Goal: Communication & Community: Answer question/provide support

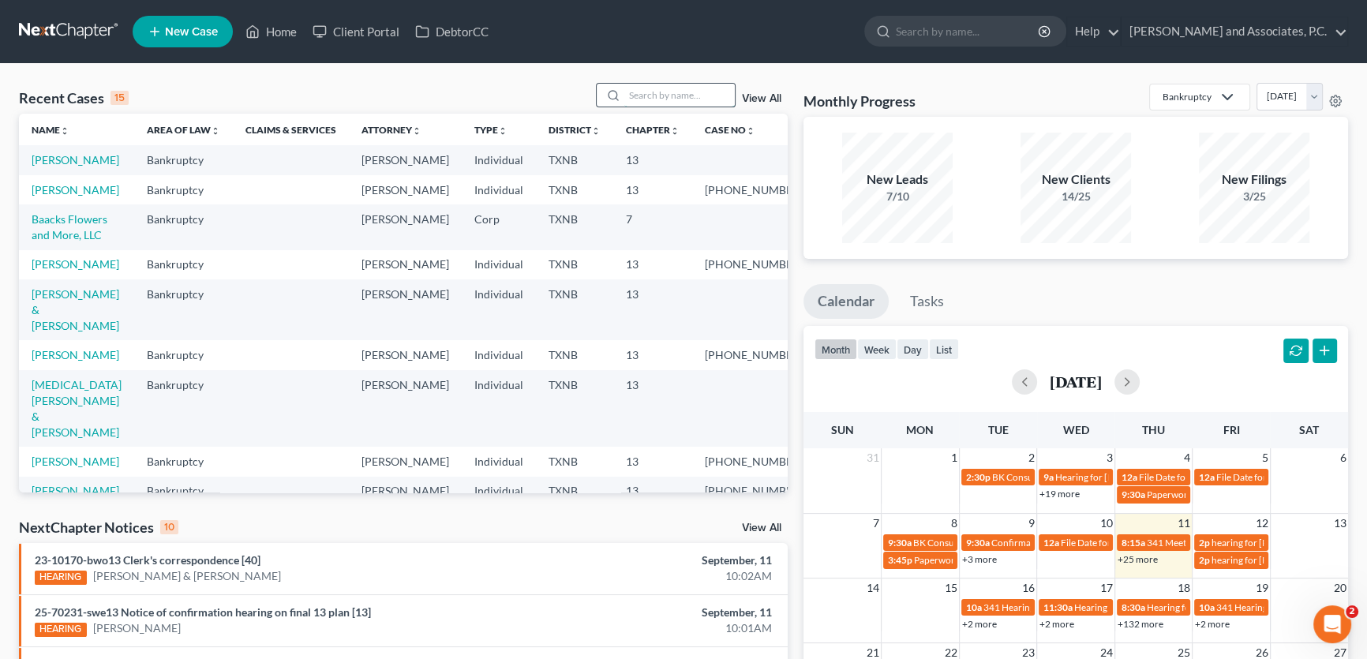
click at [638, 92] on input "search" at bounding box center [679, 95] width 110 height 23
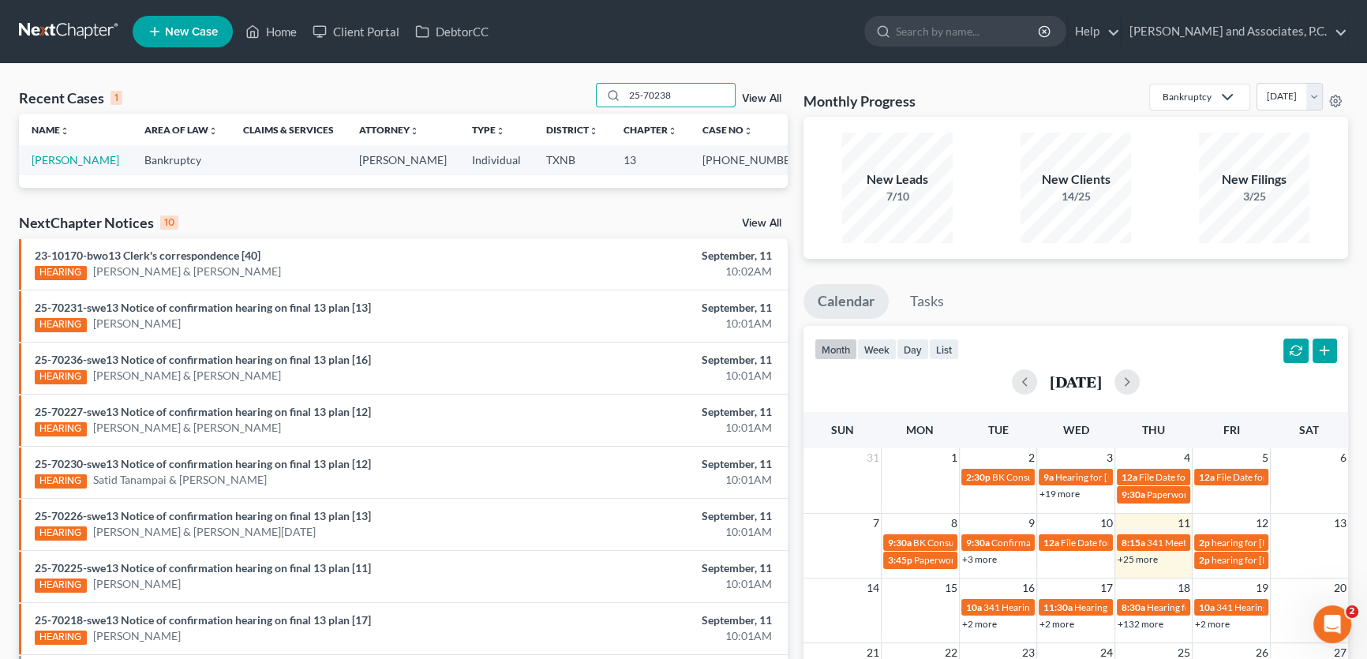
type input "25-70238"
click at [99, 161] on link "[PERSON_NAME]" at bounding box center [76, 159] width 88 height 13
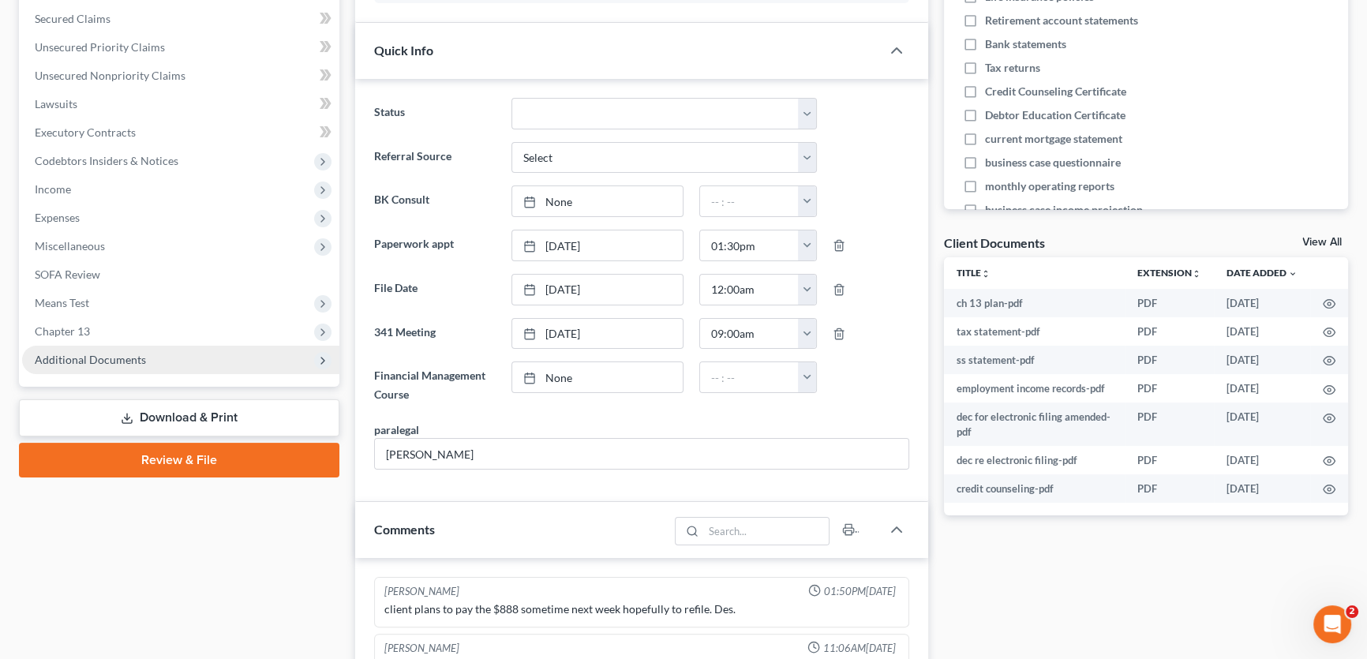
scroll to position [314, 0]
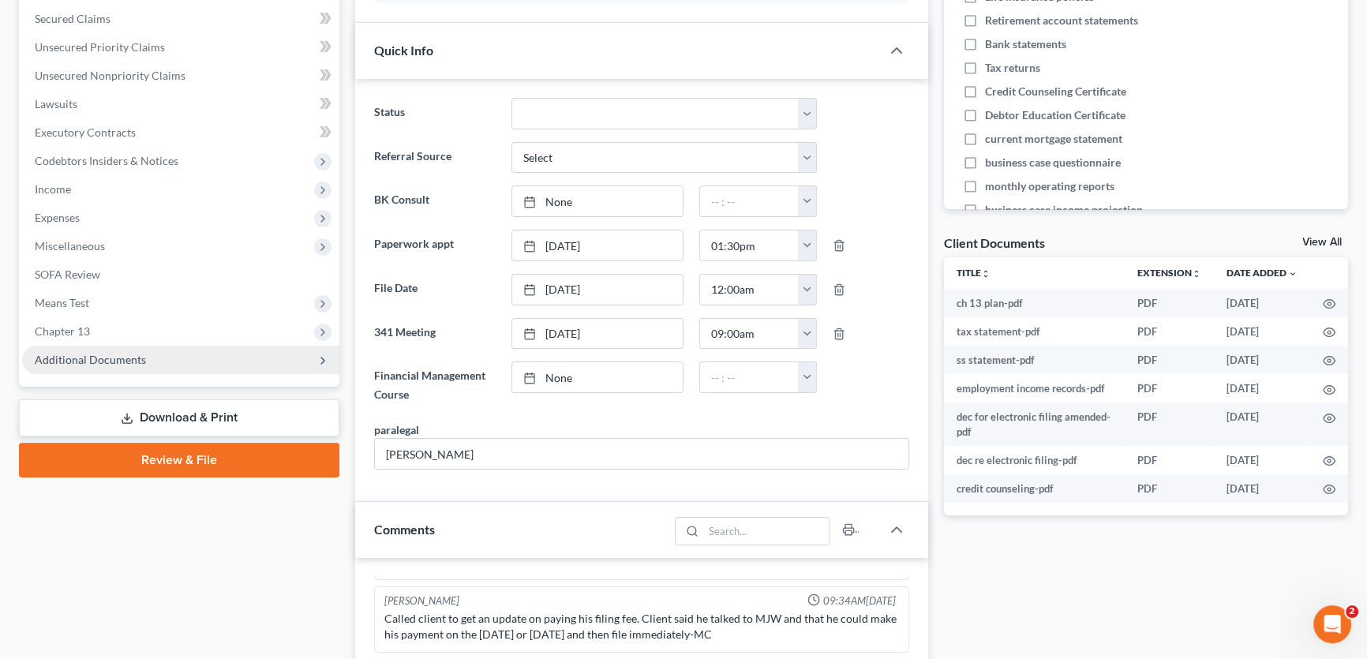
click at [143, 358] on span "Additional Documents" at bounding box center [180, 360] width 317 height 28
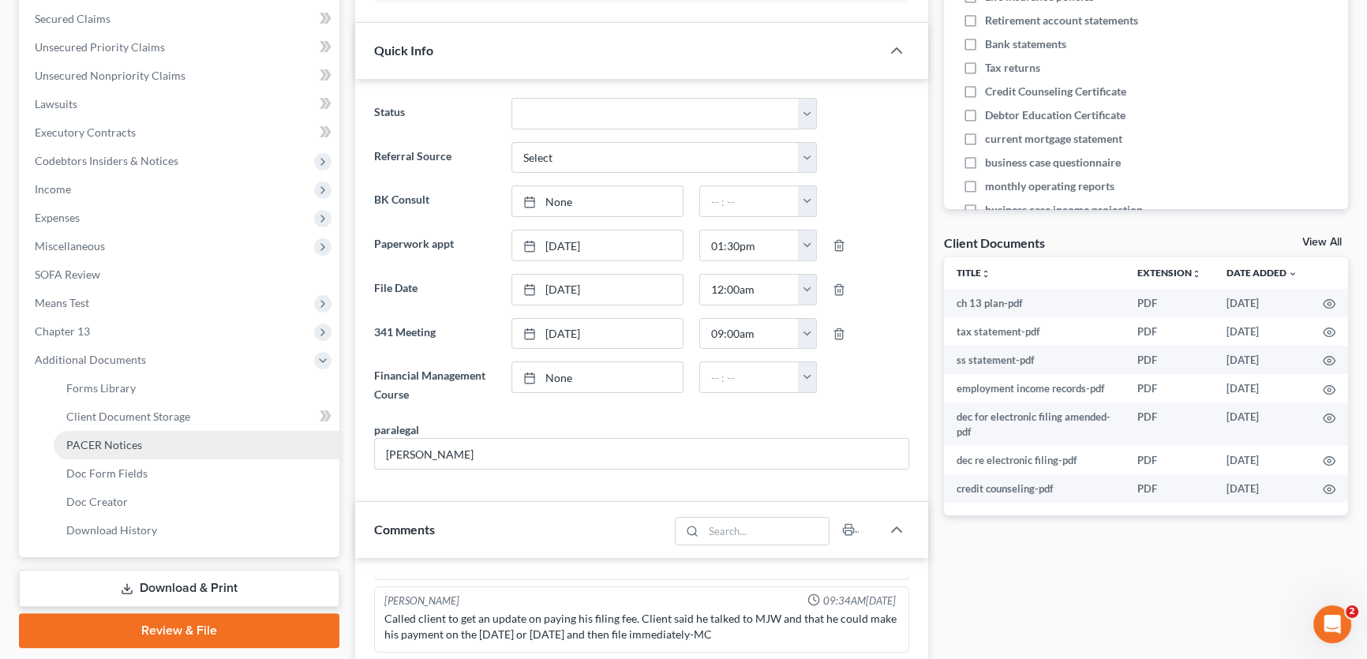
click at [134, 442] on span "PACER Notices" at bounding box center [104, 444] width 76 height 13
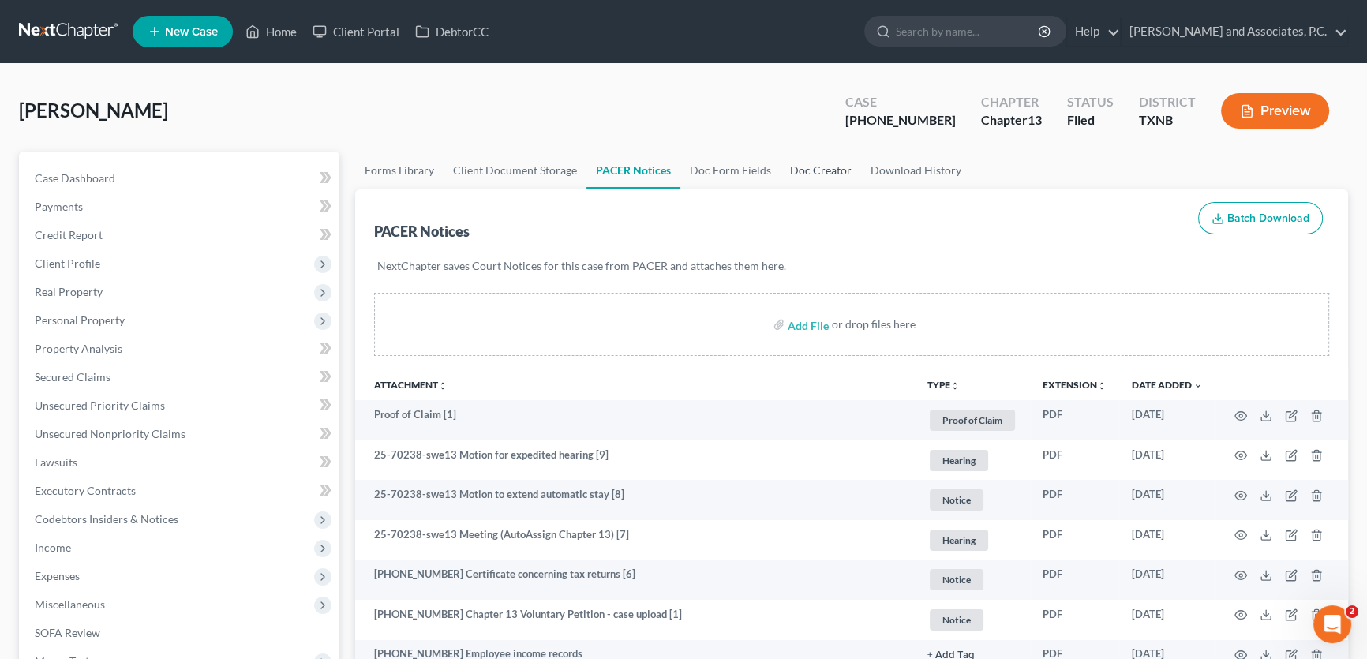
click at [819, 163] on link "Doc Creator" at bounding box center [821, 171] width 80 height 38
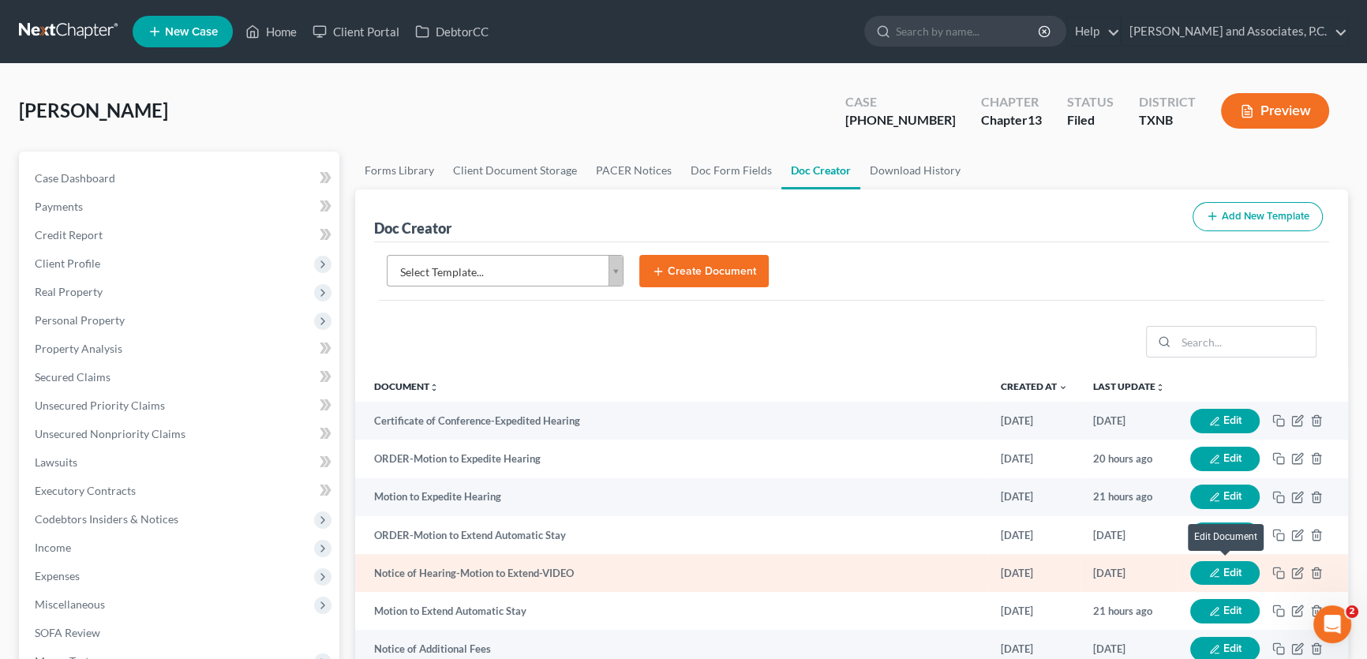
click at [1207, 568] on button "Edit" at bounding box center [1224, 573] width 69 height 24
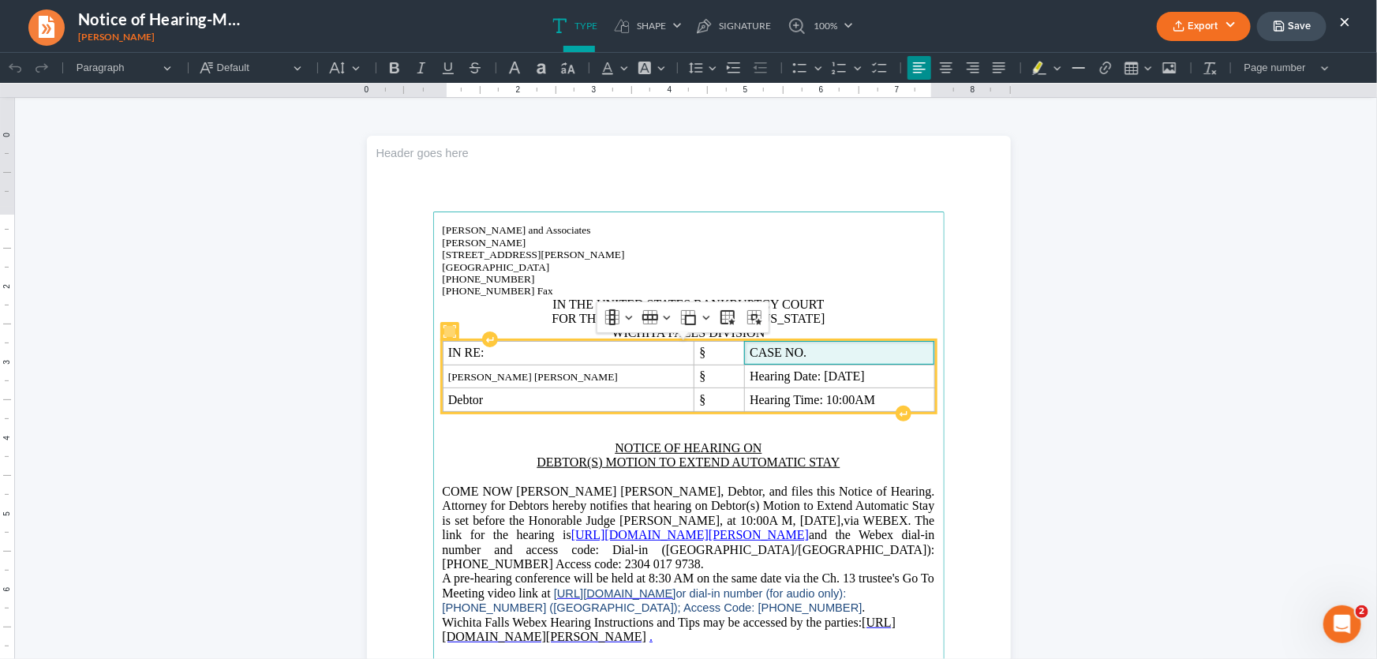
click at [780, 347] on p "CASE NO." at bounding box center [839, 352] width 179 height 13
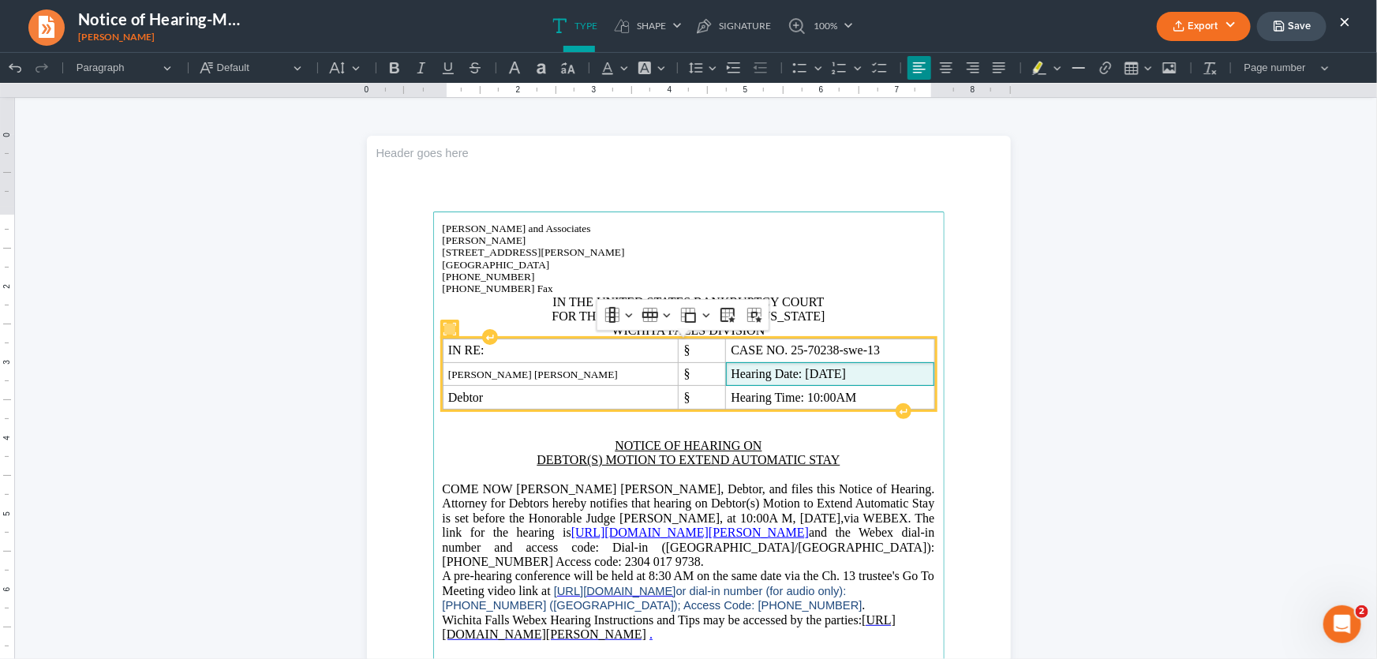
drag, startPoint x: 859, startPoint y: 373, endPoint x: 796, endPoint y: 375, distance: 63.2
click at [796, 375] on p "Hearing Date: [DATE]" at bounding box center [830, 373] width 198 height 13
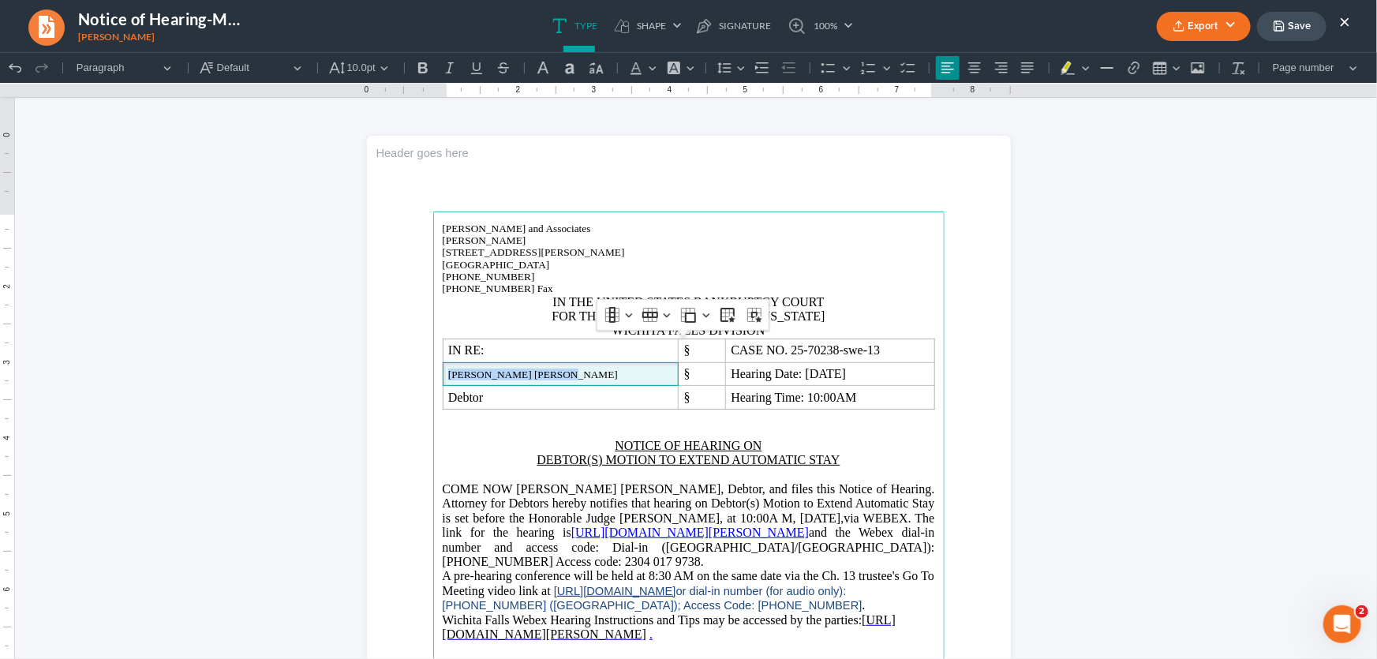
drag, startPoint x: 587, startPoint y: 376, endPoint x: 431, endPoint y: 375, distance: 156.3
click at [433, 375] on main "[PERSON_NAME] and Associates [PERSON_NAME][GEOGRAPHIC_DATA][STREET_ADDRESS][PER…" at bounding box center [688, 552] width 511 height 682
click at [380, 73] on button "10.0pt 10.0pt" at bounding box center [359, 67] width 71 height 24
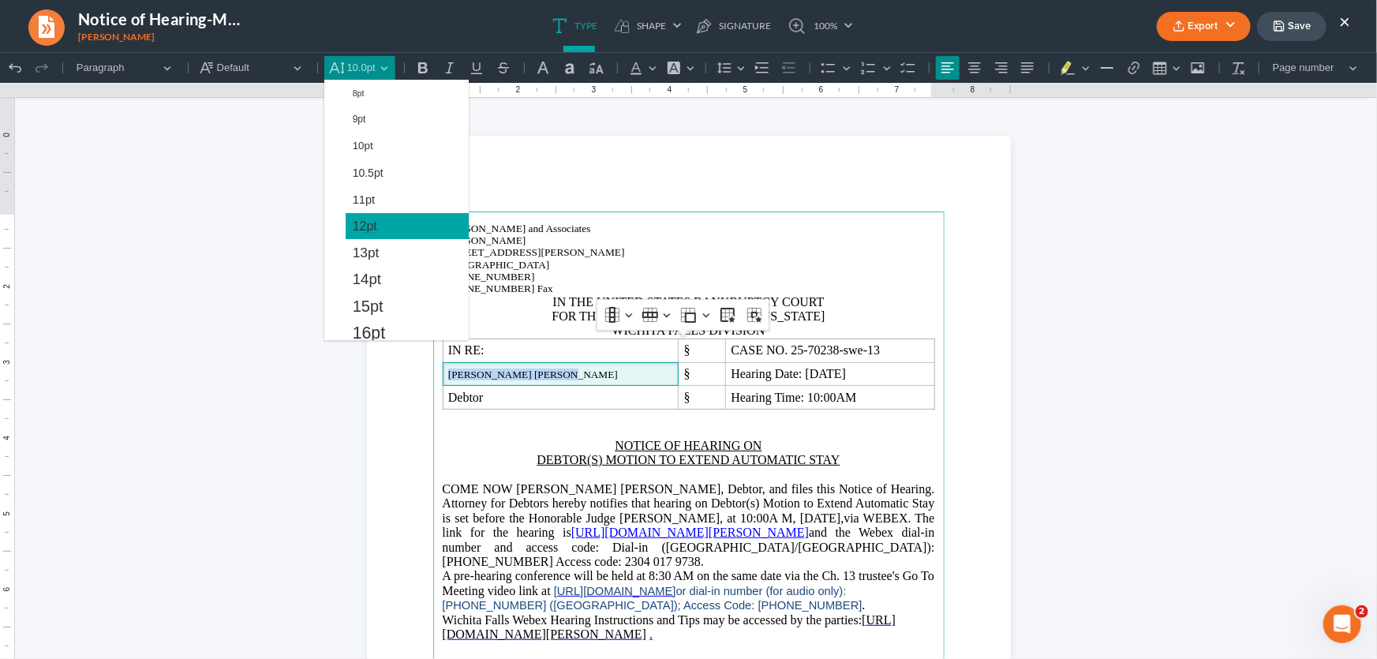
click at [381, 219] on button "12pt" at bounding box center [407, 225] width 123 height 27
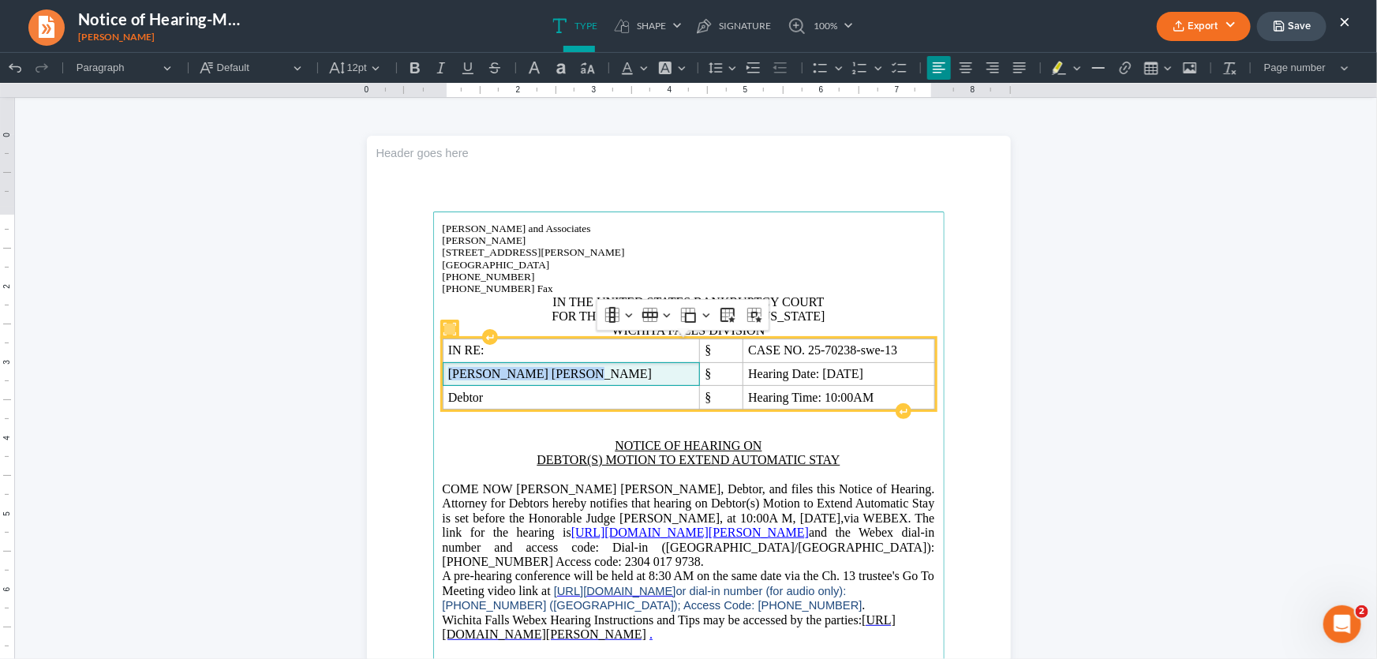
click at [600, 375] on p "[PERSON_NAME] [PERSON_NAME]" at bounding box center [571, 373] width 246 height 13
click at [907, 376] on p "Hearing Date: [DATE]" at bounding box center [838, 373] width 181 height 13
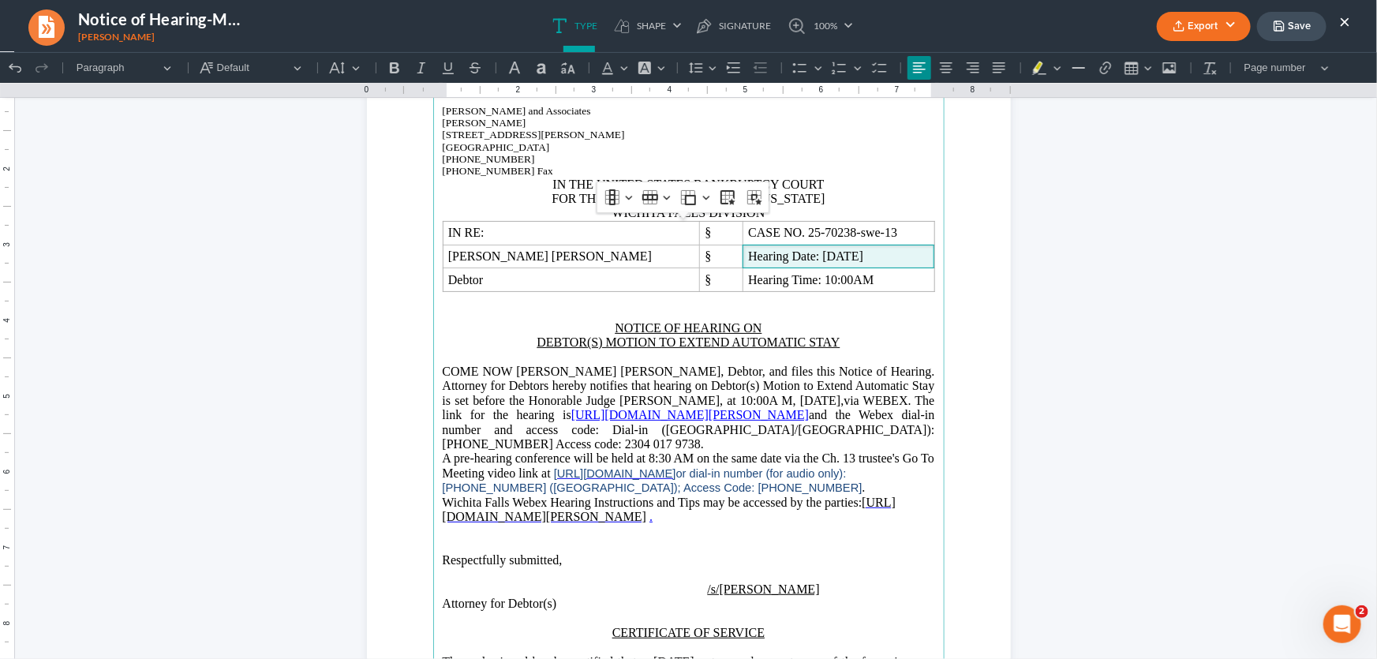
scroll to position [143, 0]
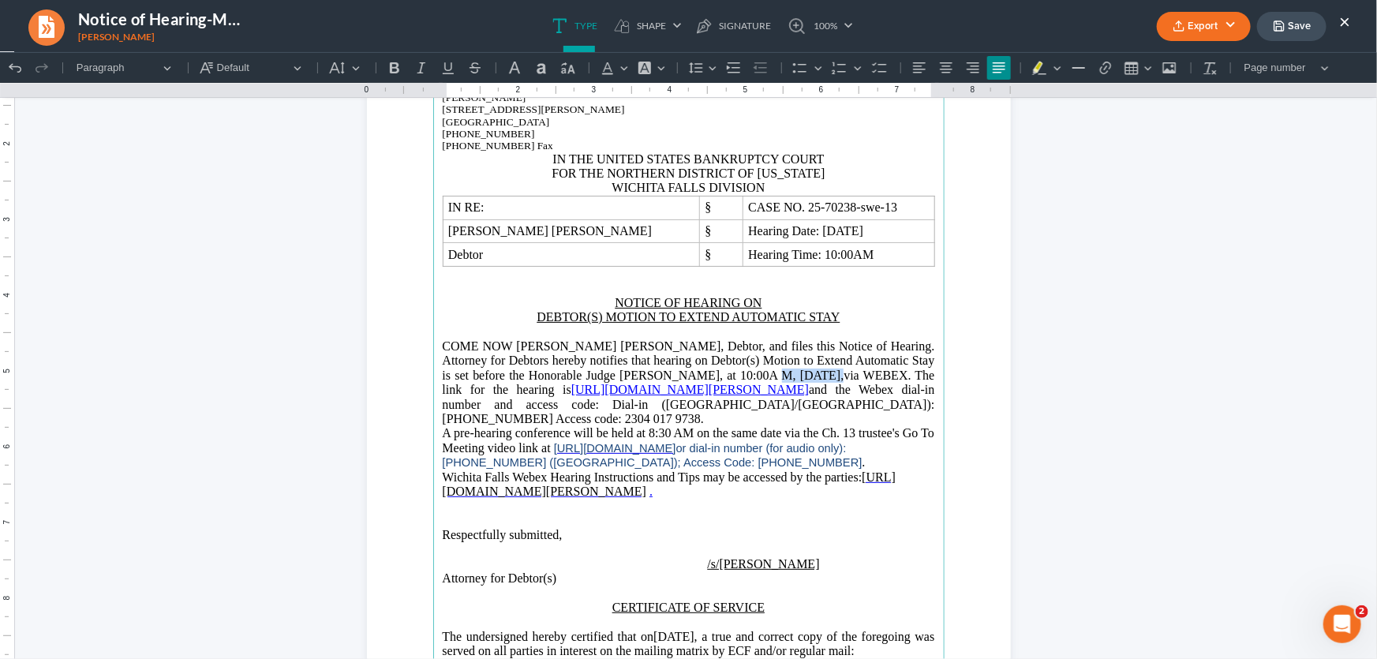
drag, startPoint x: 796, startPoint y: 372, endPoint x: 740, endPoint y: 376, distance: 56.2
click at [740, 376] on span "[PERSON_NAME] [PERSON_NAME], Debtor, and files this Notice of Hearing. Attorney…" at bounding box center [689, 367] width 492 height 57
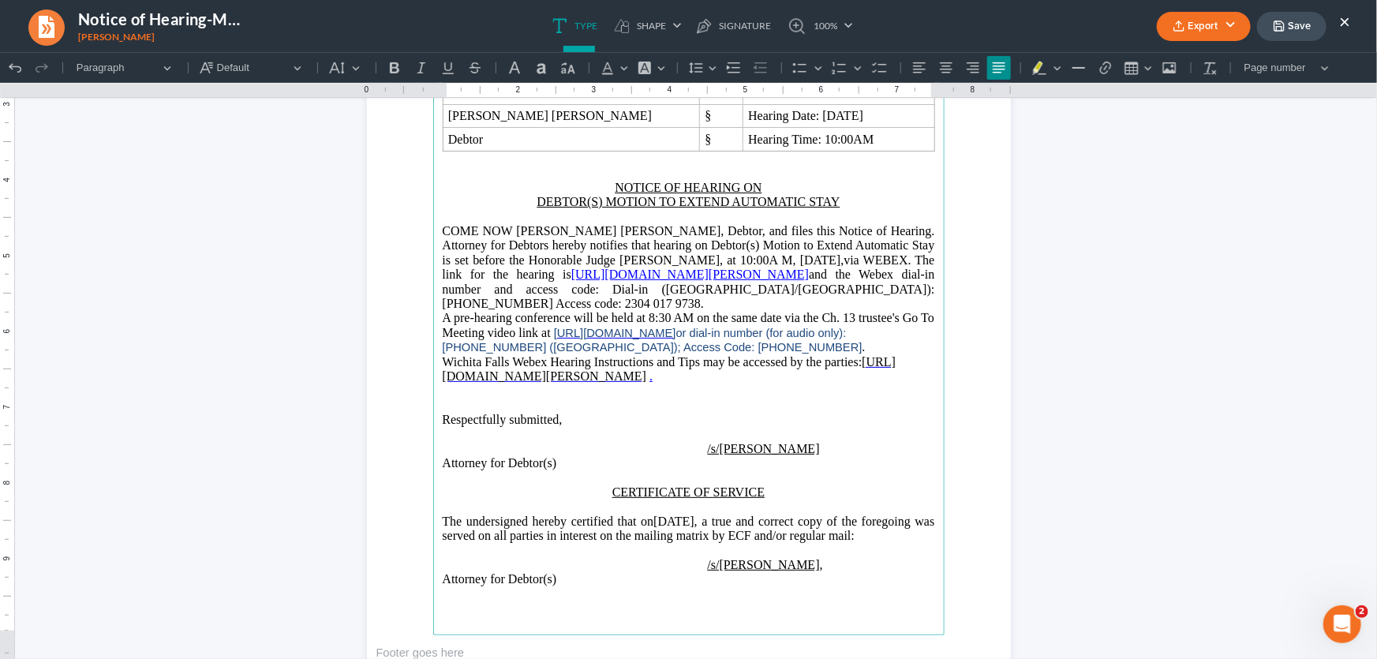
scroll to position [347, 0]
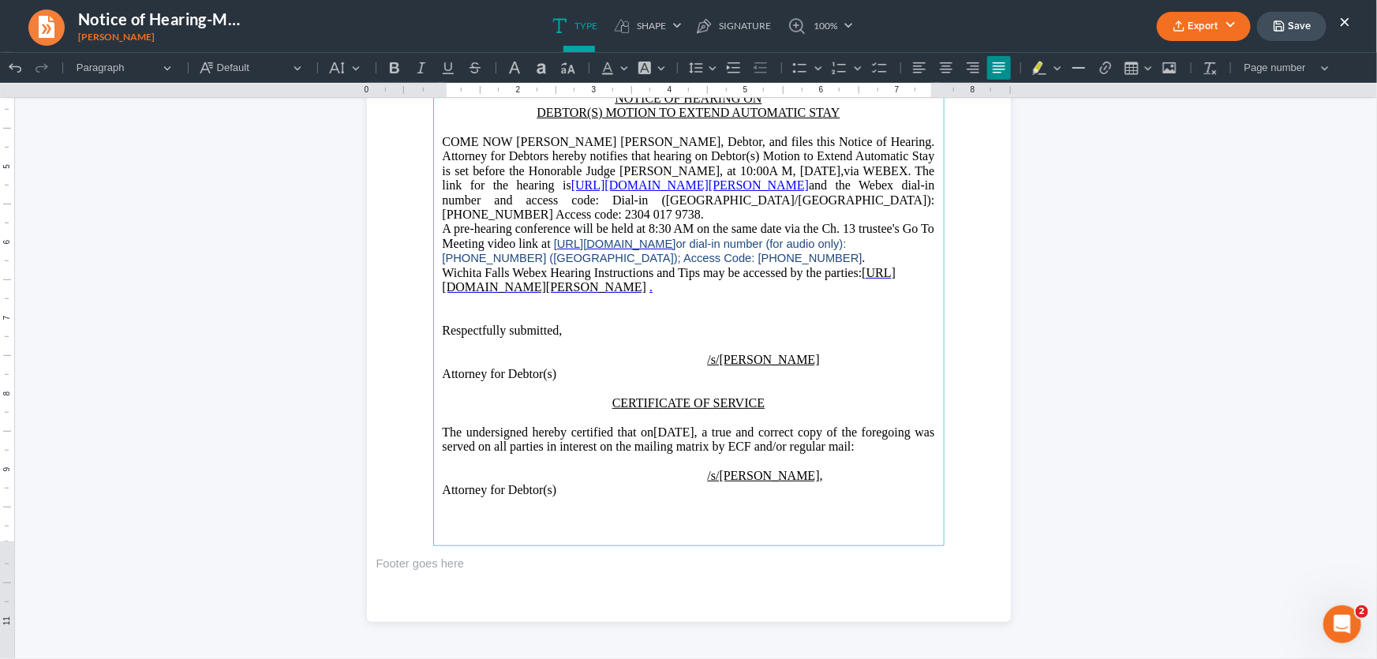
drag, startPoint x: 766, startPoint y: 413, endPoint x: 709, endPoint y: 415, distance: 56.1
click at [709, 425] on p "The undersigned hereby certified that on [DATE] , a true and correct copy of th…" at bounding box center [689, 439] width 492 height 29
click at [768, 444] on p "The undersigned hereby certified that on [DATE], a true and correct copy of the…" at bounding box center [689, 439] width 492 height 29
click at [1188, 23] on button "Export" at bounding box center [1204, 26] width 94 height 29
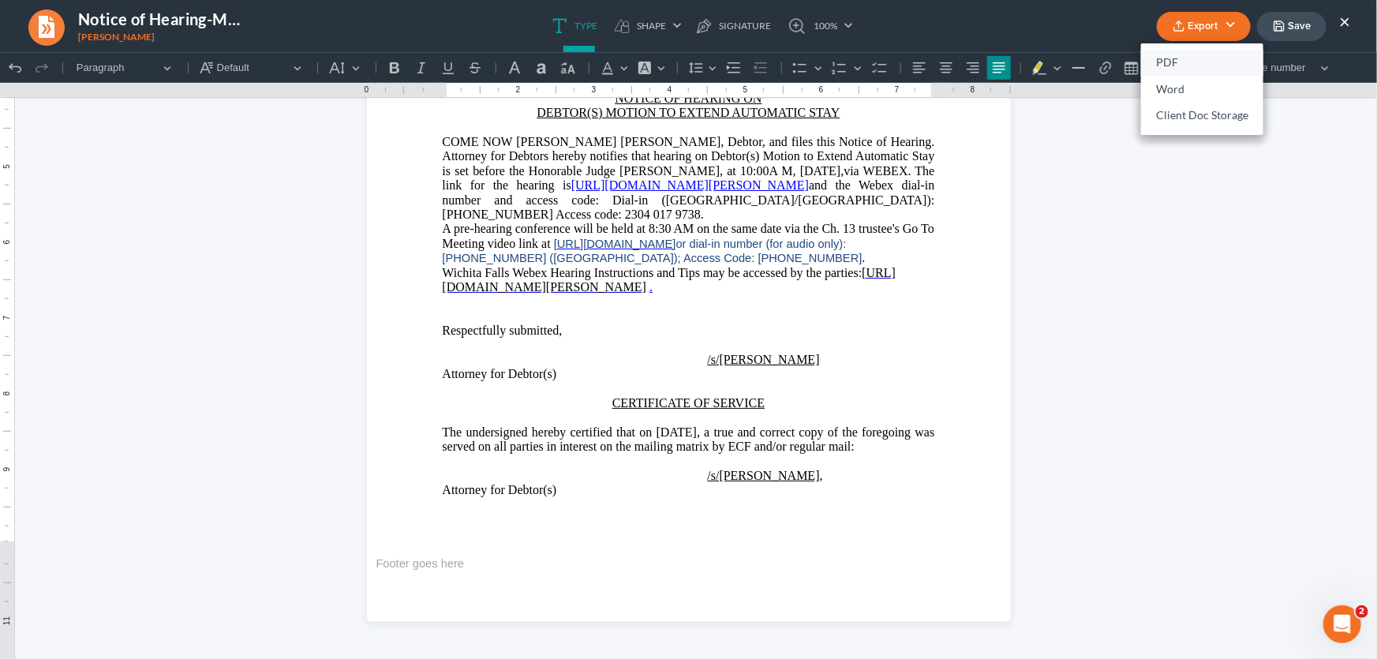
click at [1181, 66] on link "PDF" at bounding box center [1202, 63] width 122 height 27
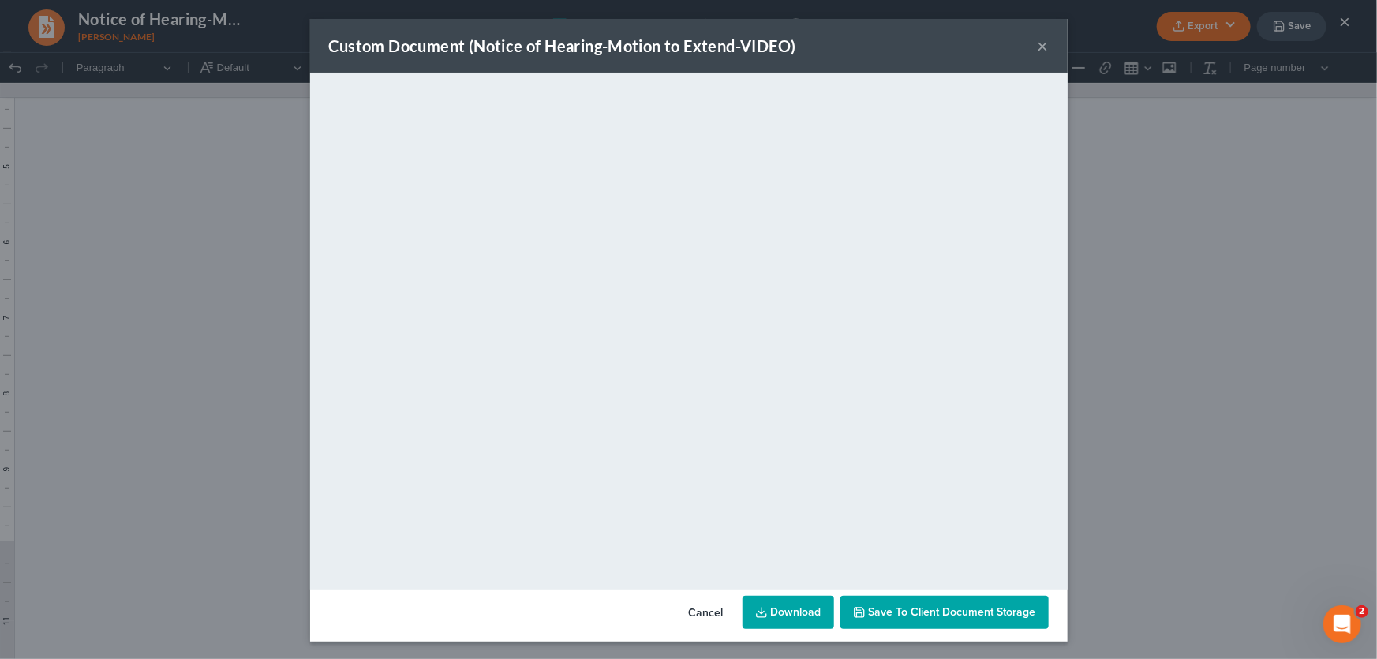
click at [1039, 47] on button "×" at bounding box center [1043, 45] width 11 height 19
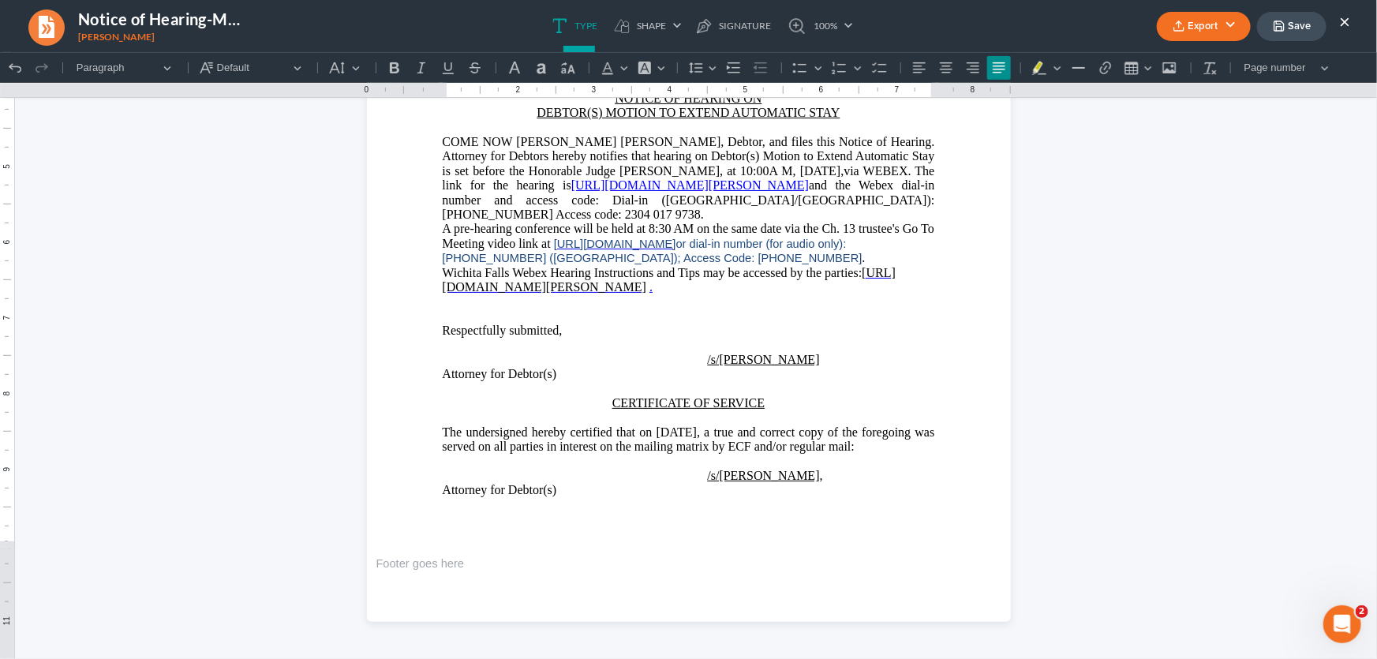
click at [1298, 26] on button "Save" at bounding box center [1291, 26] width 69 height 29
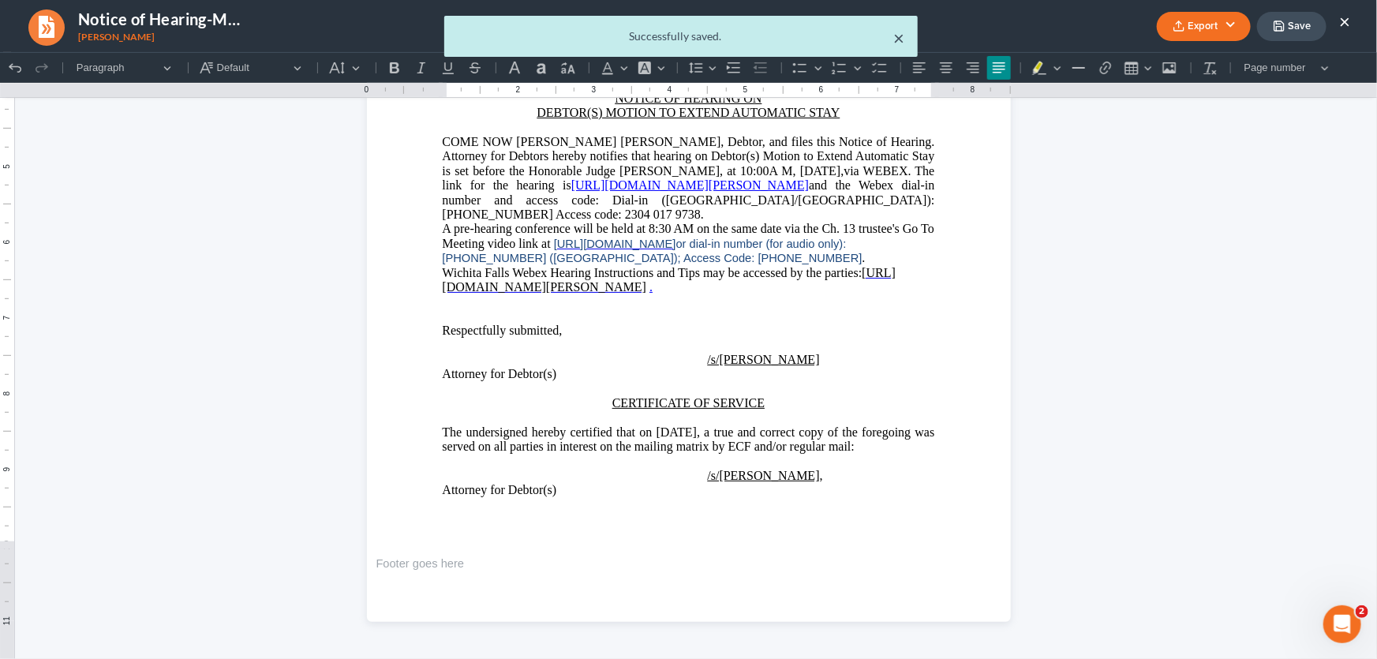
click at [900, 39] on button "×" at bounding box center [899, 37] width 11 height 19
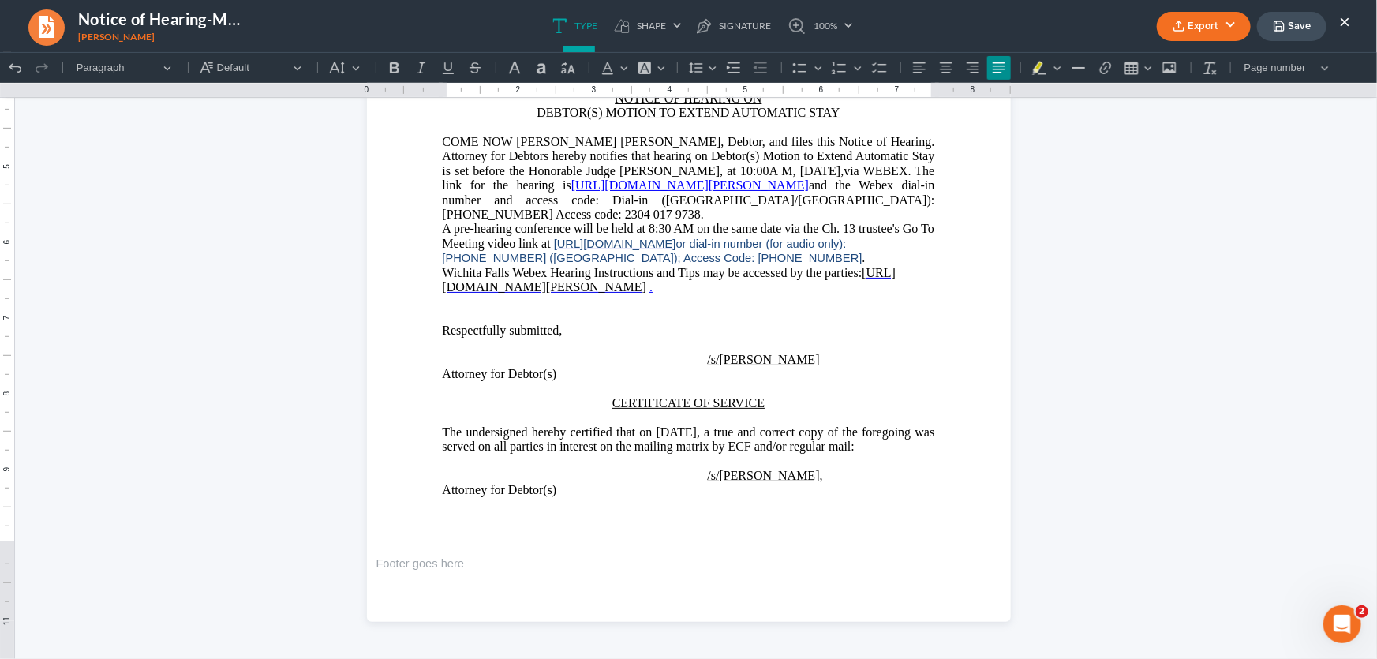
click at [1346, 23] on button "×" at bounding box center [1344, 21] width 11 height 19
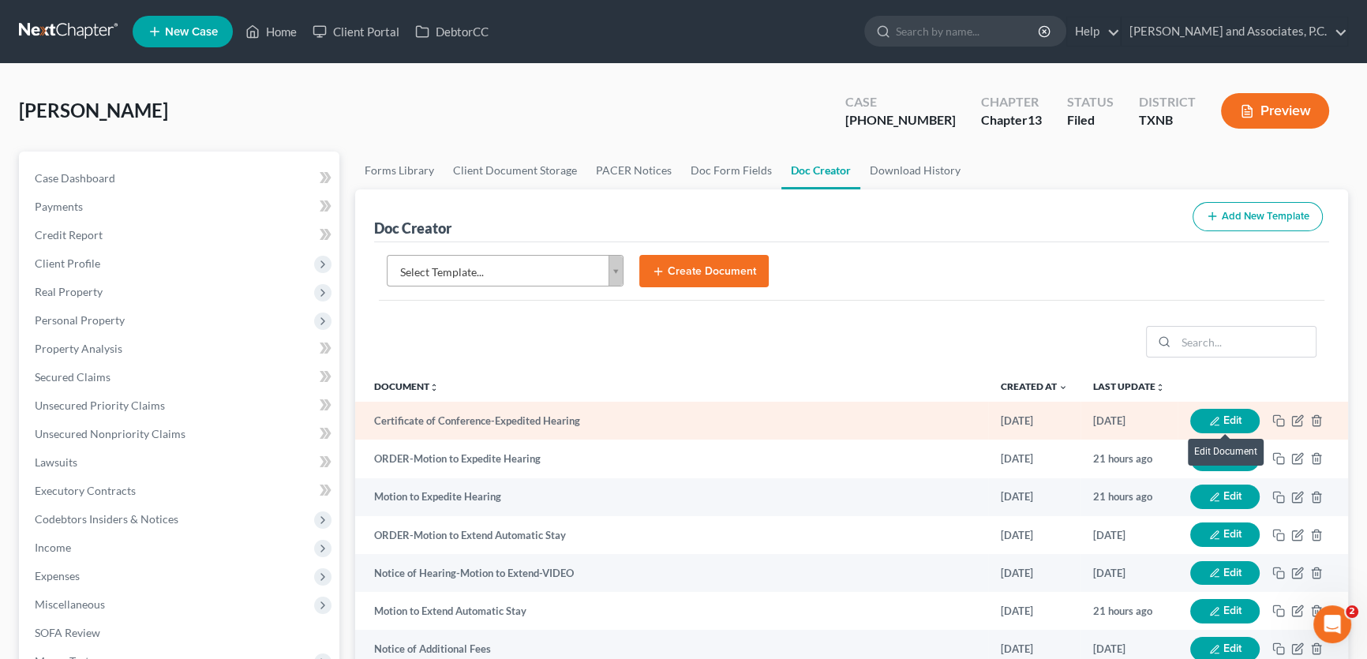
click at [1215, 417] on icon "button" at bounding box center [1214, 421] width 8 height 8
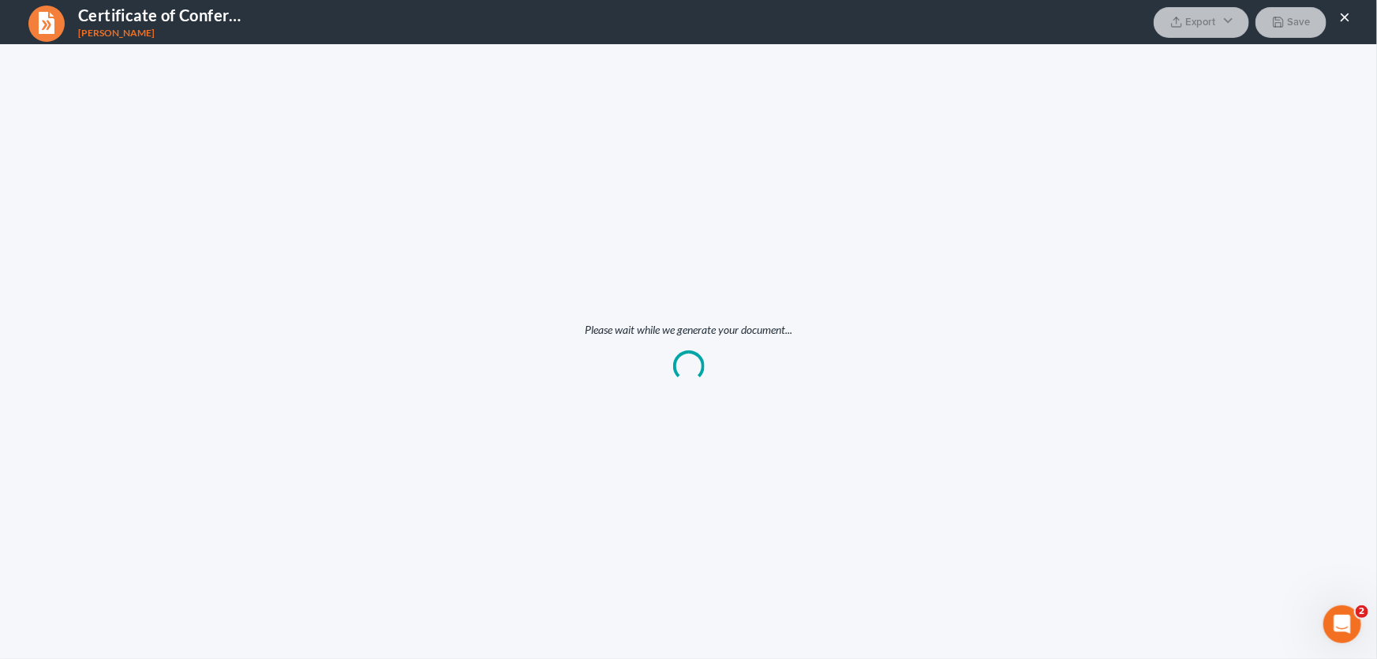
scroll to position [0, 0]
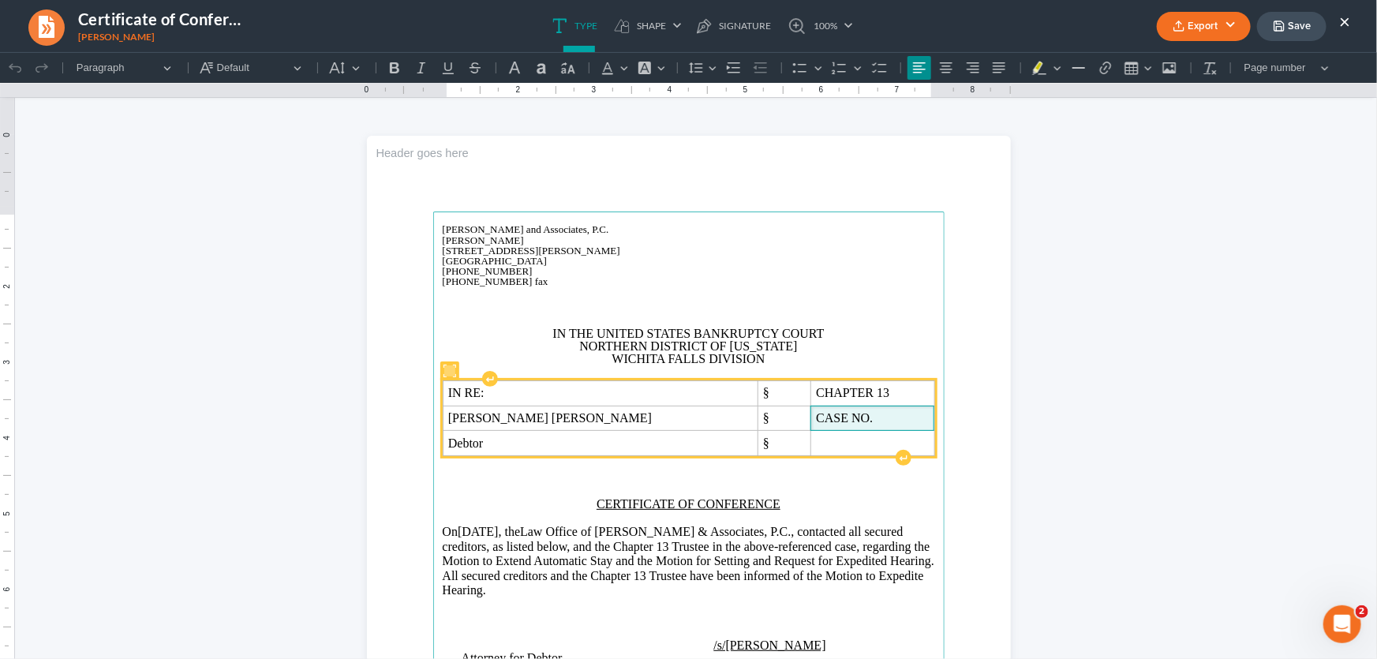
click at [816, 417] on span "CASE NO." at bounding box center [872, 417] width 113 height 14
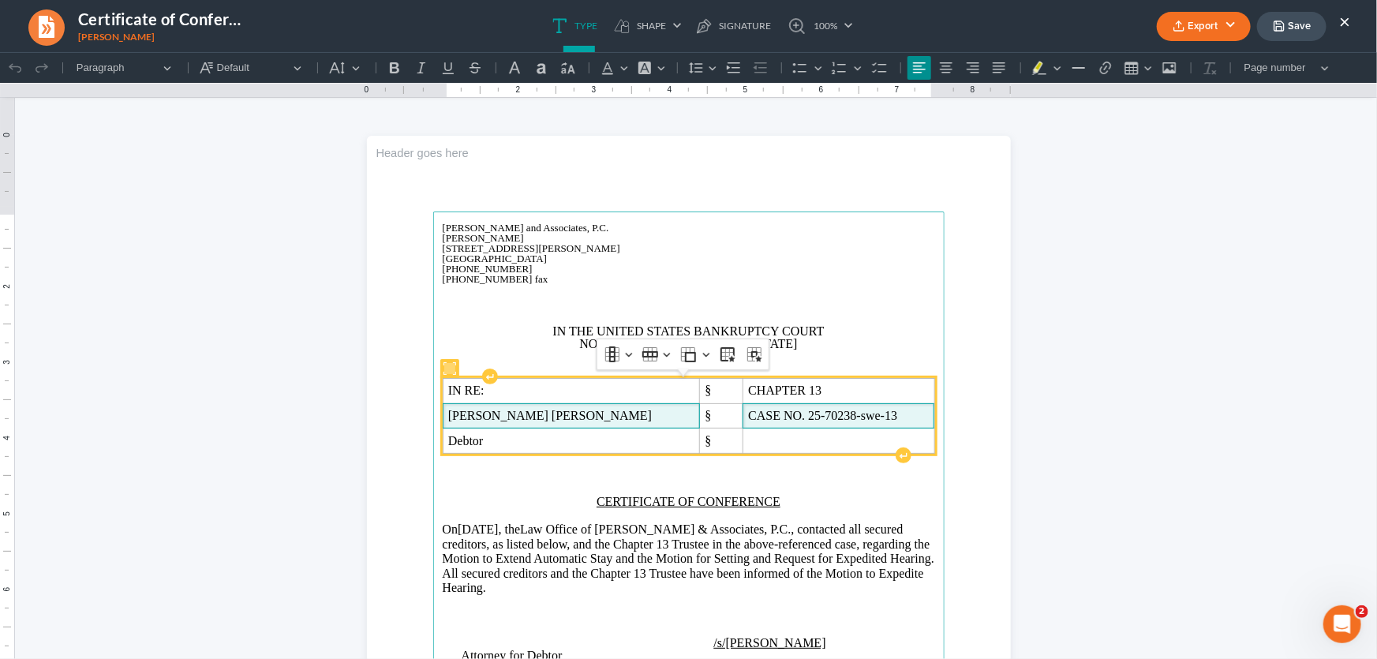
click at [587, 413] on span "[PERSON_NAME] [PERSON_NAME]" at bounding box center [571, 415] width 246 height 14
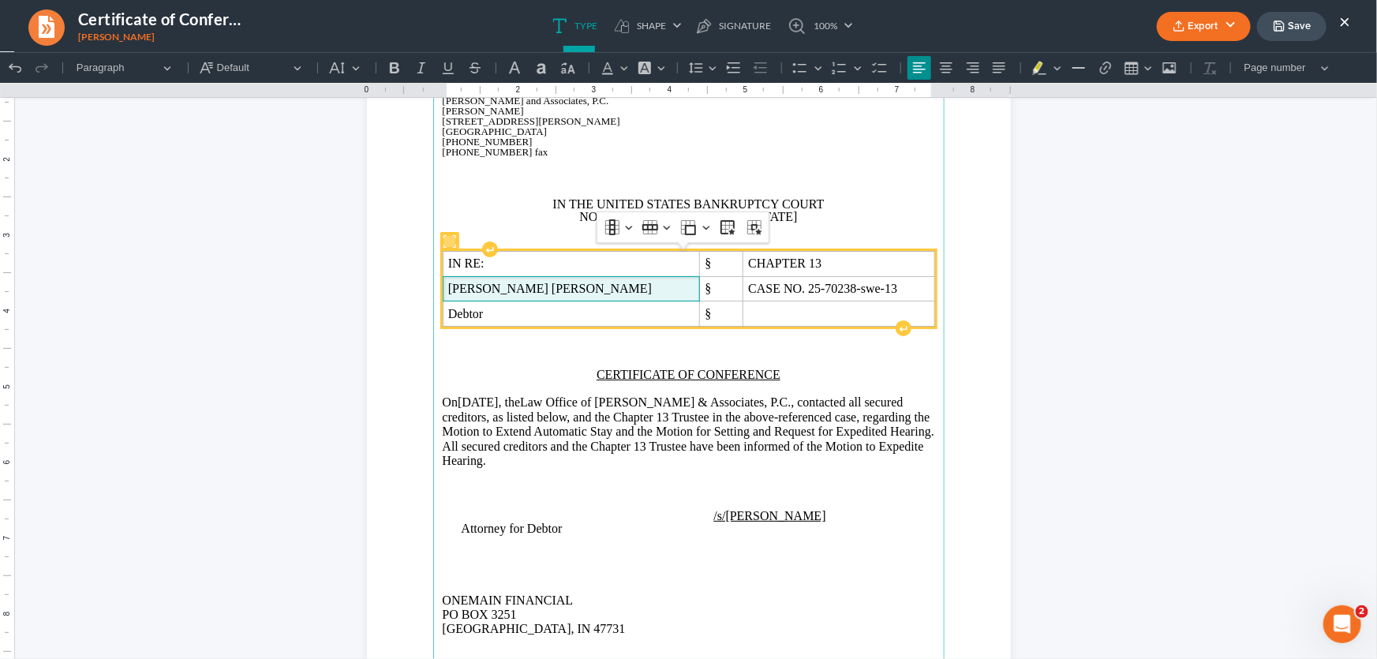
scroll to position [143, 0]
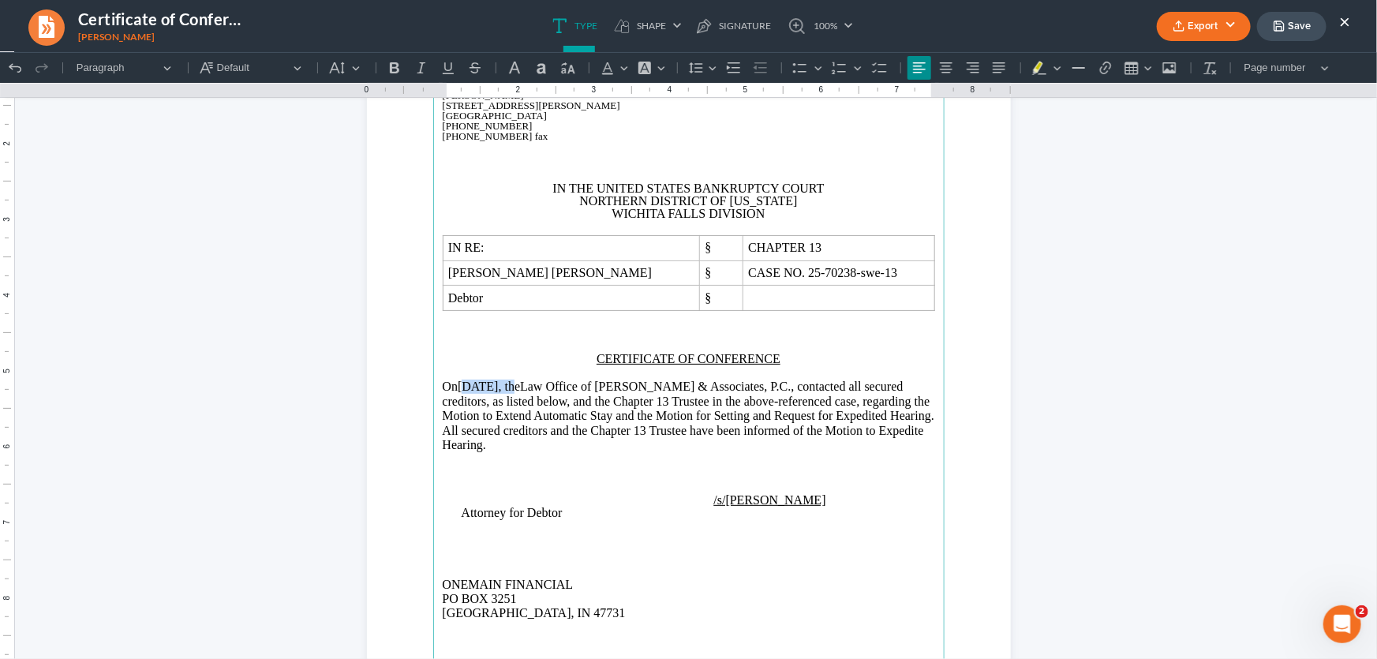
drag, startPoint x: 537, startPoint y: 383, endPoint x: 485, endPoint y: 387, distance: 52.2
click at [485, 387] on p "On [DATE], the Law Office of [PERSON_NAME] & Associates, P.C., contacted all se…" at bounding box center [689, 415] width 492 height 73
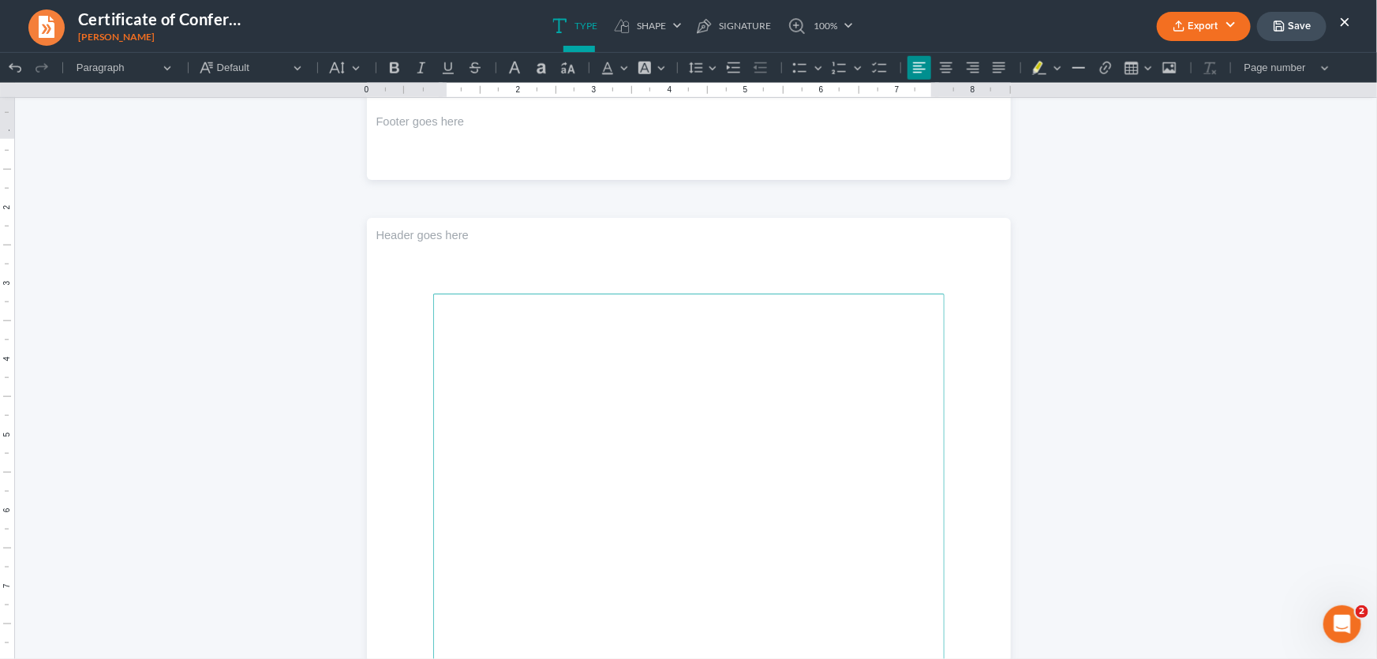
scroll to position [502, 0]
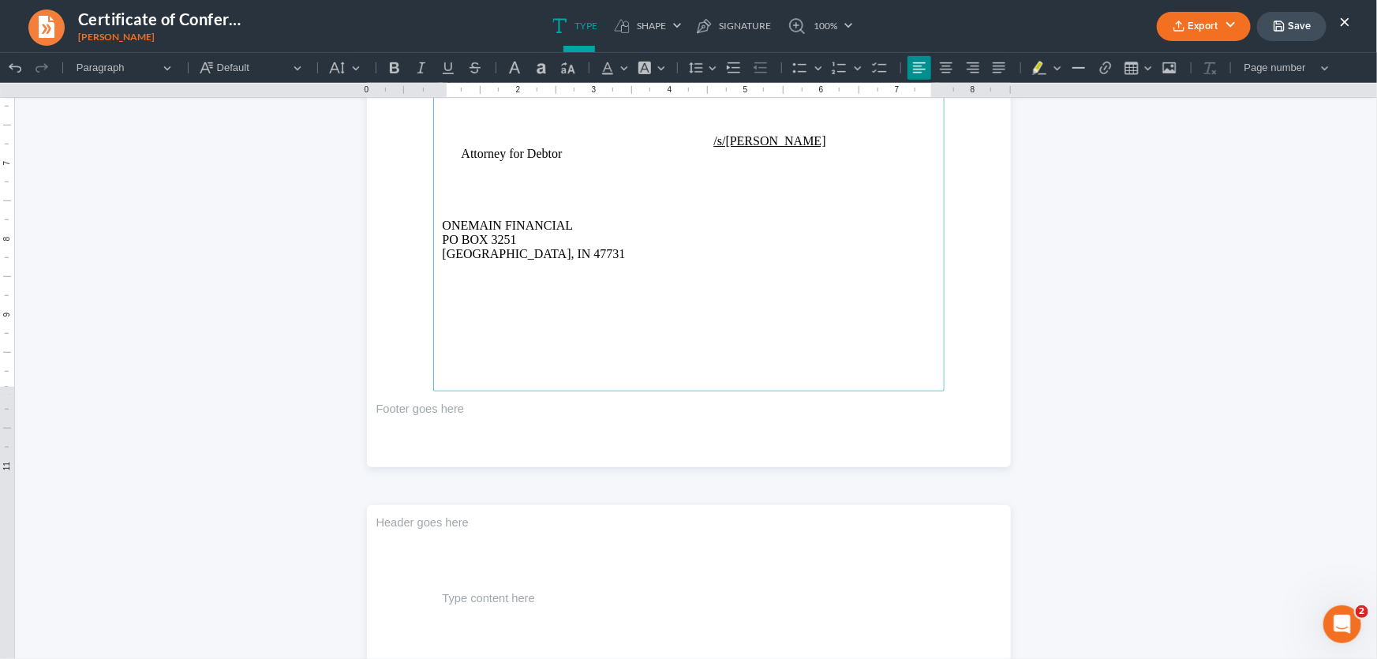
click at [520, 331] on p "Rich Text Editor, page-0-main" at bounding box center [689, 326] width 492 height 14
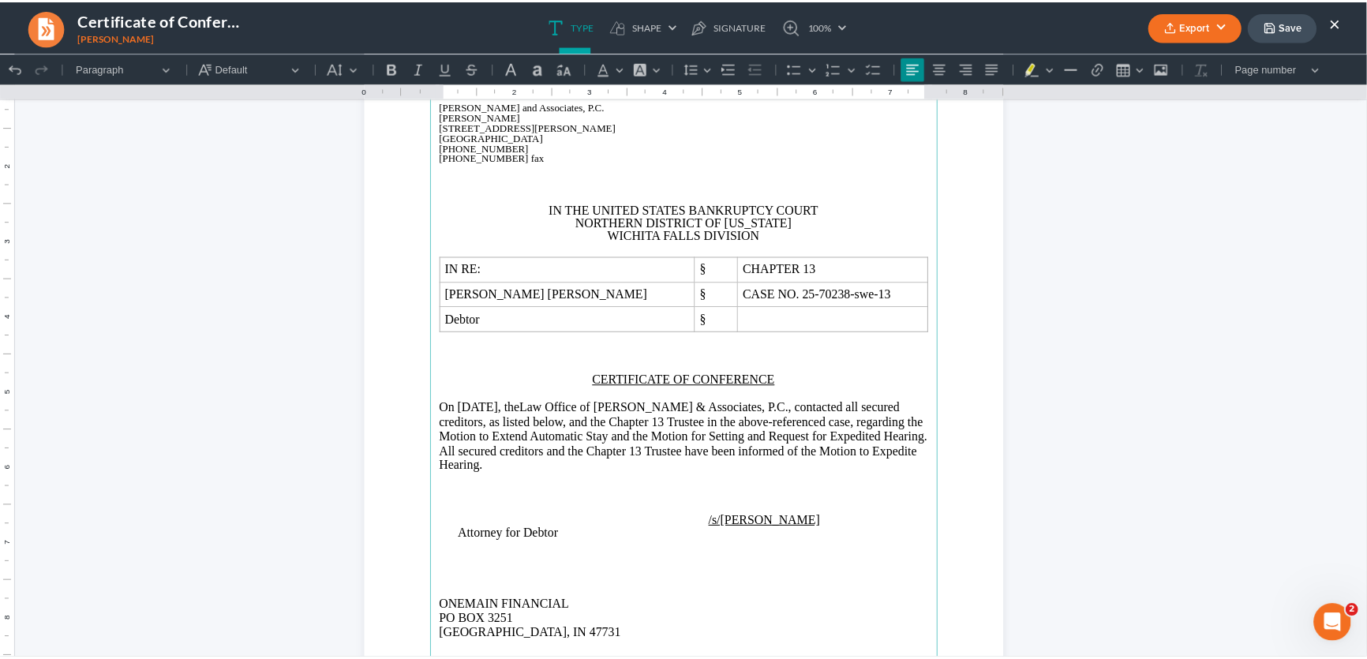
scroll to position [60, 0]
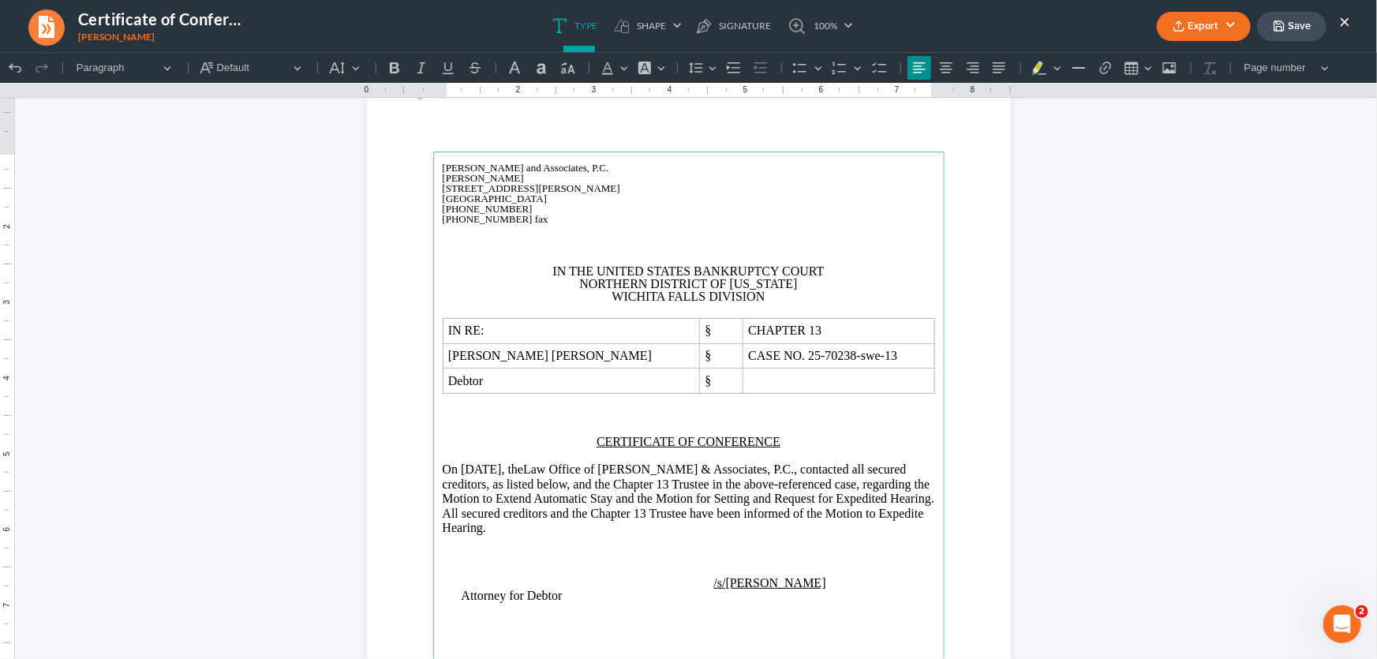
click at [1192, 29] on button "Export" at bounding box center [1204, 26] width 94 height 29
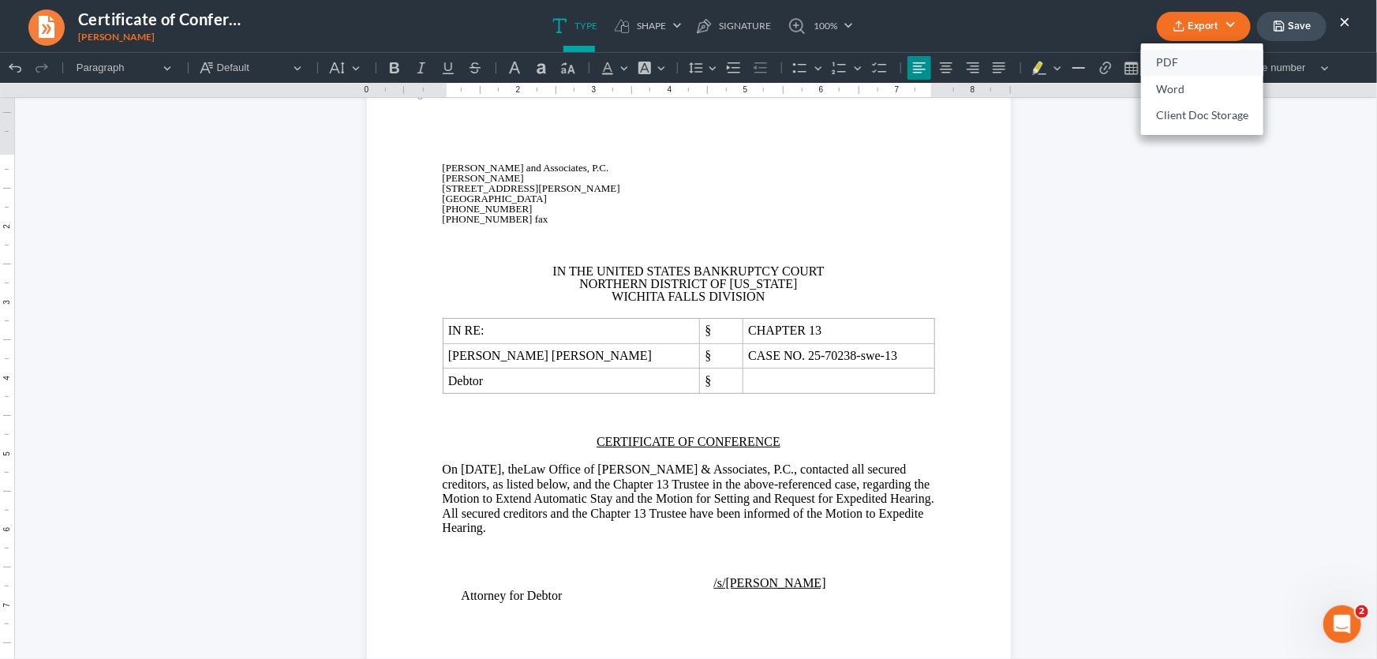
click at [1165, 60] on link "PDF" at bounding box center [1202, 63] width 122 height 27
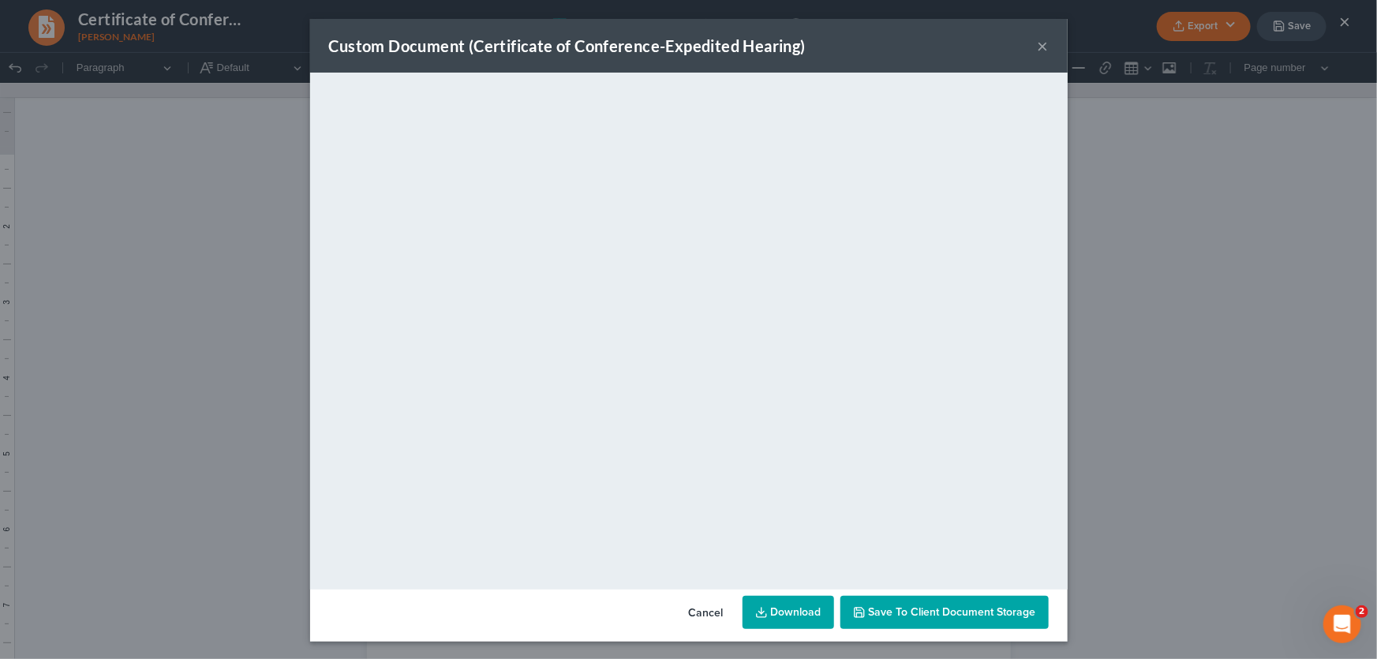
click at [1038, 45] on button "×" at bounding box center [1043, 45] width 11 height 19
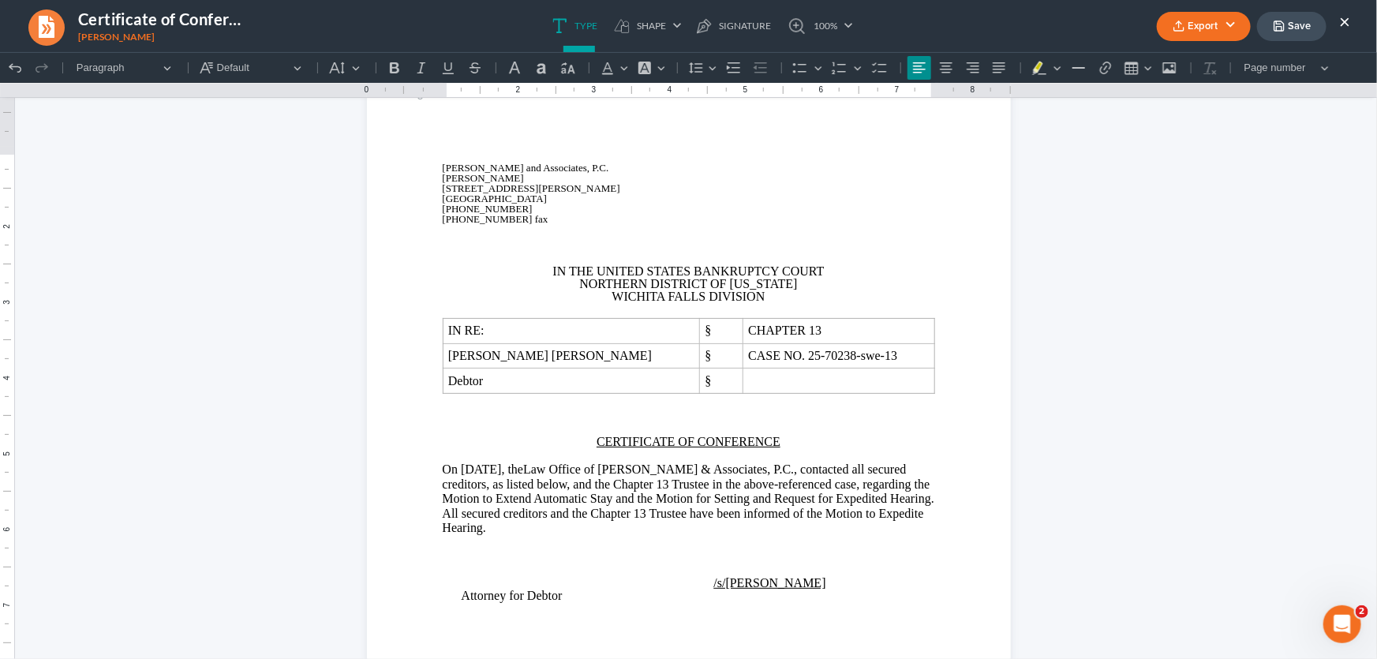
click at [1303, 25] on button "Save" at bounding box center [1291, 26] width 69 height 29
click at [1229, 21] on button "Export" at bounding box center [1204, 26] width 94 height 29
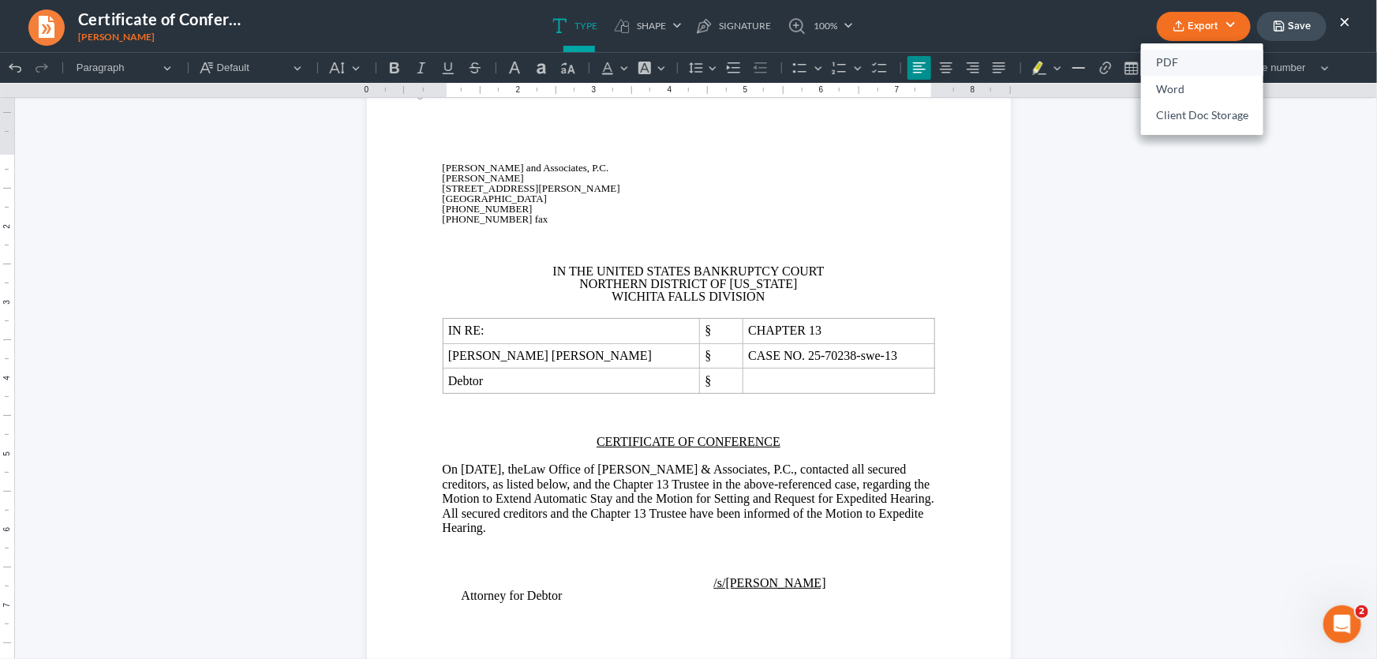
click at [1188, 63] on link "PDF" at bounding box center [1202, 63] width 122 height 27
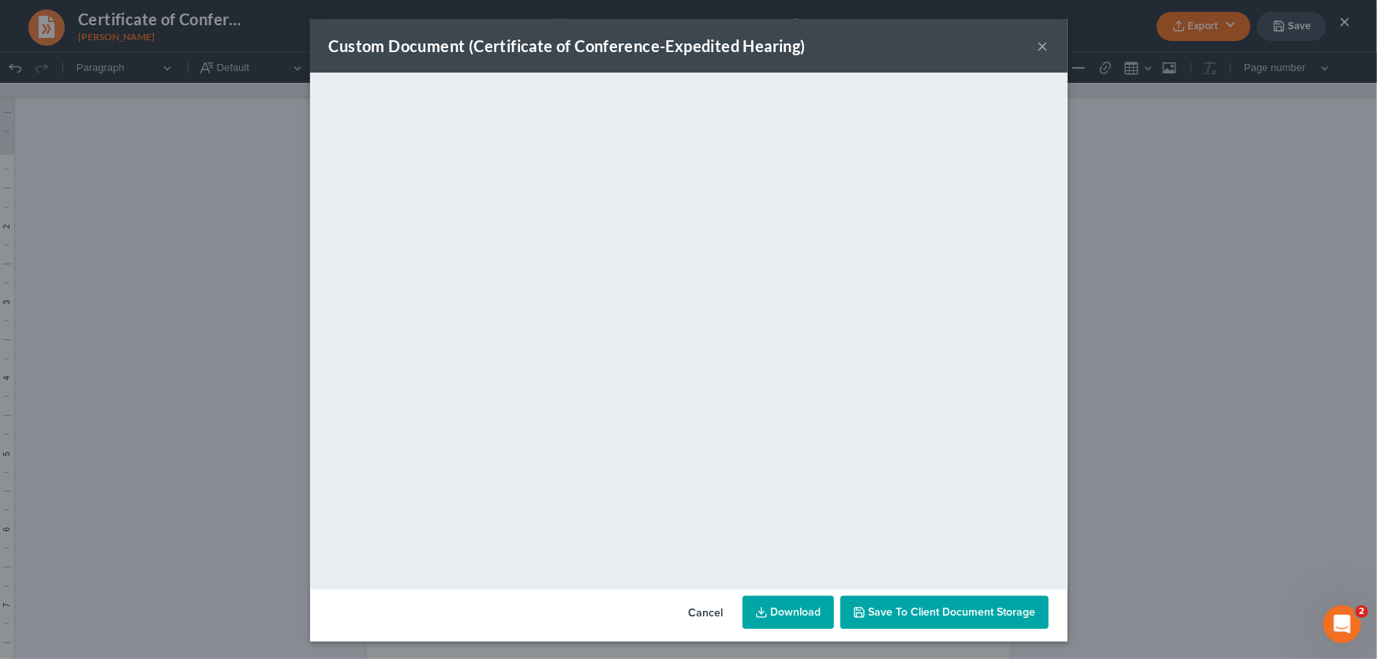
click at [1039, 46] on button "×" at bounding box center [1043, 45] width 11 height 19
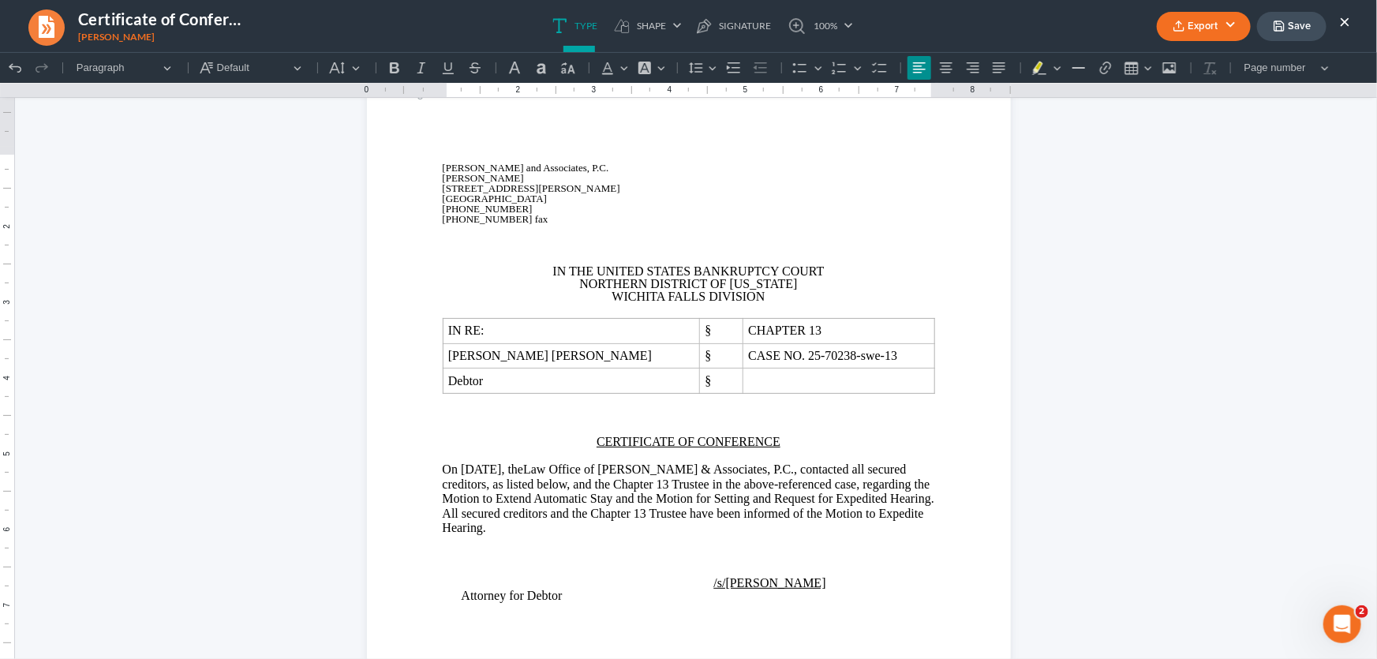
click at [1305, 29] on button "Save" at bounding box center [1291, 26] width 69 height 29
click at [898, 39] on ul "Type shapes Shape Line Check Arrow Circle Rectangle pen-tool Signature 100% Fit…" at bounding box center [703, 26] width 818 height 52
click at [1343, 19] on button "×" at bounding box center [1344, 21] width 11 height 19
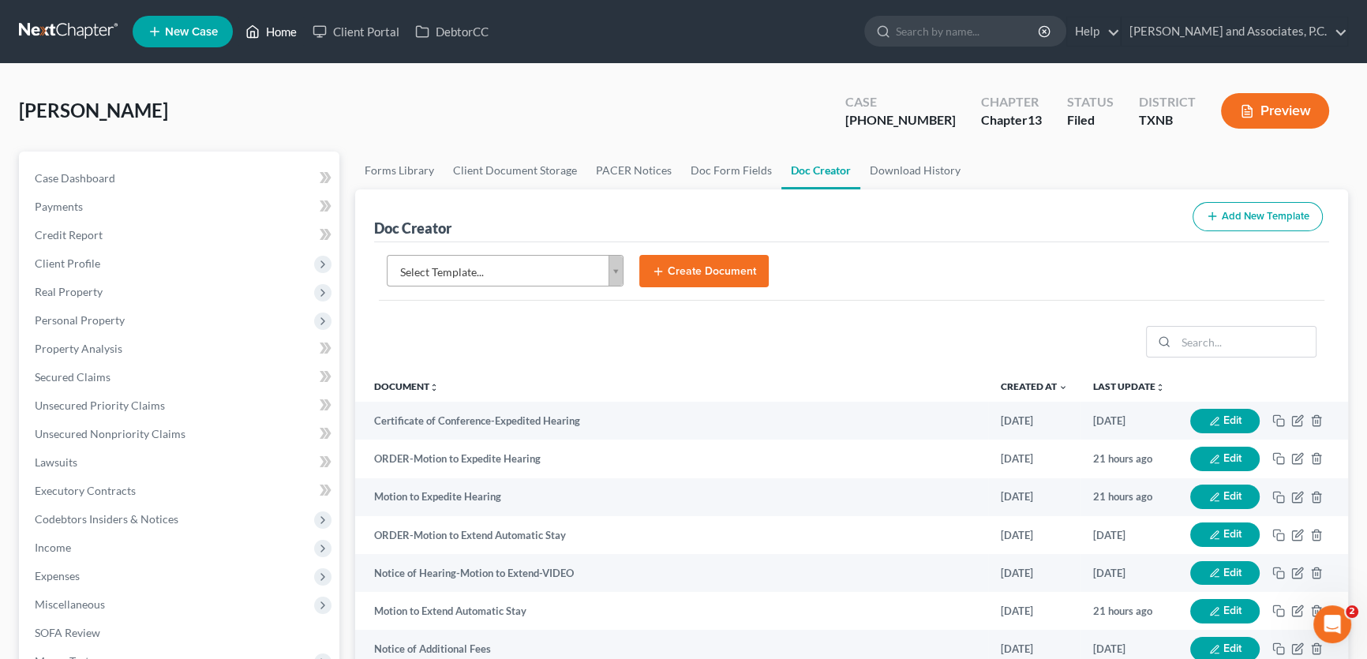
drag, startPoint x: 290, startPoint y: 37, endPoint x: 15, endPoint y: 38, distance: 275.4
click at [290, 37] on link "Home" at bounding box center [271, 31] width 67 height 28
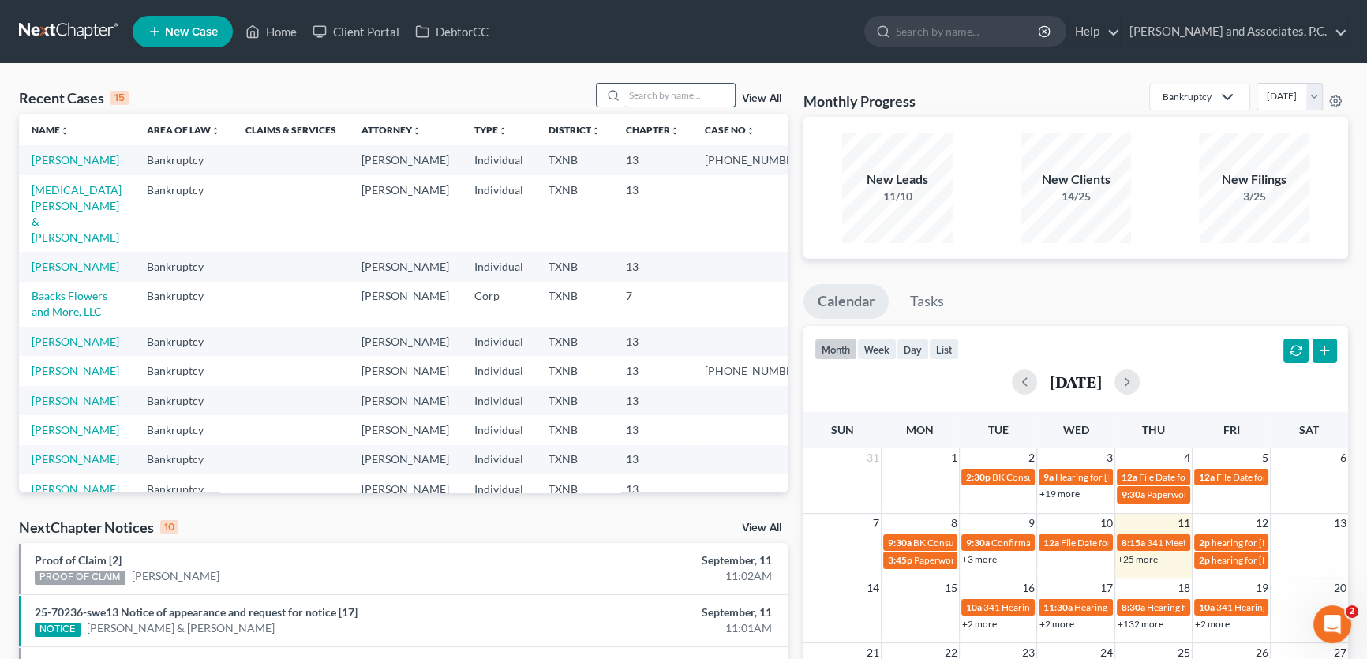
click at [639, 96] on input "search" at bounding box center [679, 95] width 110 height 23
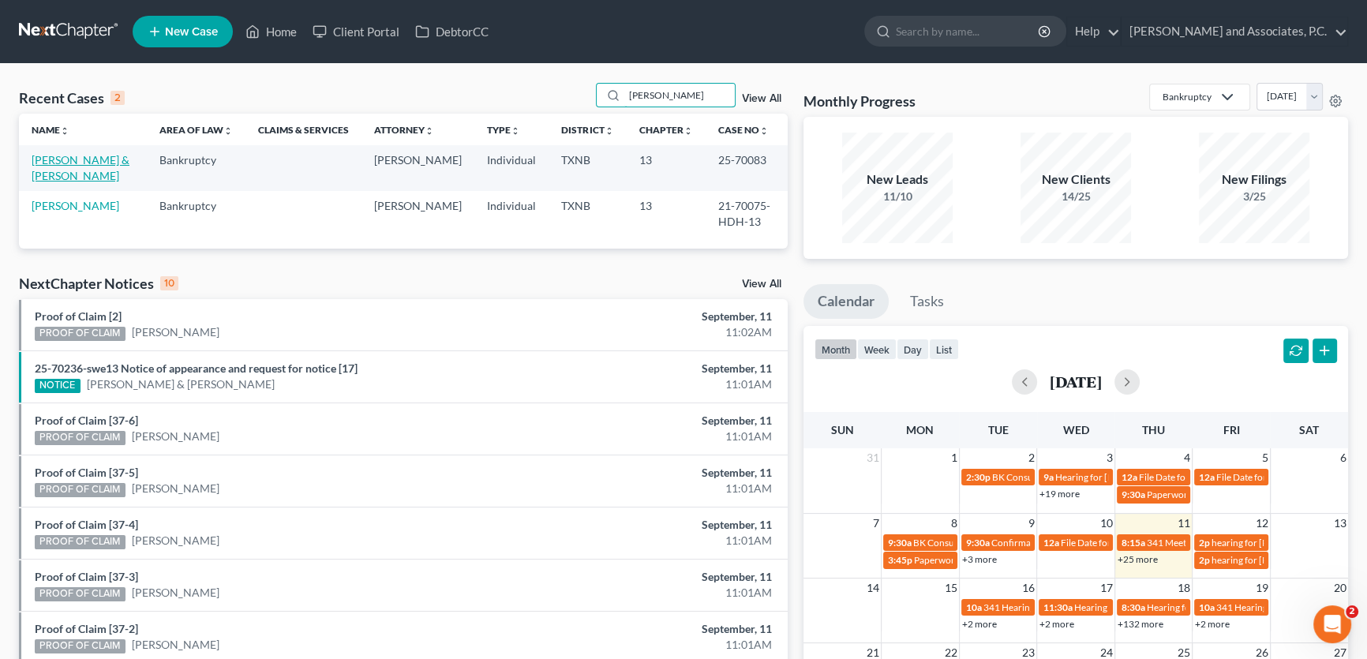
type input "[PERSON_NAME]"
click at [92, 160] on link "[PERSON_NAME] & [PERSON_NAME]" at bounding box center [81, 167] width 98 height 29
select select "1"
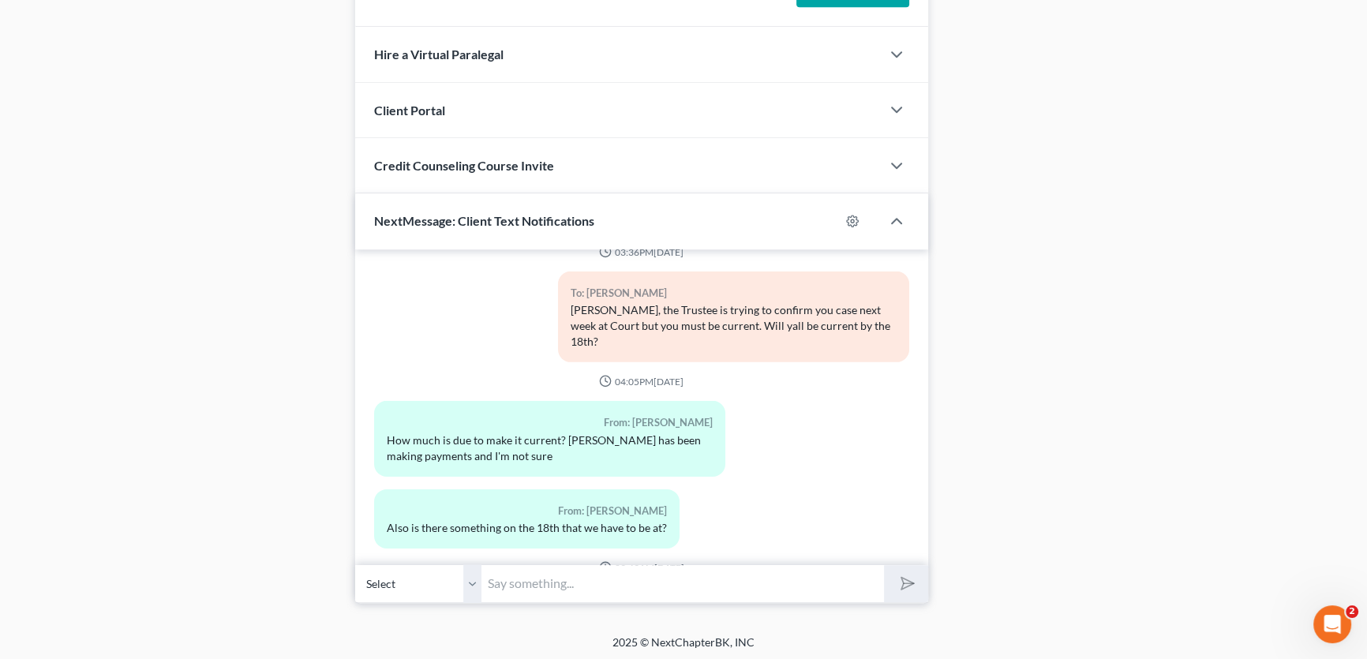
scroll to position [6391, 0]
click at [477, 576] on select "Select [PHONE_NUMBER] - [PERSON_NAME] [PHONE_NUMBER] - [PERSON_NAME]" at bounding box center [418, 583] width 126 height 39
select select "1"
click at [355, 564] on select "Select [PHONE_NUMBER] - [PERSON_NAME] [PHONE_NUMBER] - [PERSON_NAME]" at bounding box center [418, 583] width 126 height 39
click at [525, 582] on input "text" at bounding box center [682, 583] width 402 height 39
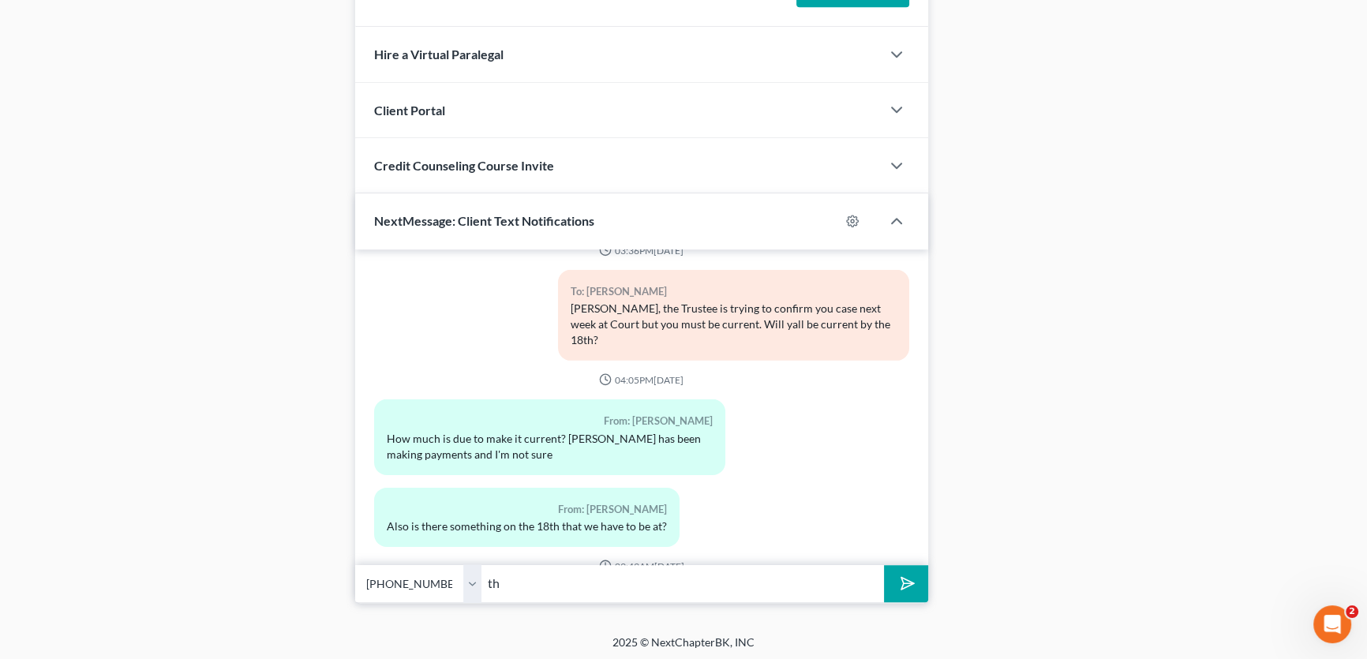
type input "t"
type input "the current arrears are $3,113, we are unable to confirm on 09/18 if you are no…"
click at [471, 574] on select "Select [PHONE_NUMBER] - [PERSON_NAME] [PHONE_NUMBER] - [PERSON_NAME]" at bounding box center [418, 583] width 126 height 39
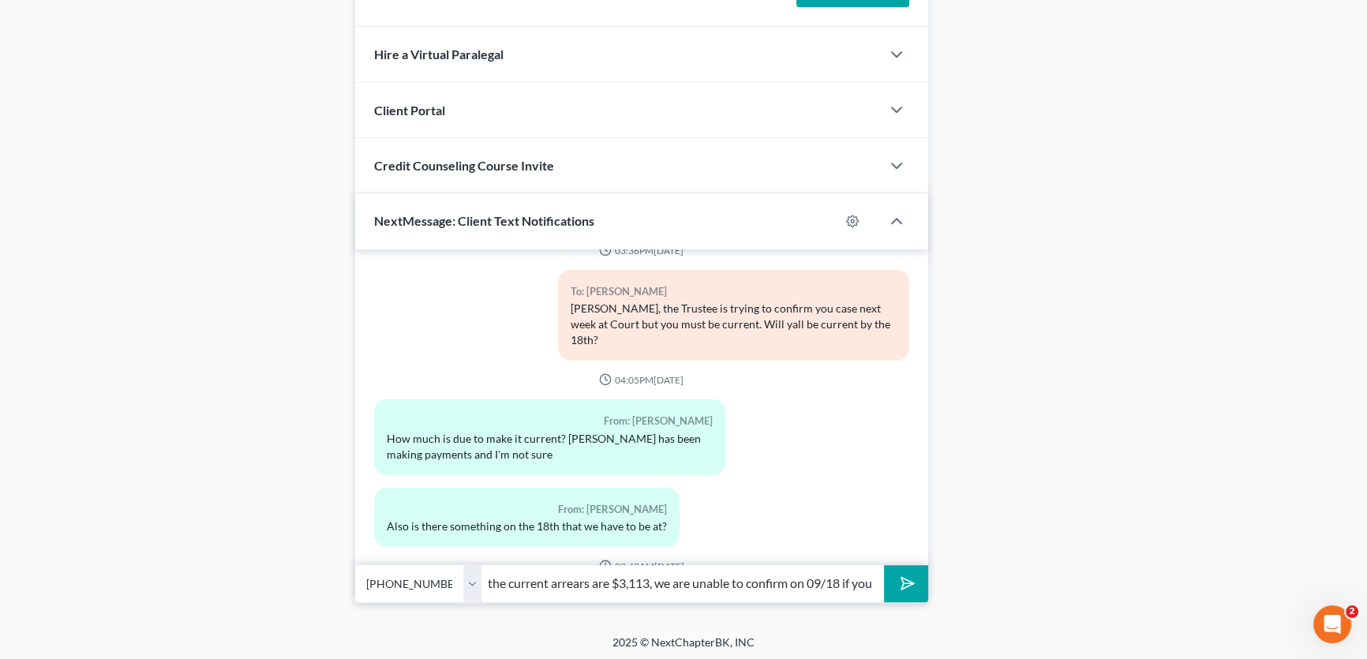
click at [355, 564] on select "Select [PHONE_NUMBER] - [PERSON_NAME] [PHONE_NUMBER] - [PERSON_NAME]" at bounding box center [418, 583] width 126 height 39
drag, startPoint x: 474, startPoint y: 584, endPoint x: 474, endPoint y: 598, distance: 14.2
click at [474, 584] on select "Select [PHONE_NUMBER] - [PERSON_NAME] [PHONE_NUMBER] - [PERSON_NAME]" at bounding box center [418, 583] width 126 height 39
click at [355, 564] on select "Select [PHONE_NUMBER] - [PERSON_NAME] [PHONE_NUMBER] - [PERSON_NAME]" at bounding box center [418, 583] width 126 height 39
click at [900, 577] on icon "submit" at bounding box center [904, 583] width 22 height 22
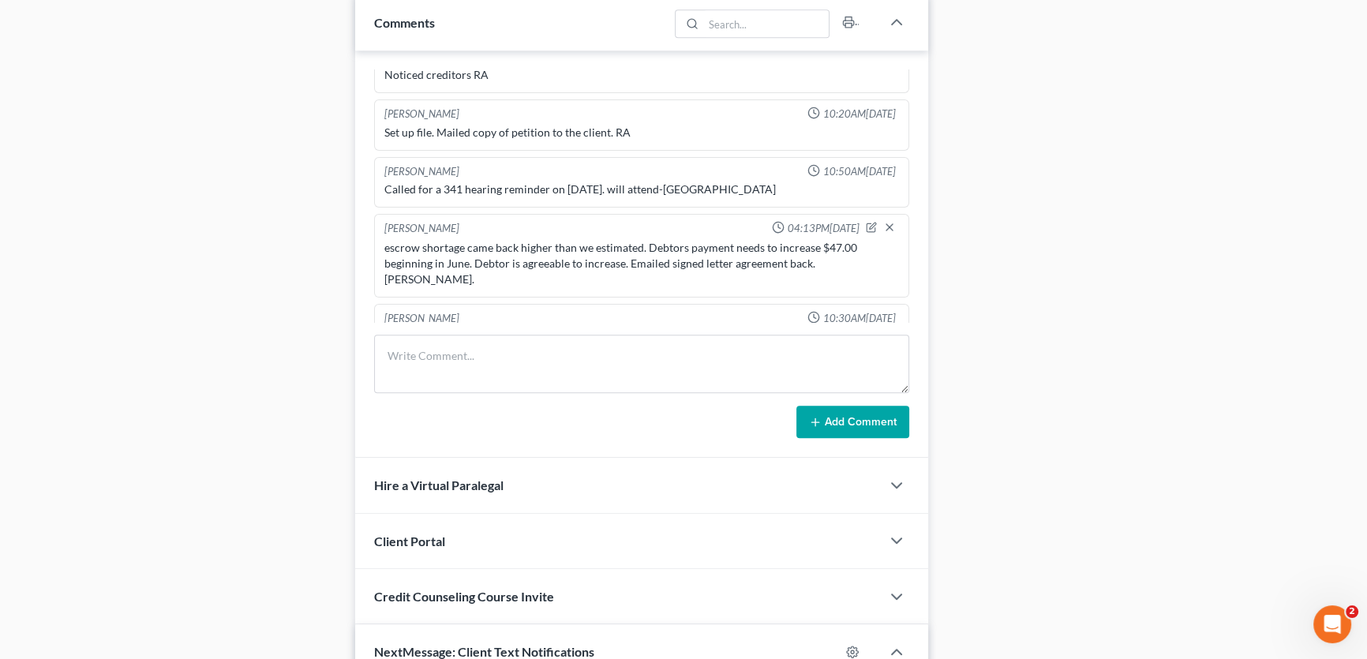
scroll to position [1395, 0]
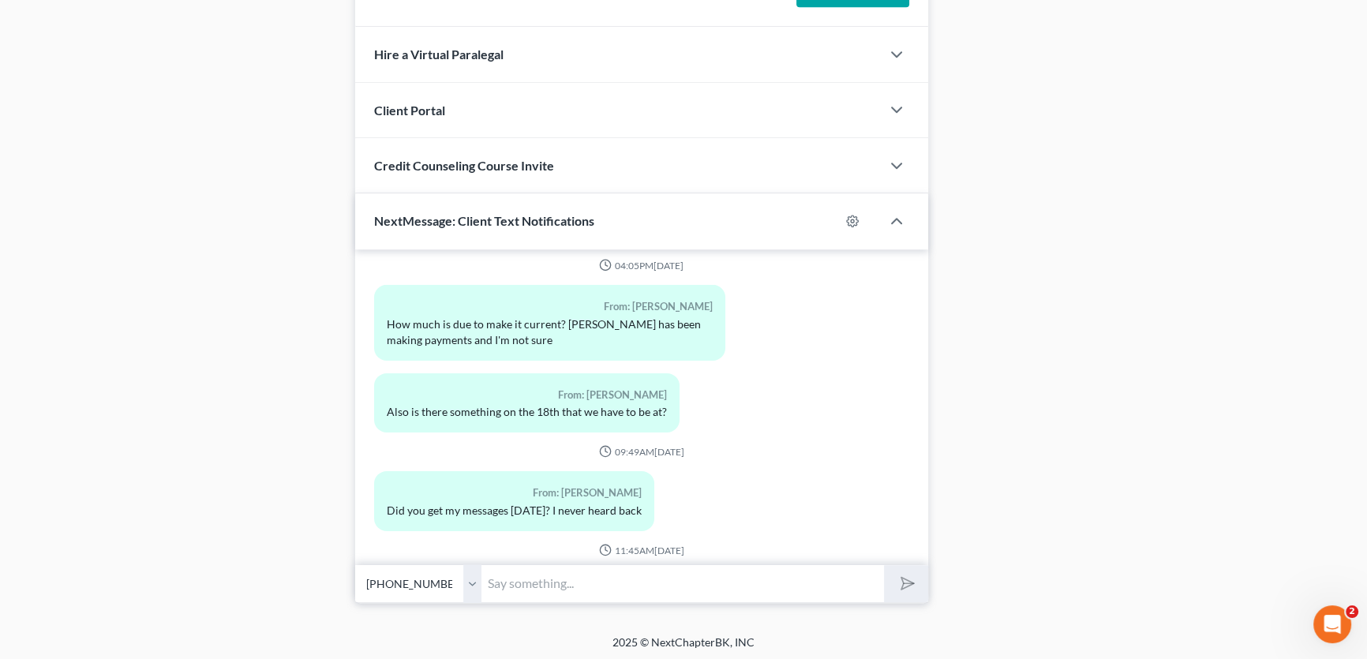
drag, startPoint x: 476, startPoint y: 576, endPoint x: 476, endPoint y: 597, distance: 21.3
click at [476, 576] on select "Select [PHONE_NUMBER] - [PERSON_NAME] [PHONE_NUMBER] - [PERSON_NAME]" at bounding box center [418, 583] width 126 height 39
click at [355, 564] on select "Select [PHONE_NUMBER] - [PERSON_NAME] [PHONE_NUMBER] - [PERSON_NAME]" at bounding box center [418, 583] width 126 height 39
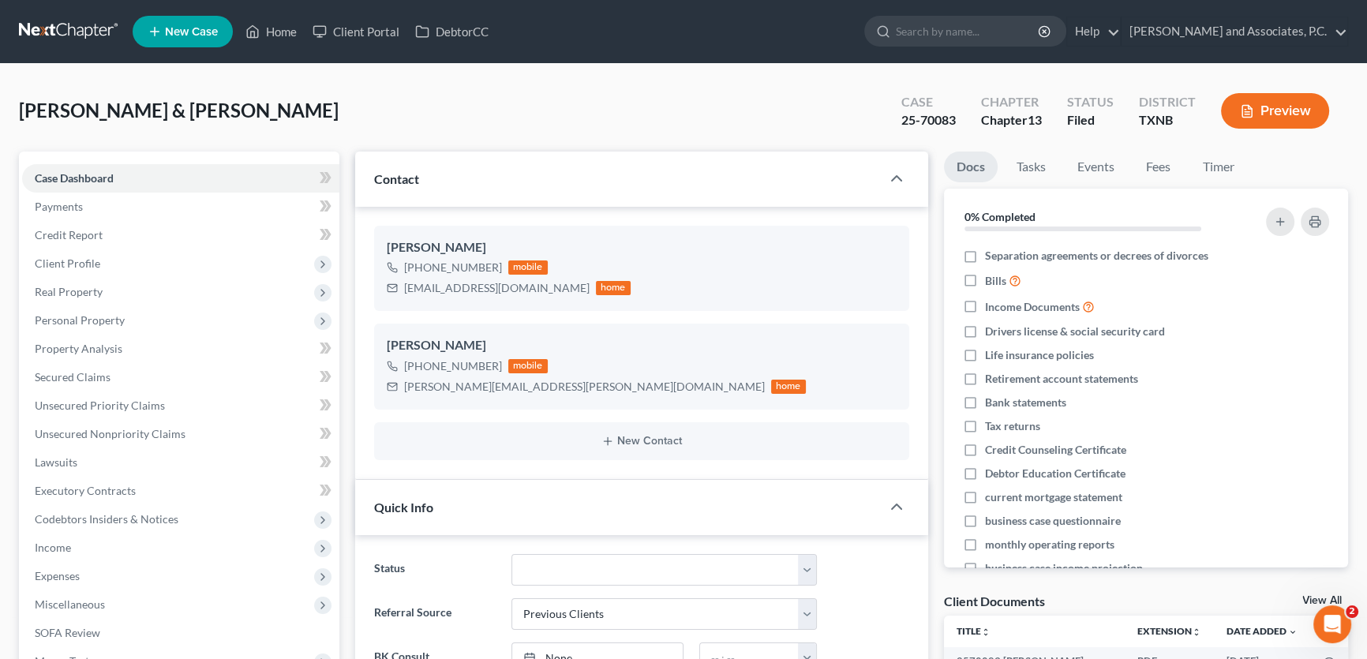
scroll to position [0, 0]
drag, startPoint x: 281, startPoint y: 32, endPoint x: 734, endPoint y: 88, distance: 456.5
click at [281, 32] on link "Home" at bounding box center [271, 31] width 67 height 28
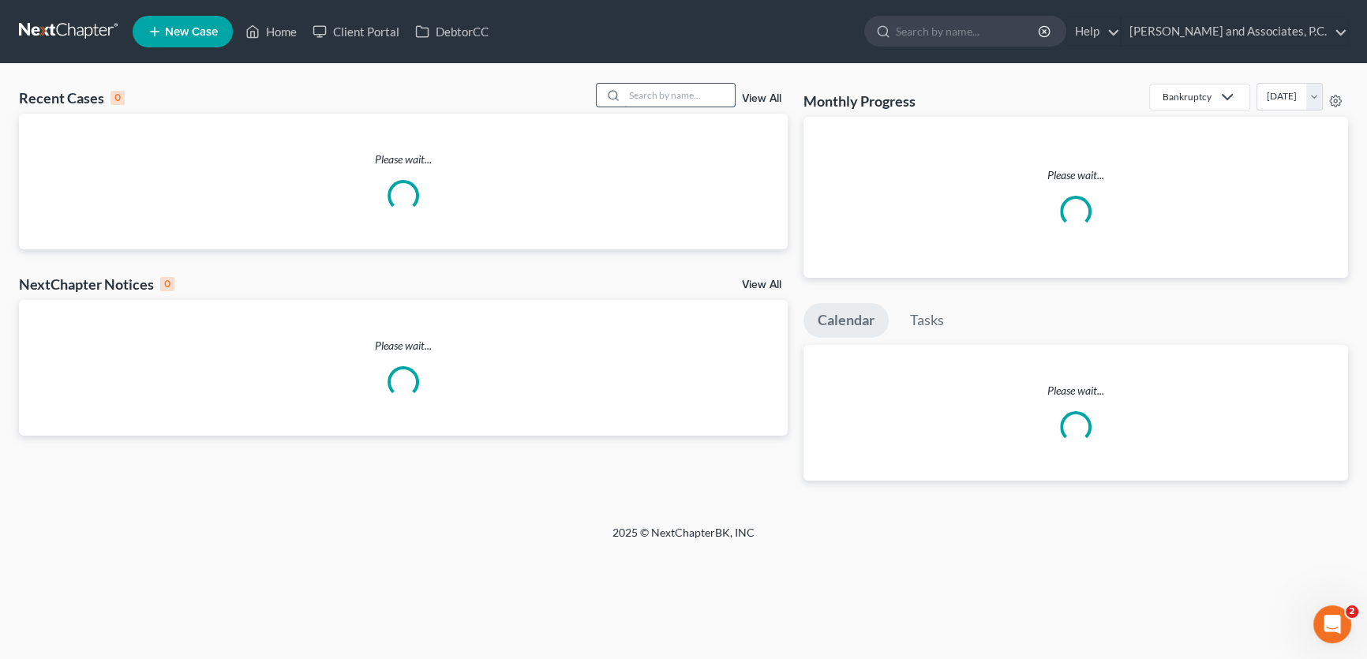
click at [729, 92] on input "search" at bounding box center [679, 95] width 110 height 23
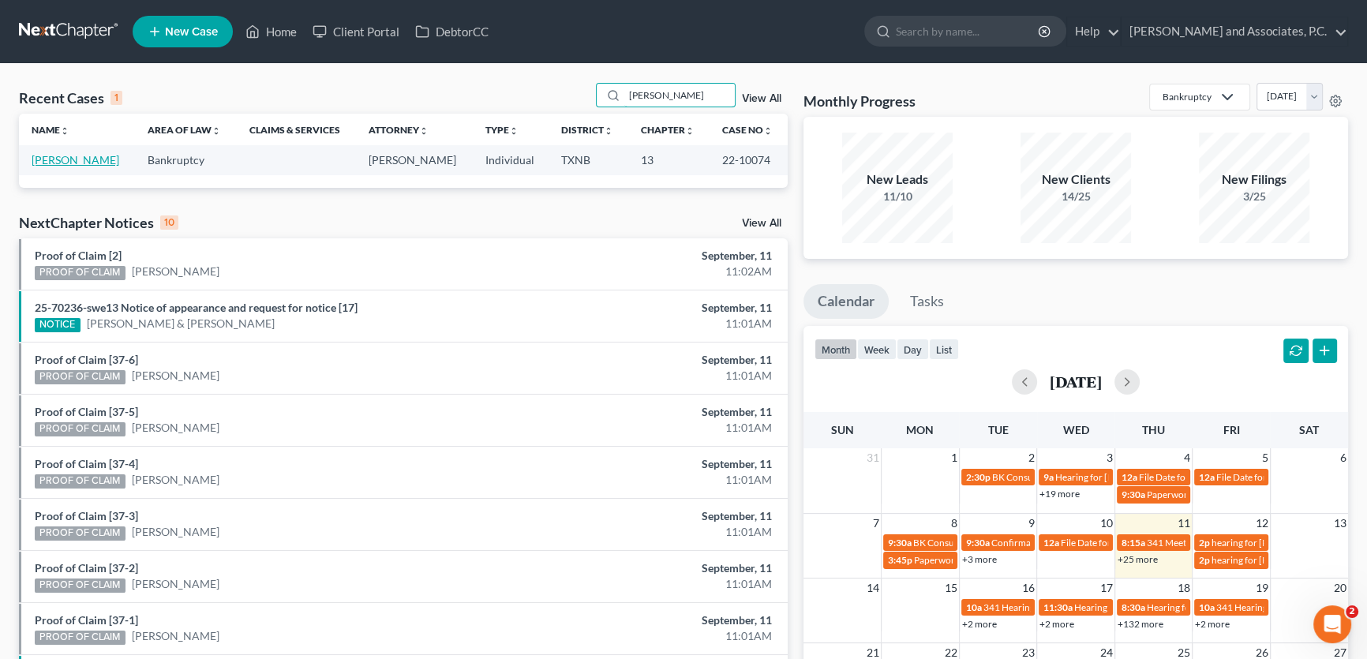
type input "[PERSON_NAME]"
click at [94, 160] on link "[PERSON_NAME]" at bounding box center [76, 159] width 88 height 13
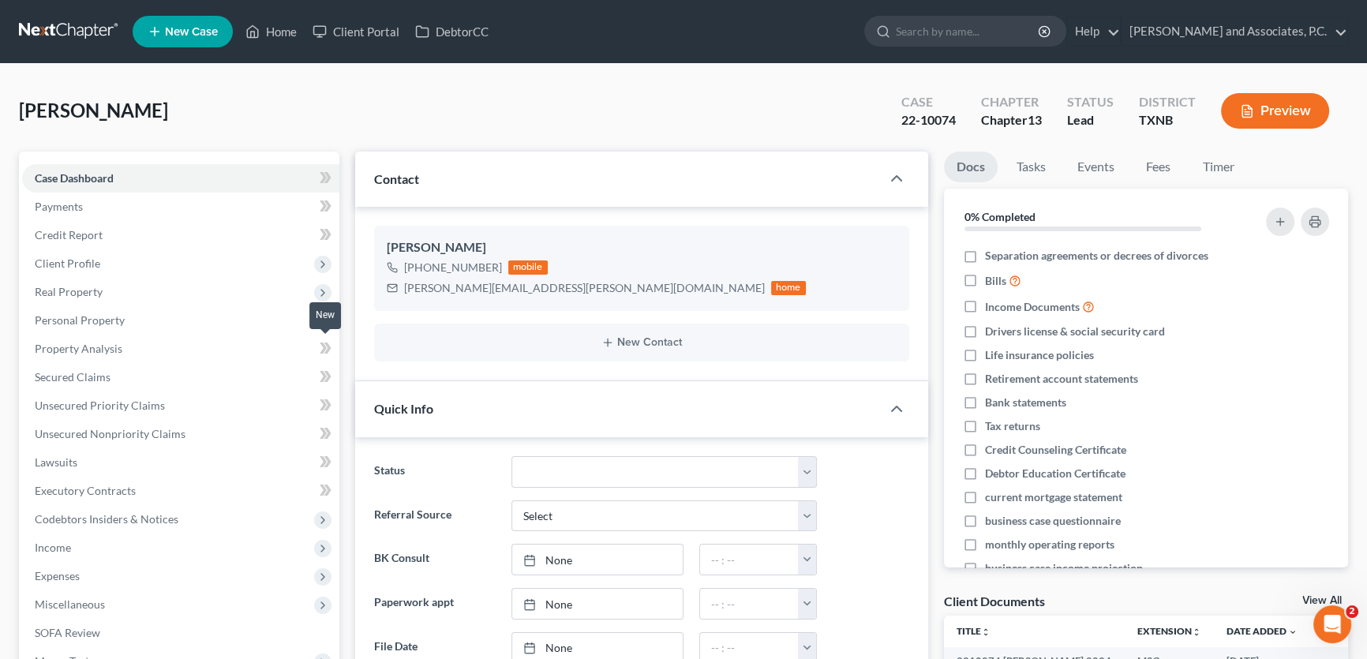
scroll to position [2821, 0]
click at [280, 32] on link "Home" at bounding box center [271, 31] width 67 height 28
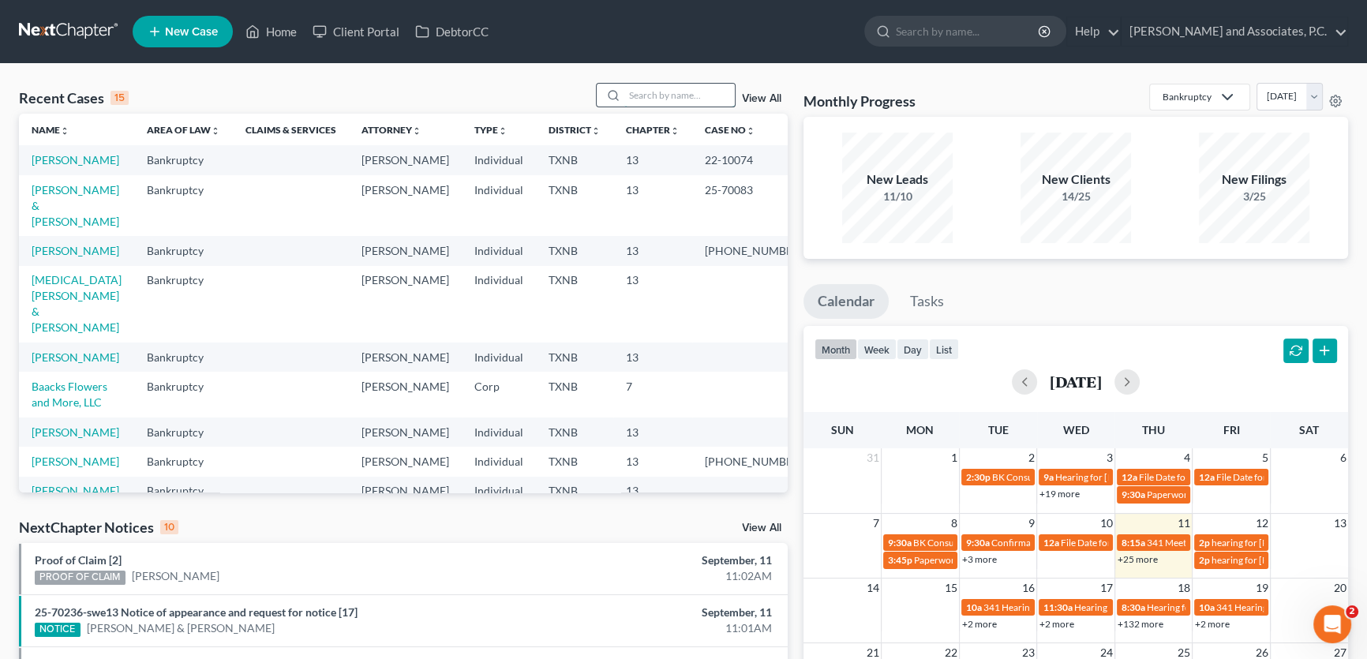
click at [647, 93] on input "search" at bounding box center [679, 95] width 110 height 23
click at [672, 98] on input "search" at bounding box center [679, 95] width 110 height 23
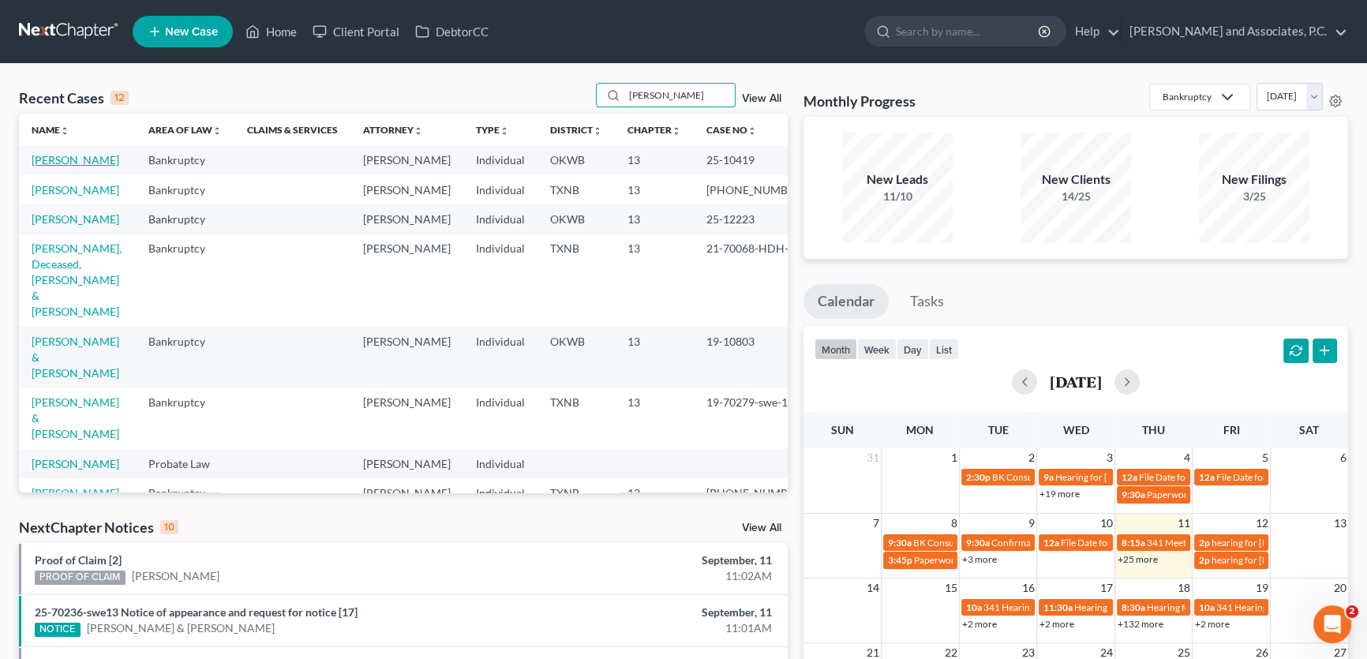
type input "[PERSON_NAME]"
click at [66, 160] on link "[PERSON_NAME]" at bounding box center [76, 159] width 88 height 13
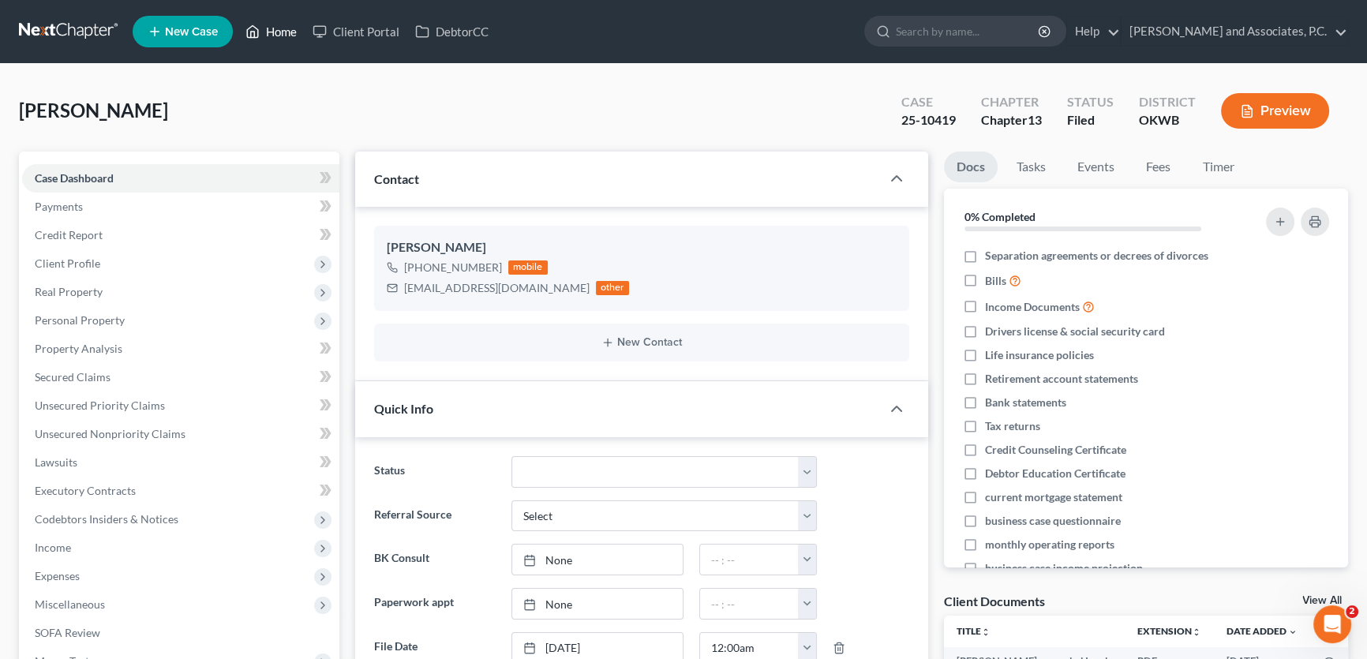
click at [276, 29] on link "Home" at bounding box center [271, 31] width 67 height 28
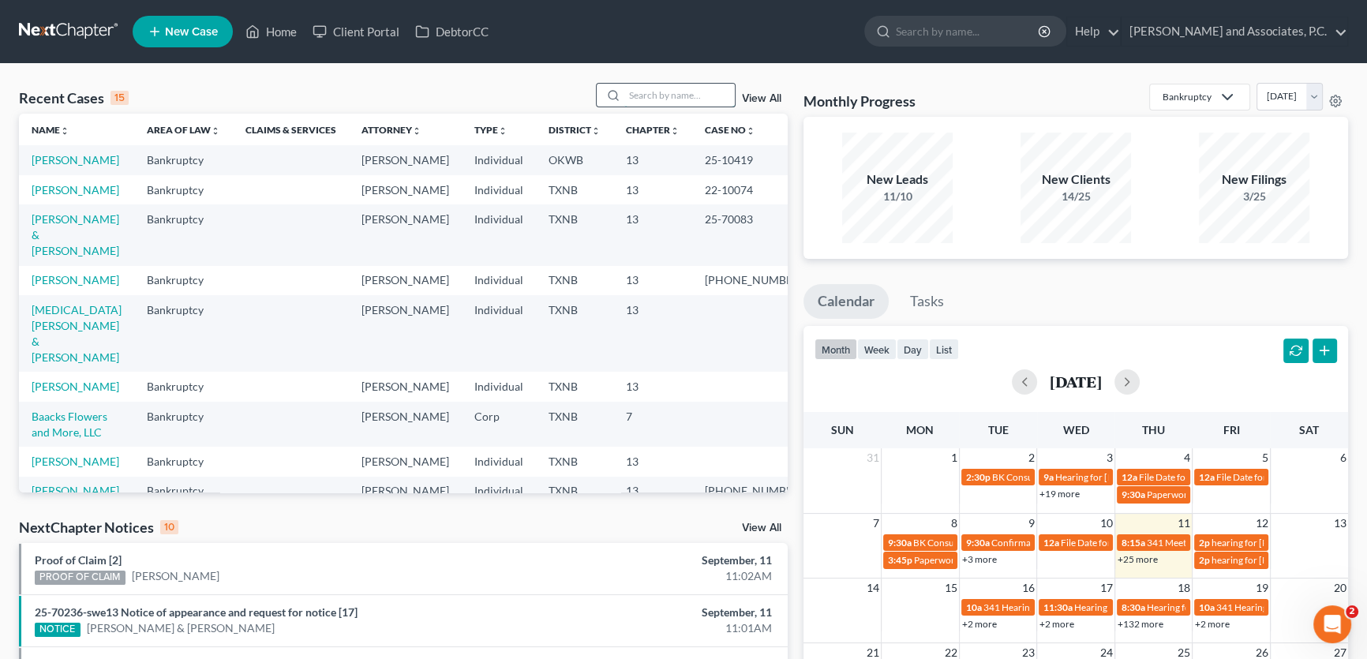
click at [651, 101] on input "search" at bounding box center [679, 95] width 110 height 23
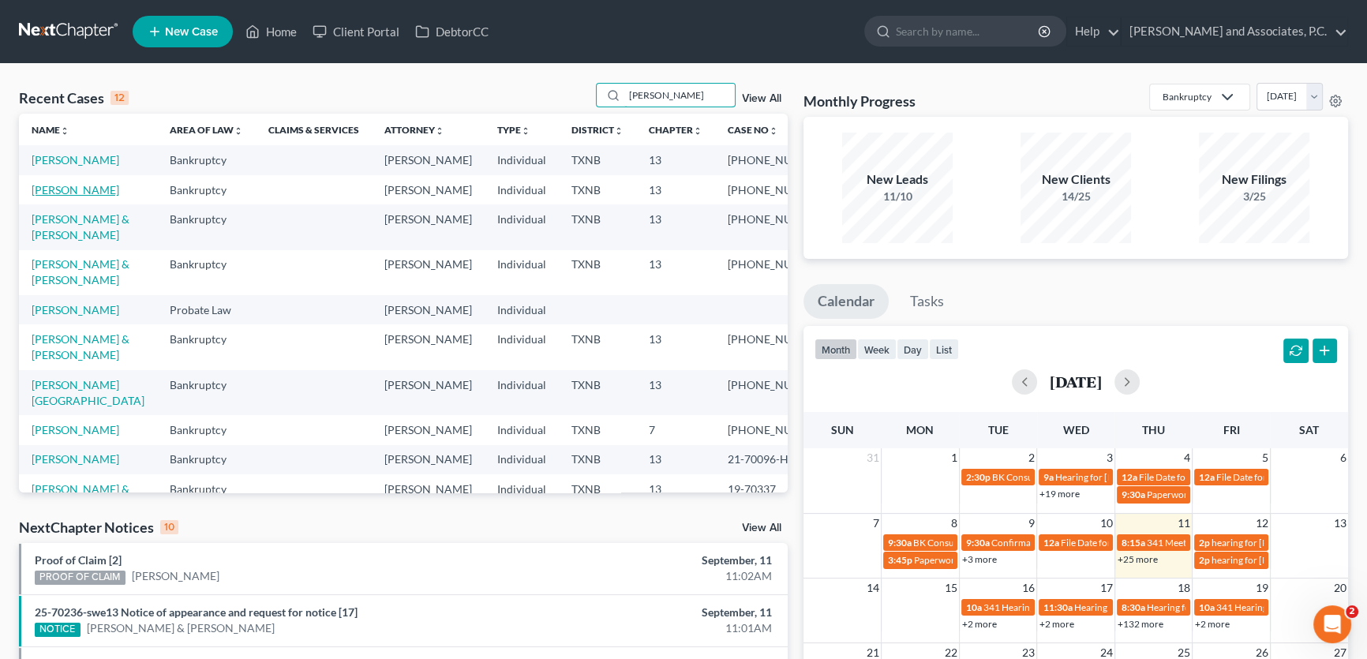
type input "[PERSON_NAME]"
click at [88, 197] on link "[PERSON_NAME]" at bounding box center [76, 189] width 88 height 13
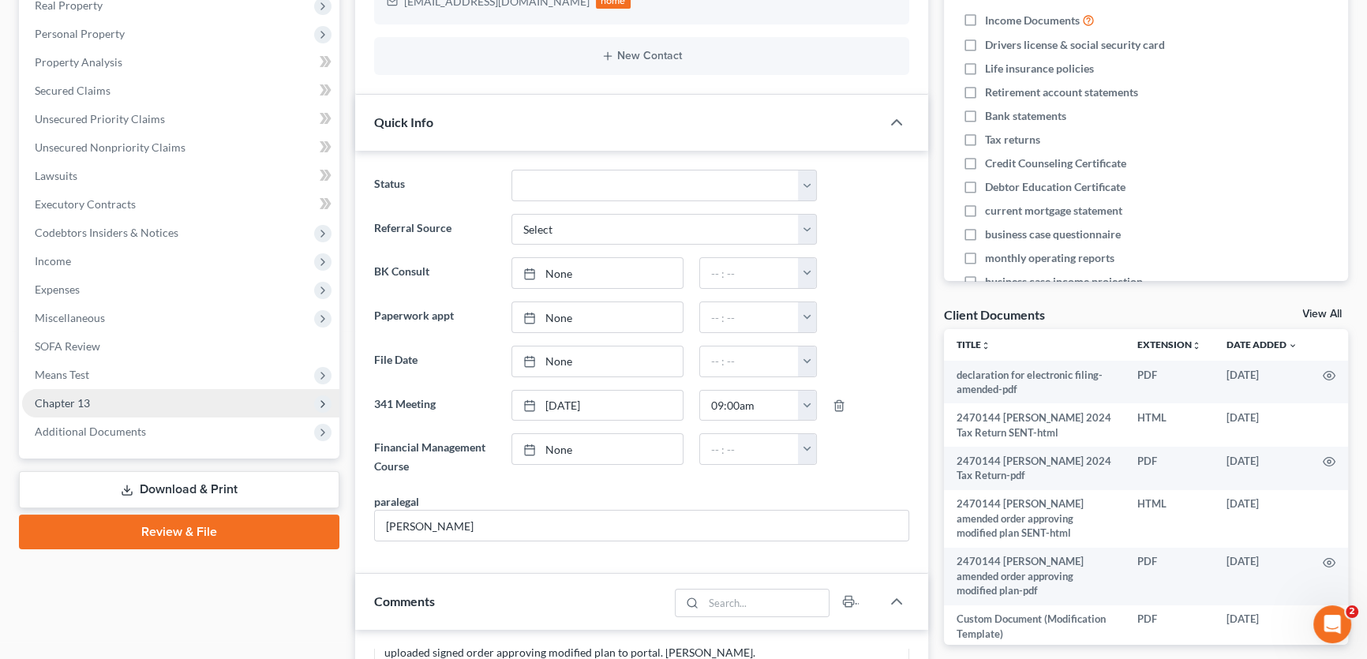
scroll to position [782, 0]
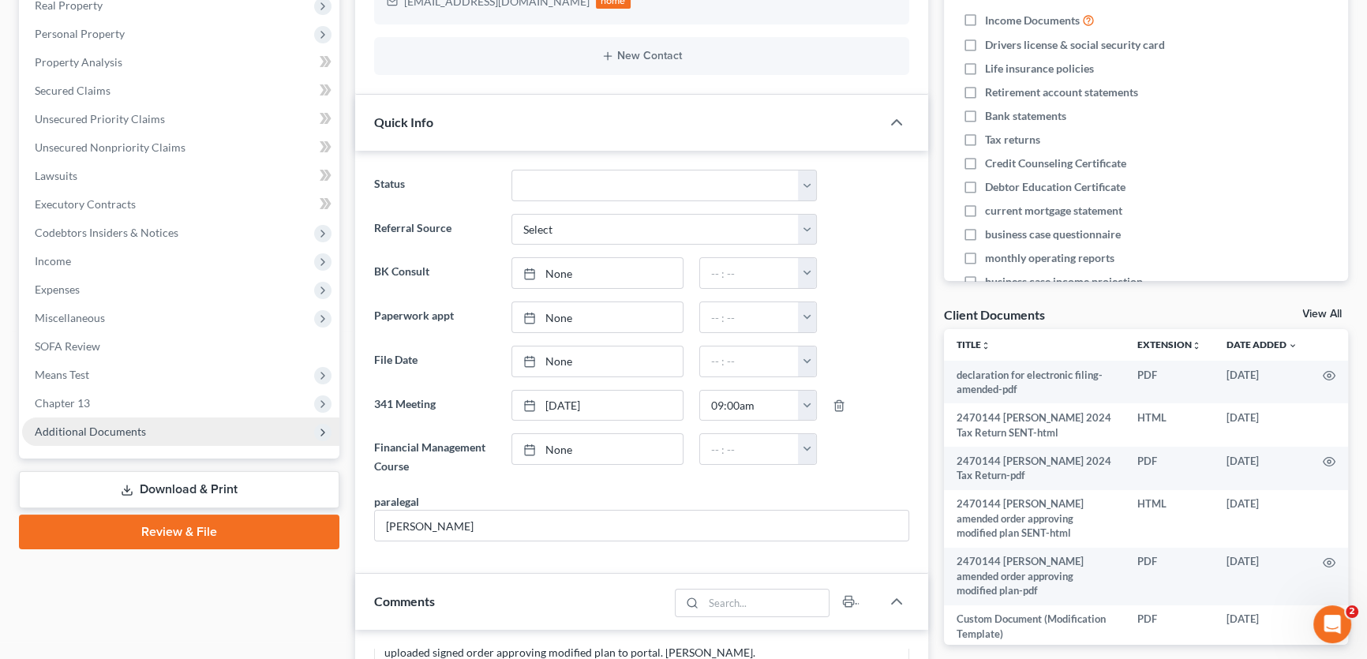
click at [99, 429] on span "Additional Documents" at bounding box center [90, 431] width 111 height 13
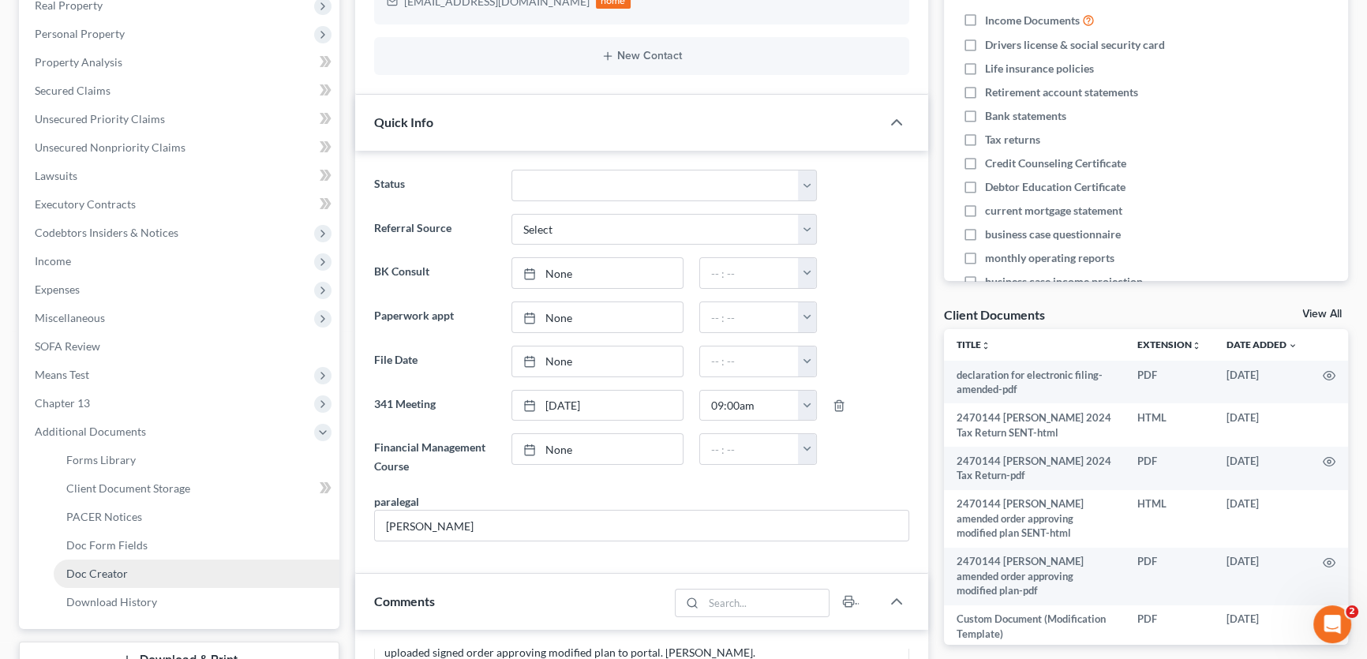
click at [102, 567] on span "Doc Creator" at bounding box center [97, 573] width 62 height 13
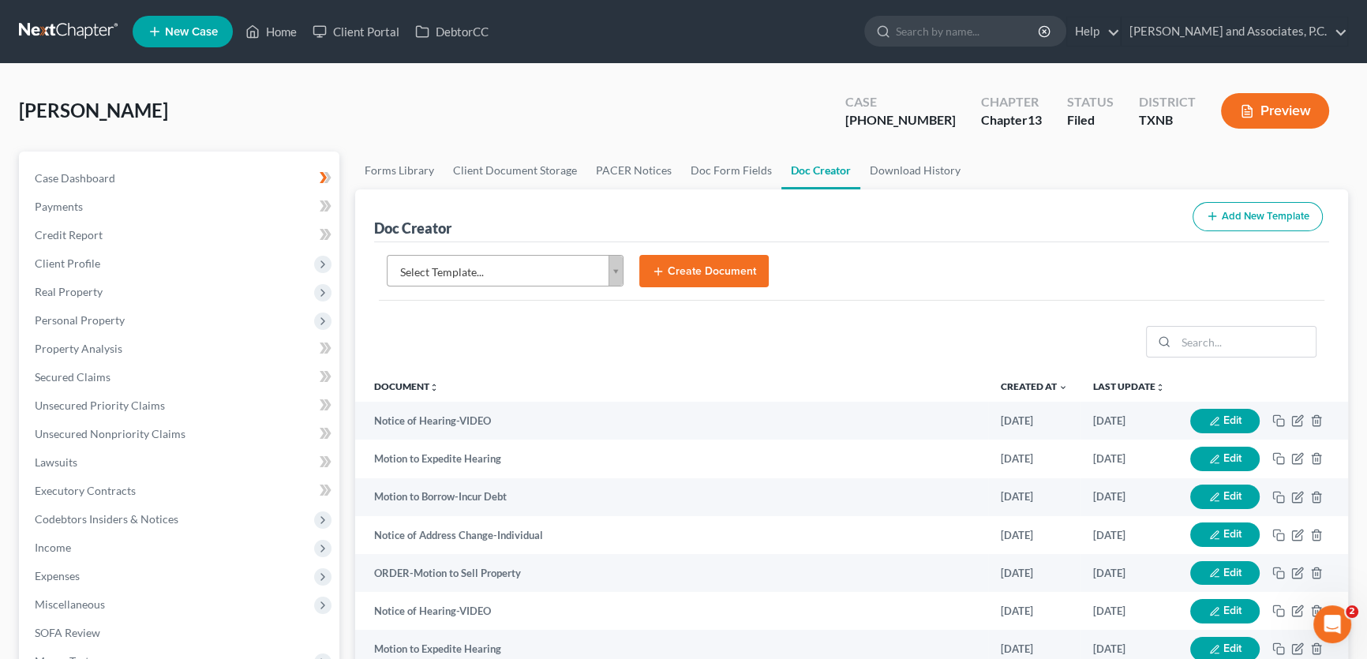
click at [537, 261] on body "Home New Case Client Portal DebtorCC [PERSON_NAME] and Associates, [PERSON_NAME…" at bounding box center [683, 533] width 1367 height 1066
type input "order-motion to bo"
select select "77290"
click at [676, 275] on button "Create Document" at bounding box center [703, 271] width 129 height 33
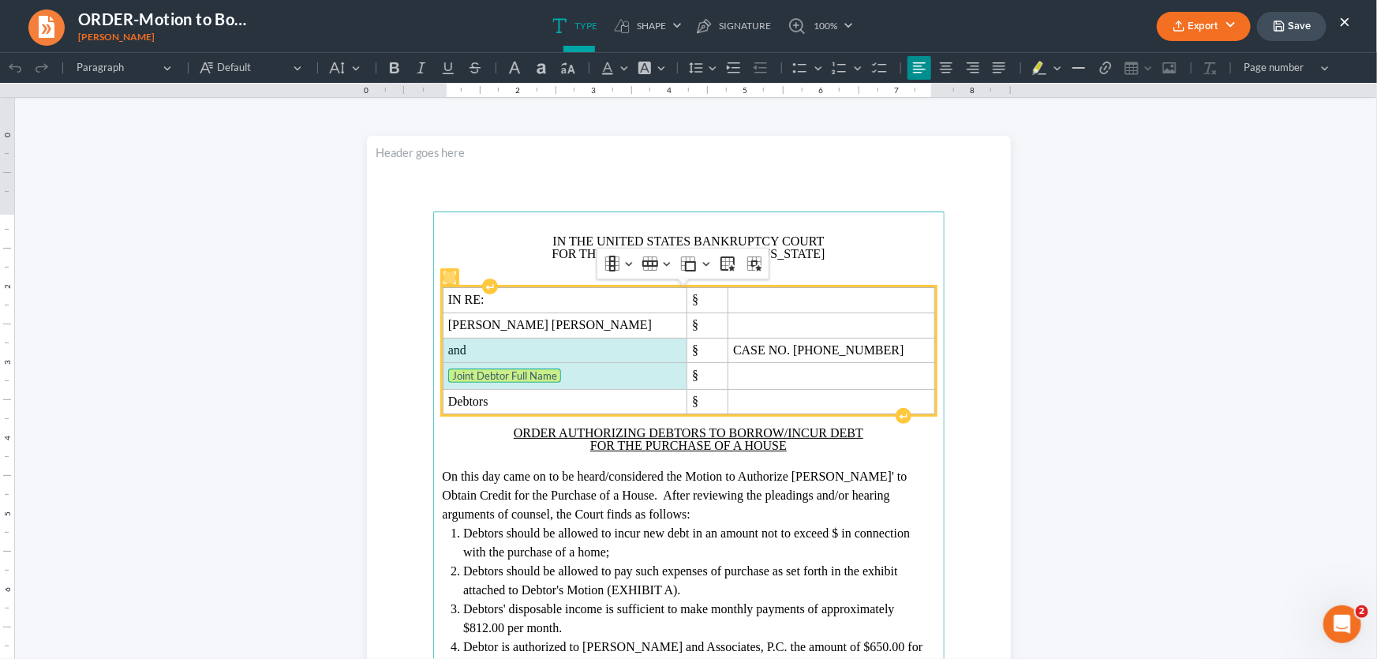
drag, startPoint x: 556, startPoint y: 371, endPoint x: 467, endPoint y: 344, distance: 93.1
click at [467, 344] on tbody "IN RE: § [PERSON_NAME] [PERSON_NAME] § and § CASE NO. [PHONE_NUMBER] Joint Debt…" at bounding box center [689, 350] width 492 height 126
click at [467, 344] on span "and" at bounding box center [564, 350] width 233 height 14
click at [469, 344] on span "Rich Text Editor, page-0-main" at bounding box center [564, 350] width 233 height 14
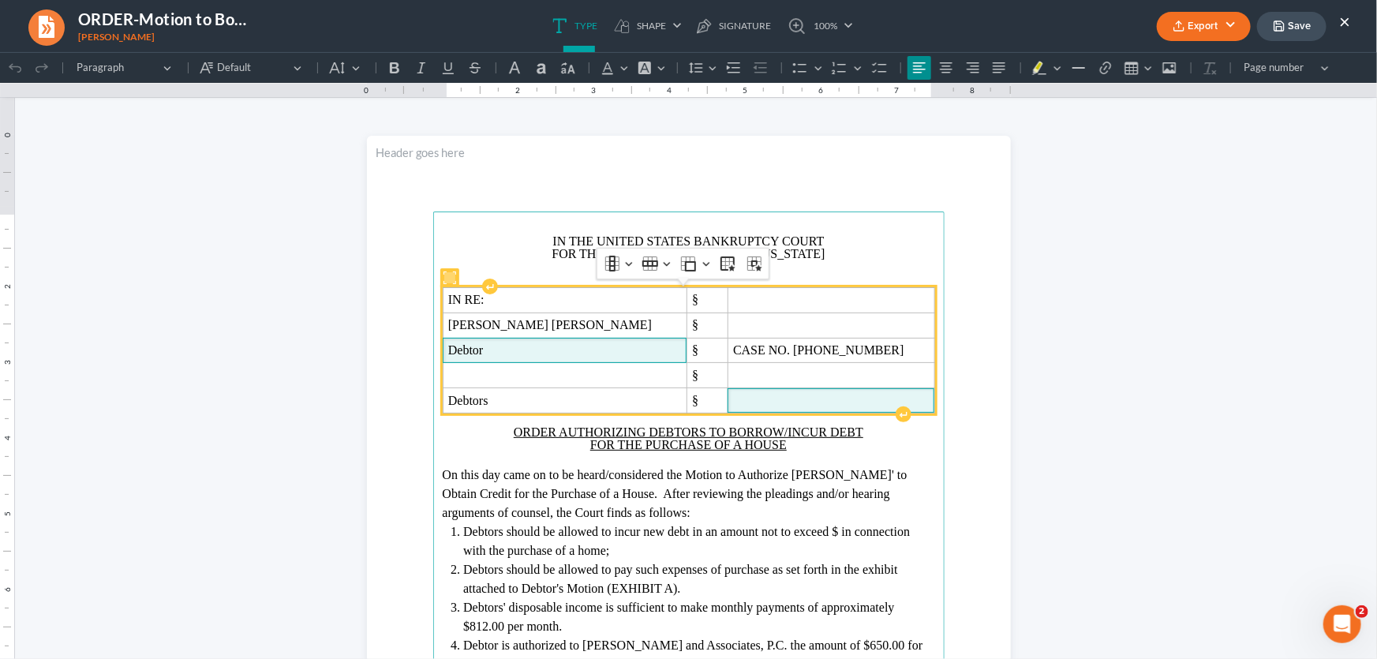
click at [733, 396] on span "Rich Text Editor, page-0-main" at bounding box center [831, 400] width 196 height 14
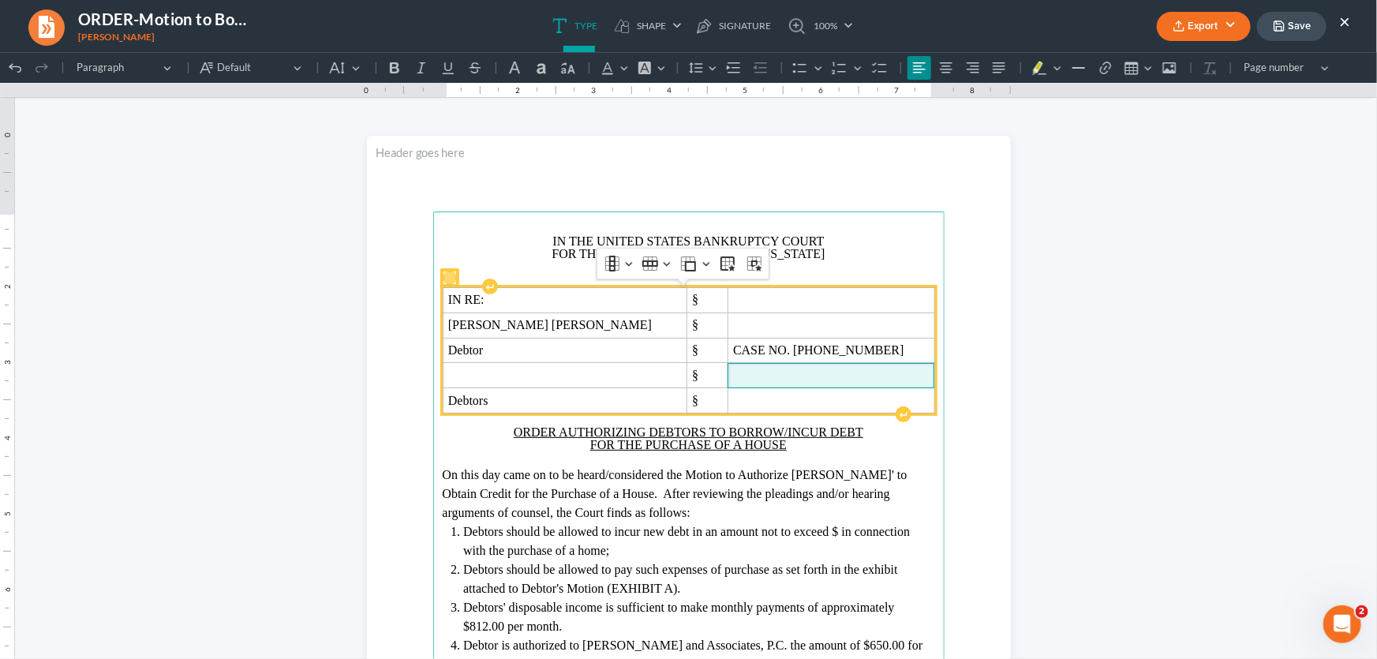
click at [733, 376] on span "Rich Text Editor, page-0-main" at bounding box center [831, 375] width 196 height 14
drag, startPoint x: 700, startPoint y: 378, endPoint x: 669, endPoint y: 326, distance: 60.5
click at [702, 408] on tbody "IN RE: § [PERSON_NAME] [PERSON_NAME] § Debtor § CASE NO. [PHONE_NUMBER] § Debto…" at bounding box center [689, 349] width 492 height 125
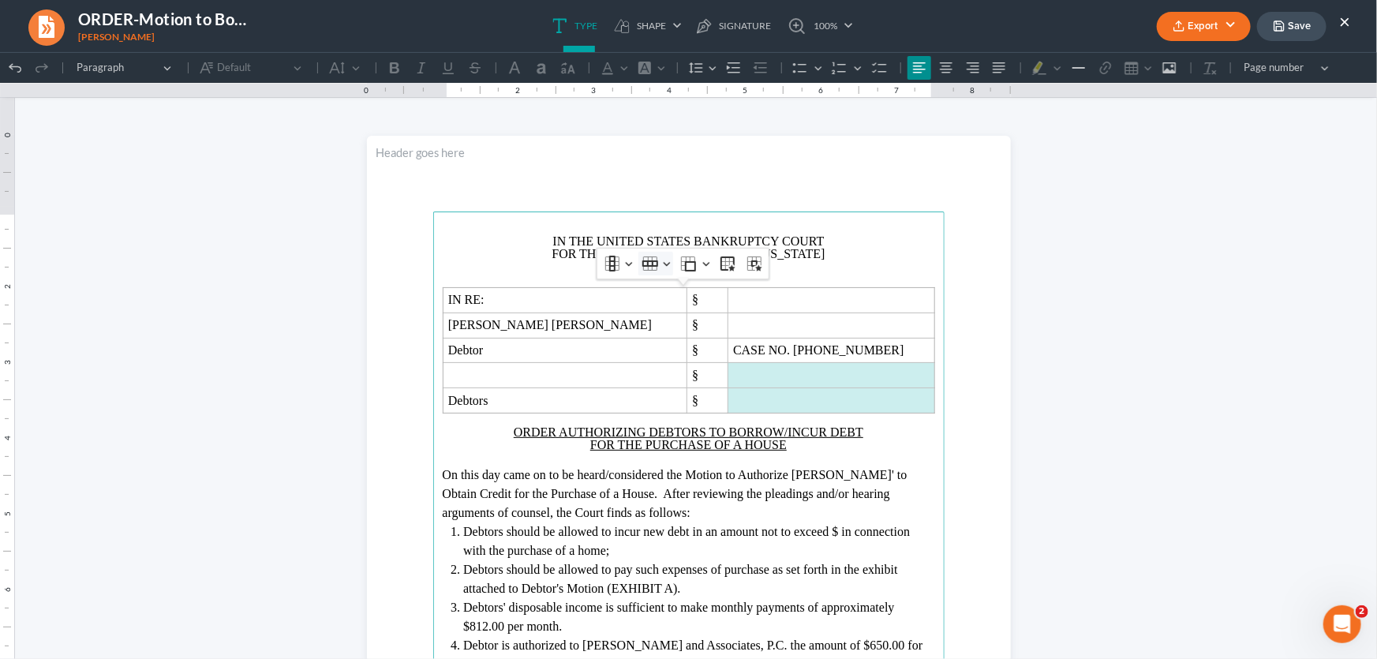
click at [662, 261] on button "Row Row" at bounding box center [655, 263] width 35 height 24
click at [668, 368] on span "Delete row" at bounding box center [691, 367] width 51 height 18
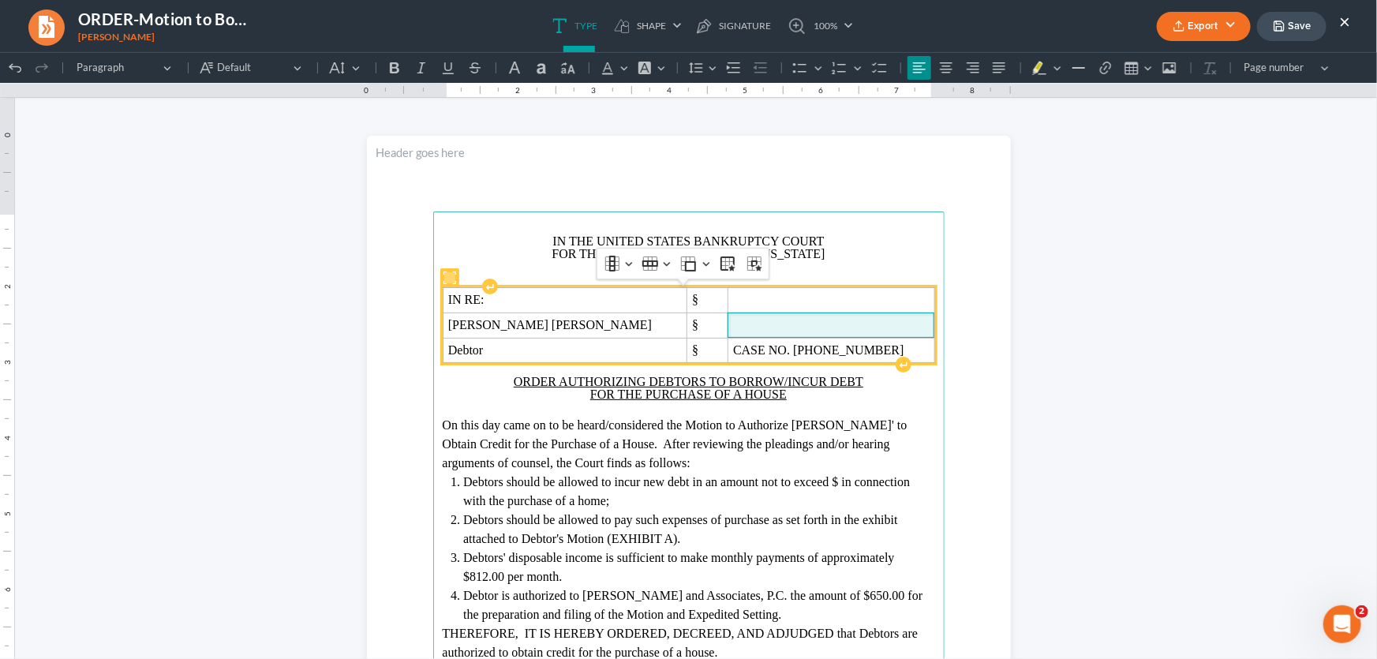
click at [733, 319] on span "Rich Text Editor, page-0-main" at bounding box center [831, 324] width 196 height 14
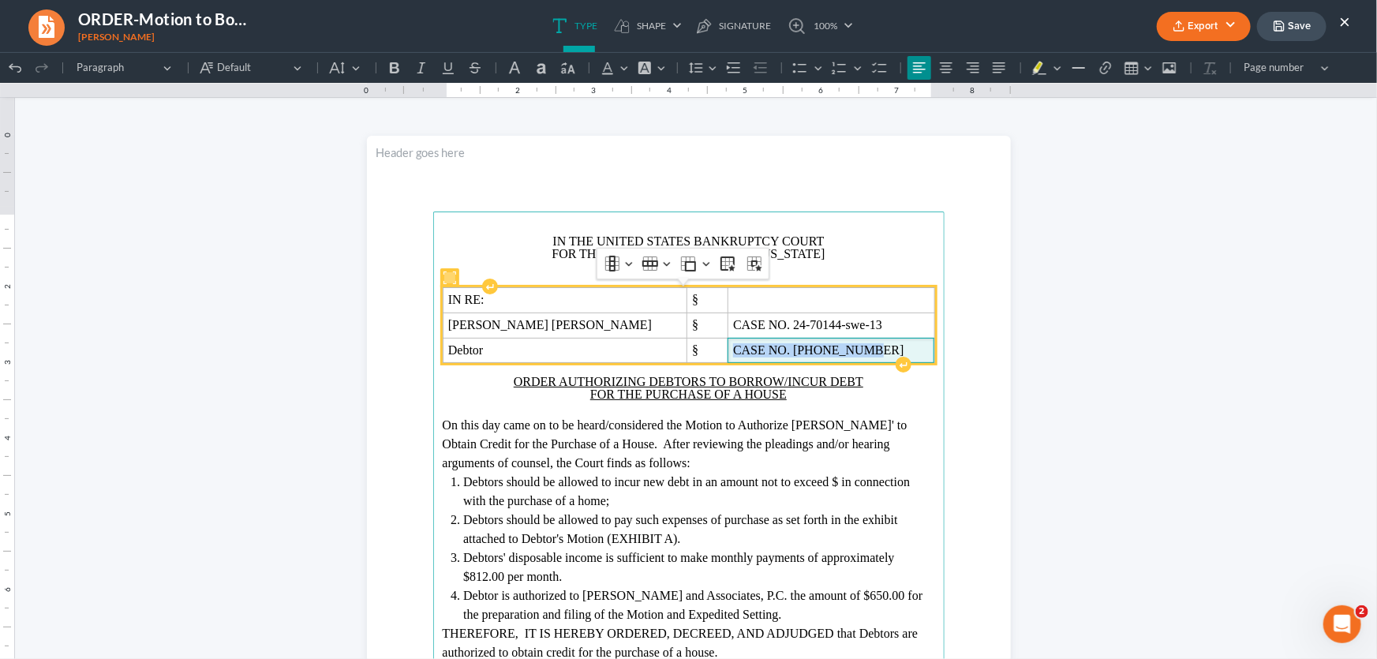
drag, startPoint x: 794, startPoint y: 348, endPoint x: 664, endPoint y: 355, distance: 130.4
click at [733, 355] on span "CASE NO. [PHONE_NUMBER]" at bounding box center [831, 350] width 196 height 14
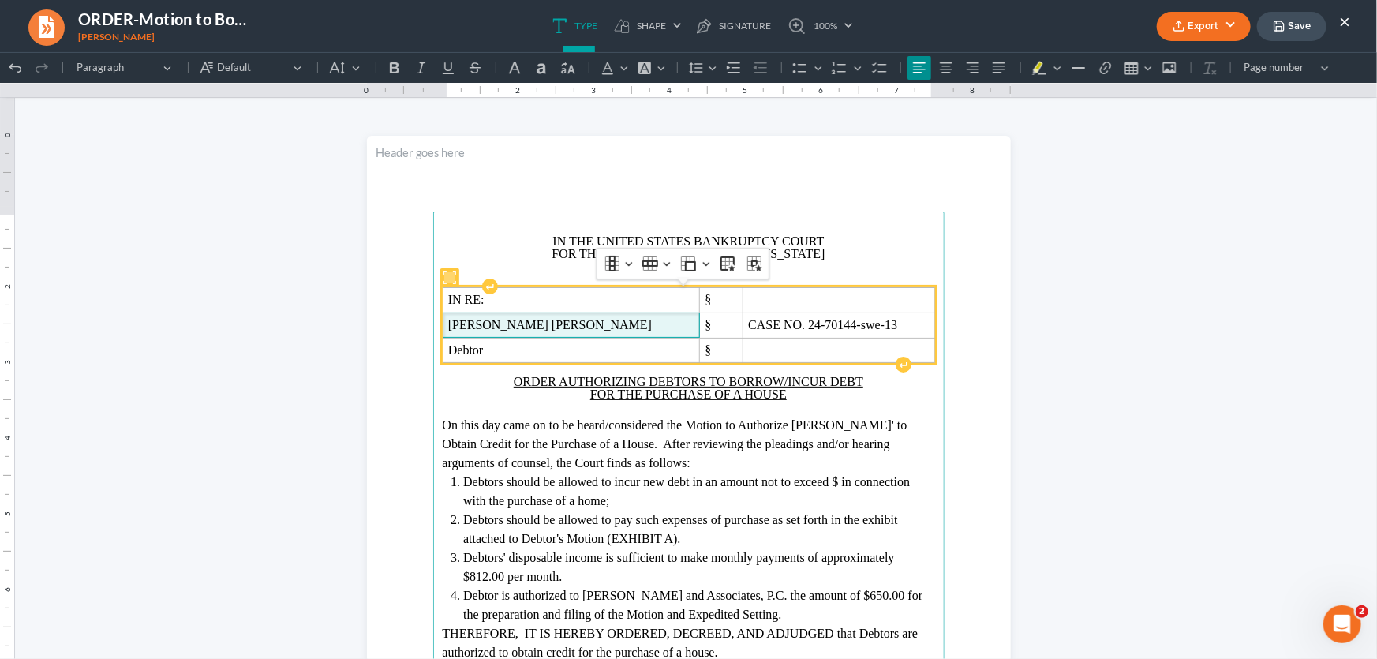
click at [567, 327] on span "[PERSON_NAME] [PERSON_NAME]" at bounding box center [571, 324] width 246 height 14
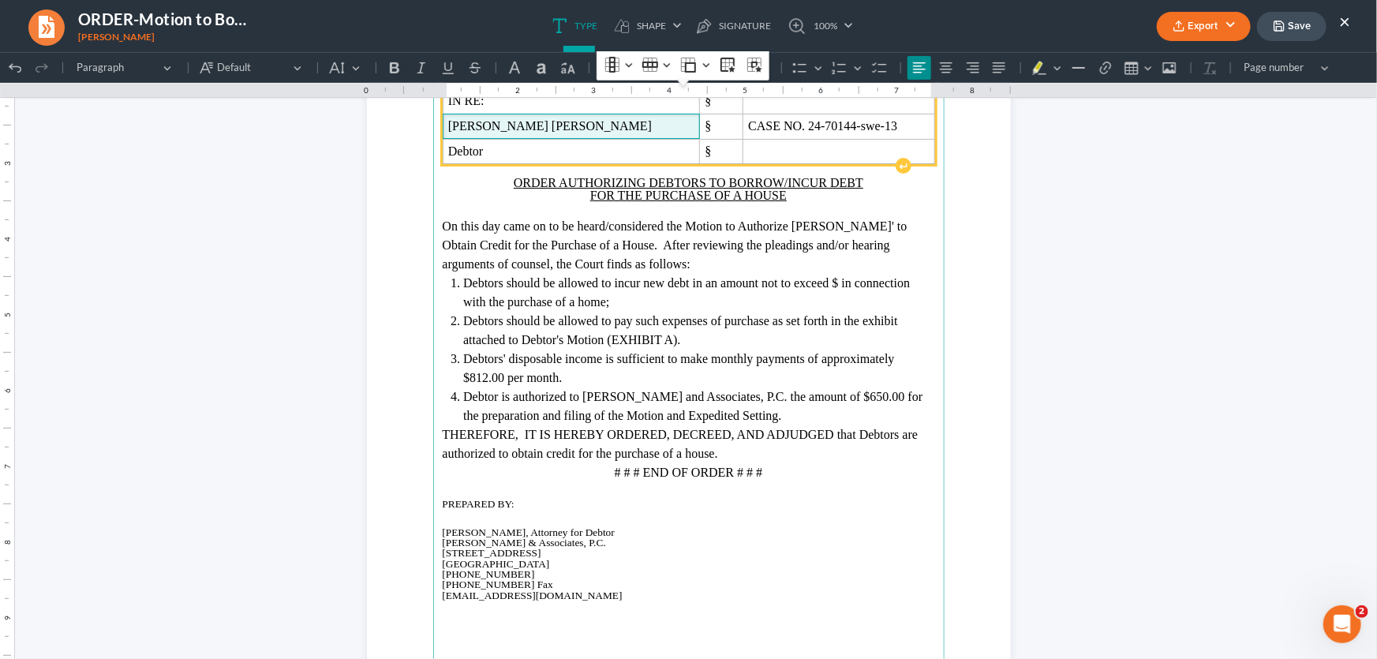
scroll to position [215, 0]
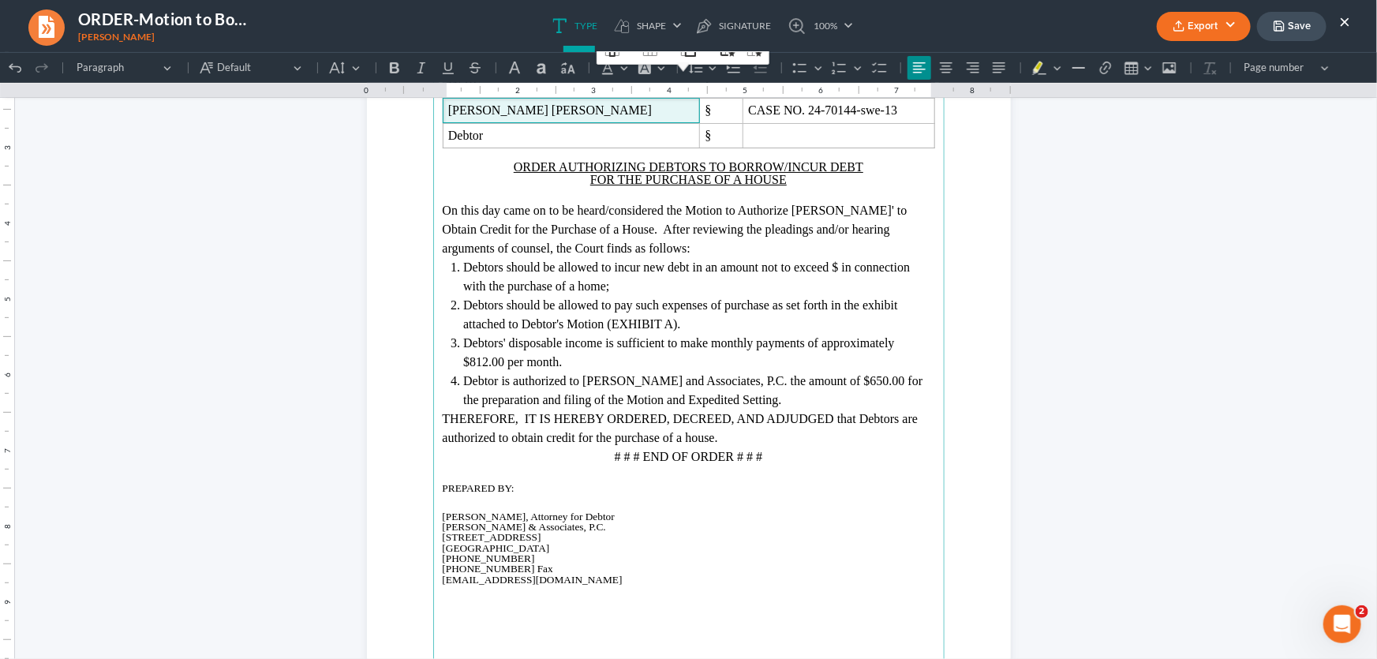
click at [496, 269] on span "Debtors should be allowed to incur new debt in an amount not to exceed $ in con…" at bounding box center [686, 276] width 447 height 32
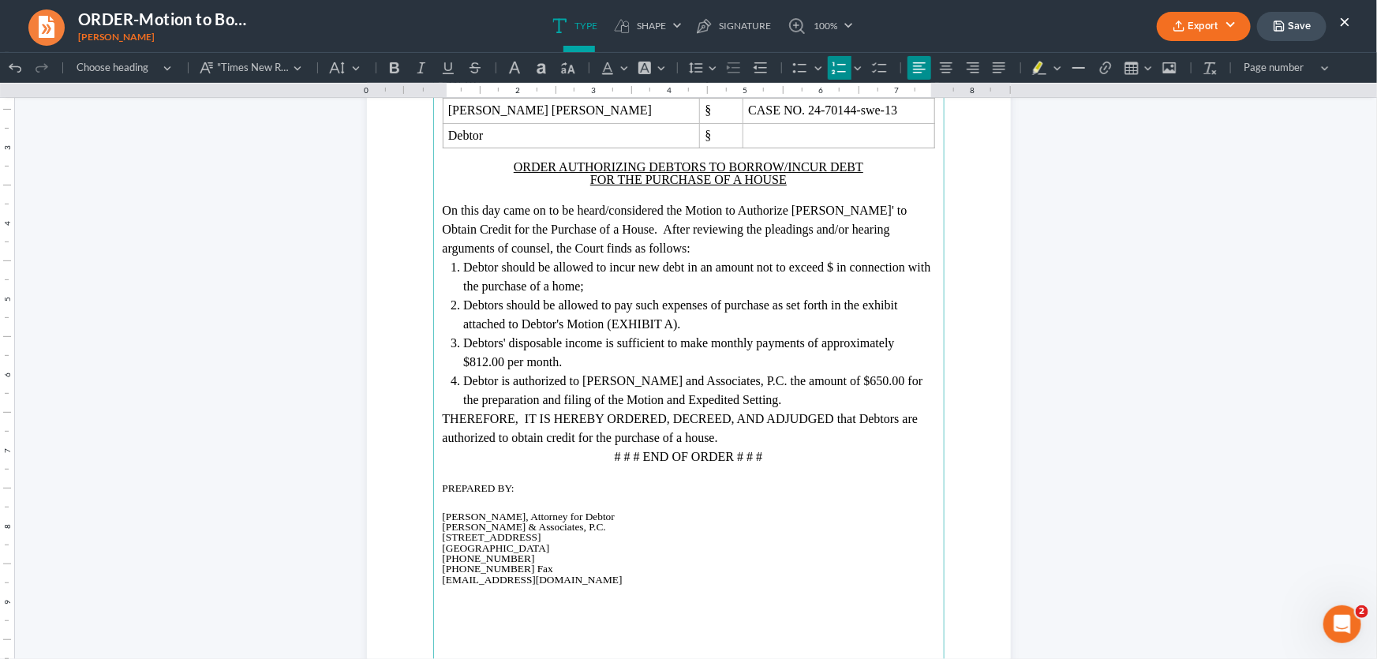
click at [827, 268] on span "Debtor should be allowed to incur new debt in an amount not to exceed $ in conn…" at bounding box center [696, 276] width 467 height 32
click at [493, 307] on span "Debtors should be allowed to pay such expenses of purchase as set forth in the …" at bounding box center [680, 314] width 435 height 32
click at [498, 343] on span "Debtors' disposable income is sufficient to make monthly payments of approximat…" at bounding box center [678, 351] width 431 height 32
drag, startPoint x: 496, startPoint y: 362, endPoint x: 465, endPoint y: 364, distance: 31.6
click at [465, 364] on span "Debtor's disposable income is sufficient to make monthly payments of approximat…" at bounding box center [678, 351] width 431 height 32
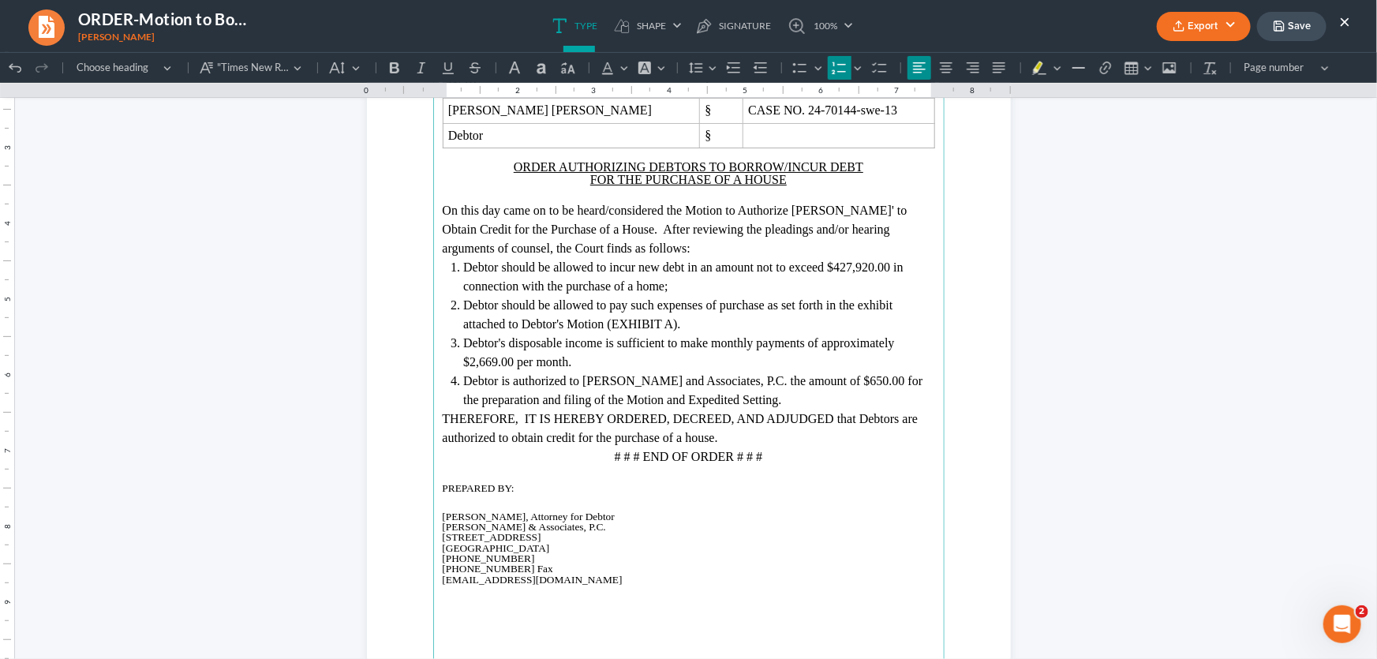
click at [854, 383] on span "Debtor is authorized to [PERSON_NAME] and Associates, P.C. the amount of $650.0…" at bounding box center [692, 389] width 459 height 32
click at [758, 399] on li "Debtor is authorized to [PERSON_NAME] and Associates, P.C. the amount of $700.0…" at bounding box center [698, 390] width 471 height 38
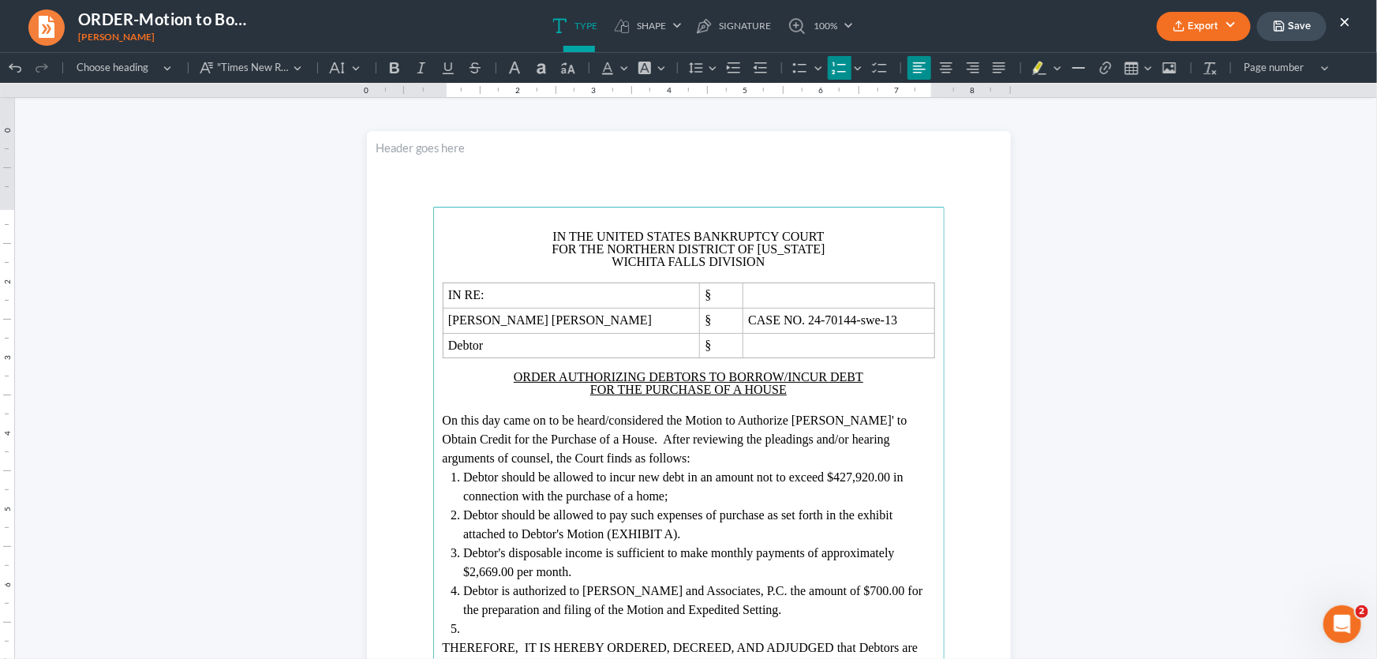
scroll to position [0, 0]
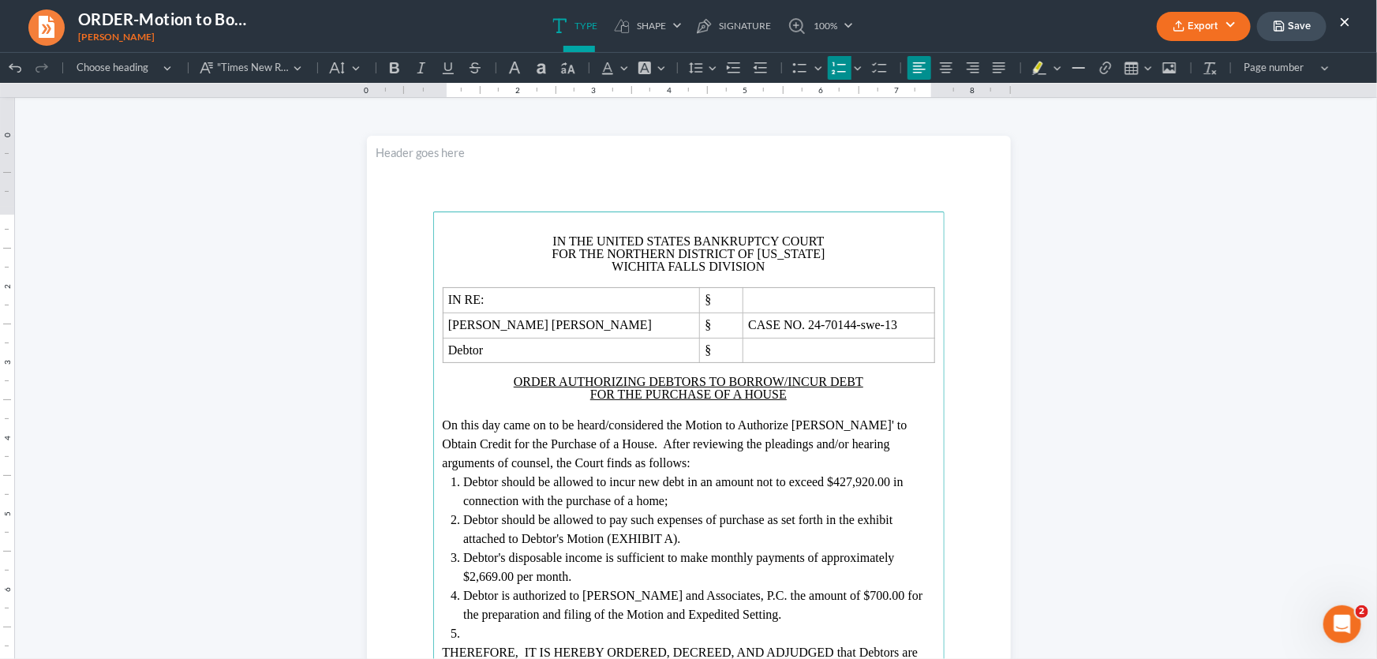
click at [697, 226] on p "Rich Text Editor, page-0-main" at bounding box center [689, 228] width 492 height 13
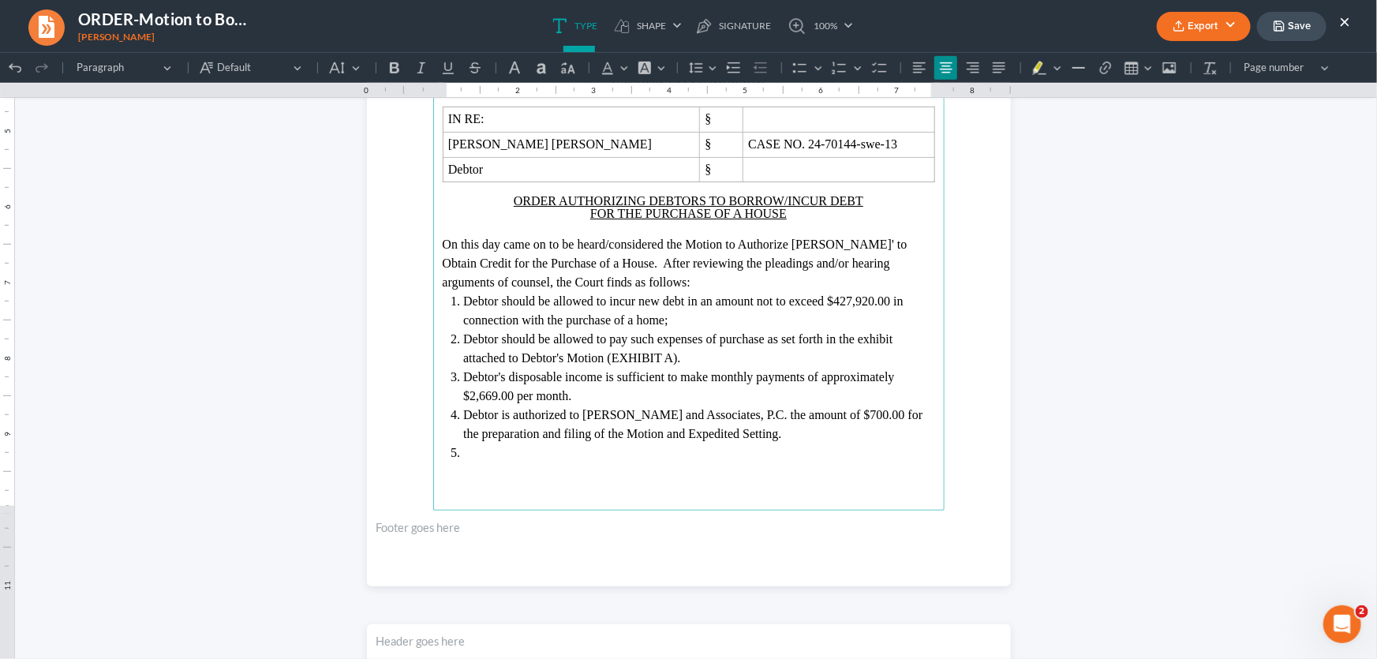
scroll to position [646, 0]
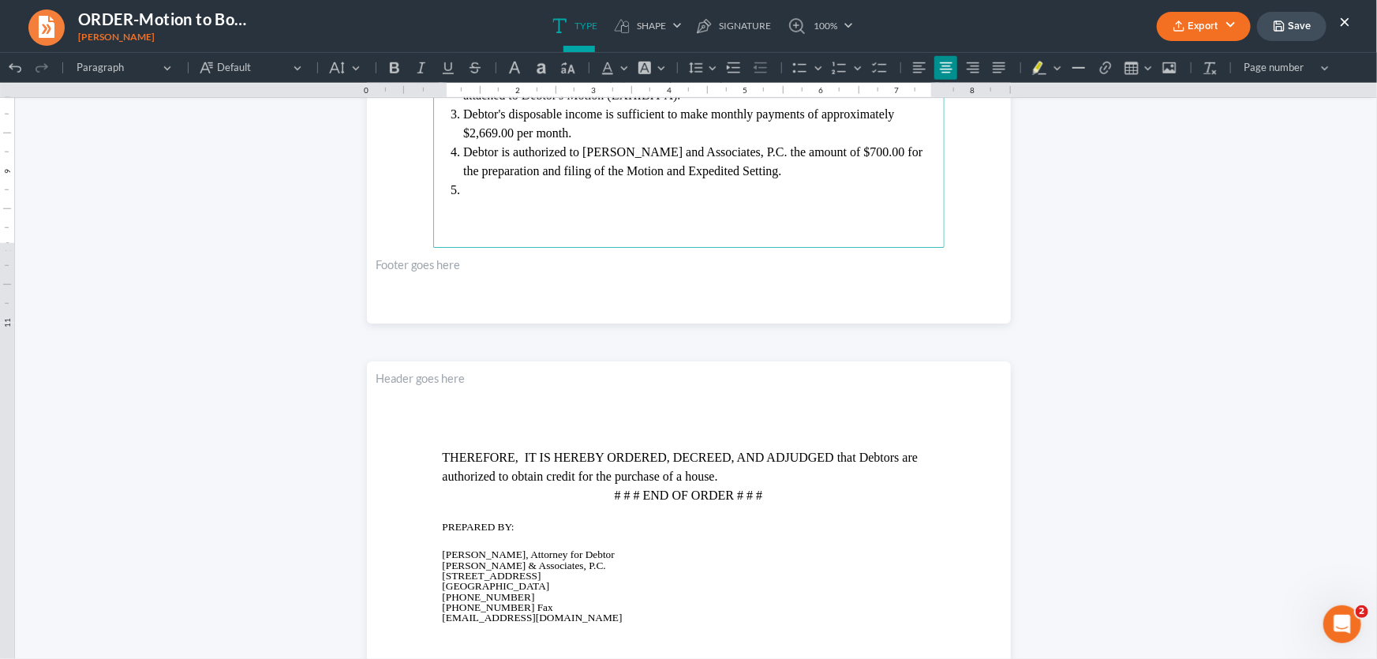
click at [463, 193] on li "Rich Text Editor, page-0-main" at bounding box center [698, 189] width 471 height 19
click at [750, 477] on p "THEREFORE, IT IS HEREBY ORDERED, DECREED, AND ADJUDGED that Debtors are authori…" at bounding box center [689, 466] width 492 height 38
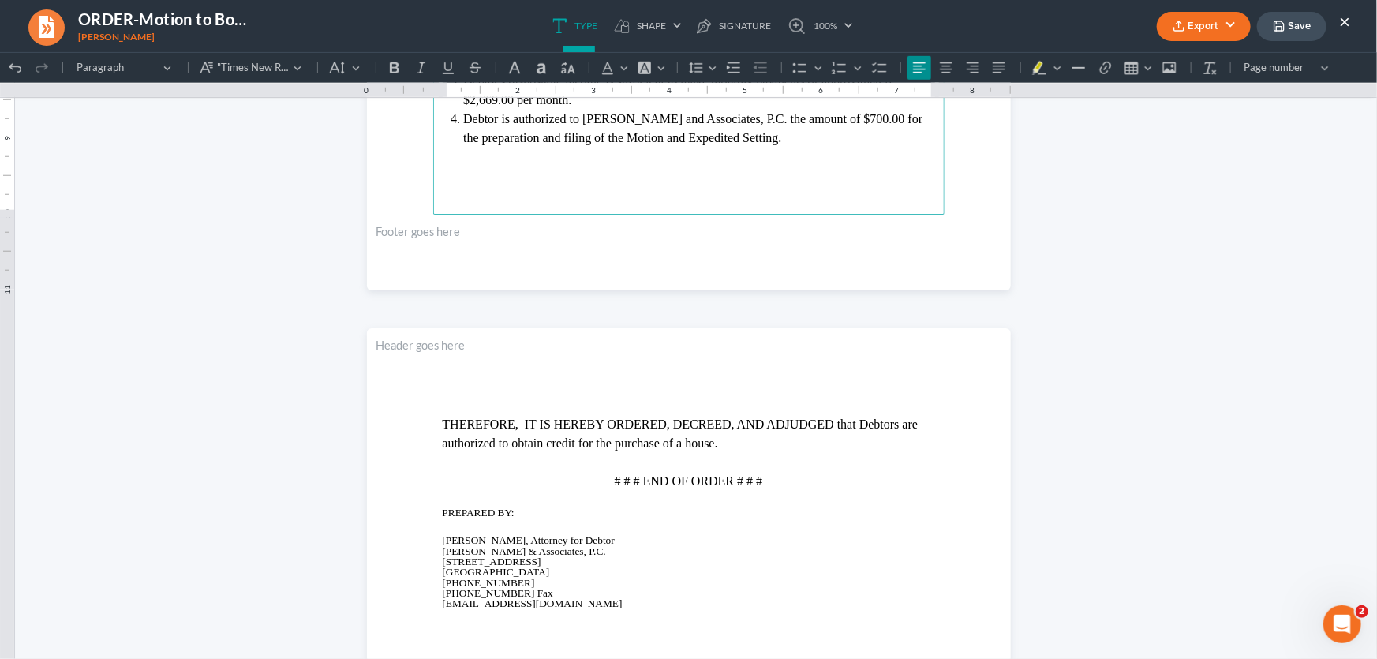
scroll to position [789, 0]
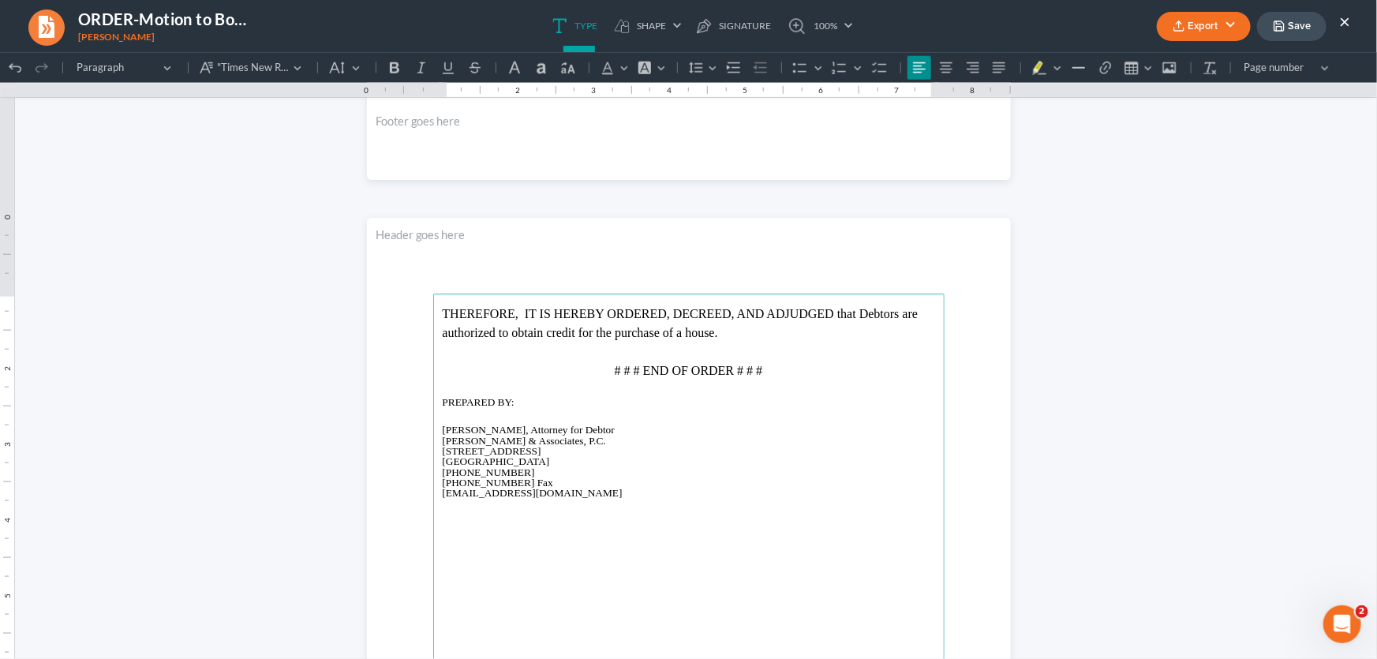
click at [918, 312] on span "THEREFORE, IT IS HEREBY ORDERED, DECREED, AND ADJUDGED that Debtors are authori…" at bounding box center [681, 322] width 476 height 32
drag, startPoint x: 451, startPoint y: 334, endPoint x: 428, endPoint y: 334, distance: 22.9
click at [433, 334] on main "THEREFORE, IT IS HEREBY ORDERED, DECREED, AND ADJUDGED that Debtor are authoriz…" at bounding box center [688, 634] width 511 height 682
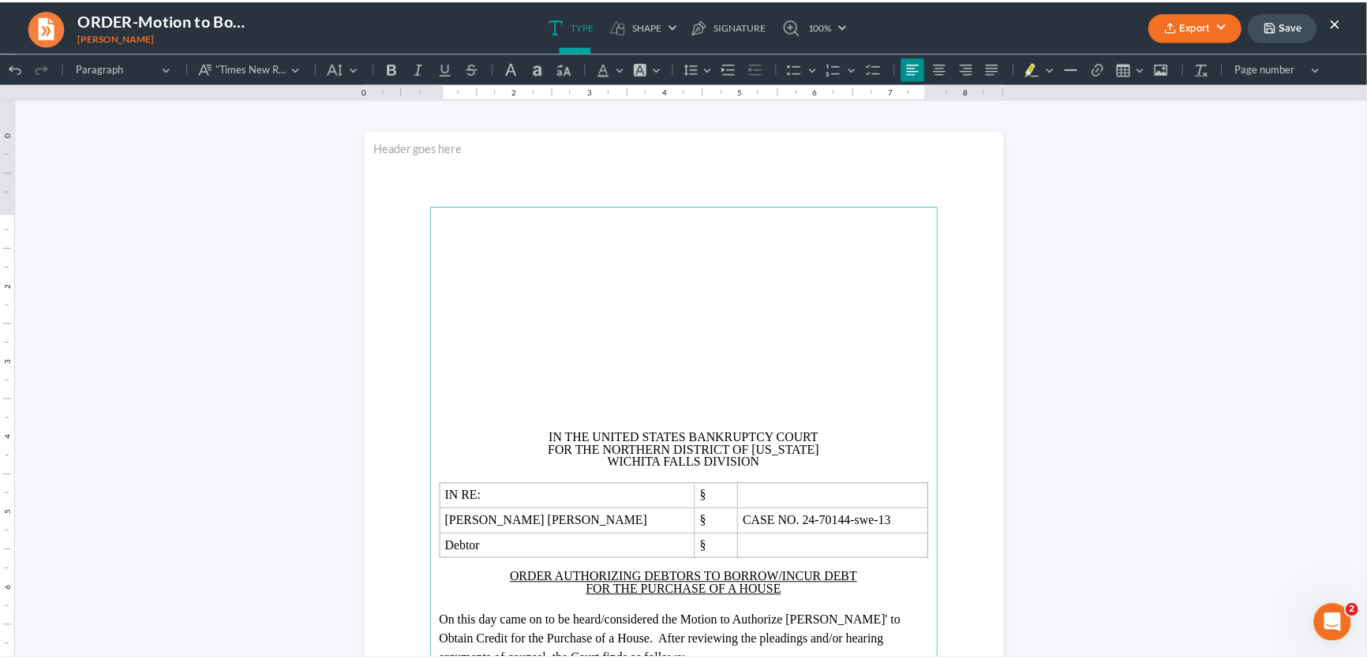
scroll to position [0, 0]
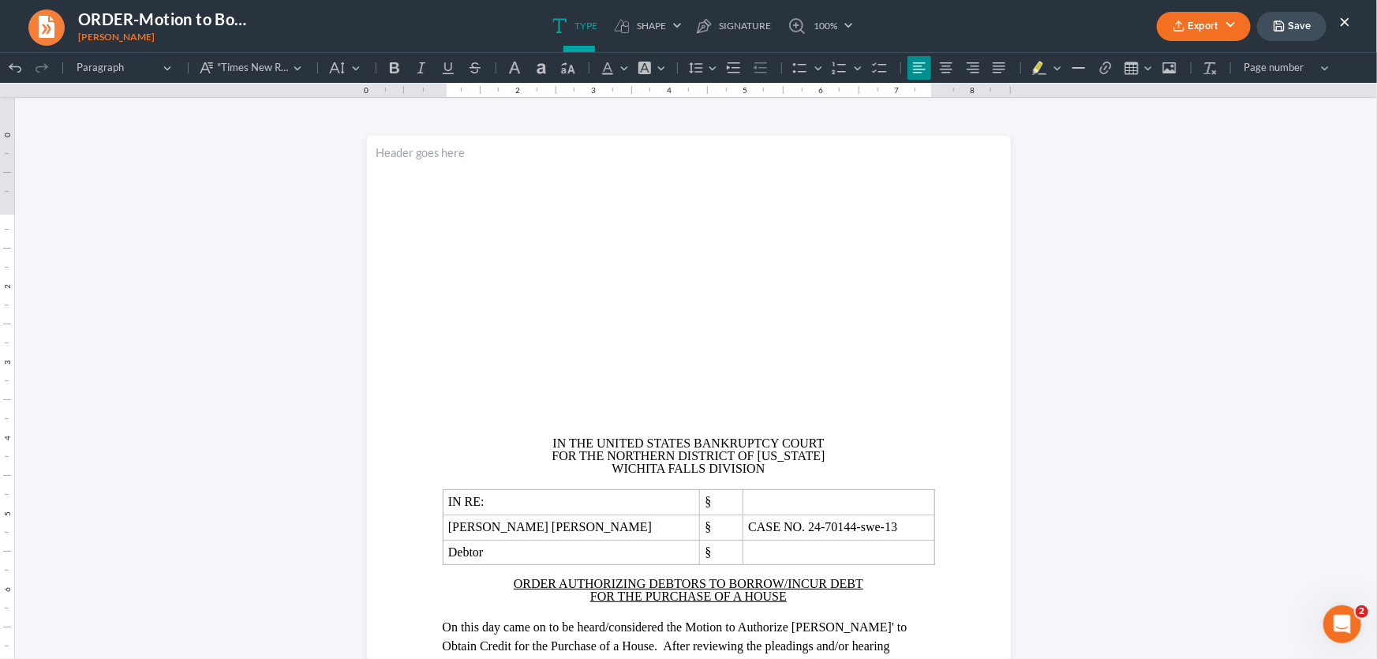
click at [1177, 31] on icon "button" at bounding box center [1178, 29] width 9 height 3
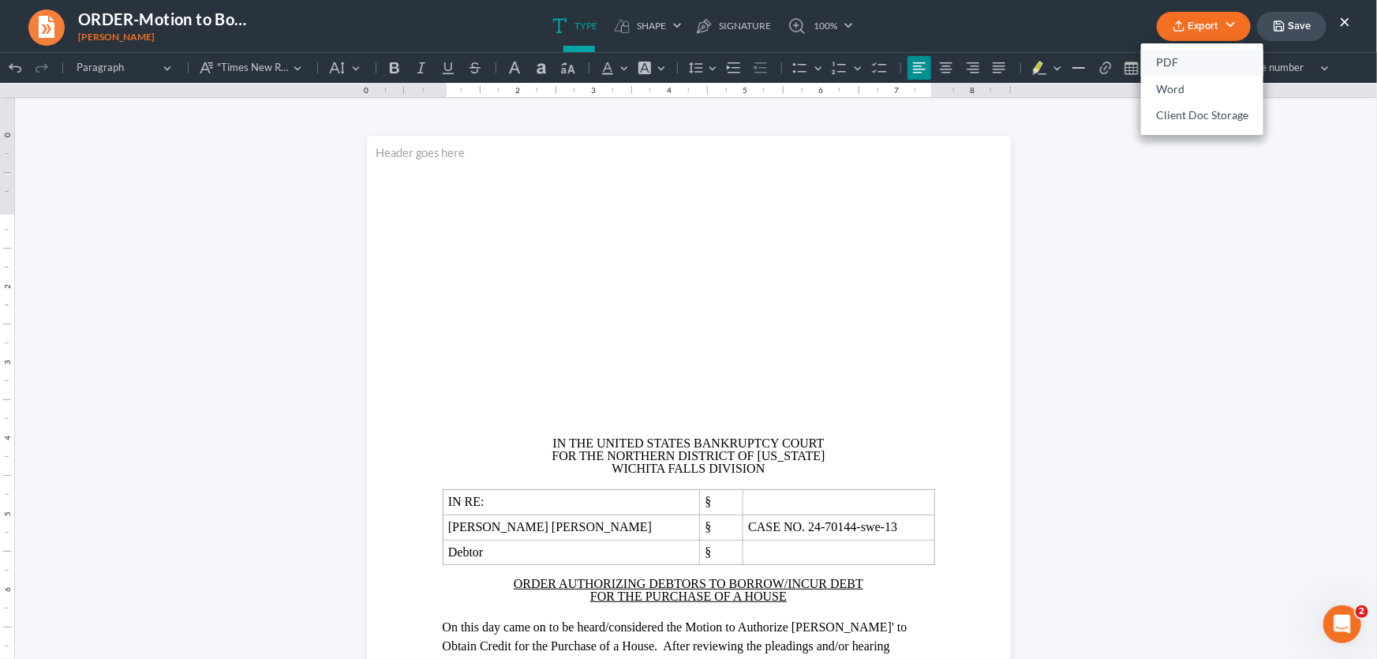
click at [1171, 58] on link "PDF" at bounding box center [1202, 63] width 122 height 27
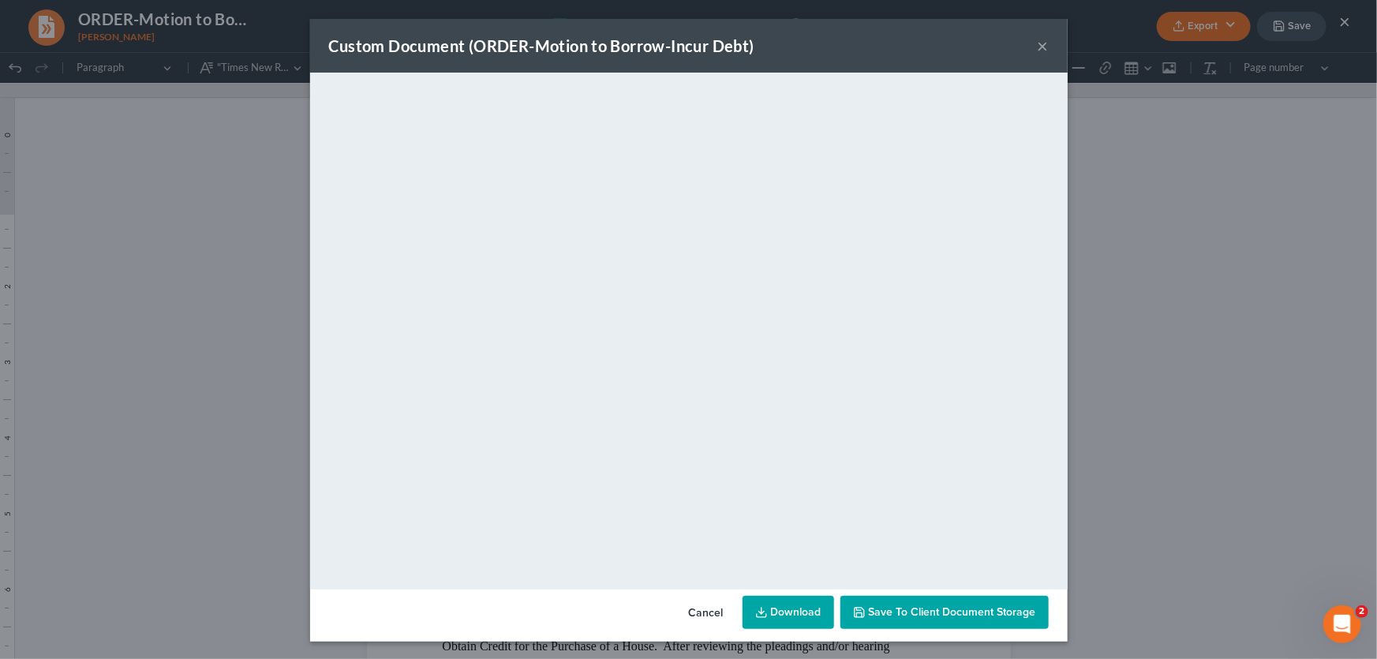
click at [1038, 43] on button "×" at bounding box center [1043, 45] width 11 height 19
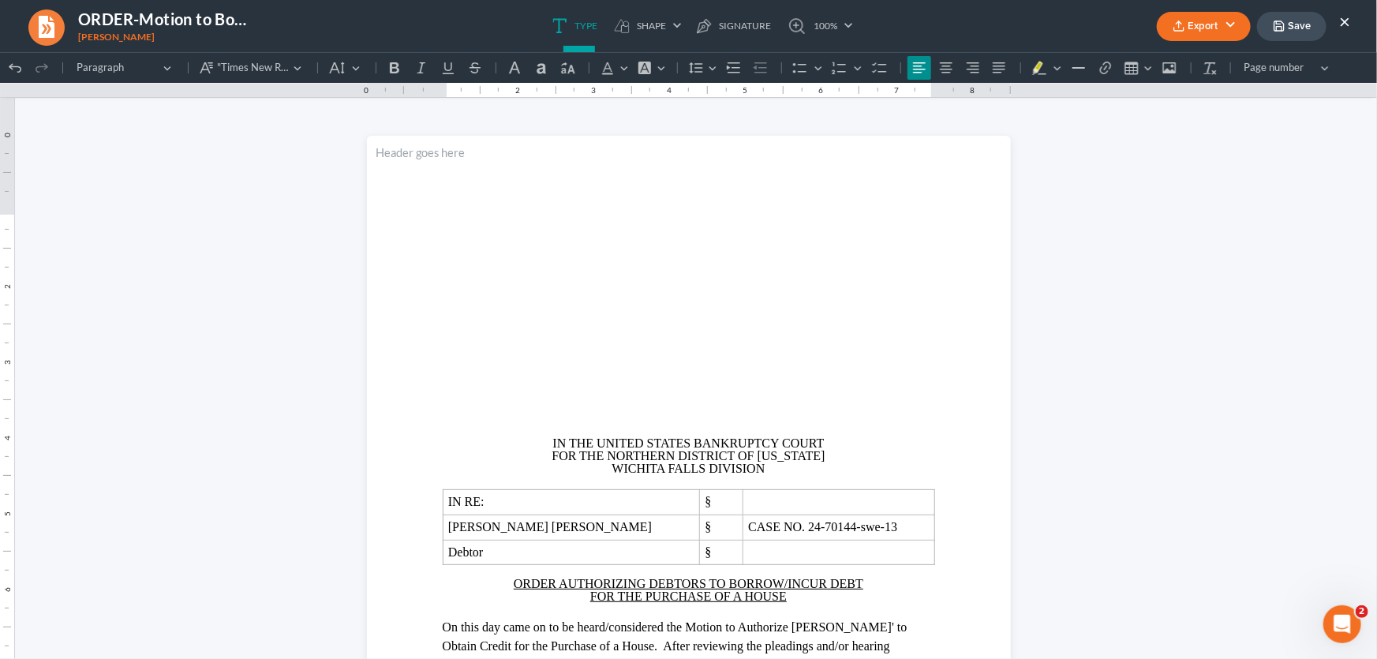
click at [1280, 28] on icon "button" at bounding box center [1279, 26] width 13 height 13
click at [1340, 21] on button "×" at bounding box center [1344, 21] width 11 height 19
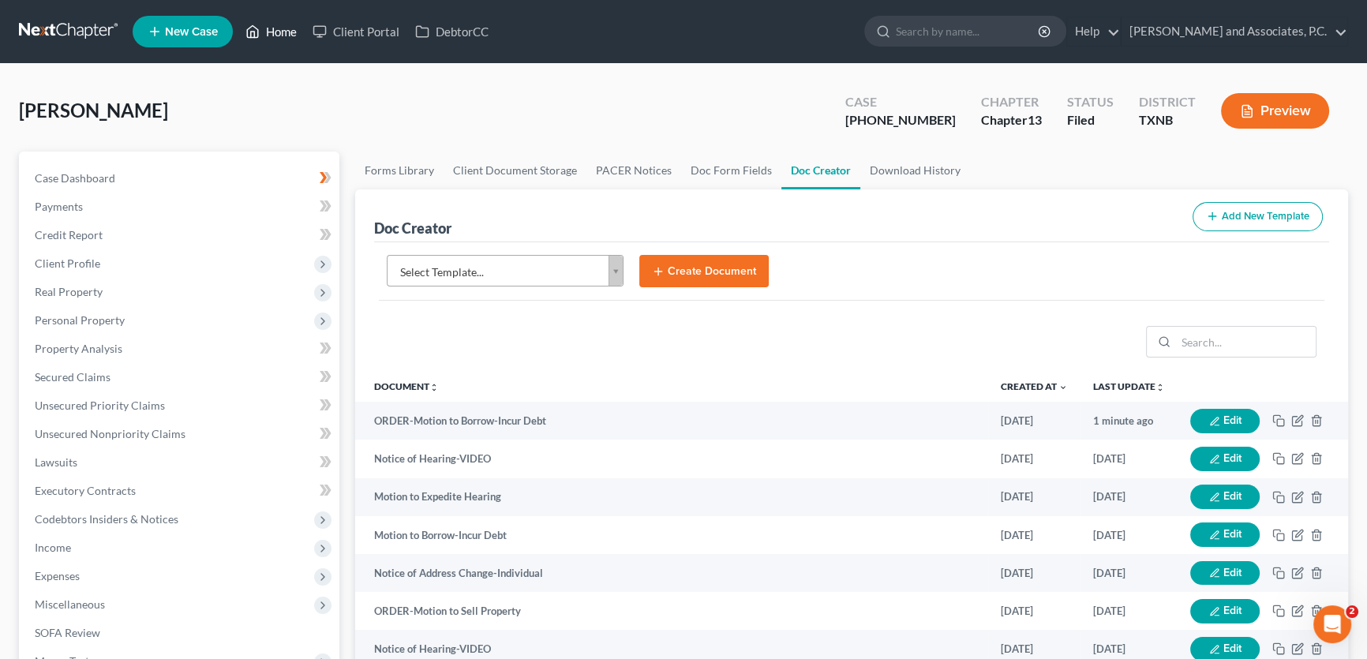
click at [275, 27] on link "Home" at bounding box center [271, 31] width 67 height 28
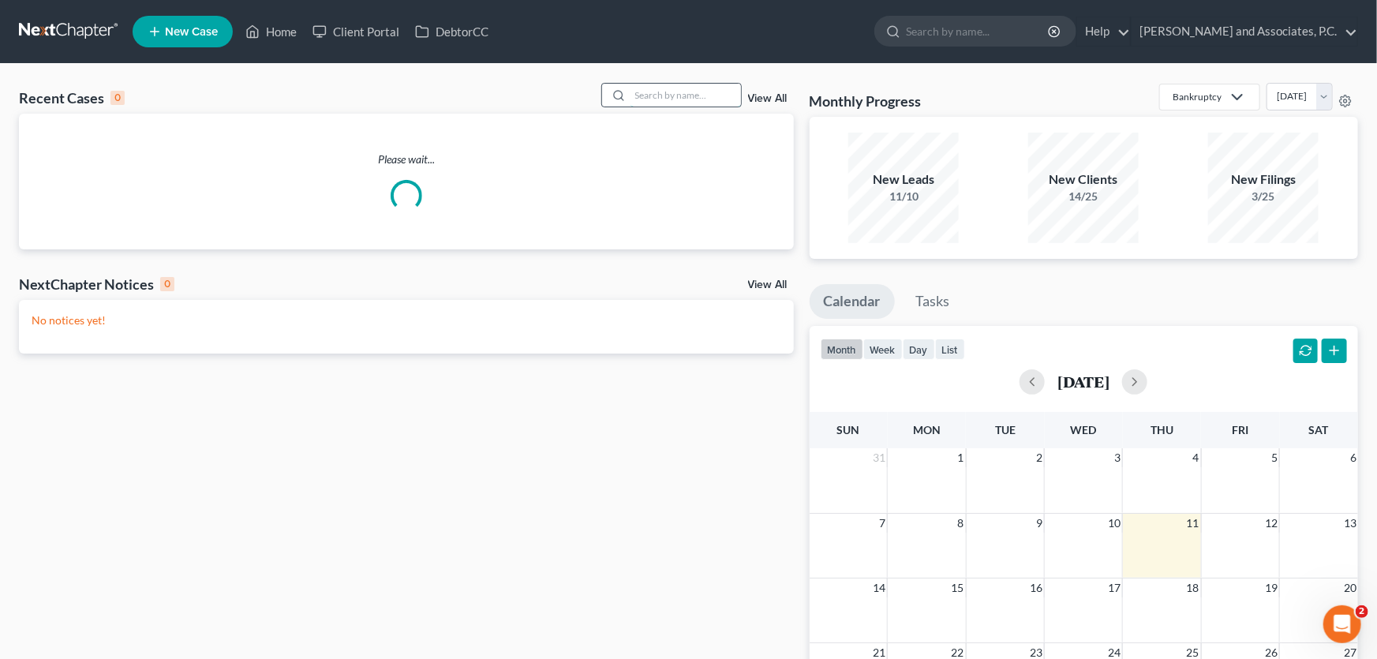
click at [668, 95] on input "search" at bounding box center [686, 95] width 110 height 23
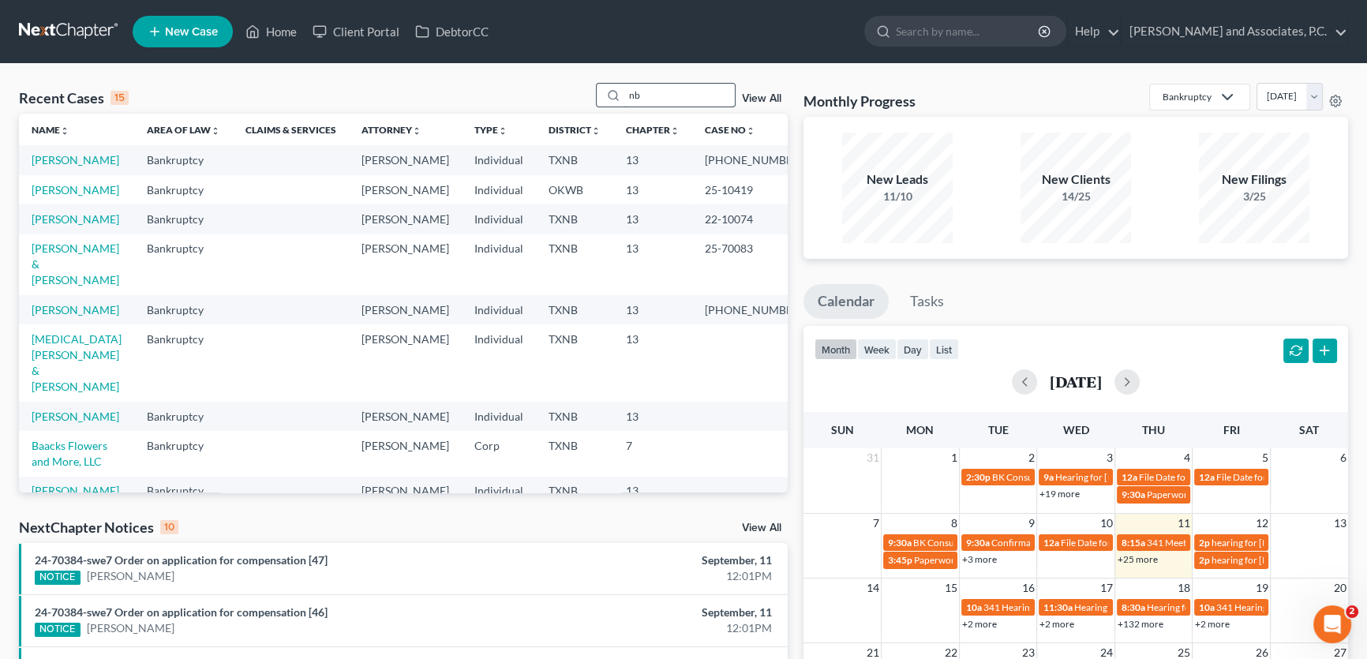
type input "n"
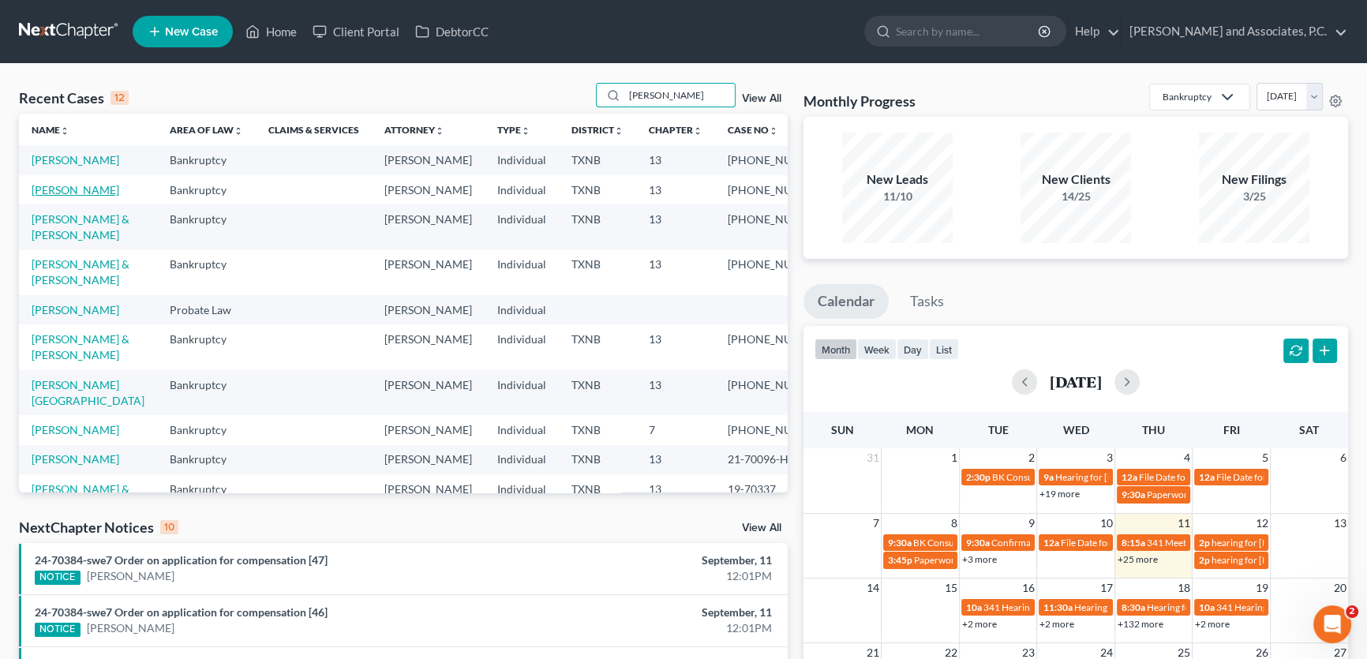
type input "[PERSON_NAME]"
click at [69, 197] on link "[PERSON_NAME]" at bounding box center [76, 189] width 88 height 13
select select "5"
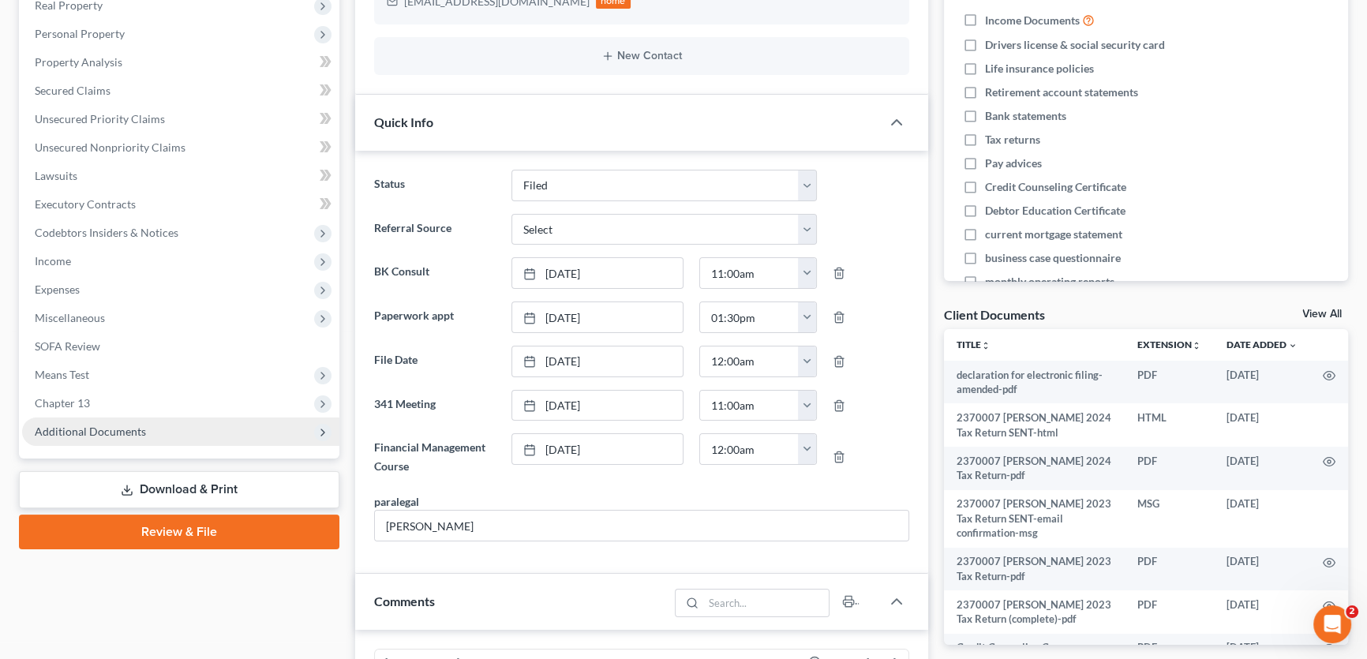
scroll to position [907, 0]
drag, startPoint x: 136, startPoint y: 432, endPoint x: 134, endPoint y: 509, distance: 76.6
click at [136, 432] on span "Additional Documents" at bounding box center [90, 431] width 111 height 13
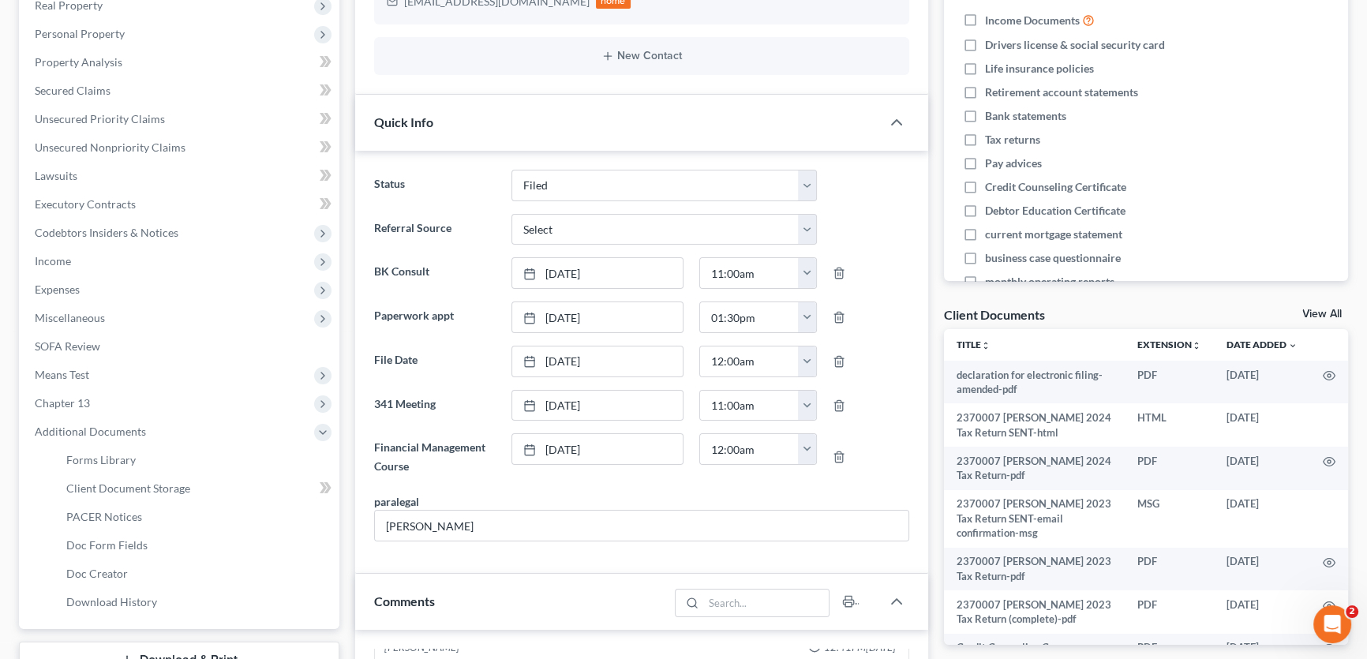
scroll to position [1885, 0]
click at [123, 567] on span "Doc Creator" at bounding box center [97, 573] width 62 height 13
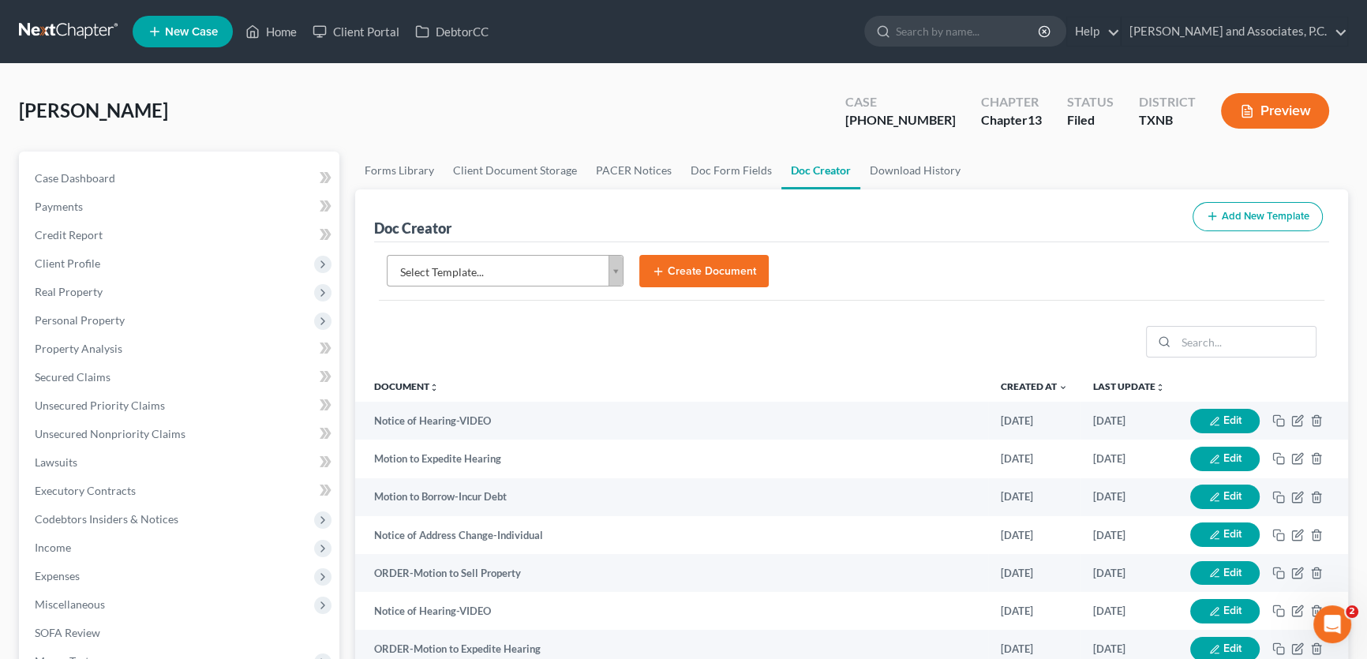
click at [615, 276] on body "Home New Case Client Portal DebtorCC [PERSON_NAME] and Associates, [PERSON_NAME…" at bounding box center [683, 533] width 1367 height 1066
type input "order-motion to bor"
select select "77290"
click at [655, 271] on line "submit" at bounding box center [657, 271] width 7 height 0
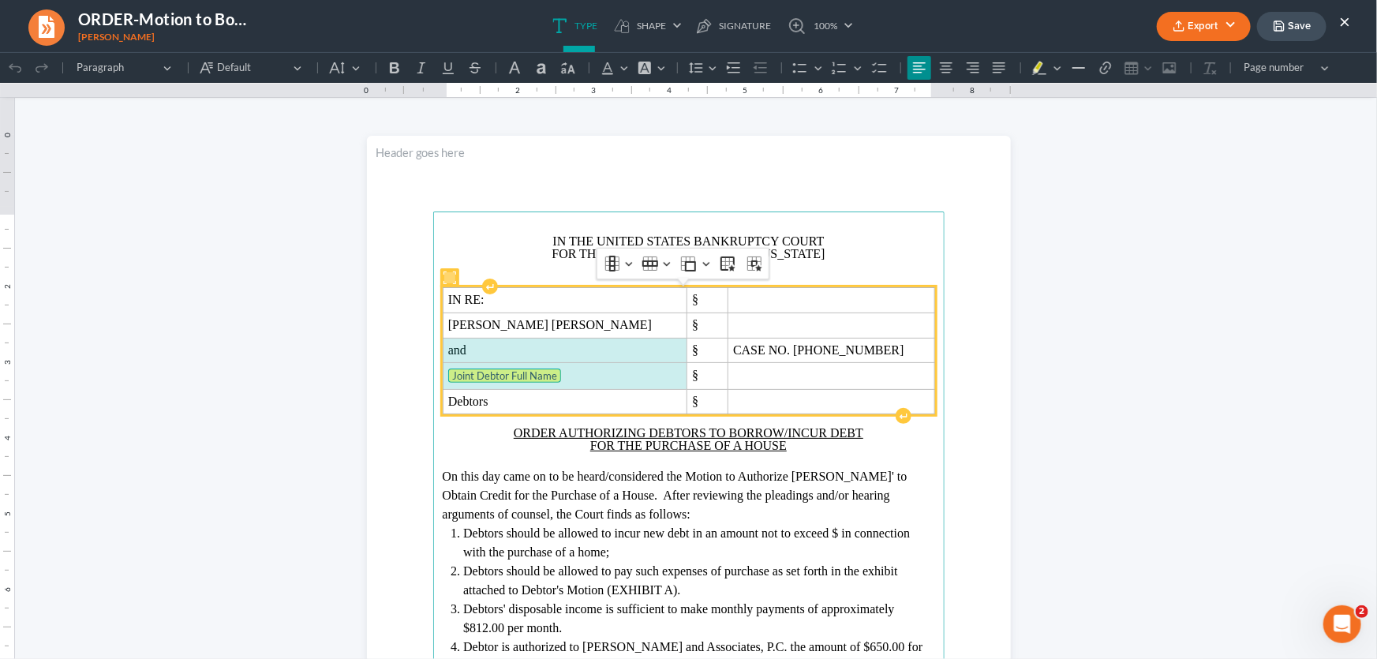
drag, startPoint x: 568, startPoint y: 373, endPoint x: 473, endPoint y: 359, distance: 96.5
click at [473, 359] on tbody "IN RE: § [PERSON_NAME] [PERSON_NAME] § and § CASE NO. [PHONE_NUMBER] Joint Debt…" at bounding box center [689, 350] width 492 height 126
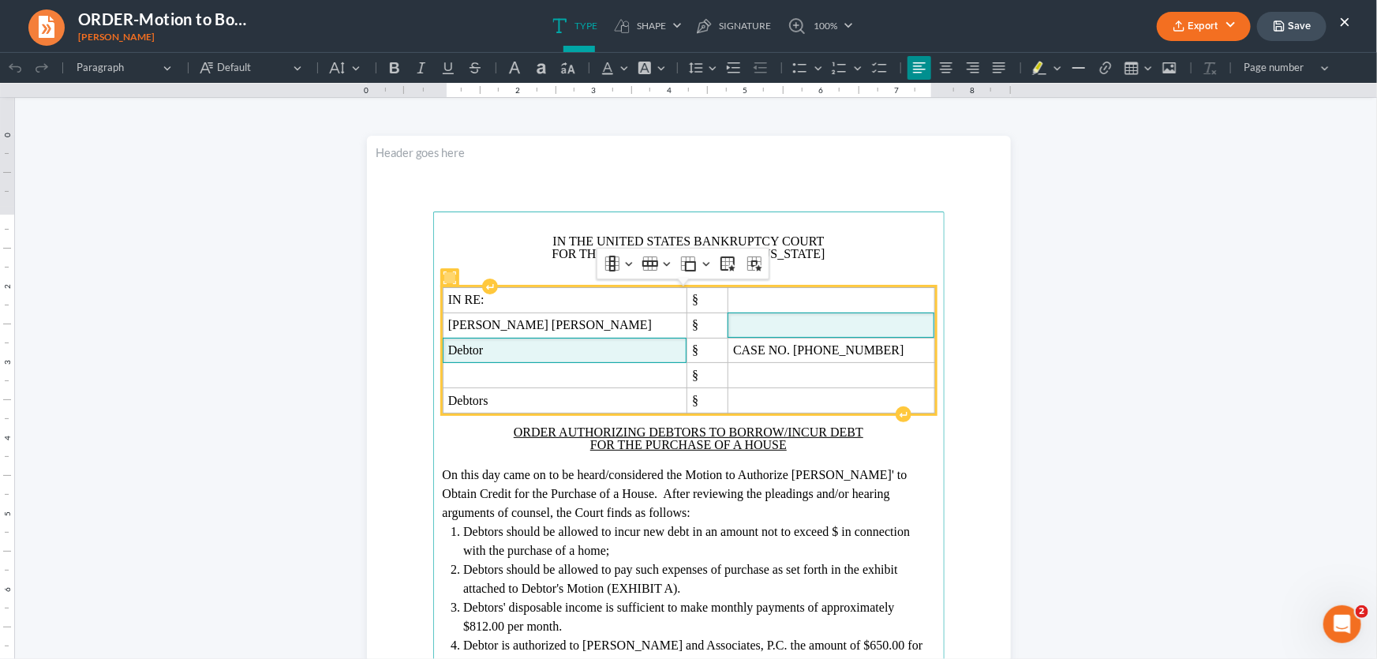
click at [733, 321] on span "Rich Text Editor, page-0-main" at bounding box center [831, 324] width 196 height 14
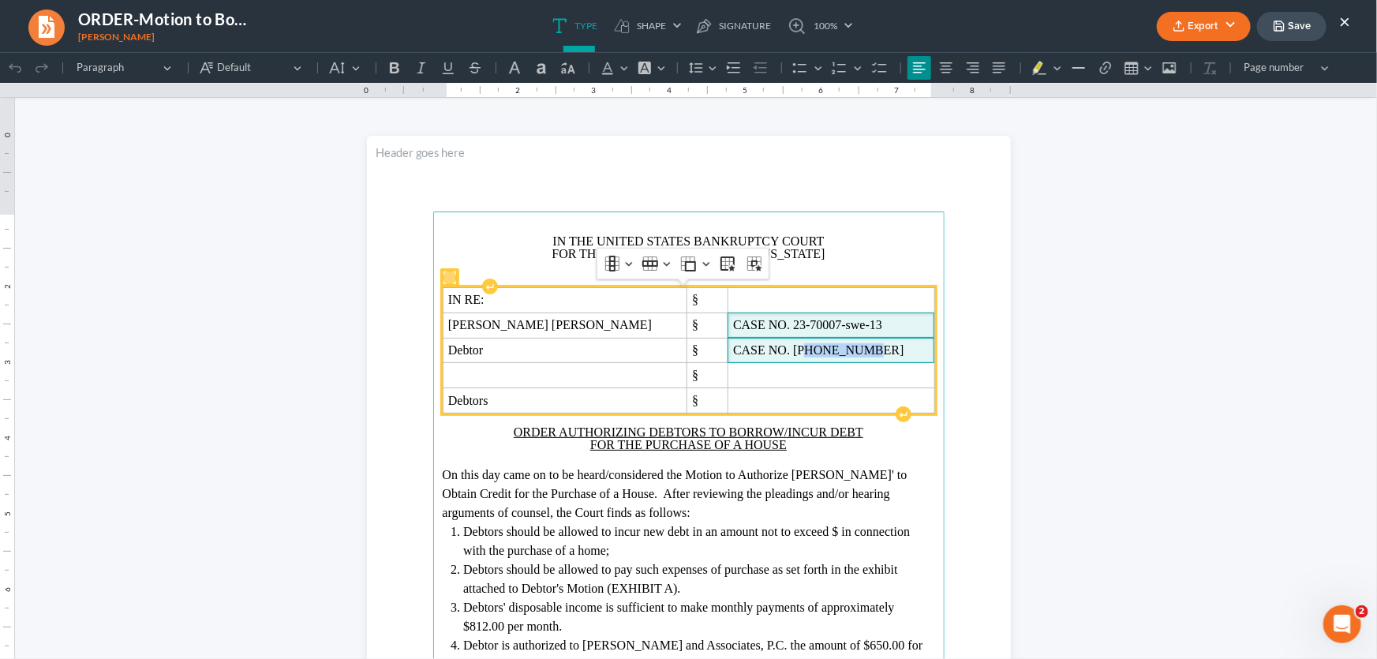
drag, startPoint x: 776, startPoint y: 352, endPoint x: 686, endPoint y: 355, distance: 90.0
click at [733, 354] on span "CASE NO. [PHONE_NUMBER]" at bounding box center [831, 350] width 196 height 14
click at [733, 348] on span "CASE NO. [PHONE_NUMBER]" at bounding box center [831, 350] width 196 height 14
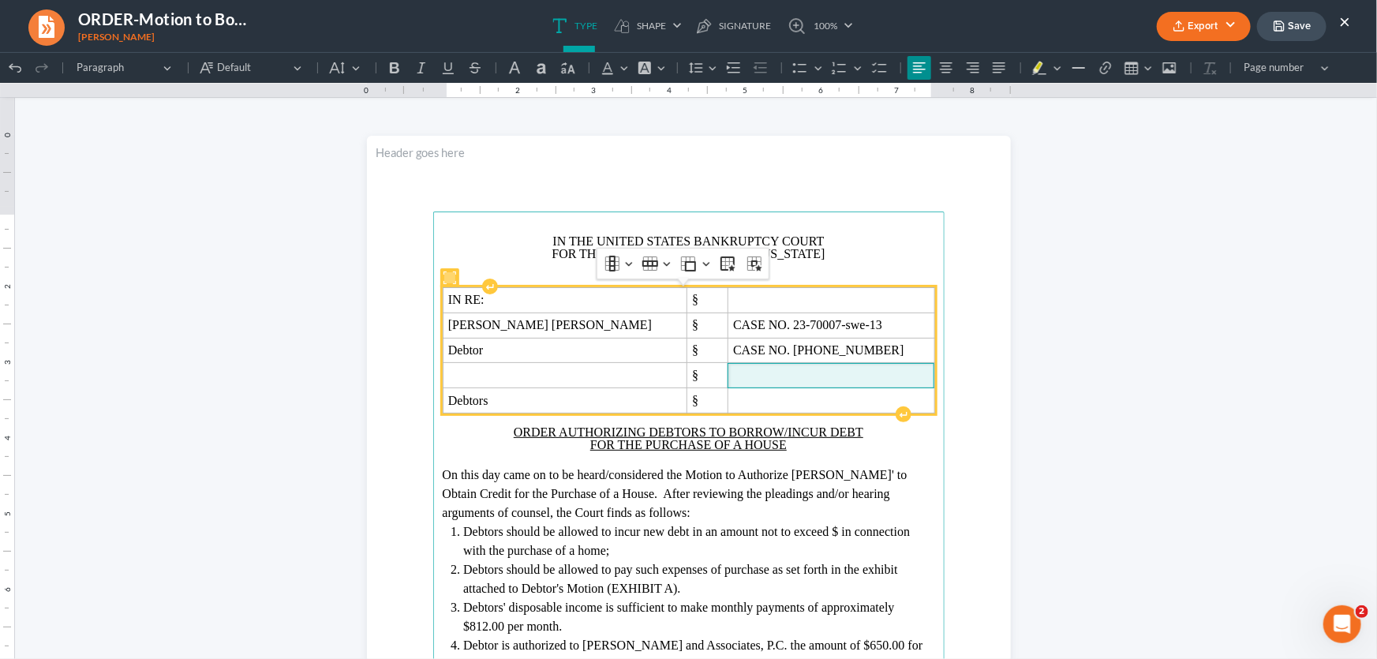
drag, startPoint x: 704, startPoint y: 370, endPoint x: 770, endPoint y: 353, distance: 68.5
click at [733, 370] on span "Rich Text Editor, page-0-main" at bounding box center [831, 375] width 196 height 14
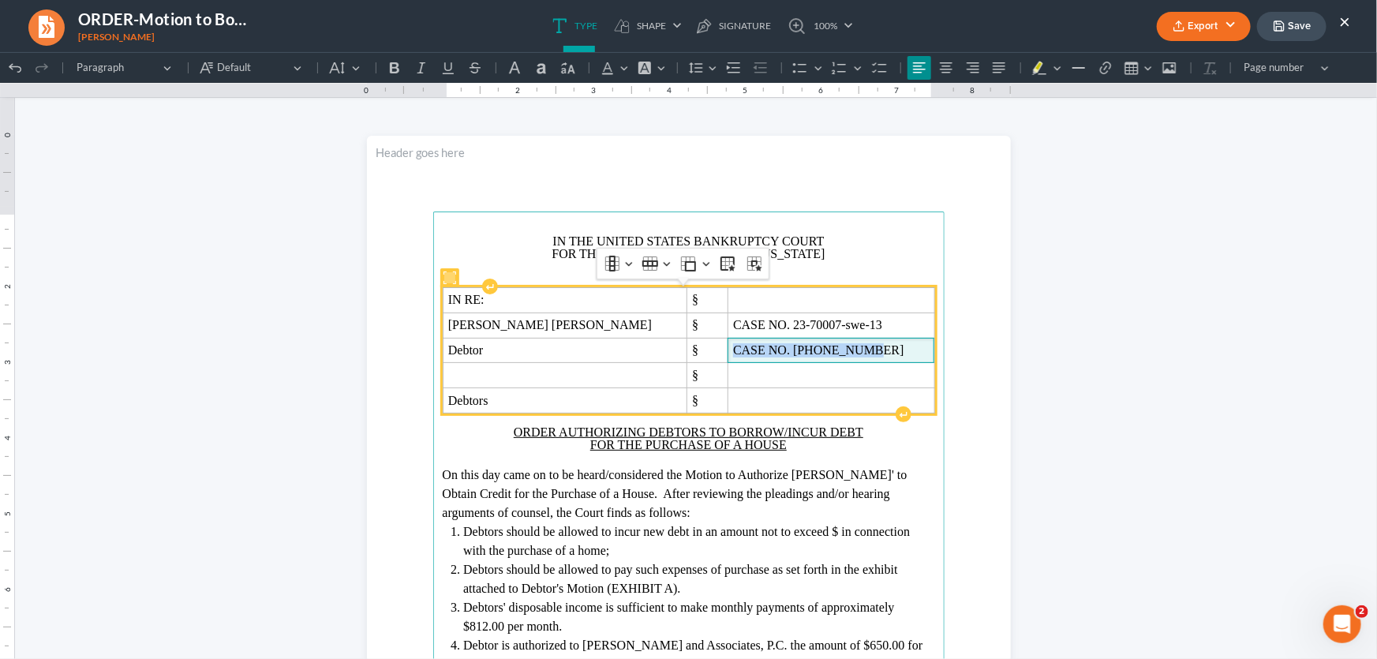
drag, startPoint x: 807, startPoint y: 347, endPoint x: 678, endPoint y: 353, distance: 129.5
click at [728, 353] on td "CASE NO. [PHONE_NUMBER]" at bounding box center [831, 349] width 207 height 25
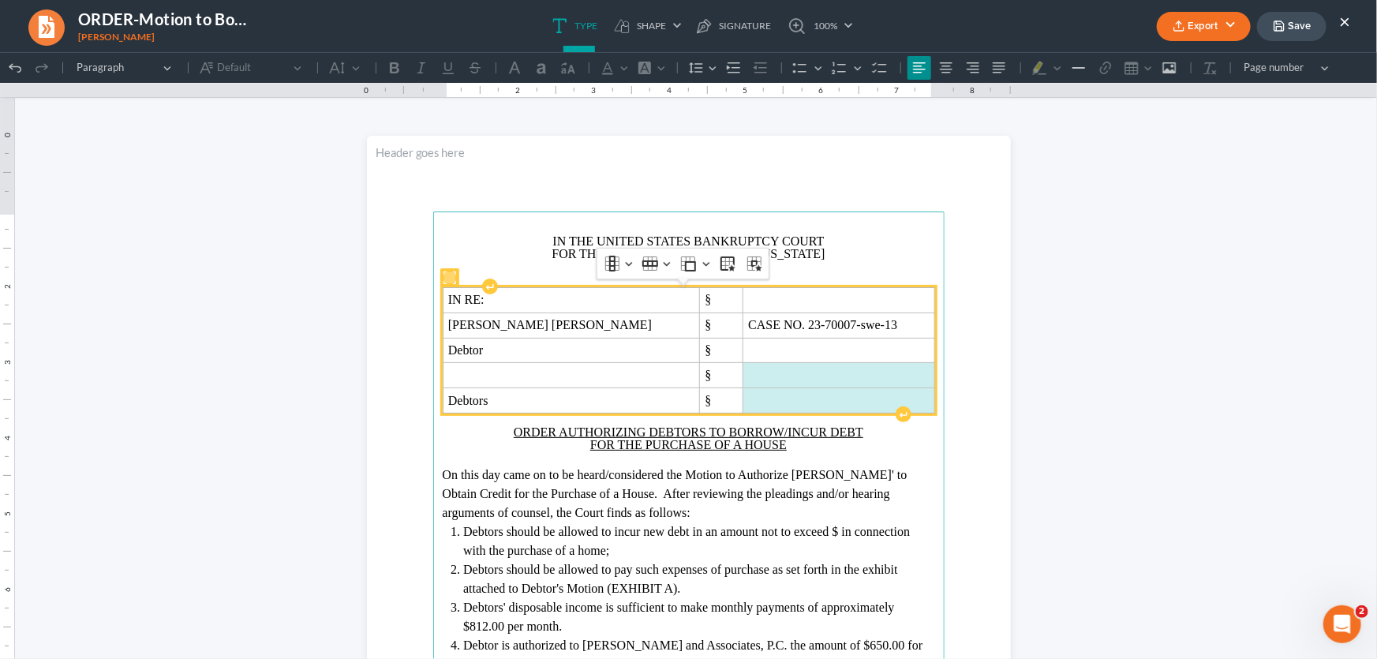
drag, startPoint x: 714, startPoint y: 405, endPoint x: 681, endPoint y: 382, distance: 40.3
click at [681, 382] on tbody "IN RE: § [PERSON_NAME] [PERSON_NAME] § CASE NO. 23-70007-swe-13 Debtor § § Debt…" at bounding box center [689, 349] width 492 height 125
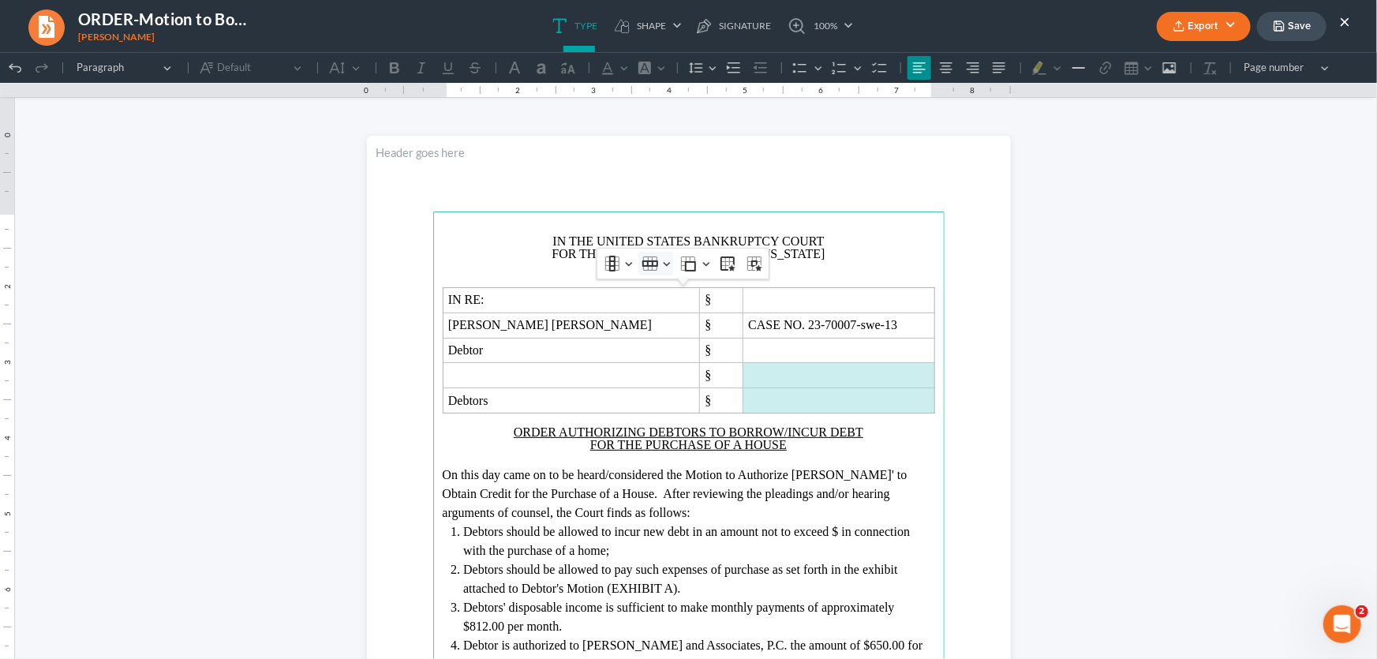
click at [665, 264] on button "Row Row" at bounding box center [655, 263] width 35 height 24
click at [683, 371] on span "Delete row" at bounding box center [691, 367] width 51 height 18
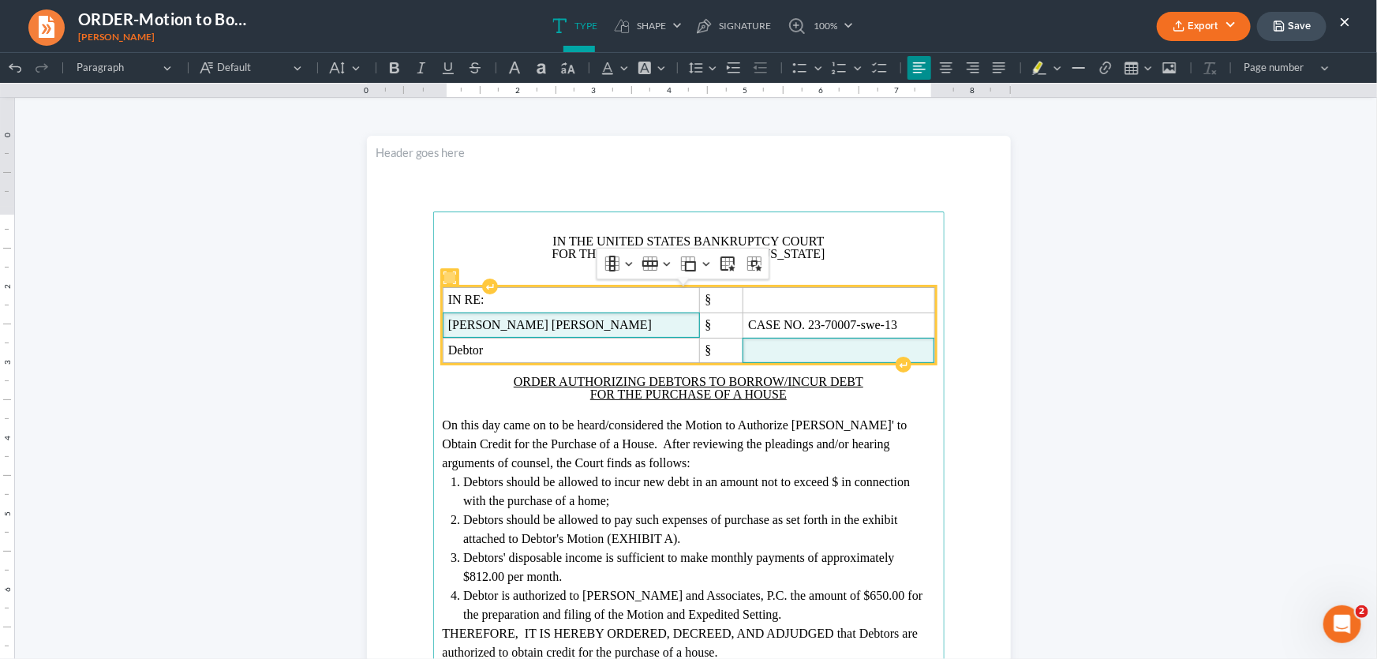
click at [594, 323] on span "[PERSON_NAME] [PERSON_NAME]" at bounding box center [571, 324] width 246 height 14
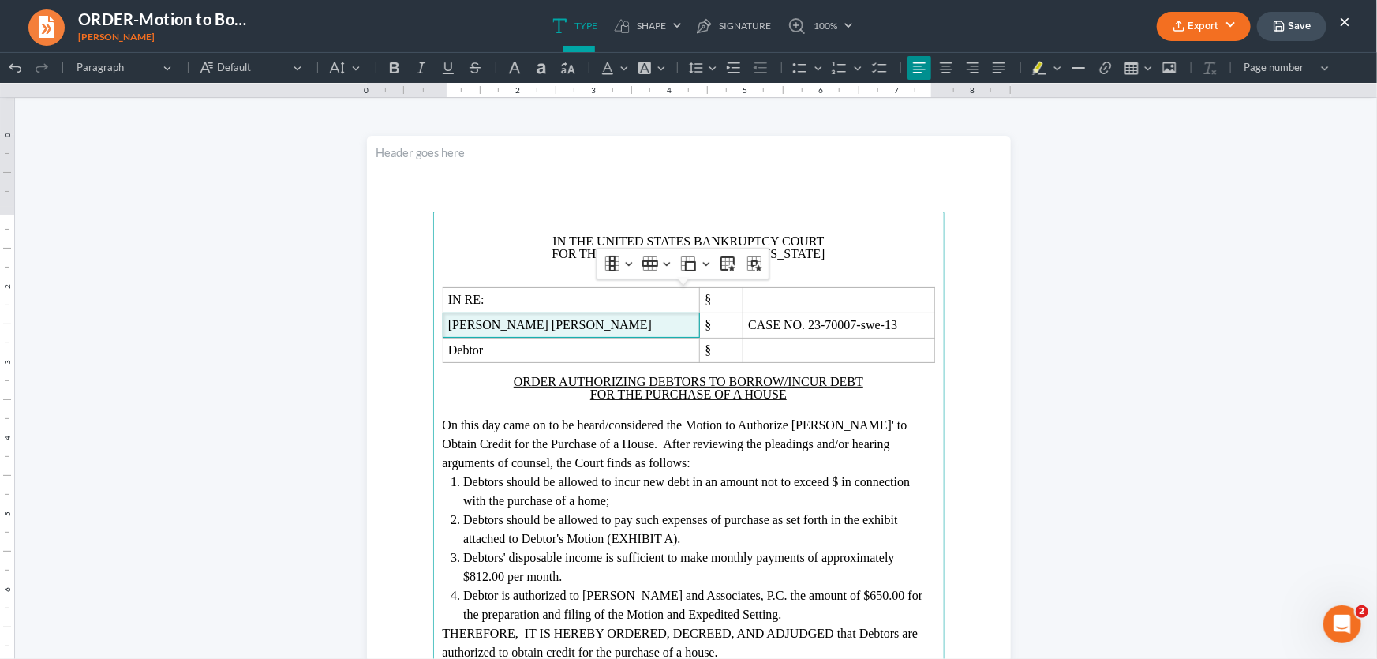
click at [545, 412] on p "Rich Text Editor, page-0-main" at bounding box center [689, 407] width 492 height 14
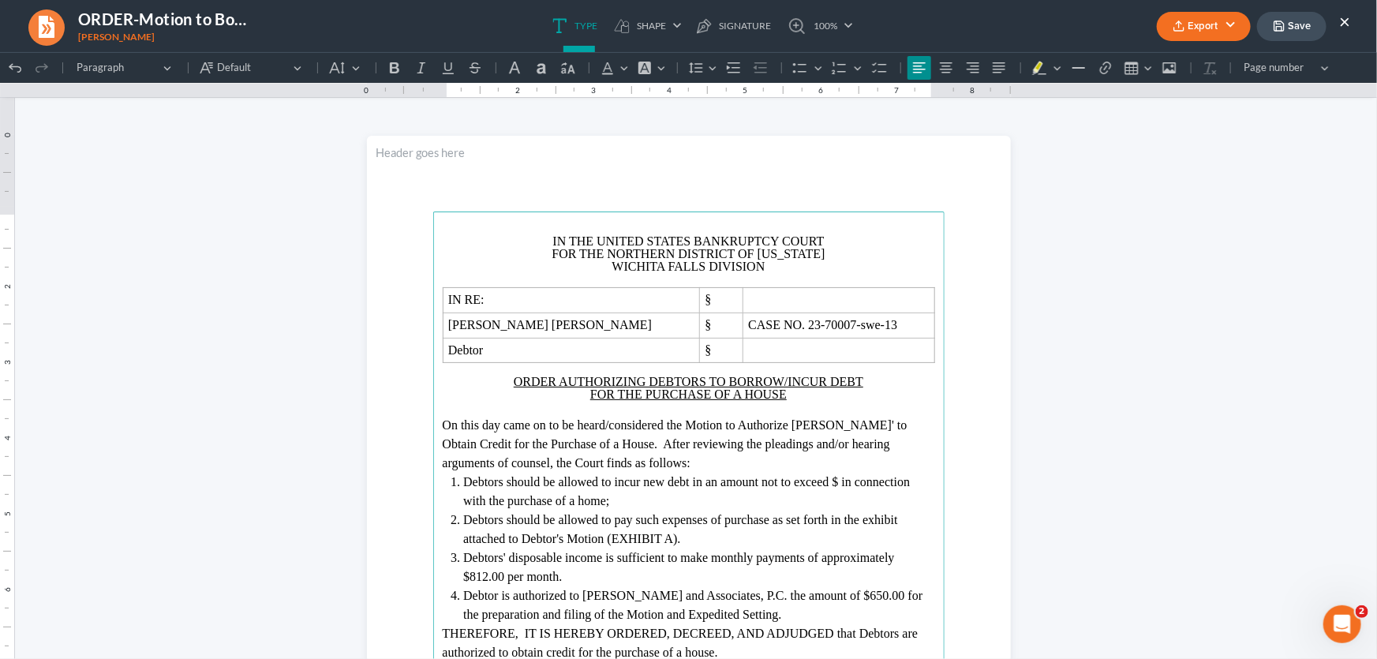
click at [497, 481] on span "Debtors should be allowed to incur new debt in an amount not to exceed $ in con…" at bounding box center [686, 490] width 447 height 32
click at [828, 483] on span "Debtor should be allowed to incur new debt in an amount not to exceed $ in conn…" at bounding box center [696, 490] width 467 height 32
click at [495, 523] on span "Debtors should be allowed to pay such expenses of purchase as set forth in the …" at bounding box center [680, 528] width 435 height 32
click at [500, 560] on span "Debtors' disposable income is sufficient to make monthly payments of approximat…" at bounding box center [678, 566] width 431 height 32
drag, startPoint x: 496, startPoint y: 577, endPoint x: 468, endPoint y: 582, distance: 28.0
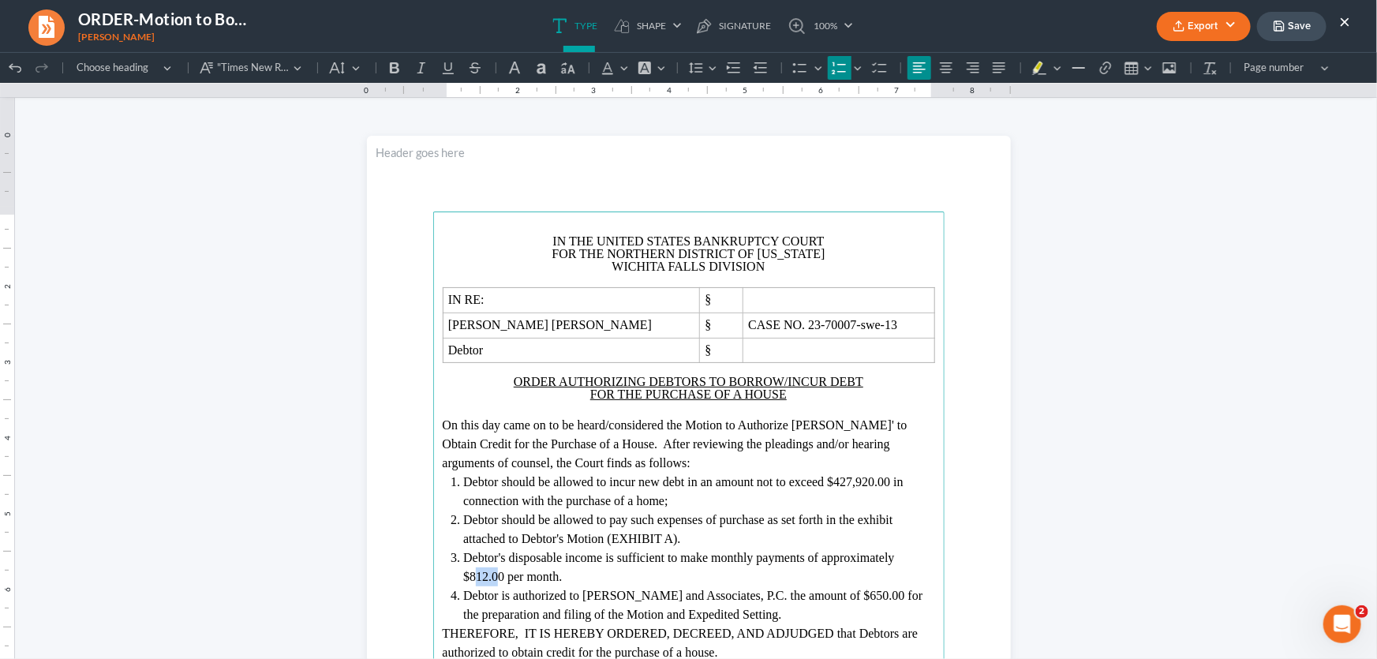
click at [468, 582] on span "Debtor's disposable income is sufficient to make monthly payments of approximat…" at bounding box center [678, 566] width 431 height 32
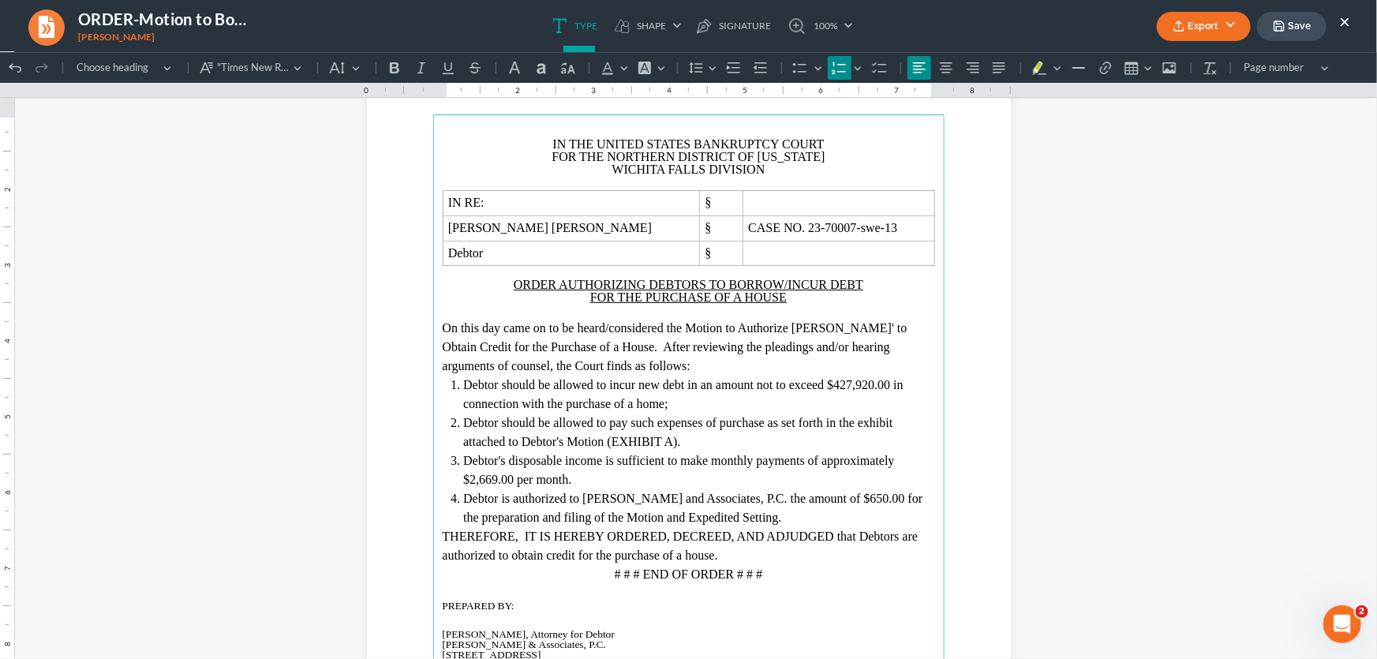
scroll to position [143, 0]
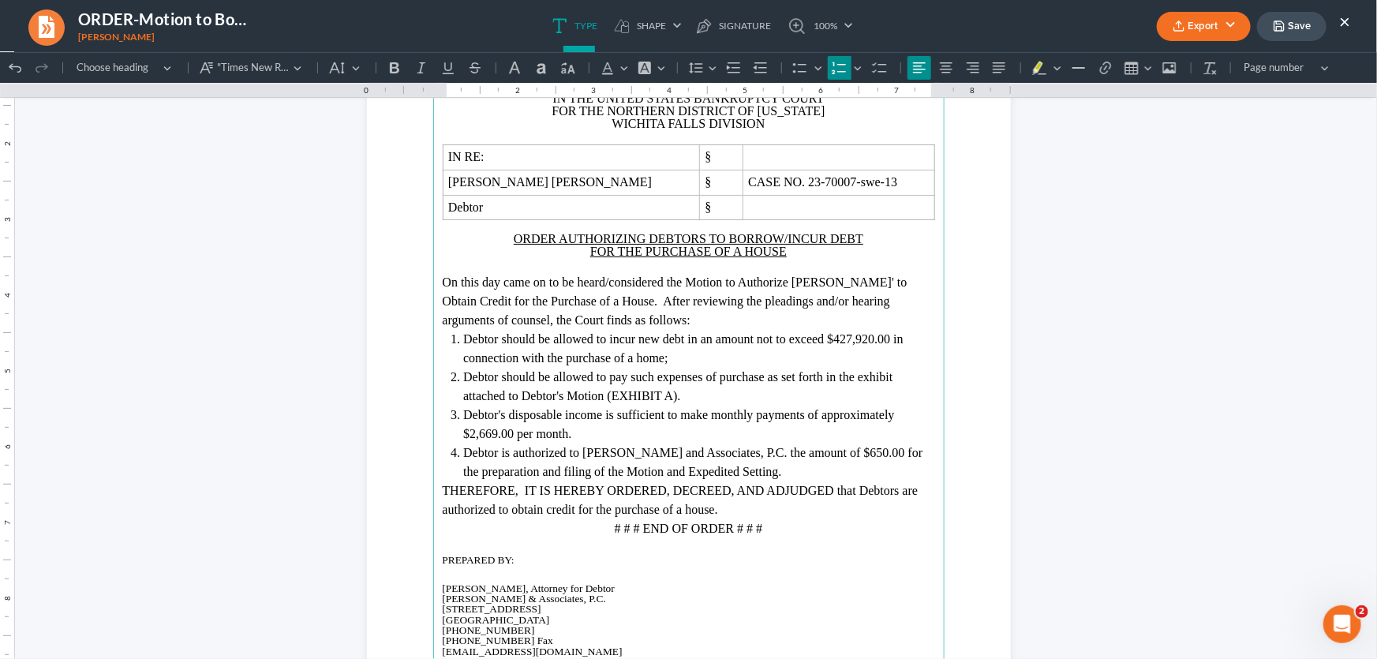
click at [851, 449] on span "Debtor is authorized to [PERSON_NAME] and Associates, P.C. the amount of $650.0…" at bounding box center [692, 461] width 459 height 32
click at [829, 469] on li "Debtor is authorized to [PERSON_NAME] and Associates, P.C. the amount of $700.0…" at bounding box center [698, 462] width 471 height 38
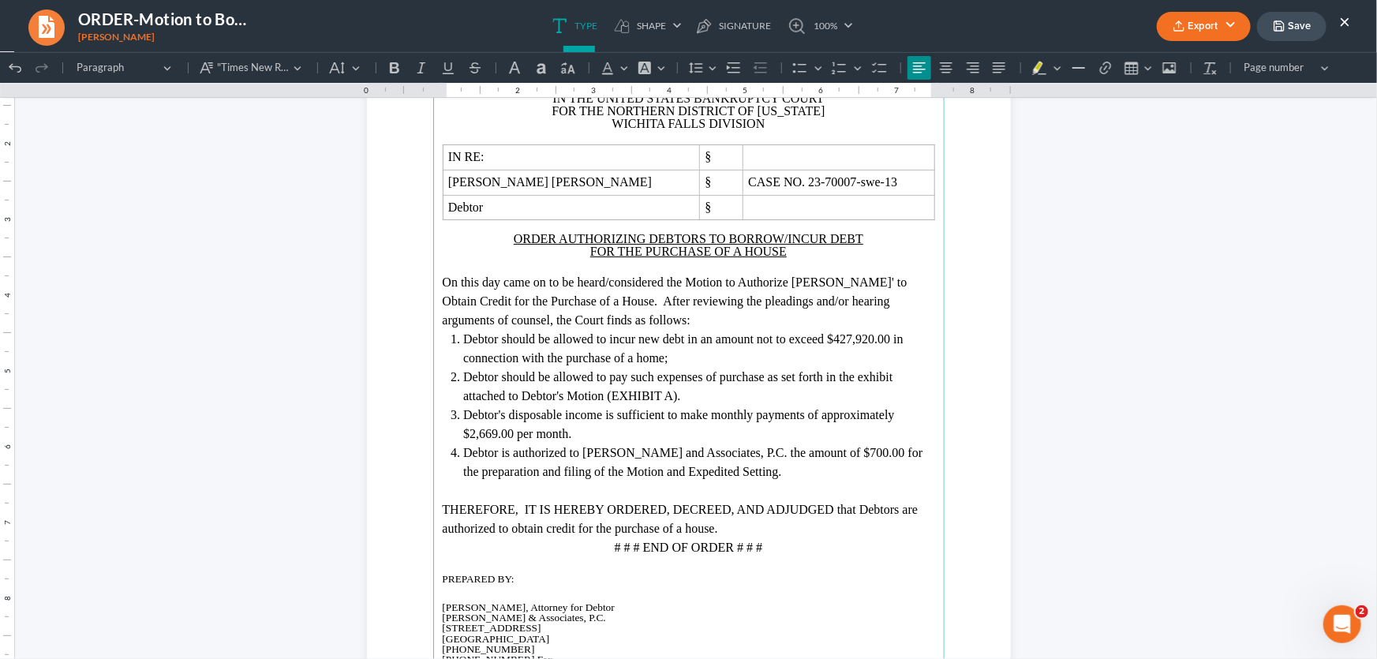
click at [762, 520] on p "THEREFORE, IT IS HEREBY ORDERED, DECREED, AND ADJUDGED that Debtors are authori…" at bounding box center [689, 519] width 492 height 38
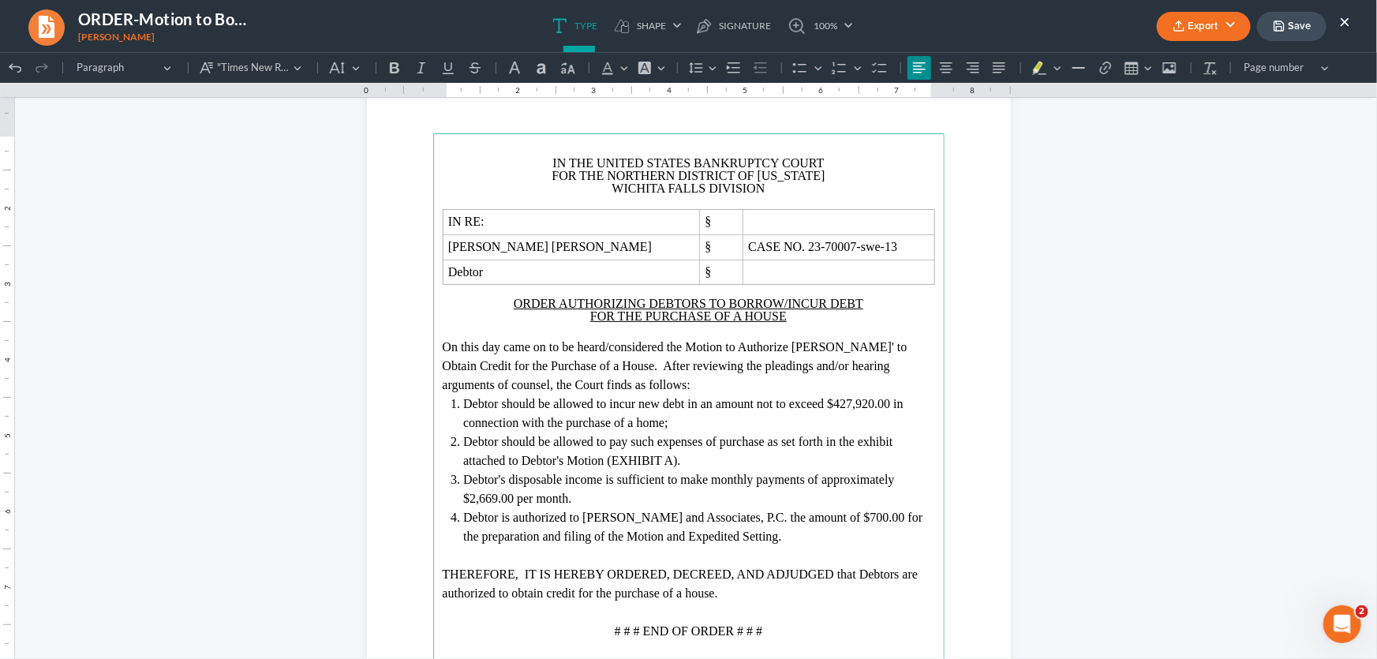
scroll to position [0, 0]
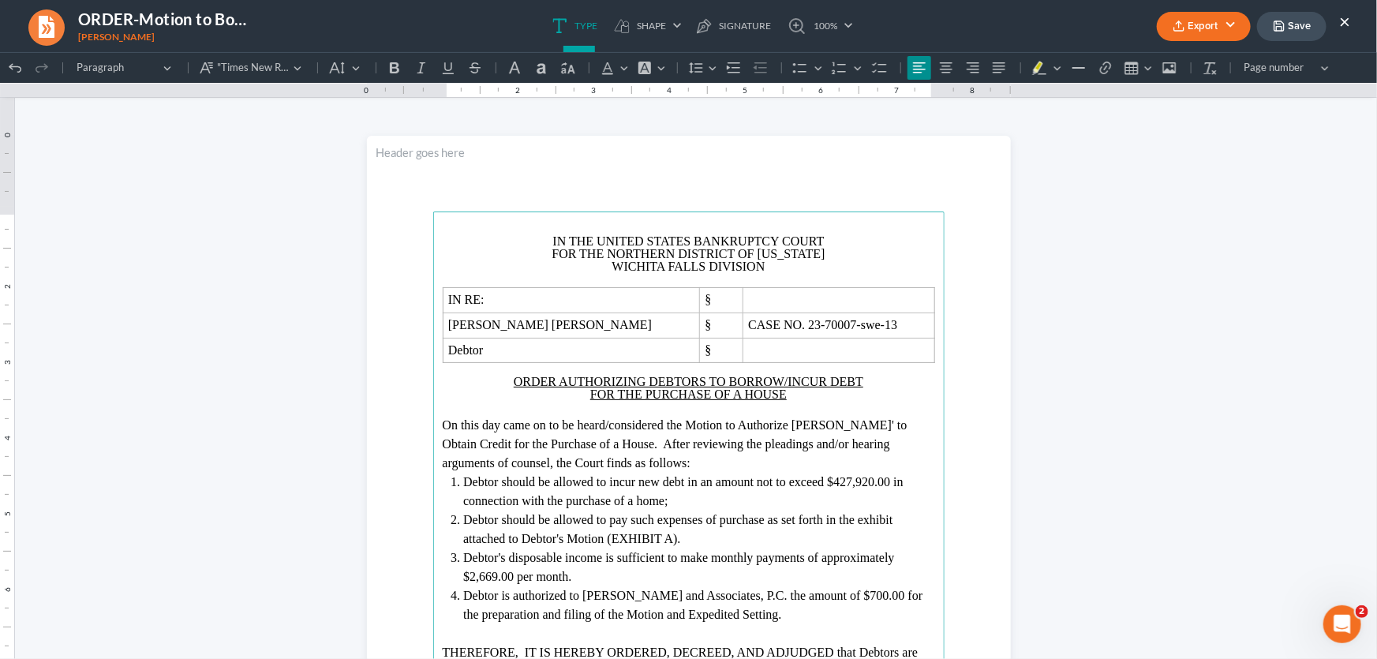
click at [669, 217] on main "IN THE UNITED STATES BANKRUPTCY COURT FOR THE NORTHERN DISTRICT OF [US_STATE] W…" at bounding box center [688, 552] width 511 height 682
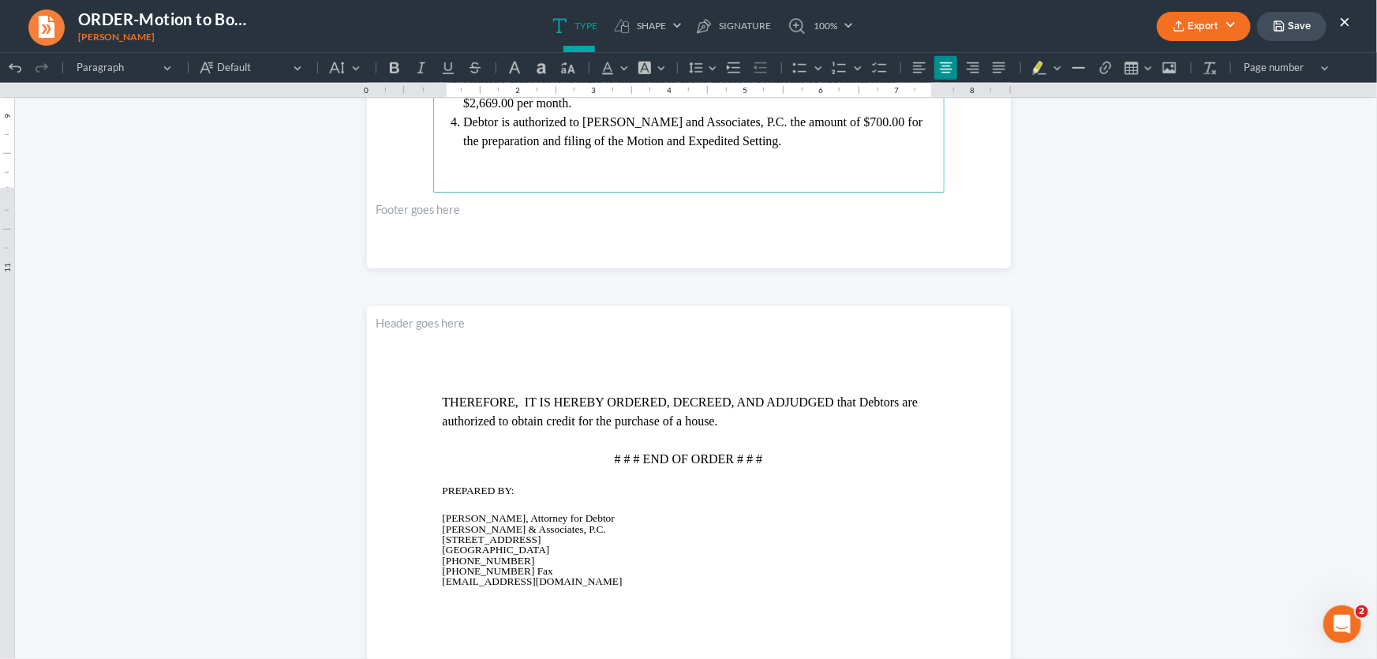
scroll to position [860, 0]
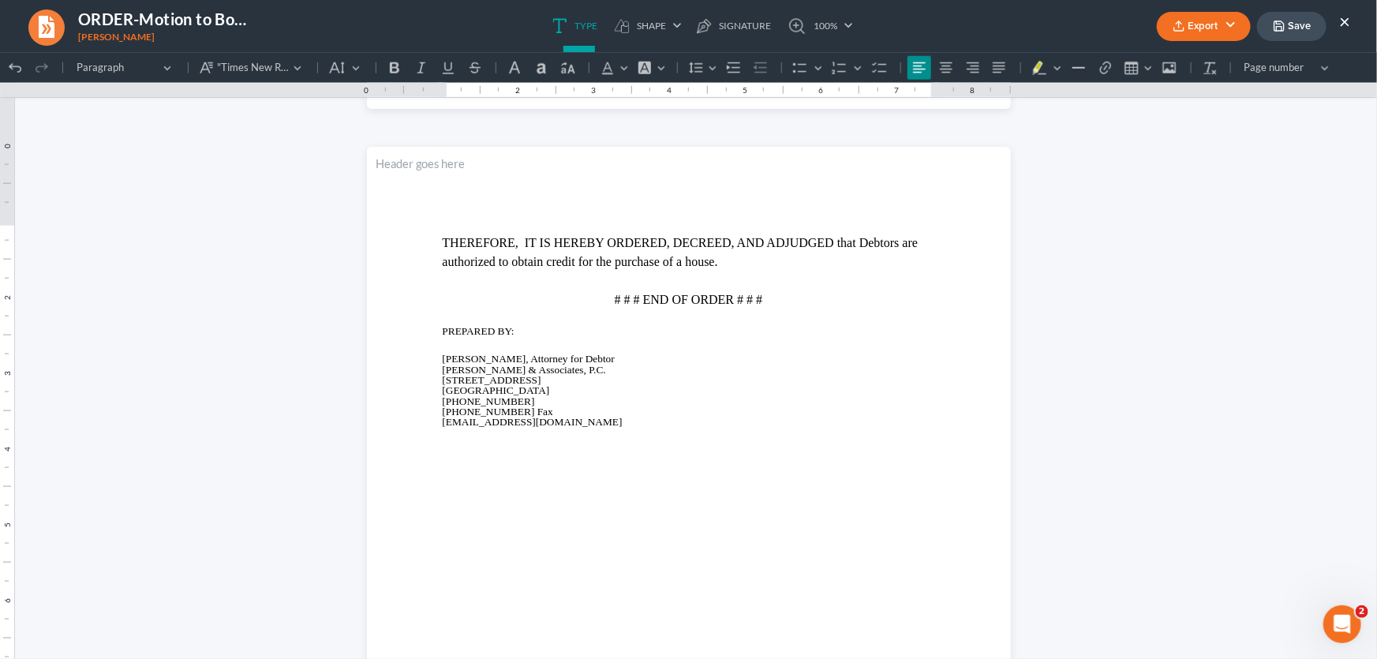
drag, startPoint x: 316, startPoint y: 369, endPoint x: 61, endPoint y: 382, distance: 255.2
click at [316, 369] on html "1.00 10.00 0 1 1 2 2 3 3 4 4 5 5 6 6 7 7 8 8 9 9 10 10 11 11 Undo (Ctrl+Z) Undo…" at bounding box center [688, 104] width 1377 height 1826
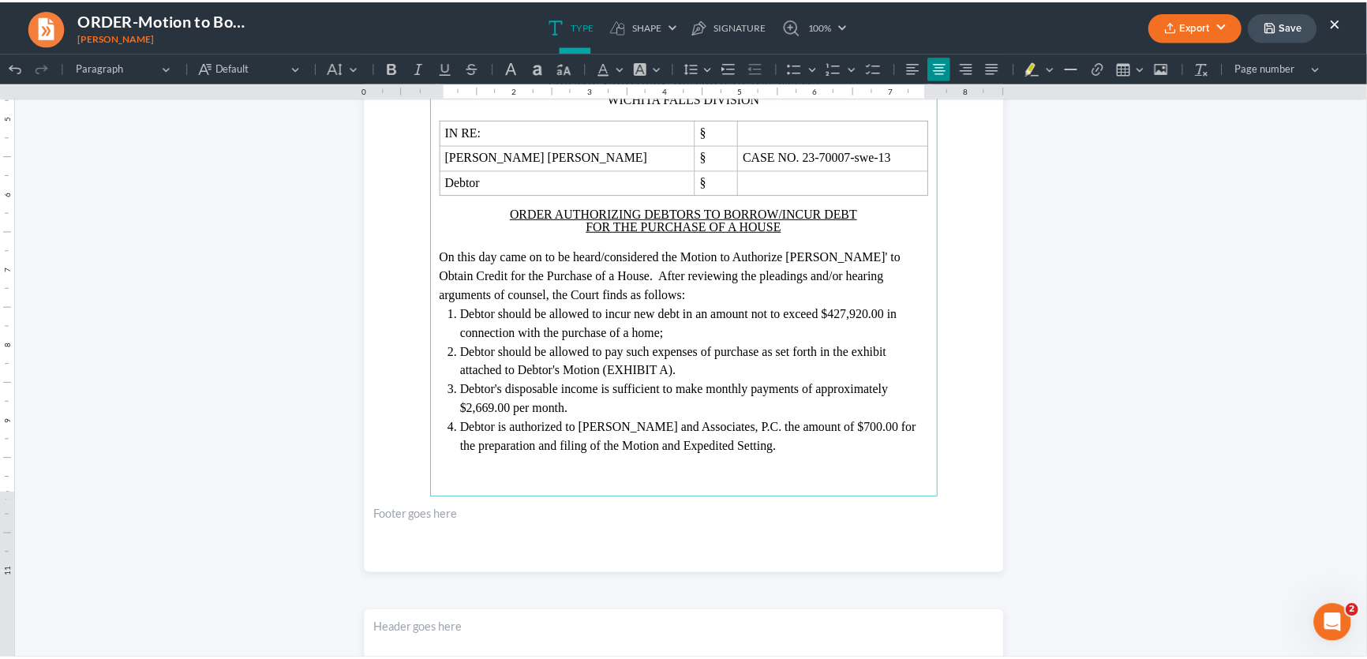
scroll to position [430, 0]
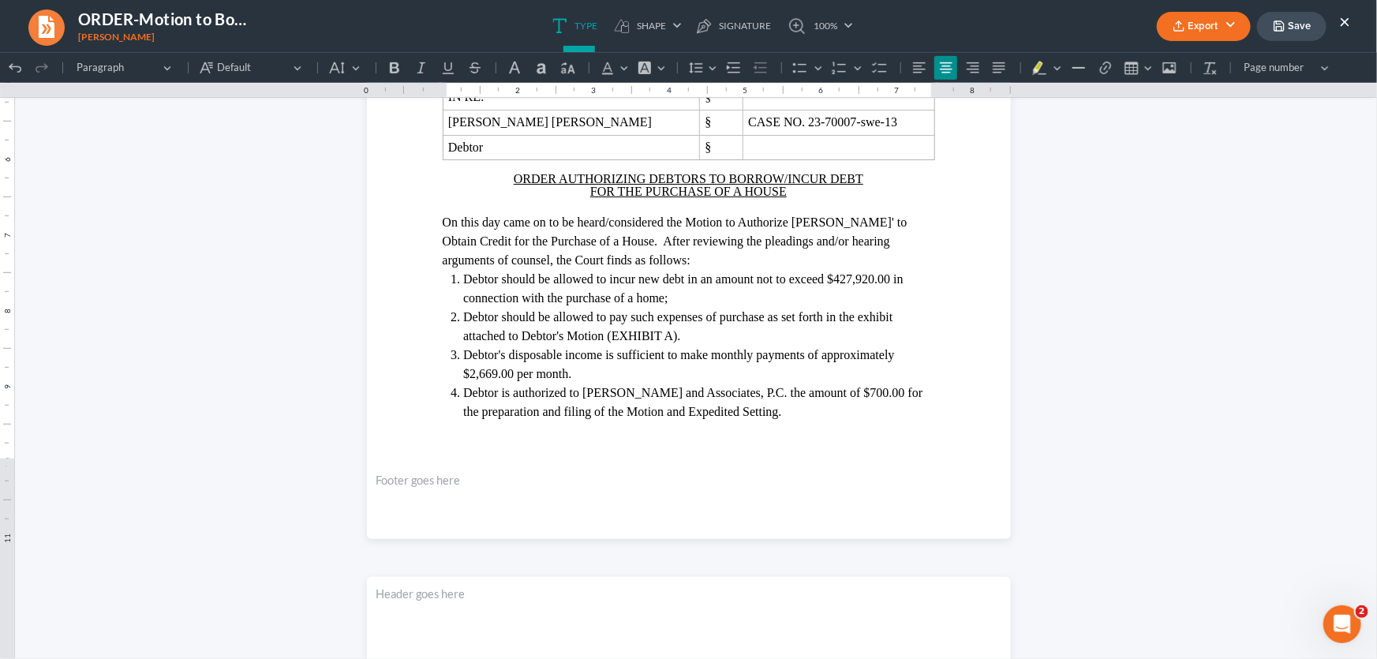
click at [1207, 17] on button "Export" at bounding box center [1204, 26] width 94 height 29
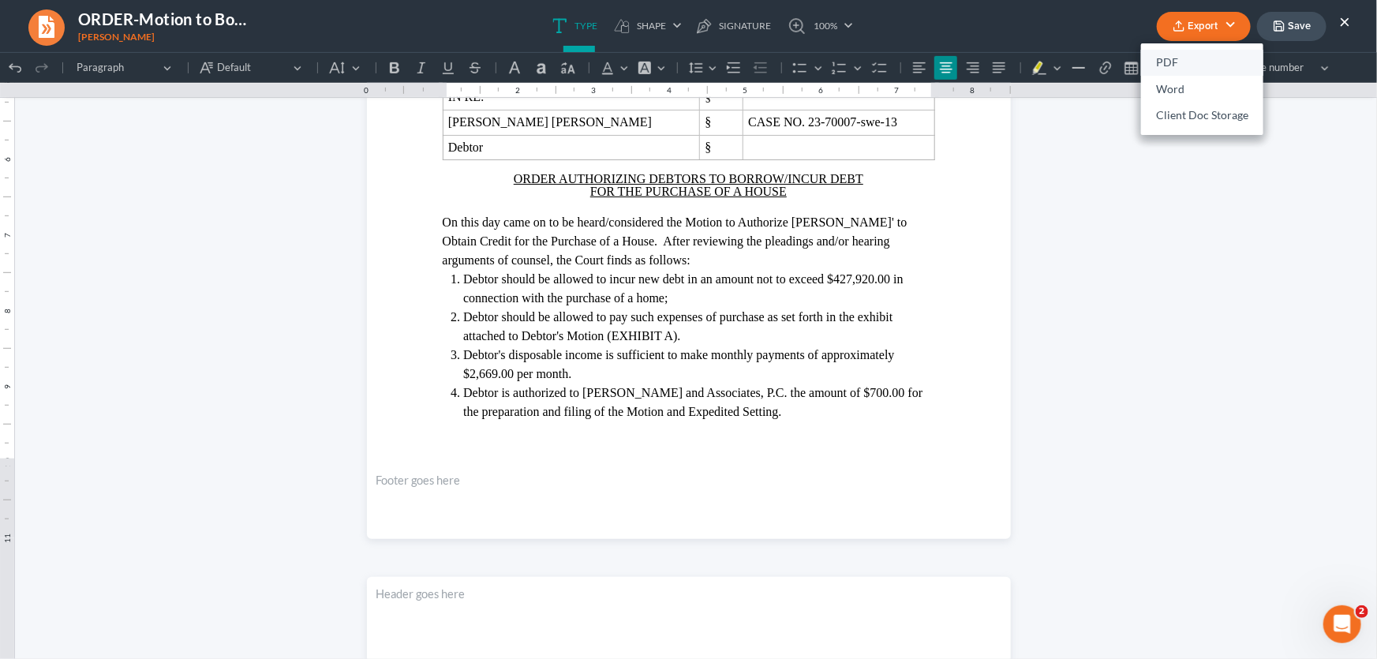
click at [1171, 62] on link "PDF" at bounding box center [1202, 63] width 122 height 27
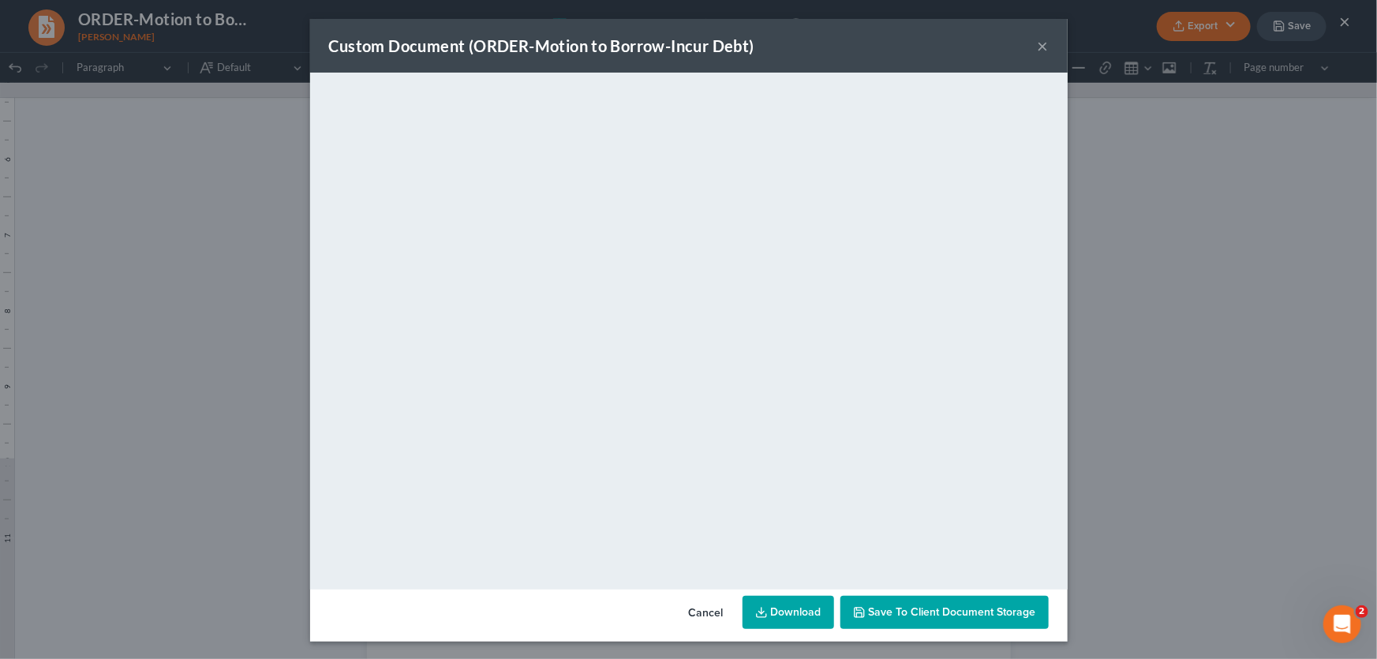
drag, startPoint x: 1034, startPoint y: 51, endPoint x: 1305, endPoint y: 35, distance: 271.2
click at [1038, 51] on button "×" at bounding box center [1043, 45] width 11 height 19
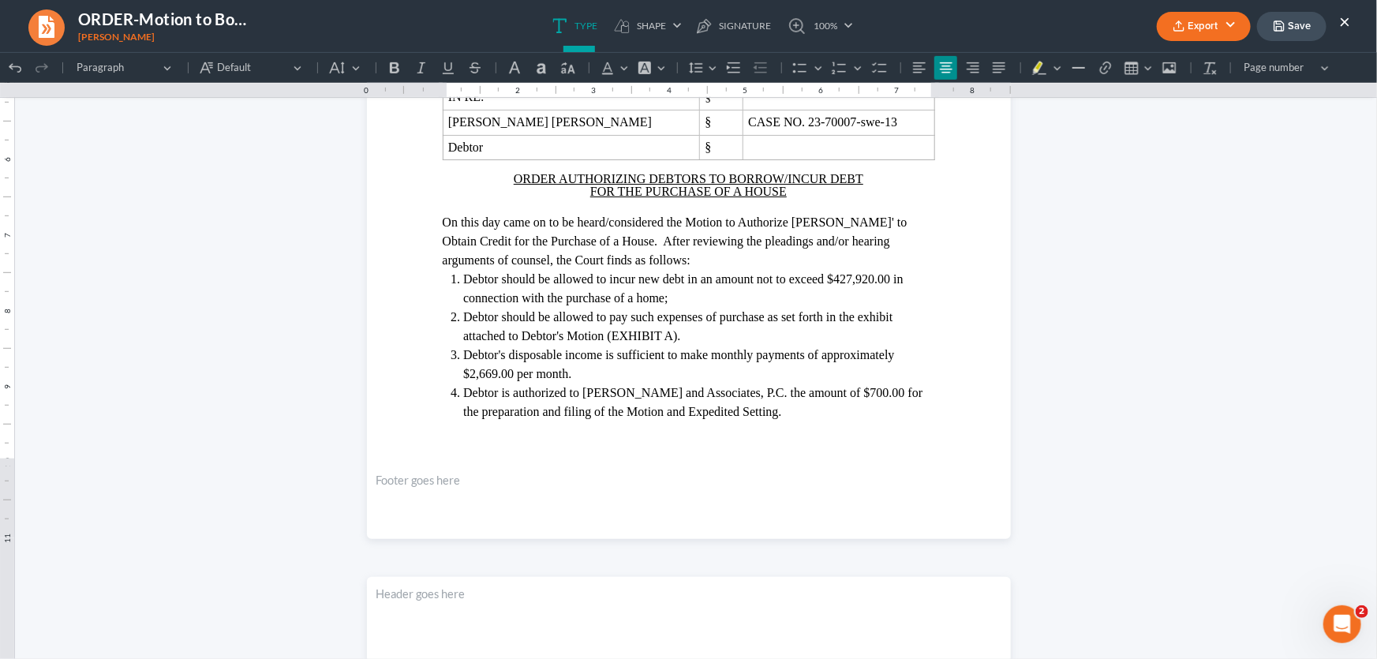
click at [1305, 28] on button "Save" at bounding box center [1291, 26] width 69 height 29
click at [1347, 23] on button "×" at bounding box center [1344, 21] width 11 height 19
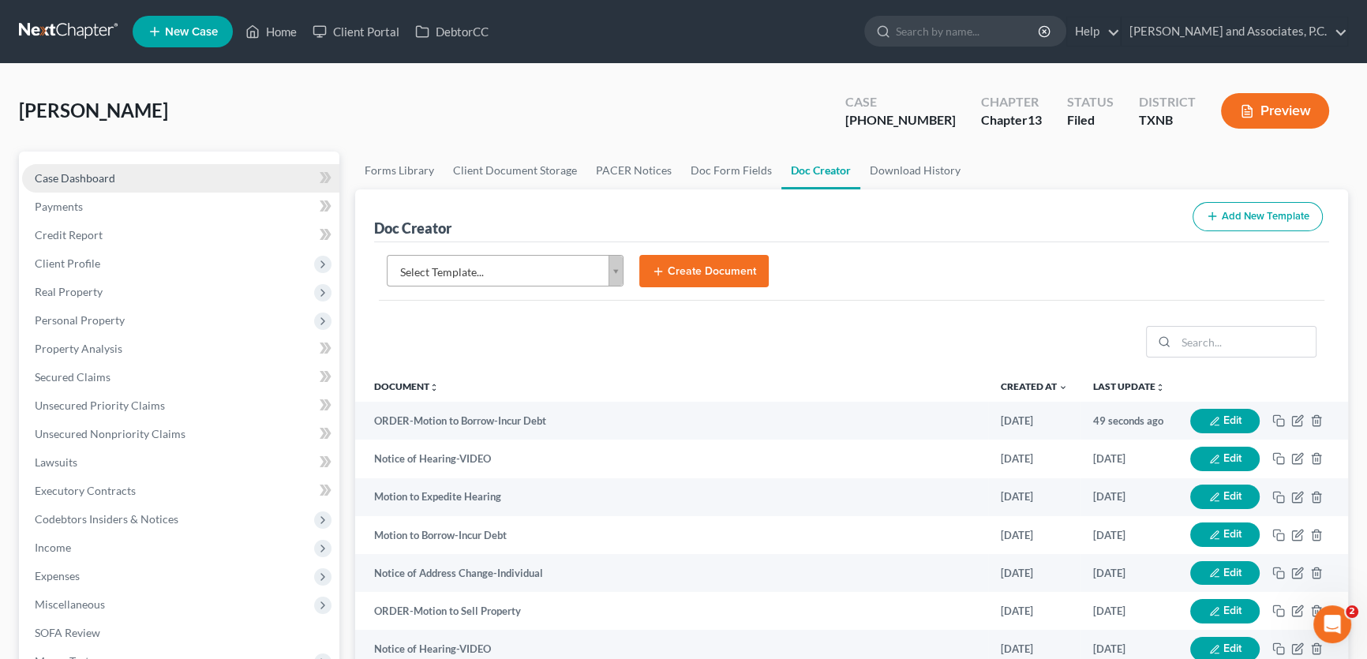
click at [131, 174] on link "Case Dashboard" at bounding box center [180, 178] width 317 height 28
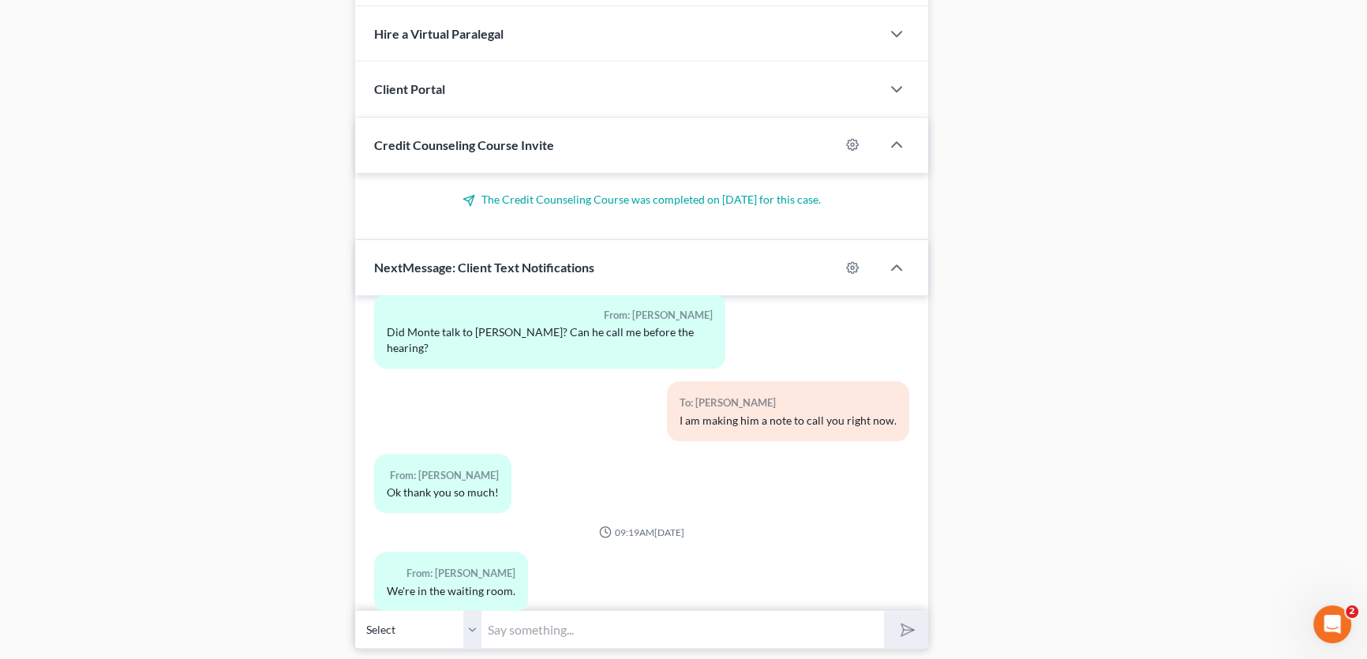
scroll to position [1363, 0]
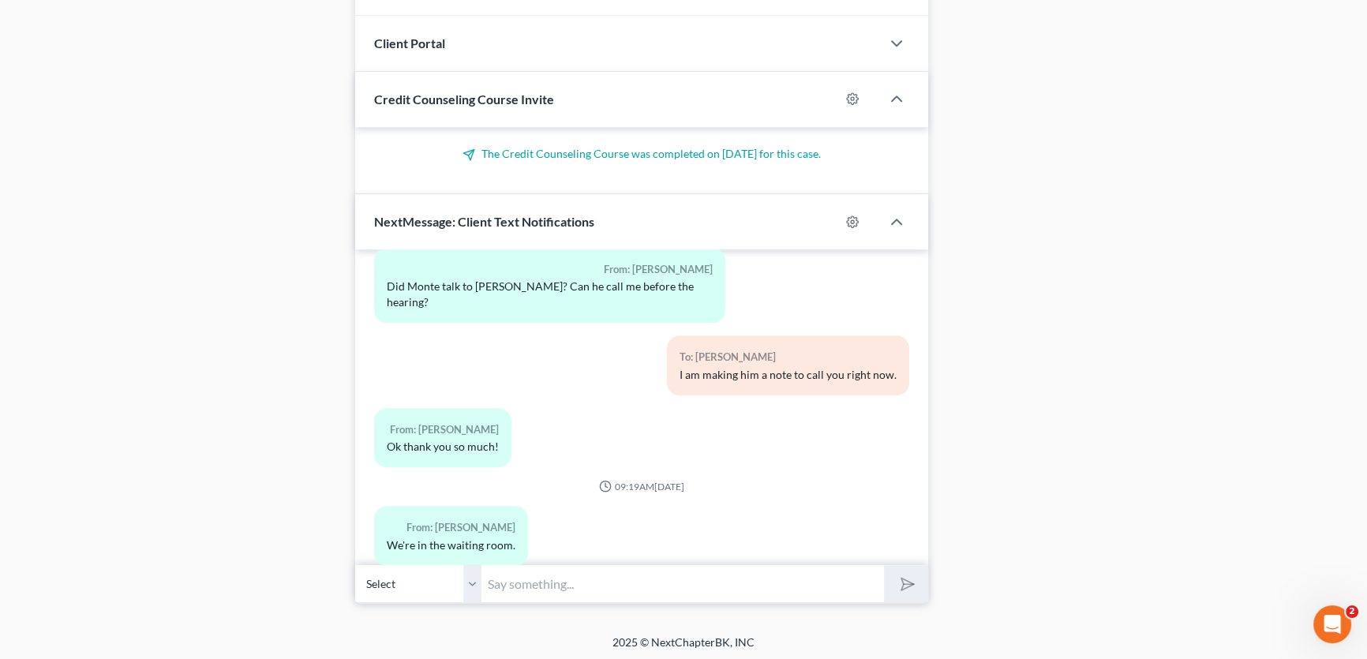
click at [466, 580] on select "Select [PHONE_NUMBER] - [PERSON_NAME]" at bounding box center [418, 583] width 126 height 39
click at [506, 579] on input "text" at bounding box center [682, 583] width 402 height 39
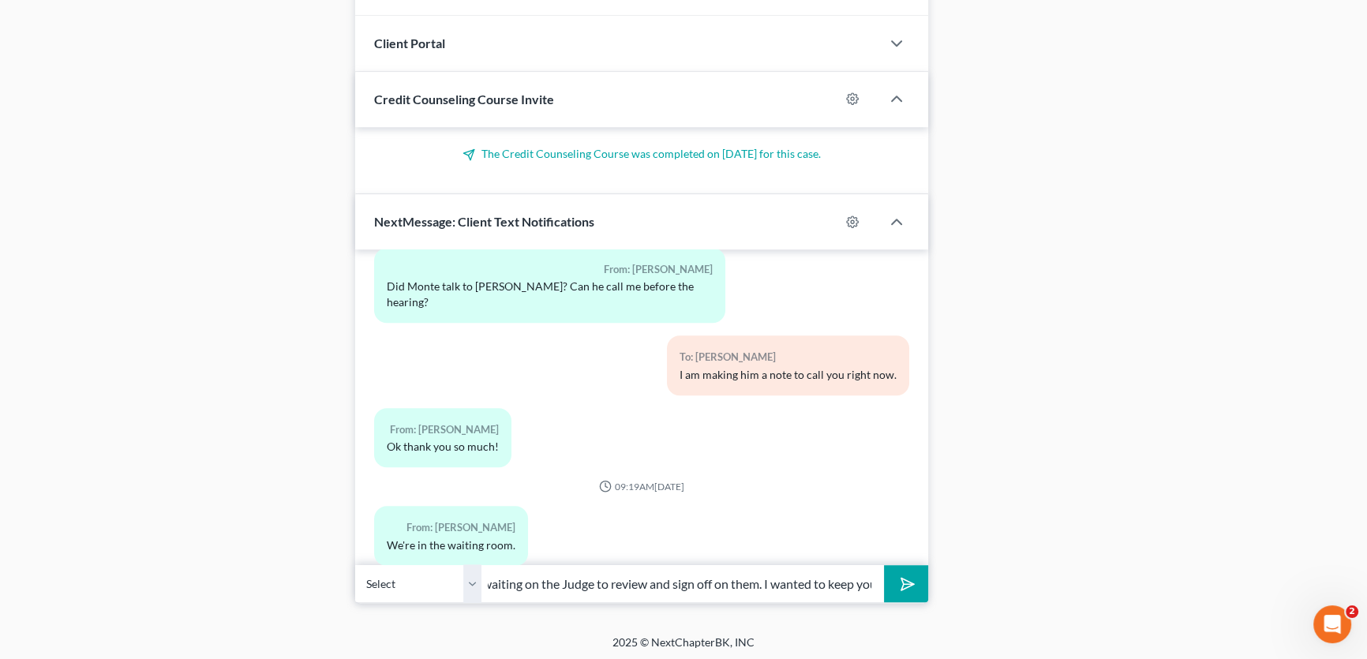
scroll to position [0, 396]
type input "[PERSON_NAME], I have uploaded the orders from todays hearing. Just waiting on …"
click at [884, 565] on button "submit" at bounding box center [905, 583] width 43 height 37
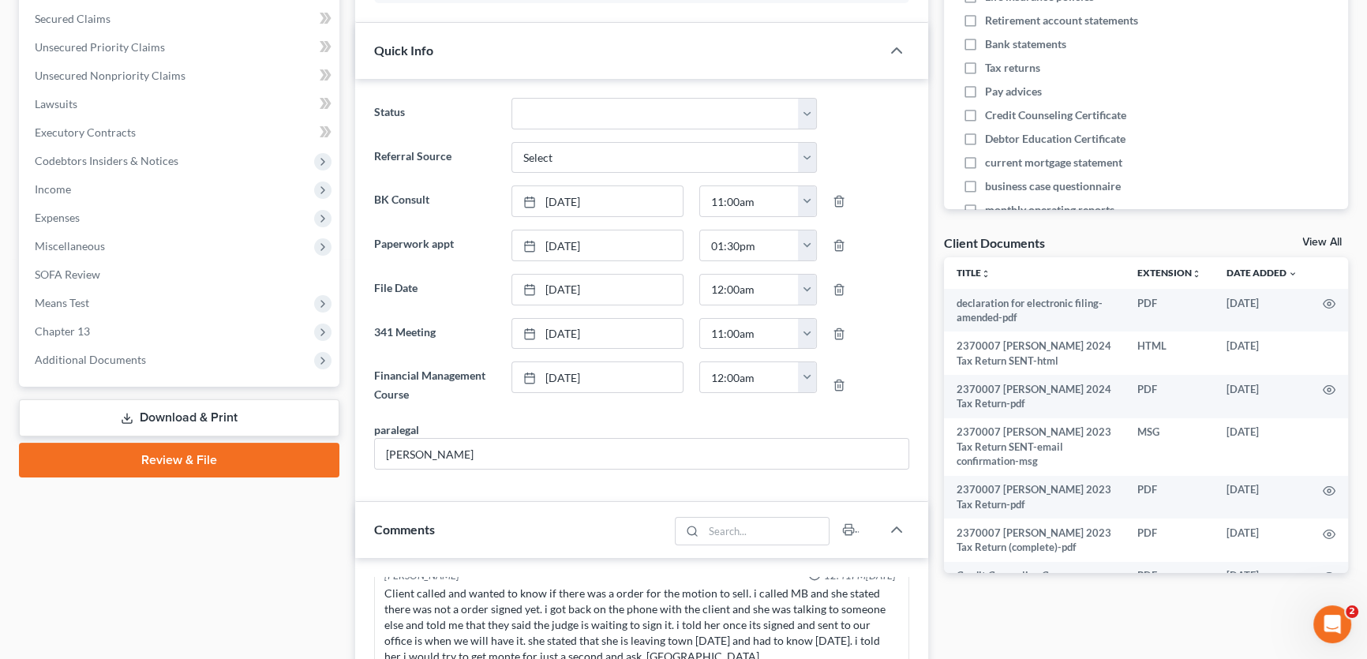
scroll to position [0, 0]
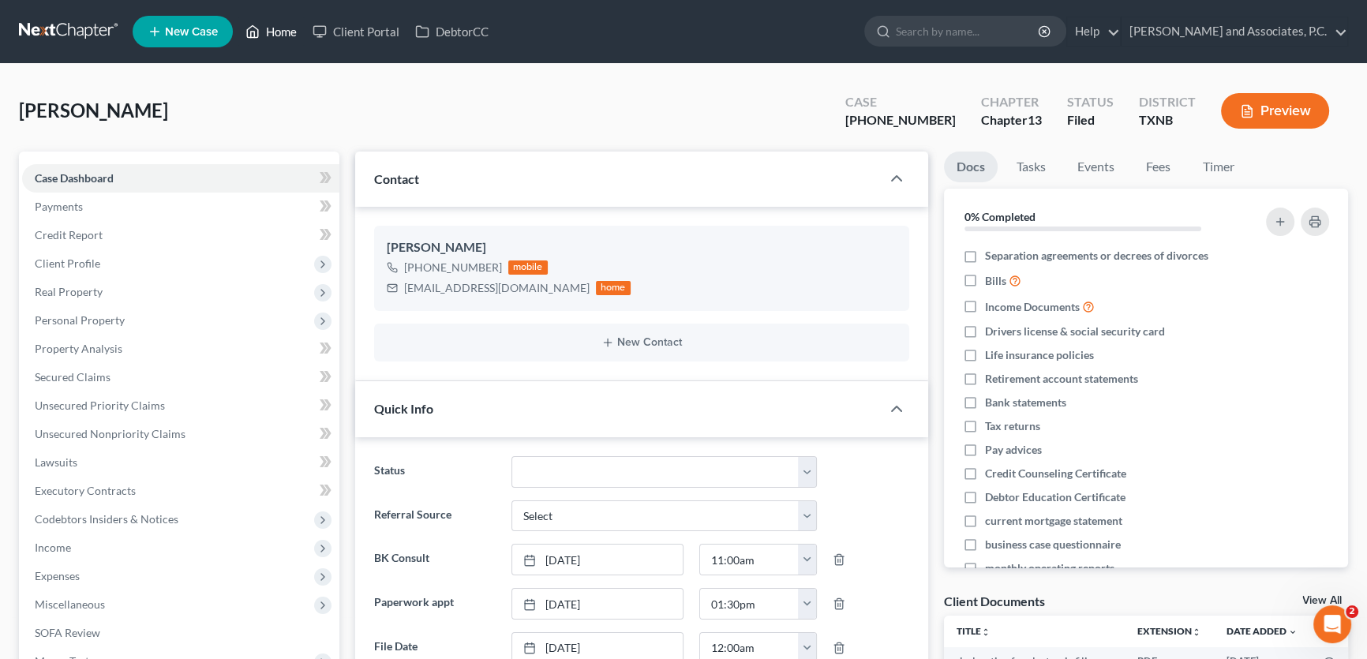
click at [292, 32] on link "Home" at bounding box center [271, 31] width 67 height 28
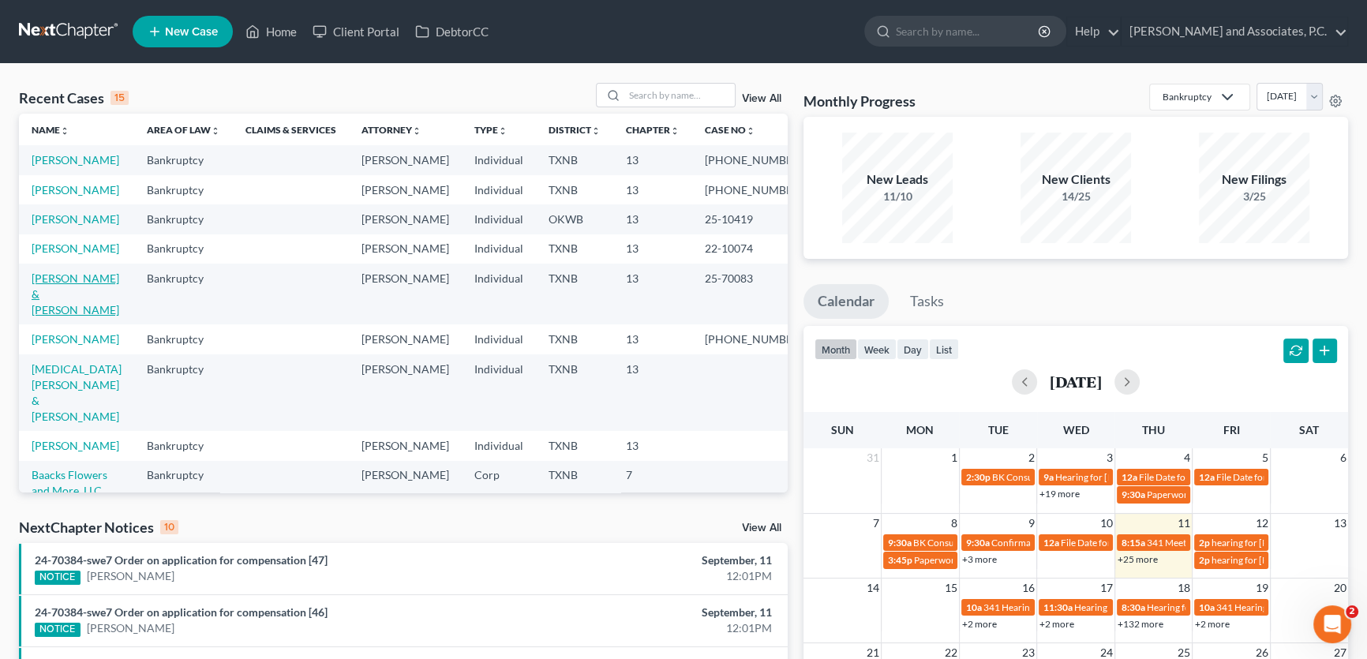
click at [107, 316] on link "[PERSON_NAME] & [PERSON_NAME]" at bounding box center [76, 293] width 88 height 45
select select "5"
select select "1"
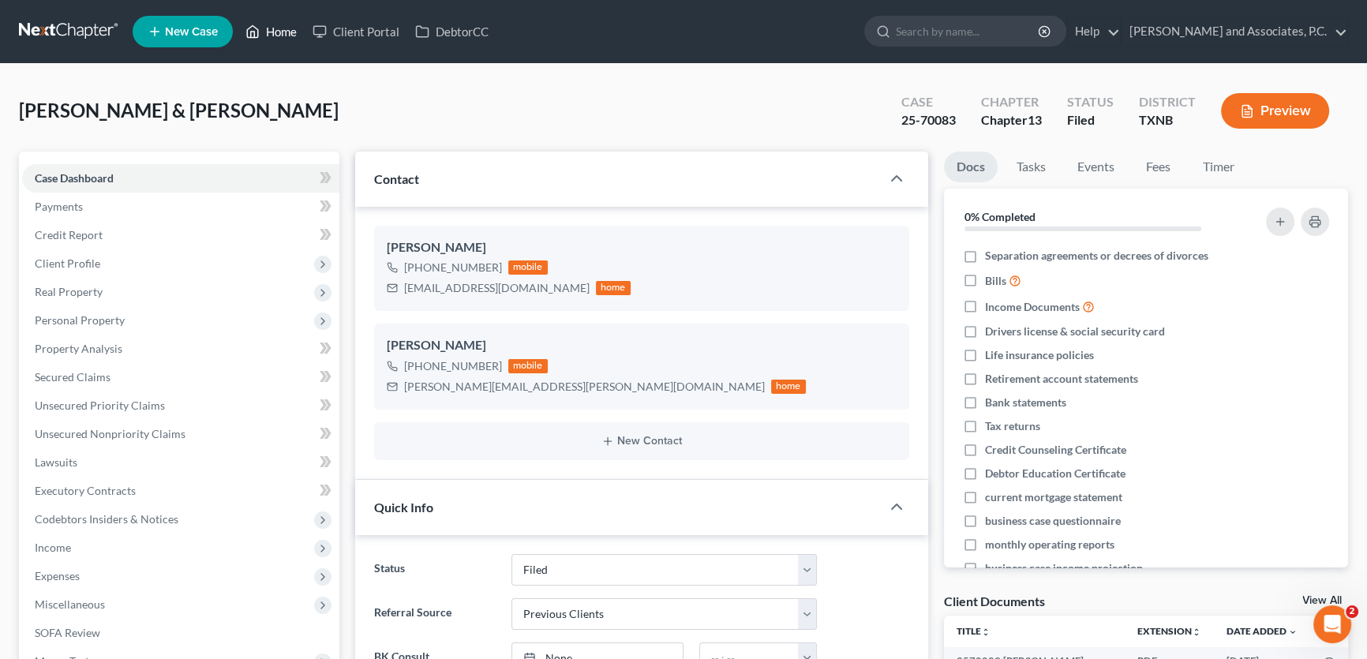
click at [286, 39] on link "Home" at bounding box center [271, 31] width 67 height 28
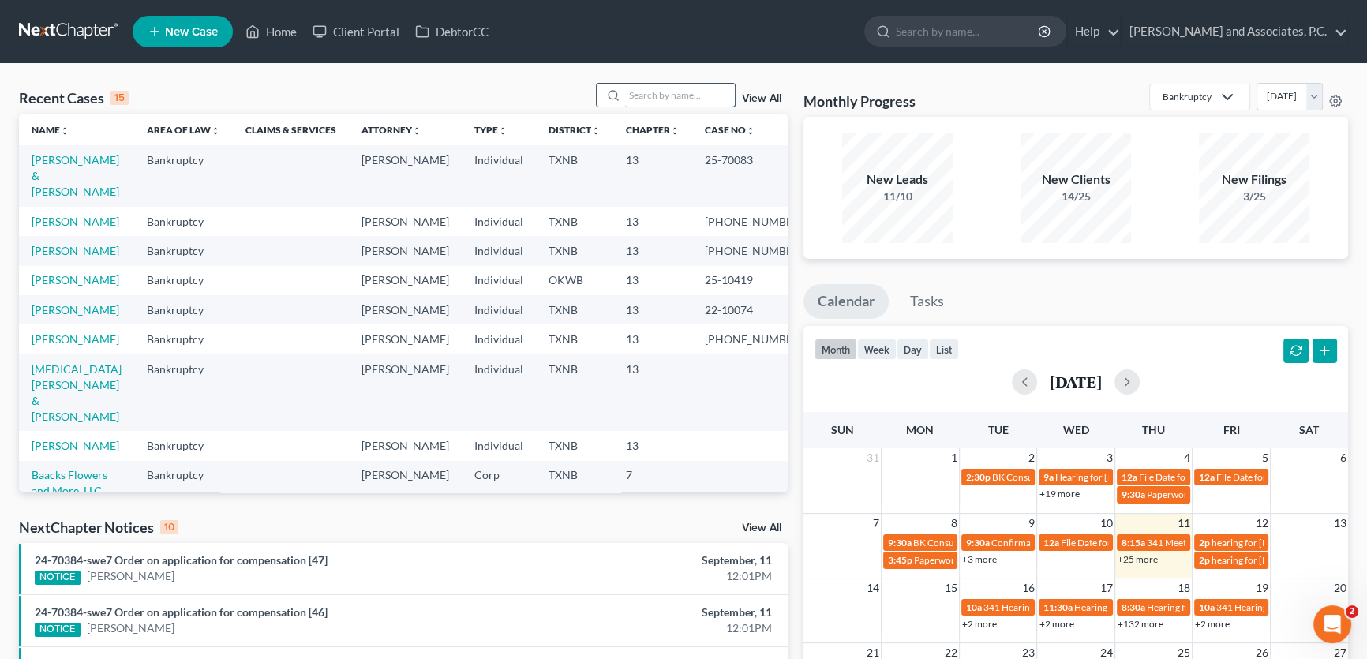
click at [656, 97] on input "search" at bounding box center [679, 95] width 110 height 23
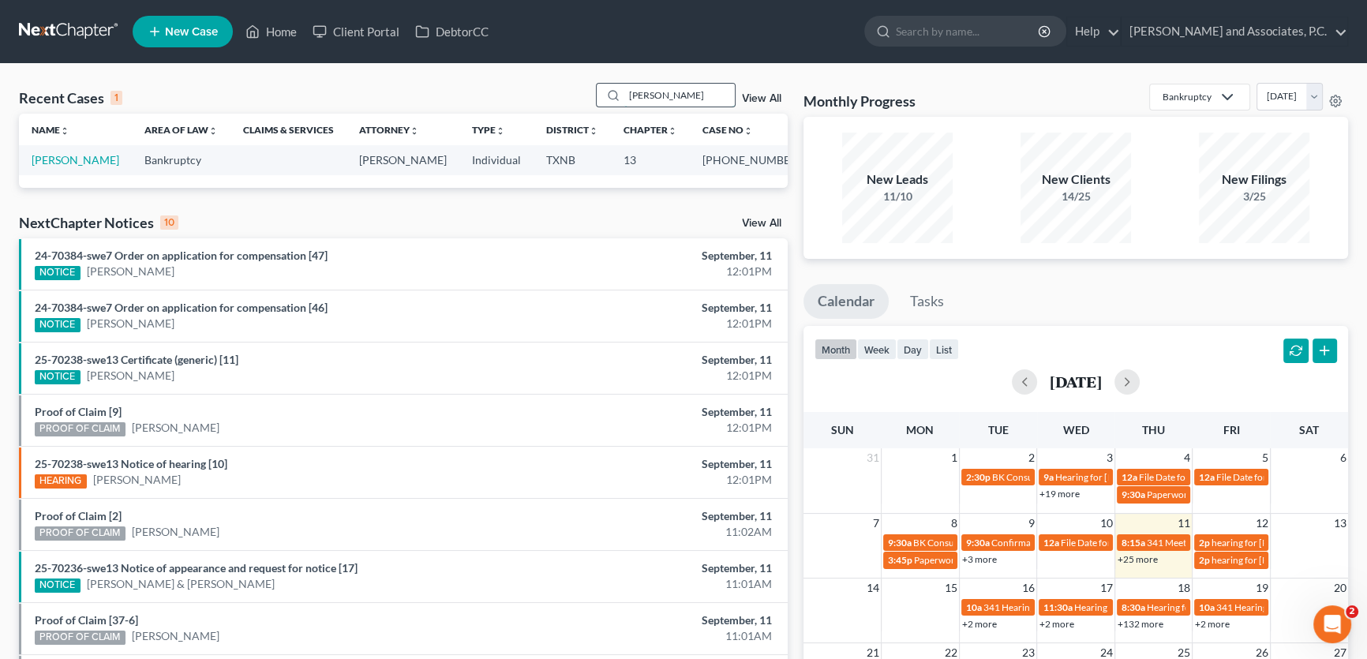
drag, startPoint x: 683, startPoint y: 95, endPoint x: 608, endPoint y: 95, distance: 75.0
click at [608, 95] on div "[PERSON_NAME]" at bounding box center [666, 95] width 140 height 24
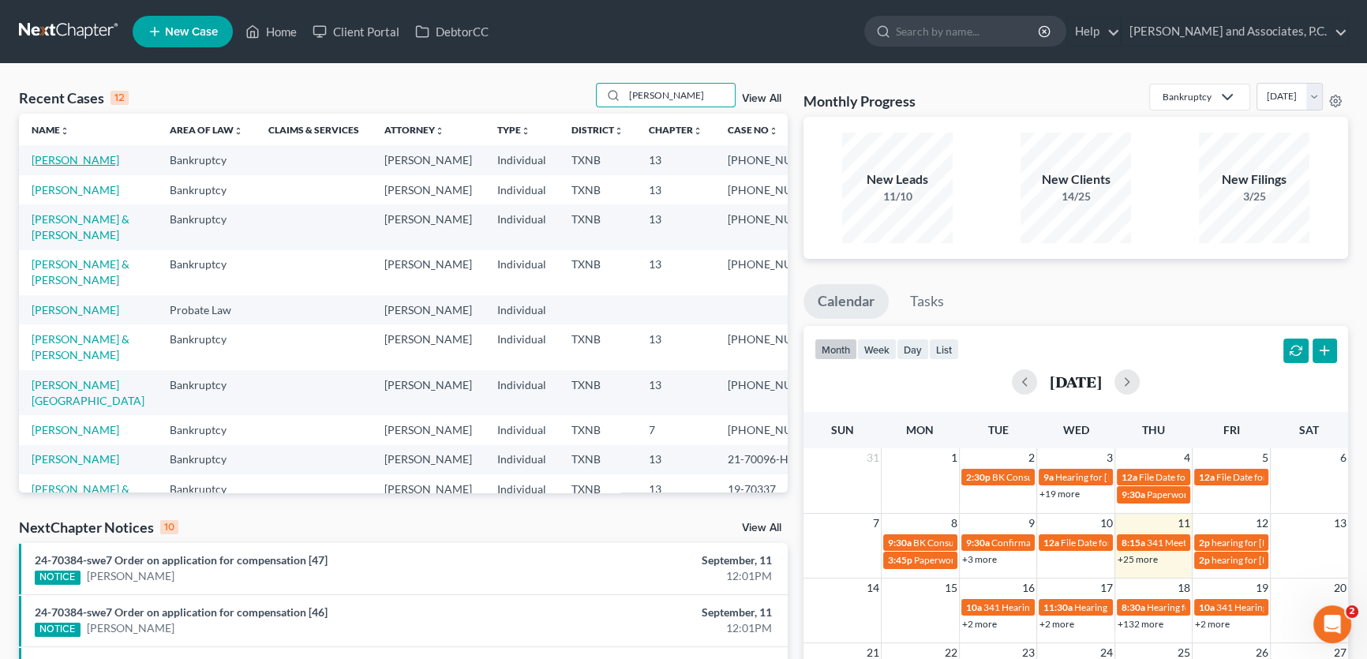
type input "[PERSON_NAME]"
click at [97, 161] on link "[PERSON_NAME]" at bounding box center [76, 159] width 88 height 13
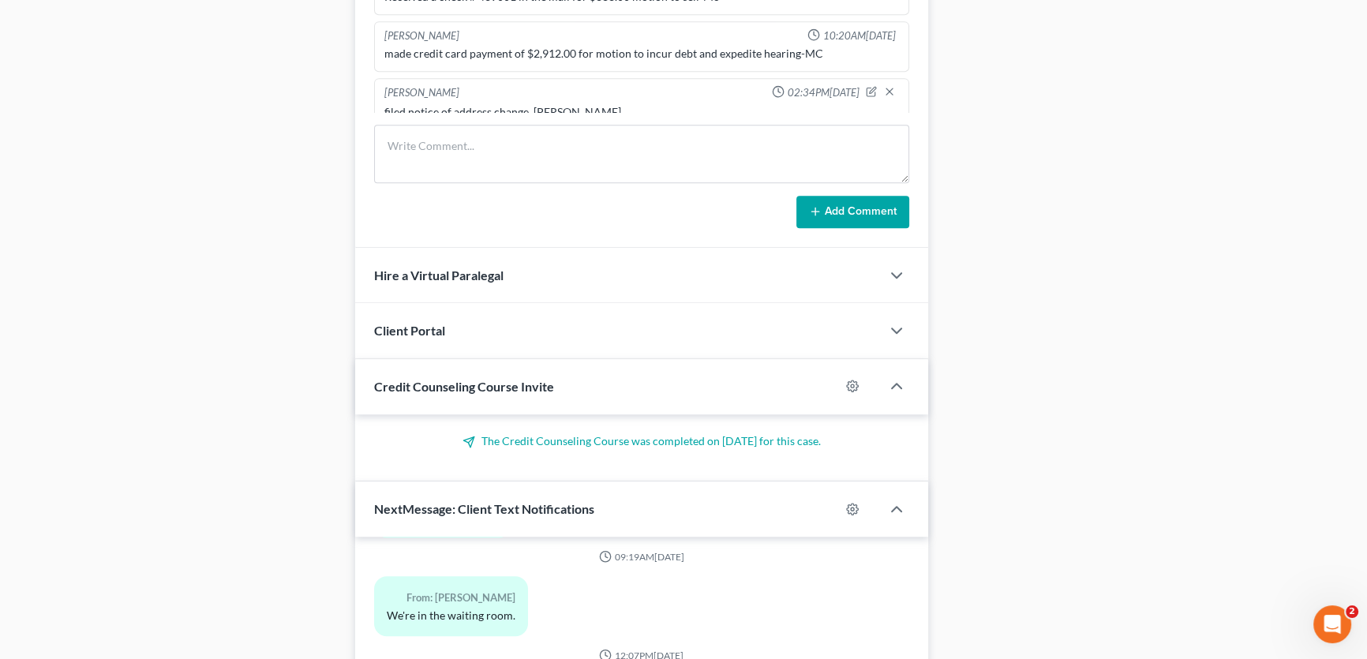
scroll to position [1363, 0]
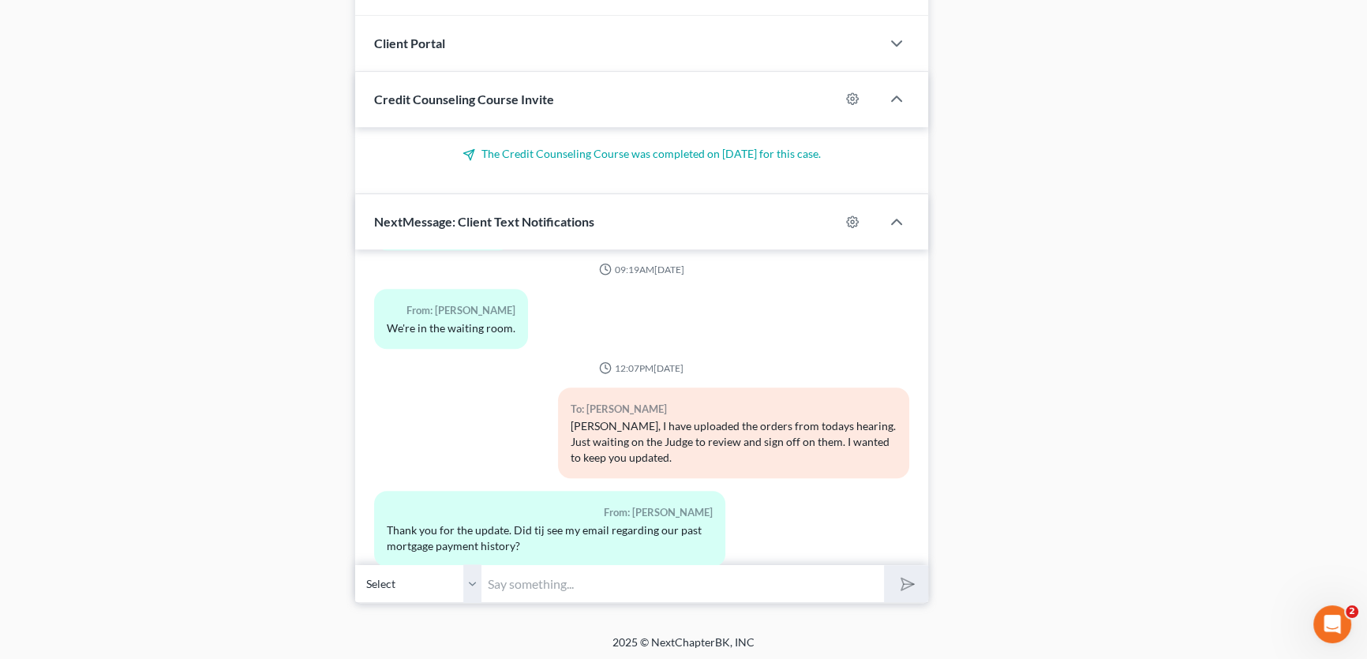
drag, startPoint x: 474, startPoint y: 584, endPoint x: 505, endPoint y: 577, distance: 32.4
click at [474, 584] on select "Select [PHONE_NUMBER] - [PERSON_NAME]" at bounding box center [418, 583] width 126 height 39
click at [505, 577] on input "text" at bounding box center [682, 583] width 402 height 39
click at [504, 578] on input "text" at bounding box center [682, 583] width 402 height 39
click at [553, 582] on input "text" at bounding box center [682, 583] width 402 height 39
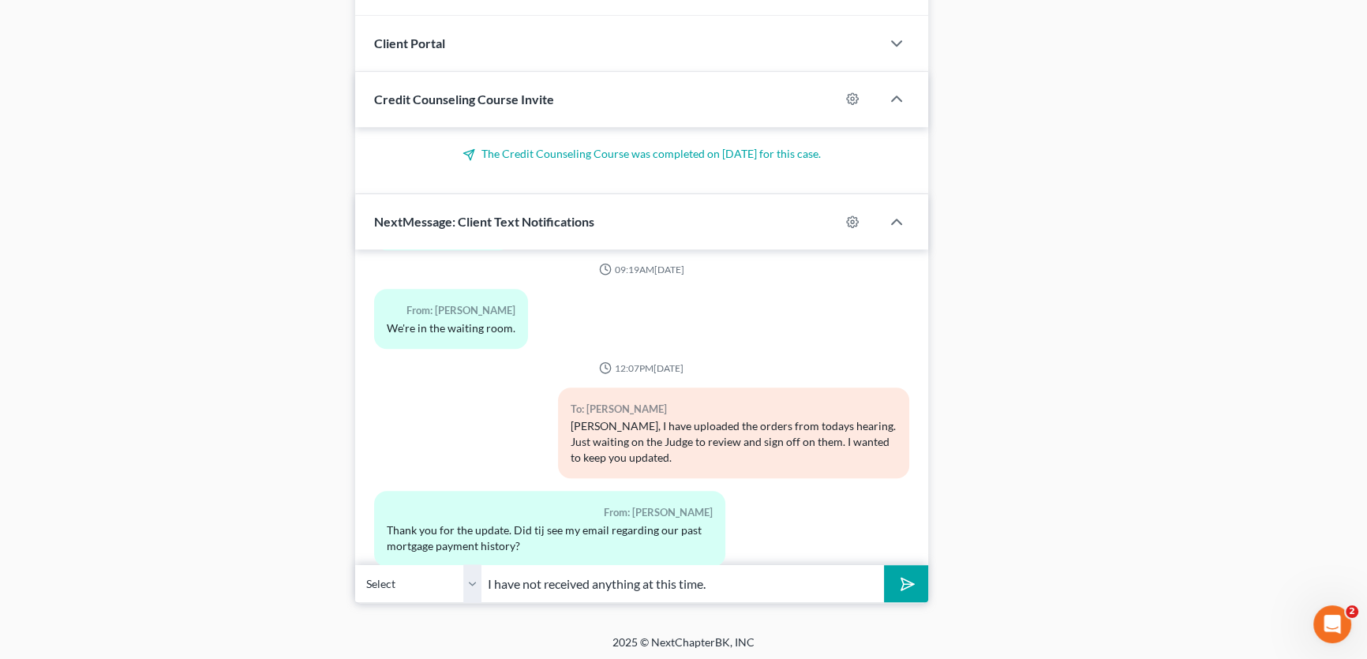
type input "I have not received anything at this time."
click at [884, 565] on button "submit" at bounding box center [905, 583] width 43 height 37
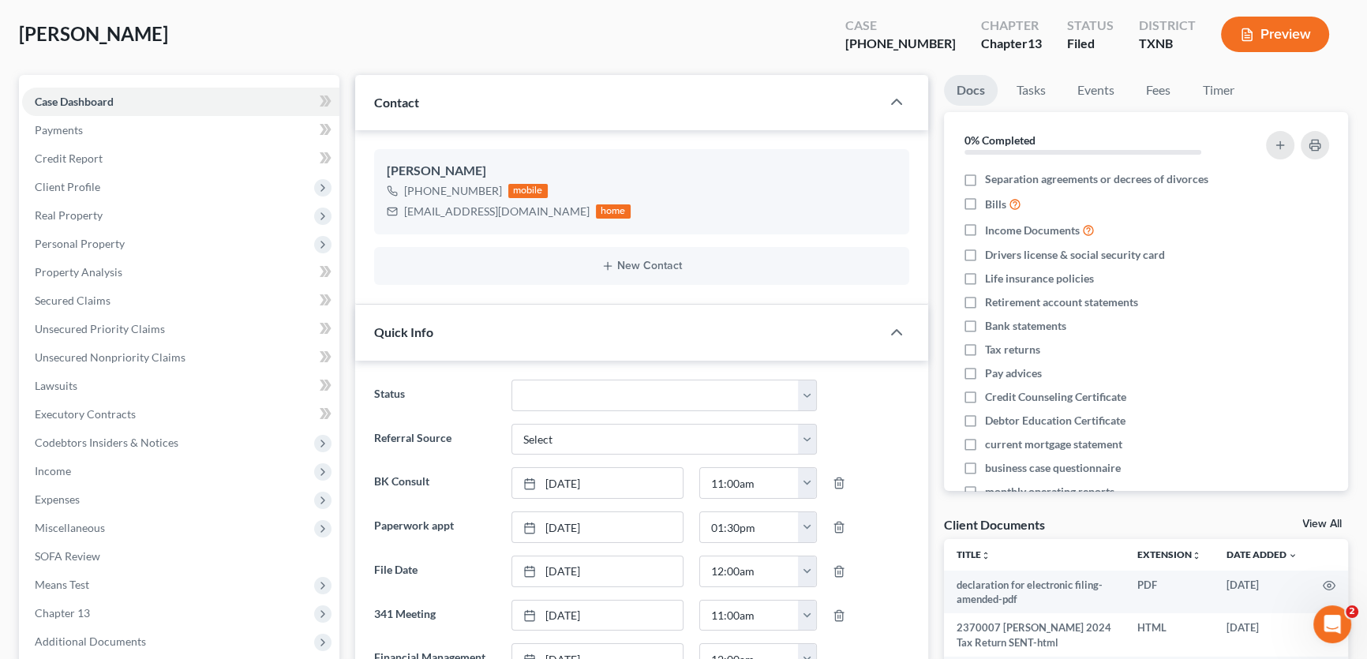
scroll to position [0, 0]
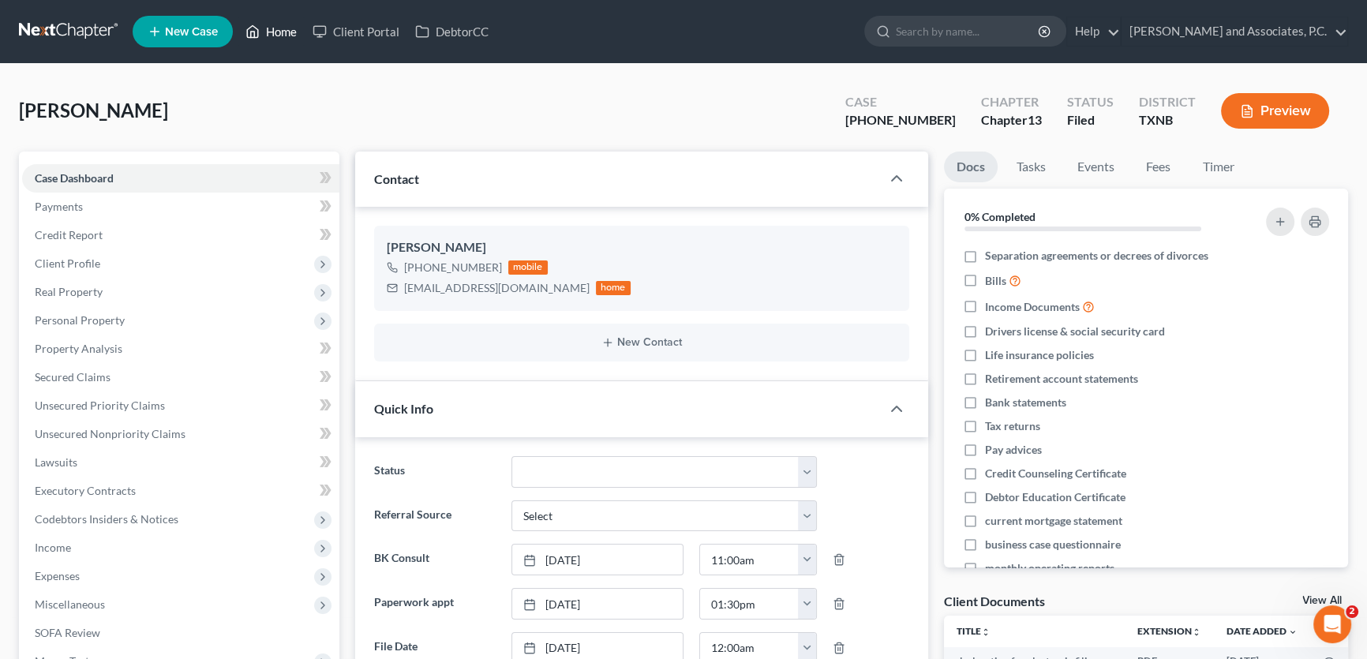
click at [288, 36] on link "Home" at bounding box center [271, 31] width 67 height 28
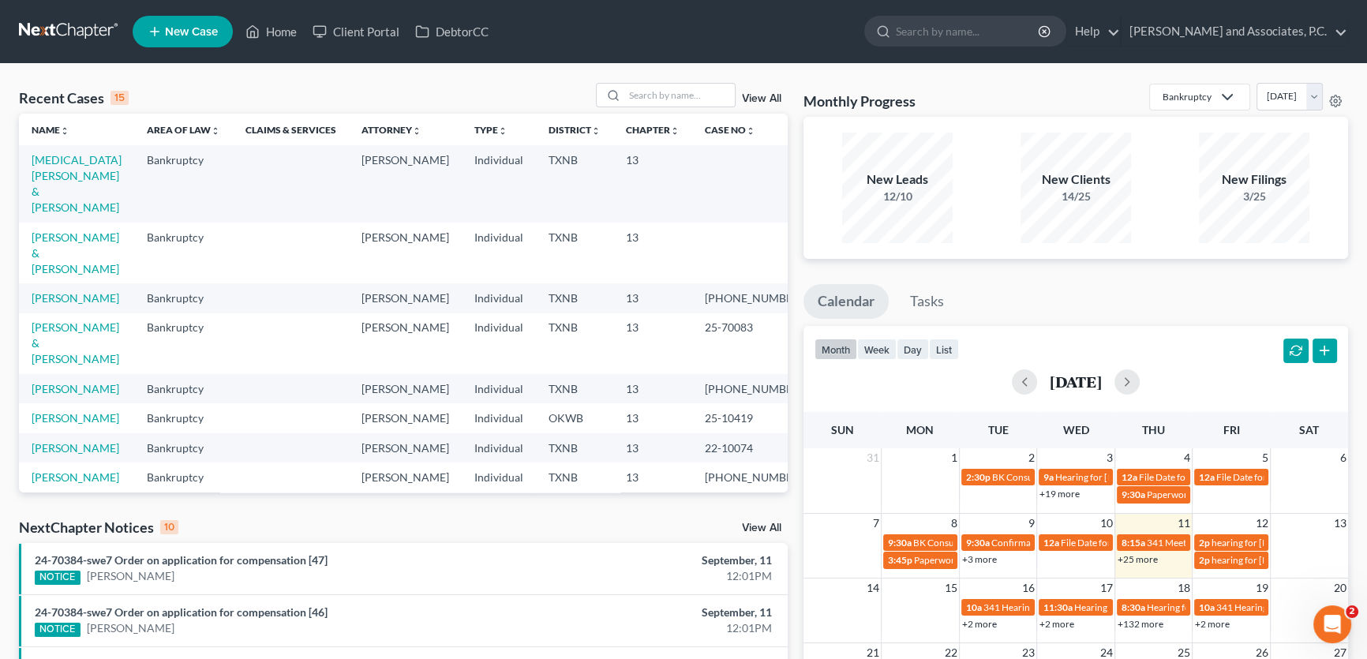
click at [562, 84] on div "Recent Cases 15 View All" at bounding box center [403, 98] width 769 height 31
click at [659, 92] on input "search" at bounding box center [679, 95] width 110 height 23
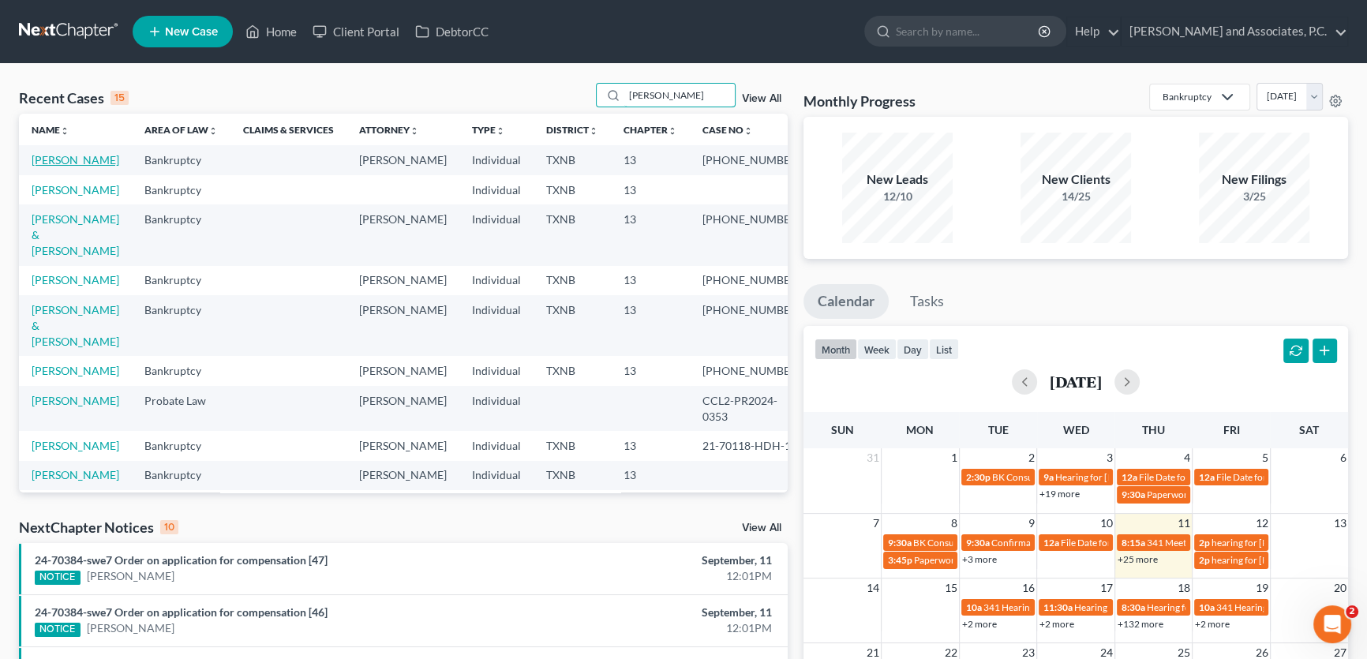
type input "[PERSON_NAME]"
click at [84, 161] on link "[PERSON_NAME]" at bounding box center [76, 159] width 88 height 13
select select "5"
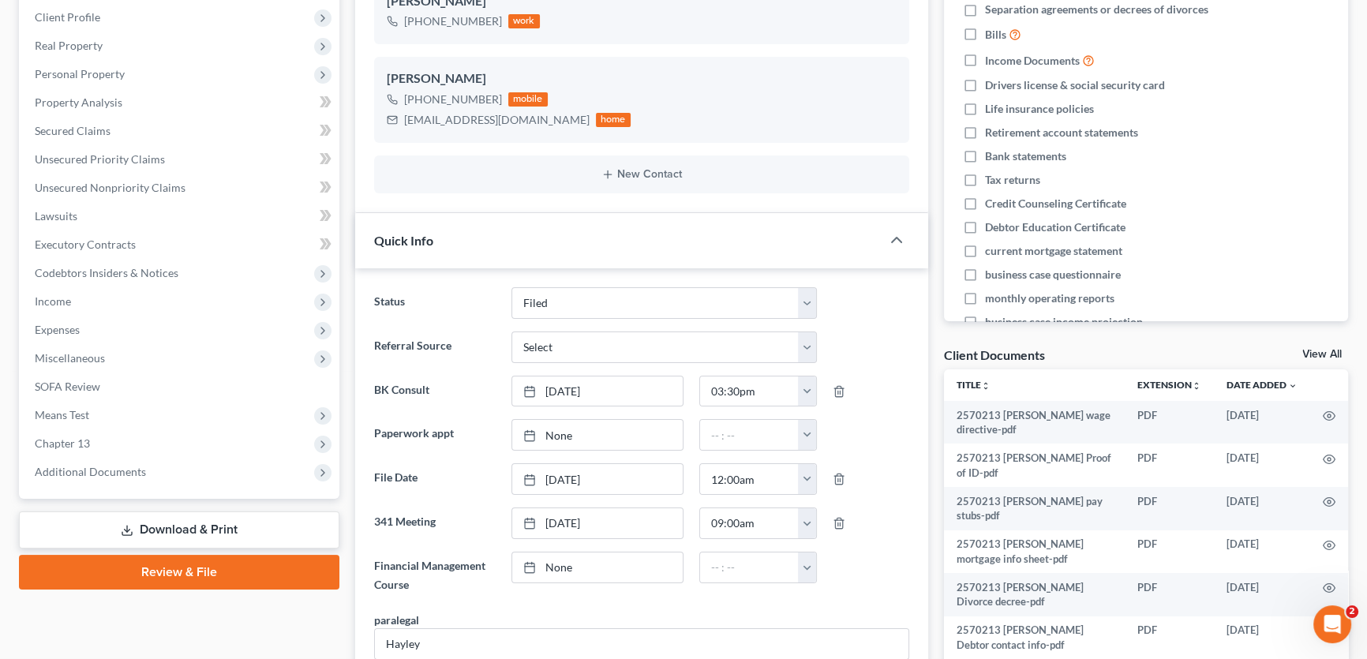
scroll to position [502, 0]
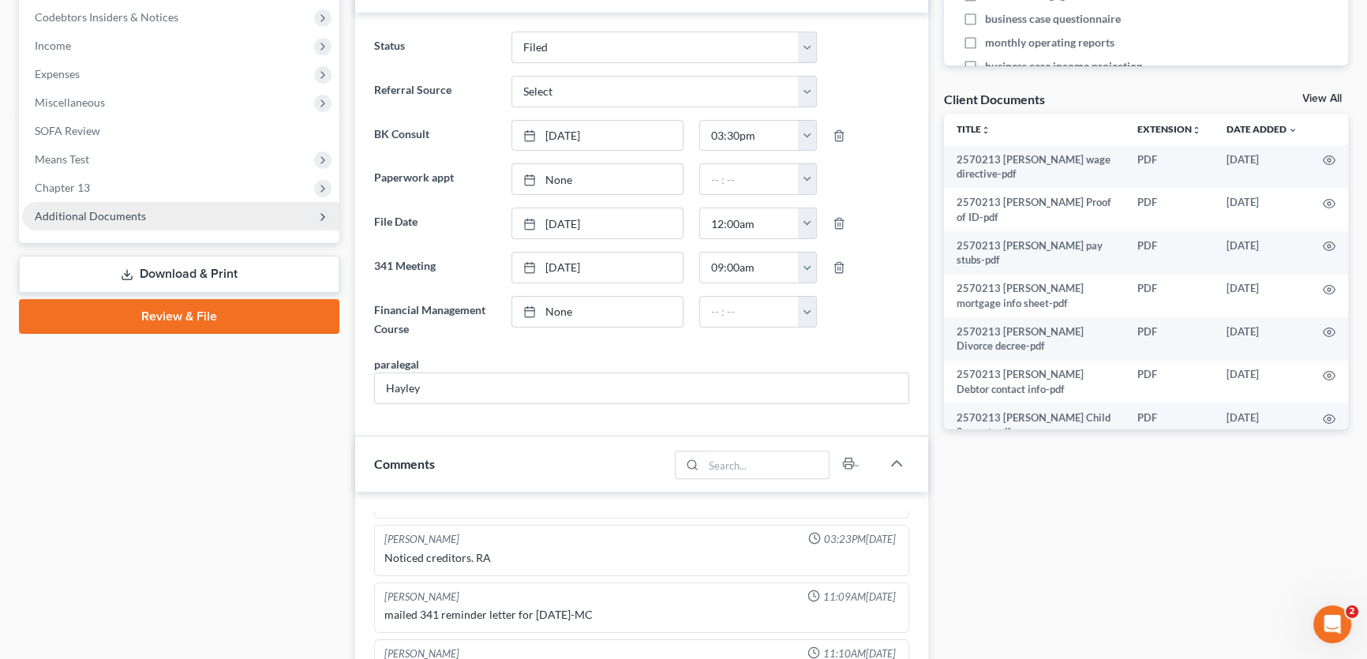
click at [107, 219] on span "Additional Documents" at bounding box center [90, 215] width 111 height 13
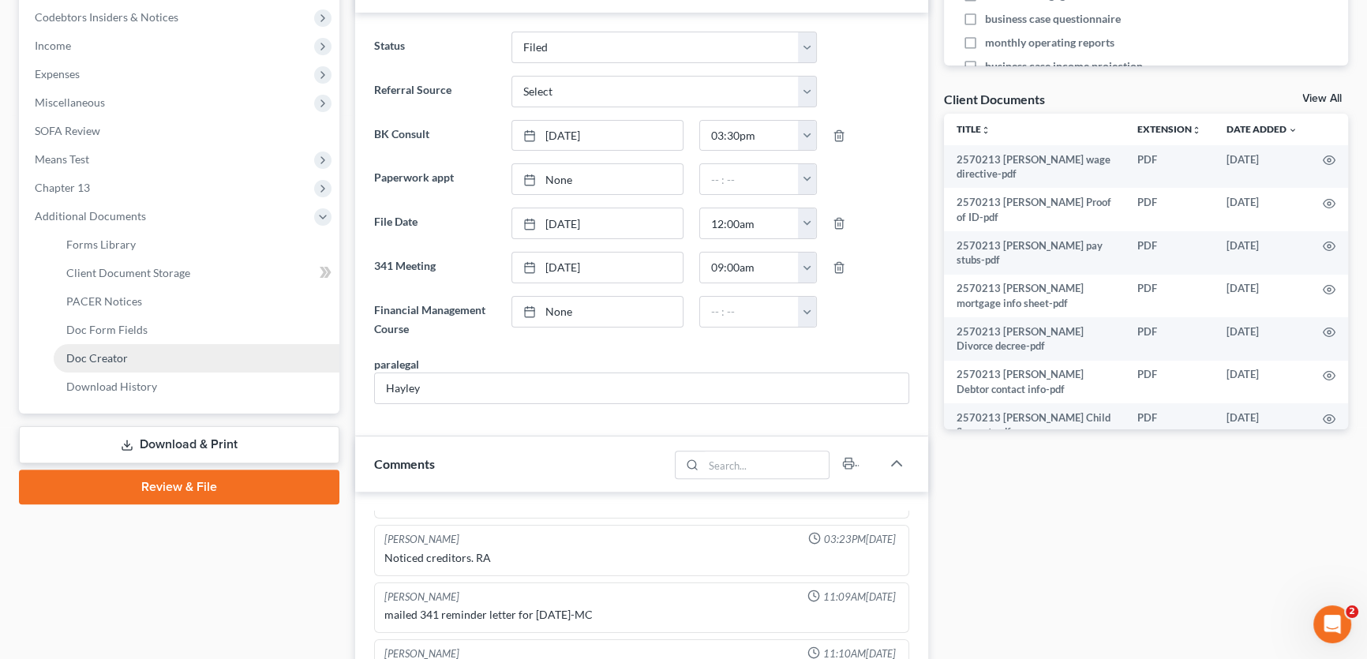
click at [114, 355] on span "Doc Creator" at bounding box center [97, 357] width 62 height 13
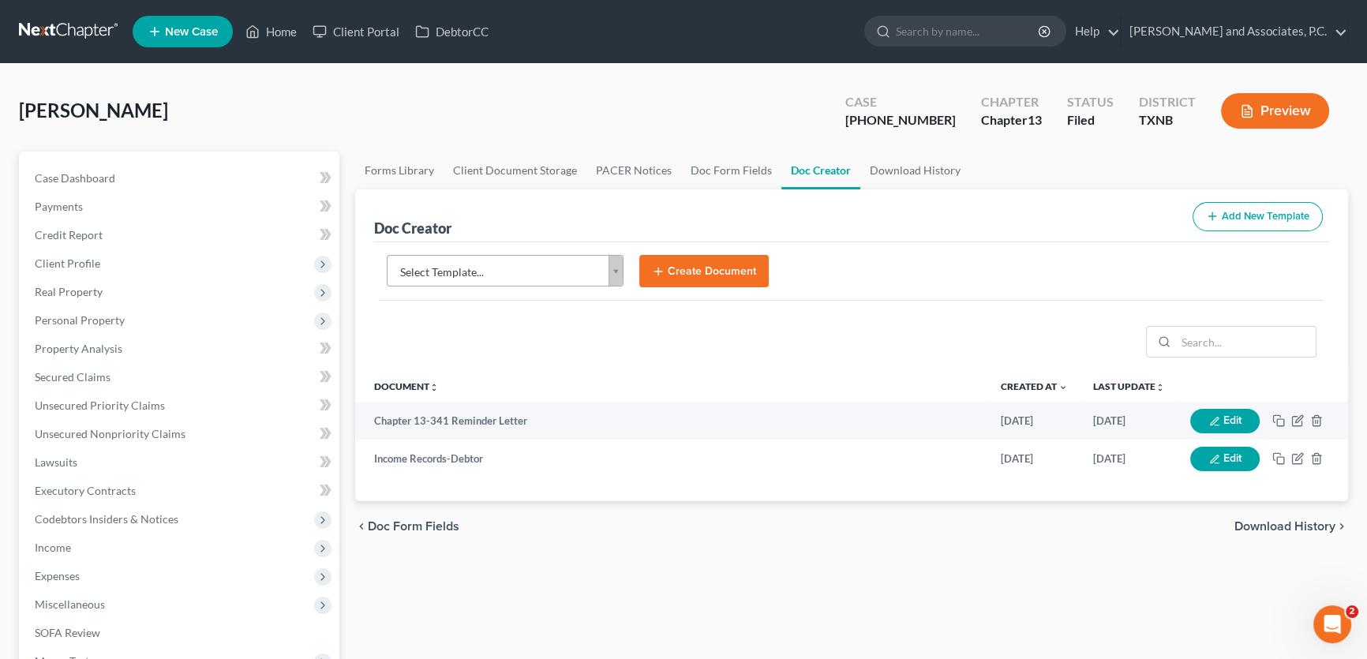
click at [516, 275] on body "Home New Case Client Portal DebtorCC [PERSON_NAME] and Associates, [PERSON_NAME…" at bounding box center [683, 533] width 1367 height 1066
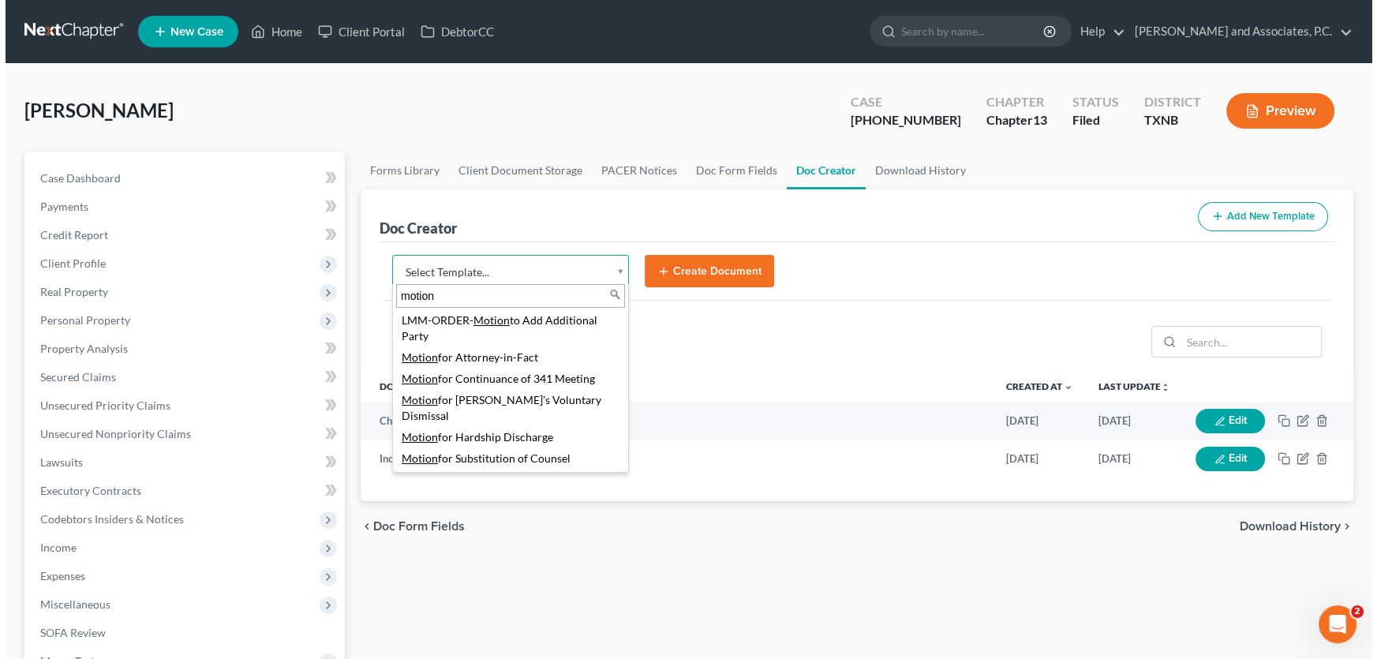
scroll to position [358, 0]
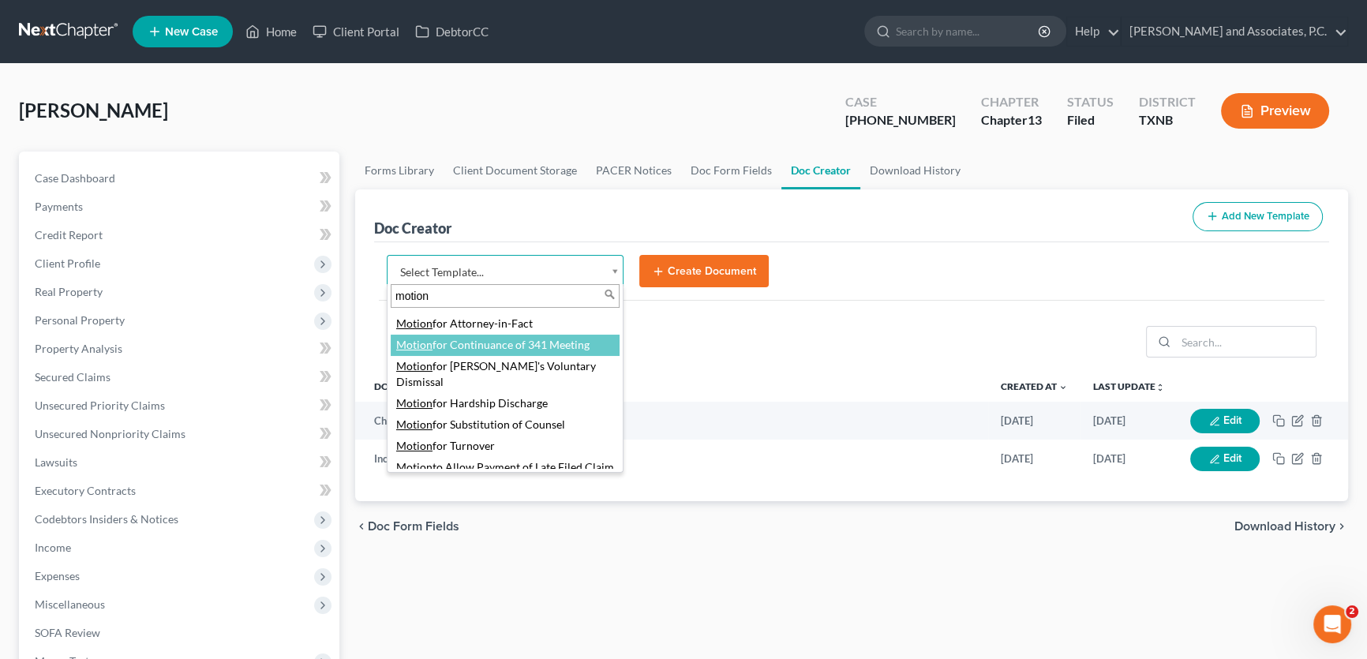
type input "motion"
select select "77153"
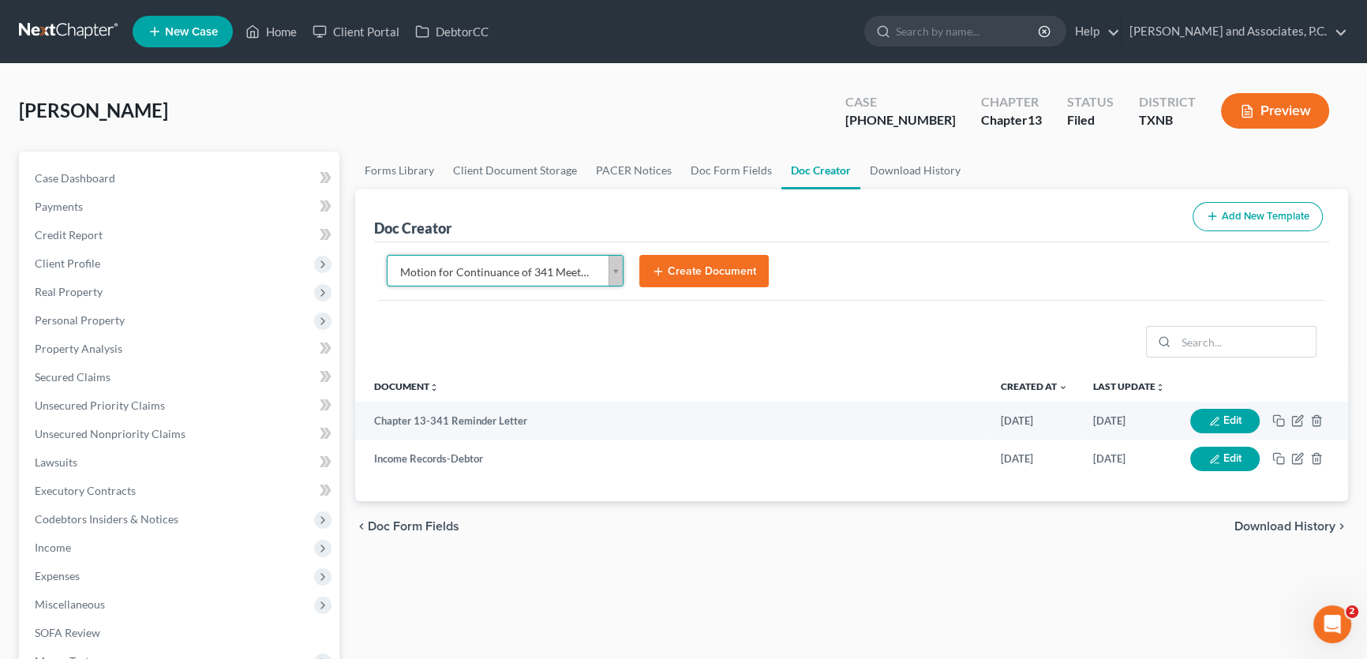
click at [686, 275] on button "Create Document" at bounding box center [703, 271] width 129 height 33
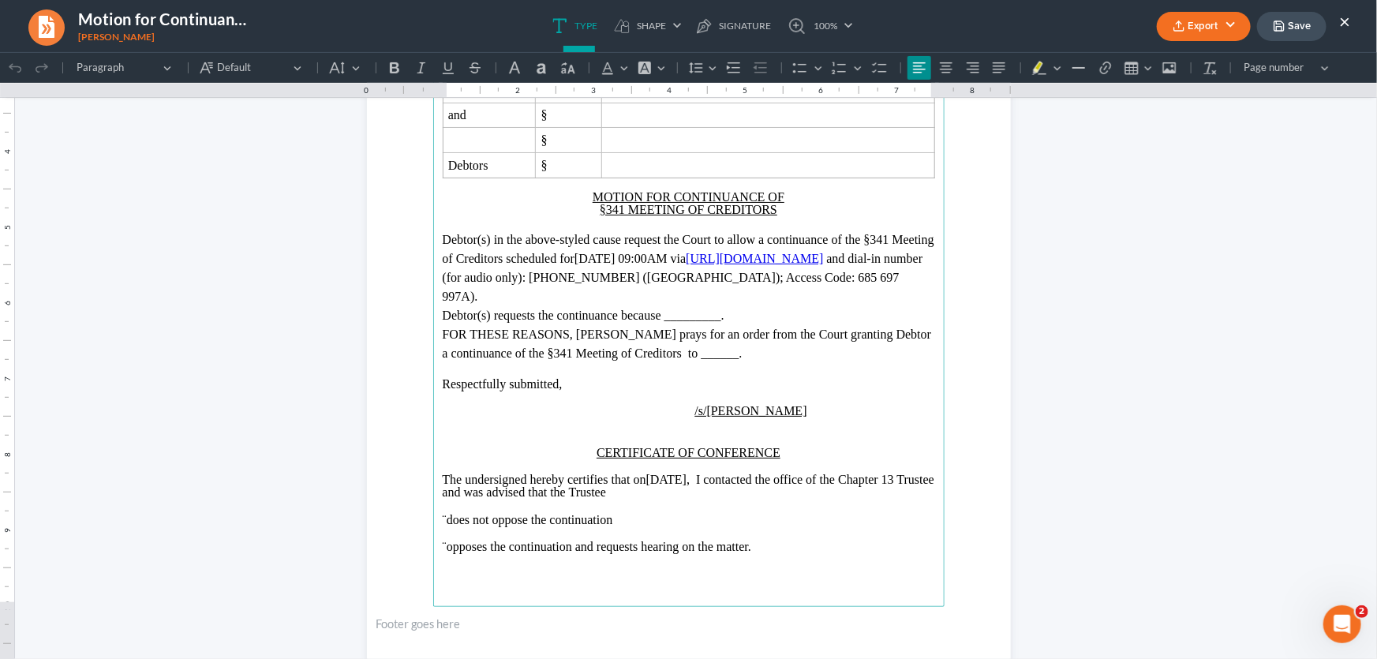
scroll to position [215, 0]
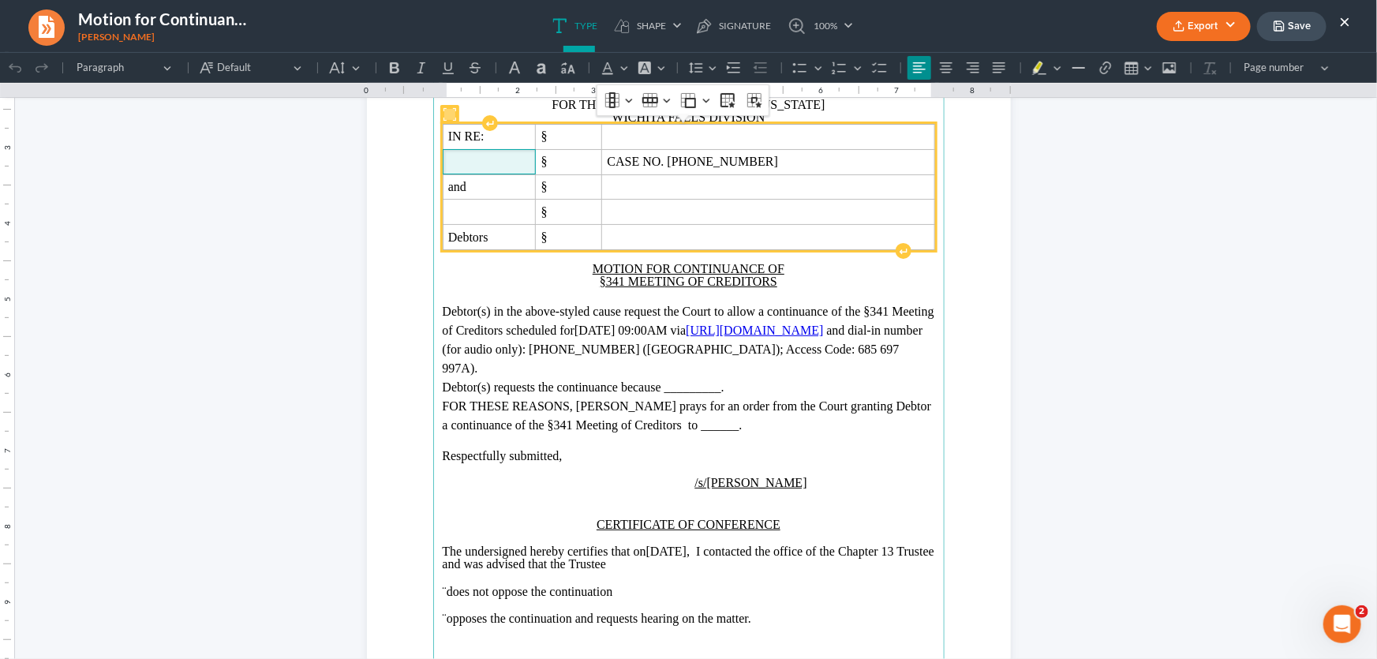
click at [448, 162] on span "Rich Text Editor, page-0-main" at bounding box center [489, 161] width 82 height 14
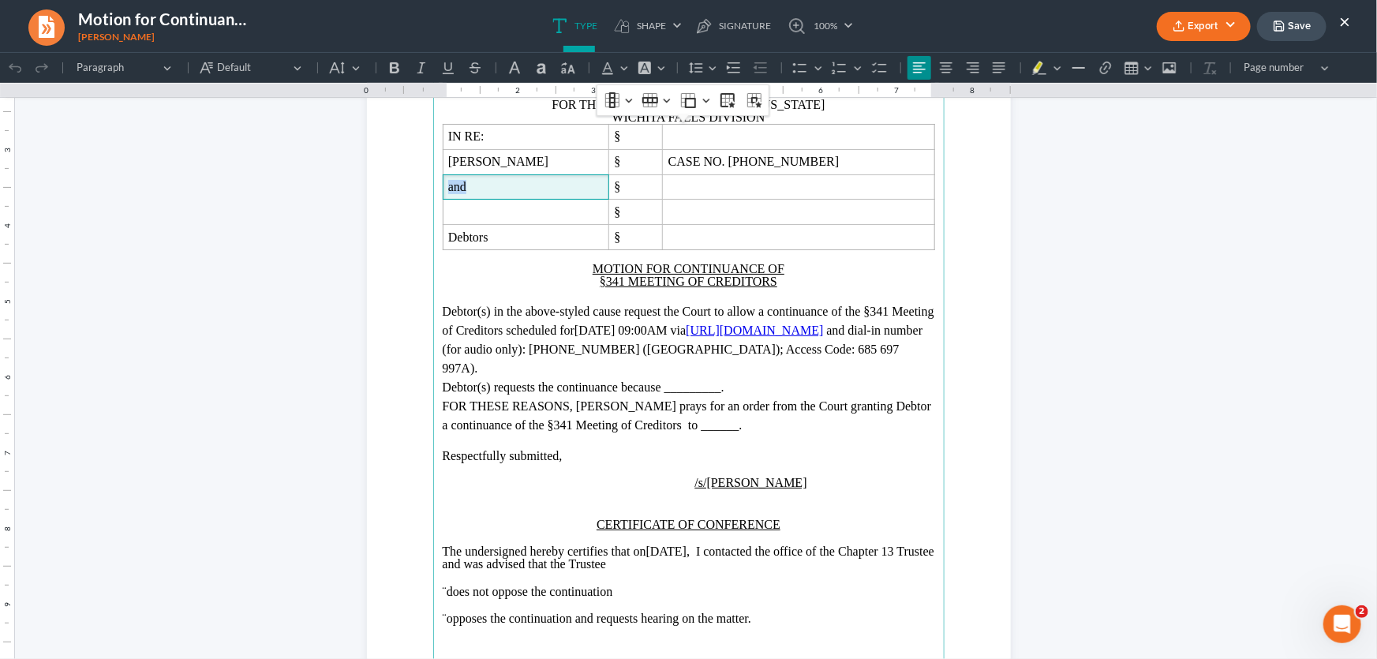
drag, startPoint x: 462, startPoint y: 191, endPoint x: 421, endPoint y: 191, distance: 41.0
click at [421, 191] on section "[PERSON_NAME] & Associates [PERSON_NAME][GEOGRAPHIC_DATA][STREET_ADDRESS][PERSO…" at bounding box center [689, 339] width 644 height 833
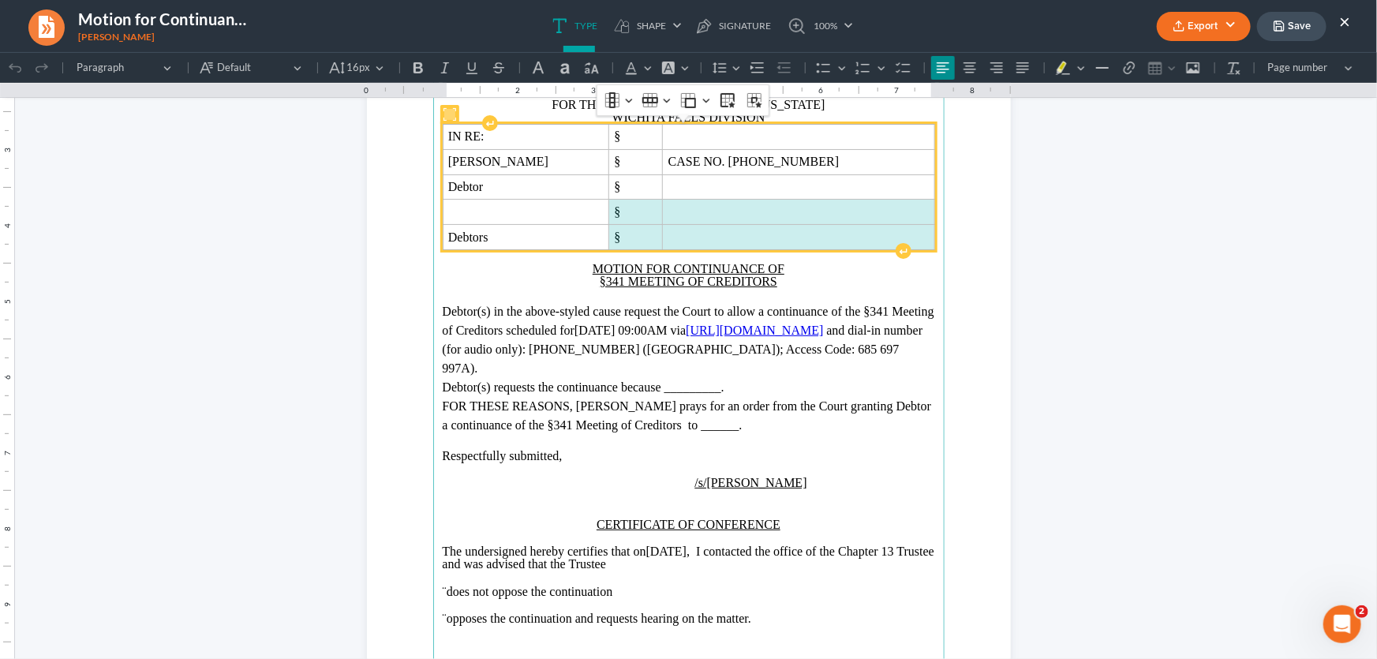
drag, startPoint x: 752, startPoint y: 241, endPoint x: 643, endPoint y: 218, distance: 111.5
click at [643, 218] on tbody "IN RE: § [PERSON_NAME] § CASE NO. [PHONE_NUMBER] Debtor § § Debtors §" at bounding box center [689, 186] width 492 height 125
click at [639, 218] on td "§" at bounding box center [636, 211] width 54 height 25
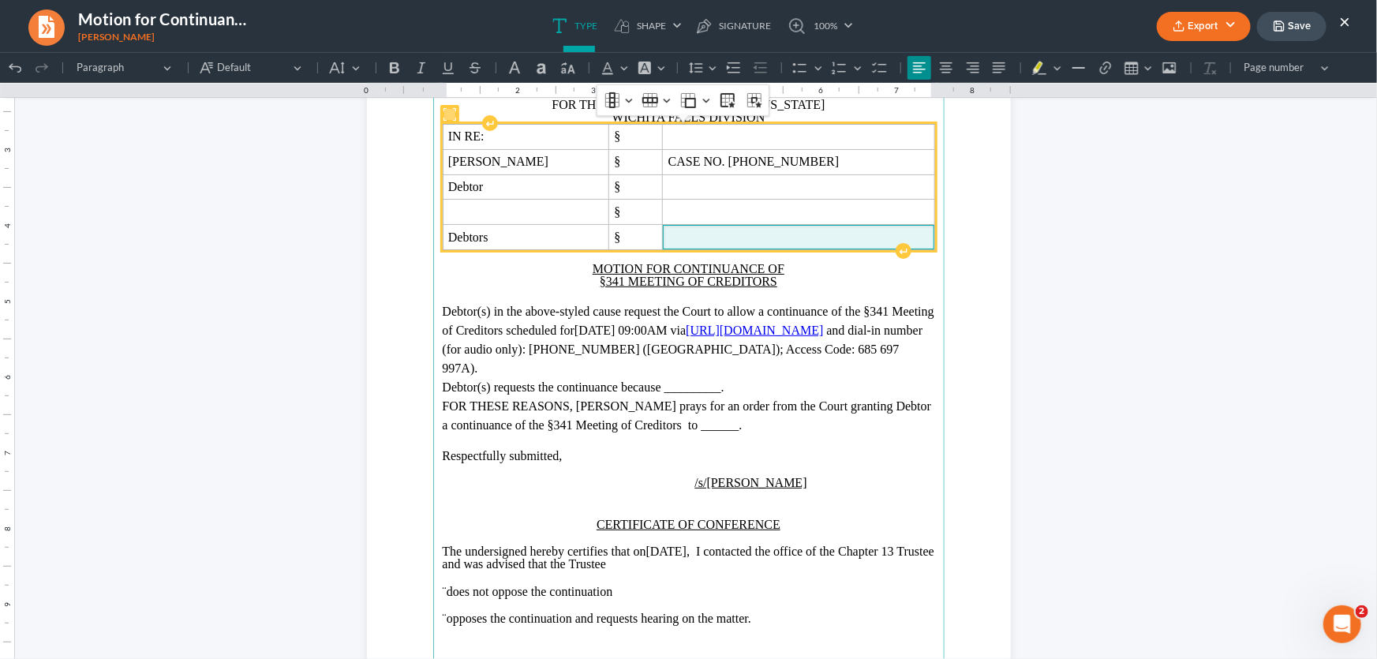
click at [739, 239] on span "Rich Text Editor, page-0-main" at bounding box center [798, 237] width 260 height 14
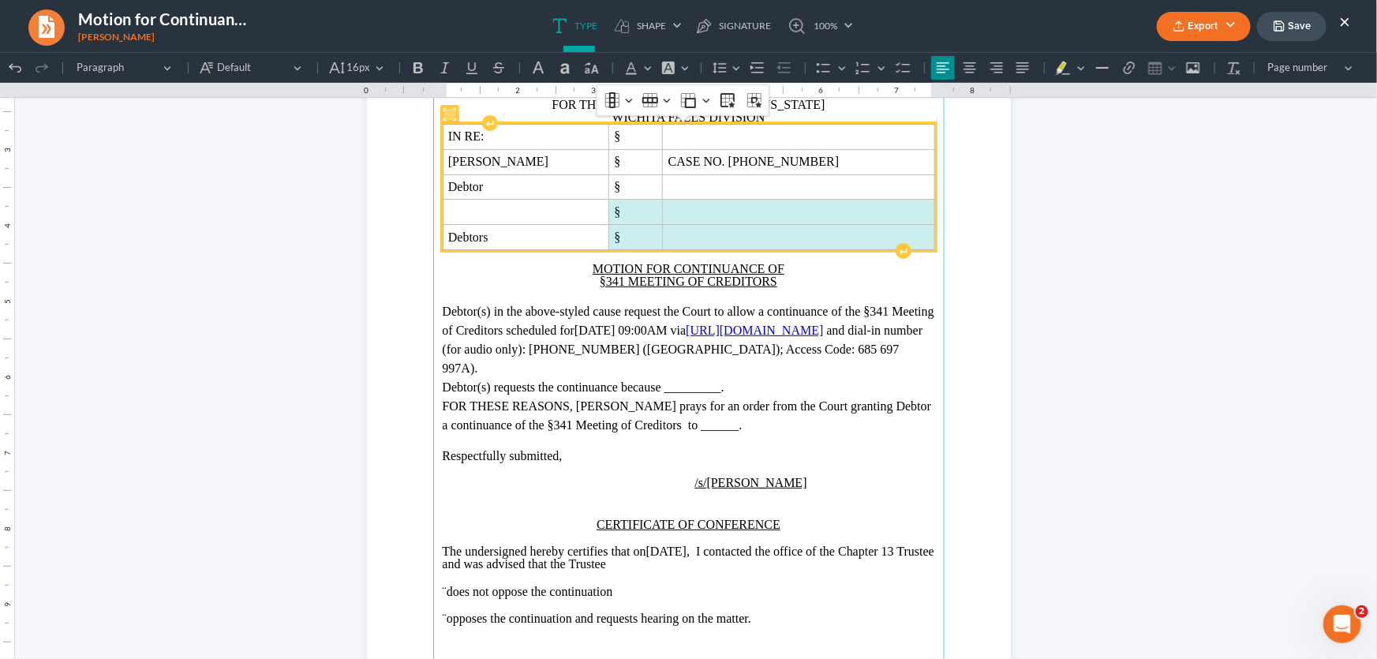
drag, startPoint x: 739, startPoint y: 239, endPoint x: 661, endPoint y: 219, distance: 80.6
click at [661, 219] on tbody "IN RE: § [PERSON_NAME] § CASE NO. [PHONE_NUMBER] Debtor § § Debtors §" at bounding box center [689, 186] width 492 height 125
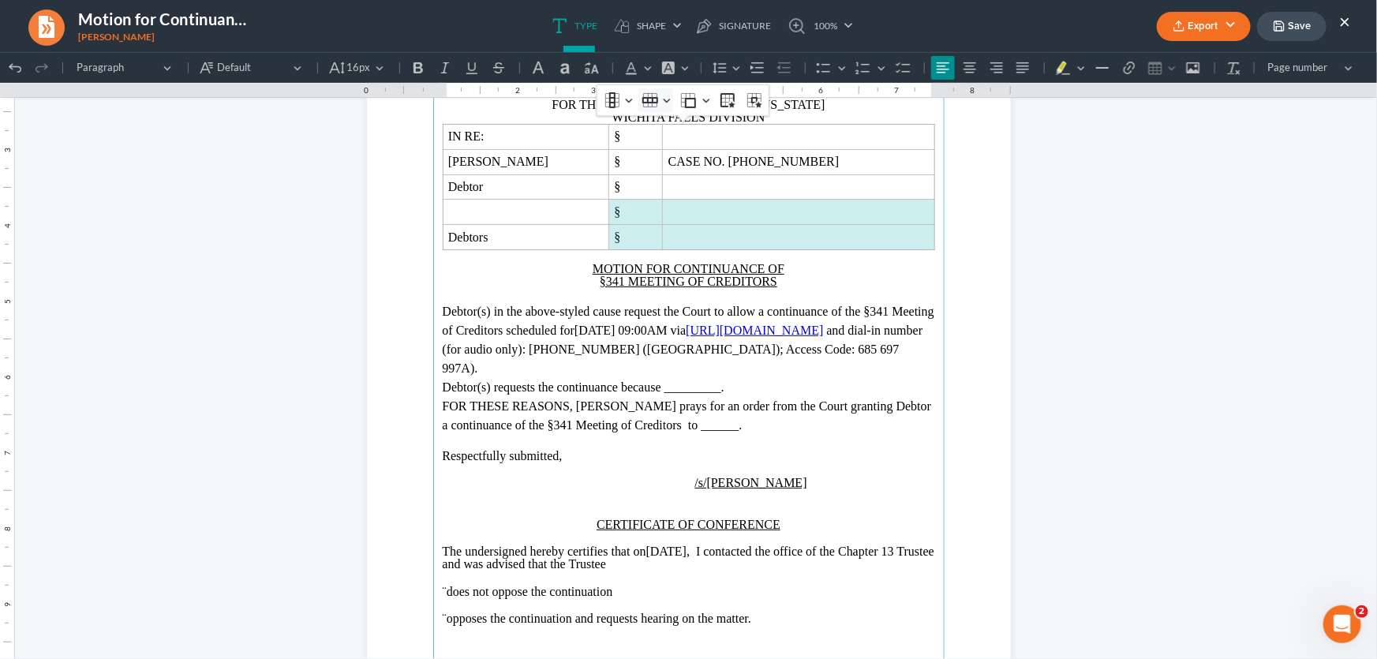
click at [650, 94] on icon "Table toolbar" at bounding box center [650, 100] width 16 height 16
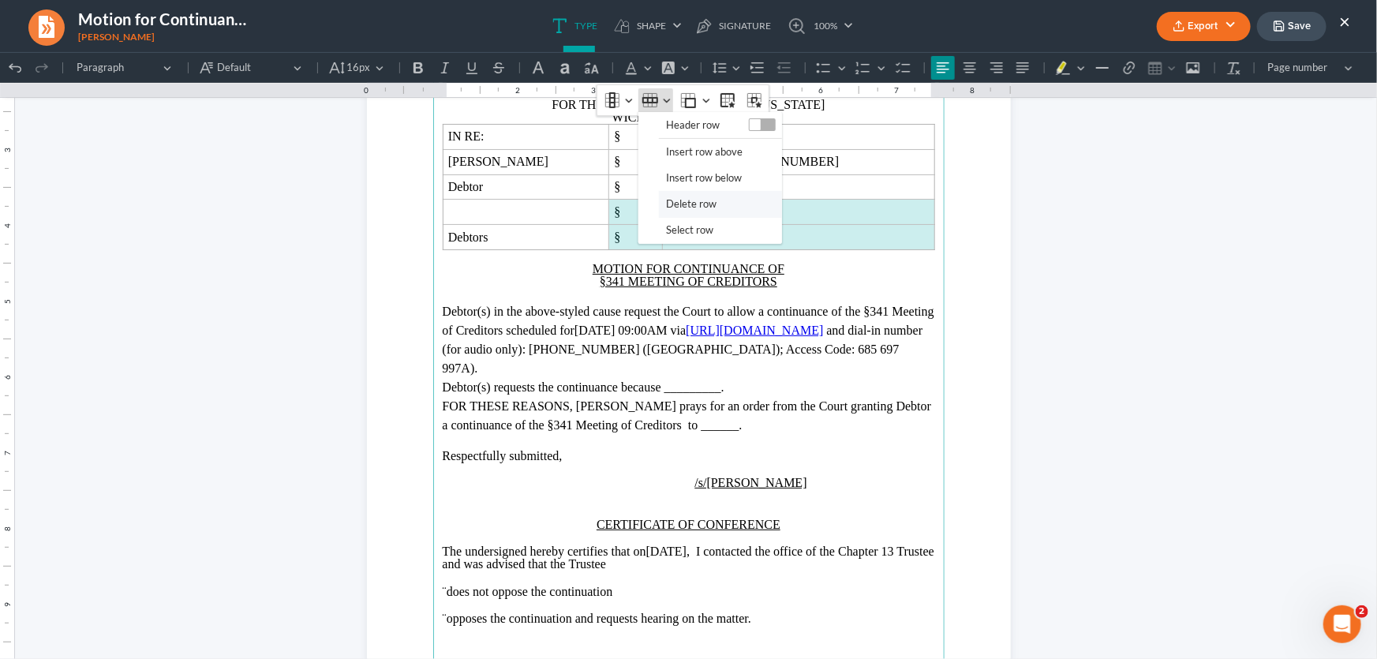
click at [672, 208] on span "Delete row" at bounding box center [691, 203] width 51 height 18
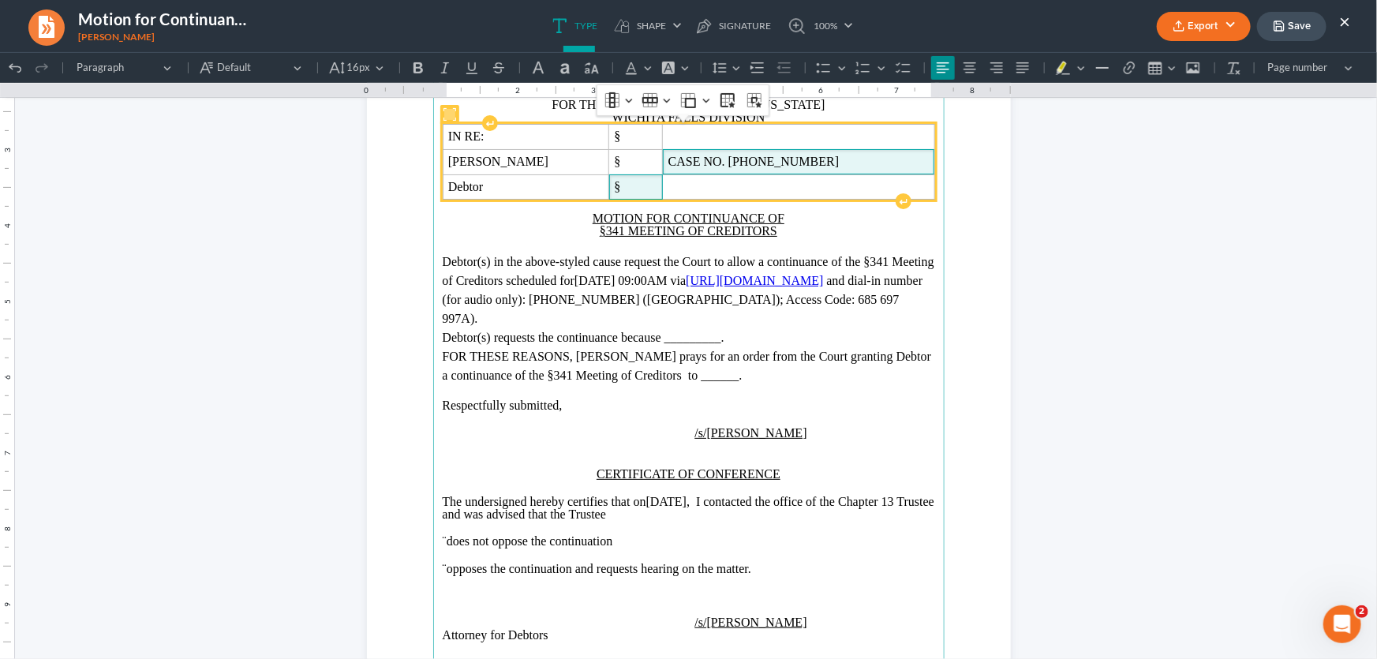
click at [815, 162] on span "CASE NO. [PHONE_NUMBER]" at bounding box center [798, 161] width 260 height 14
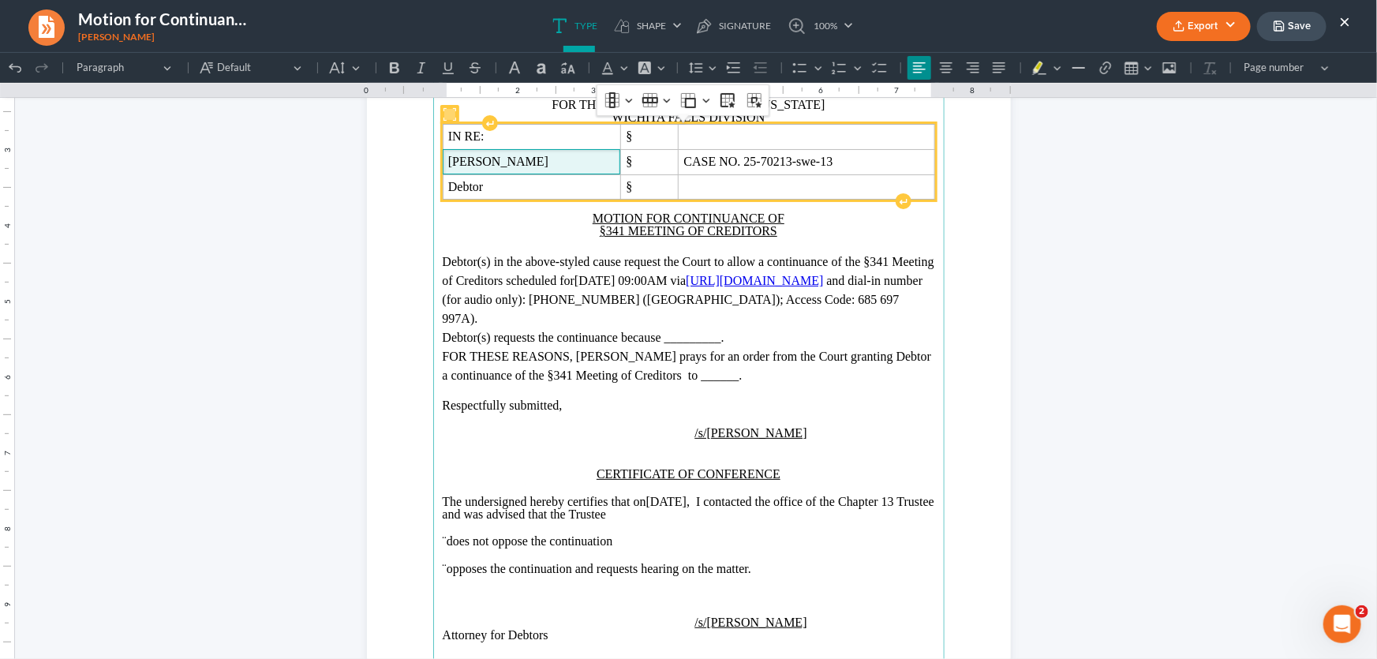
click at [603, 157] on span "[PERSON_NAME]" at bounding box center [531, 161] width 167 height 14
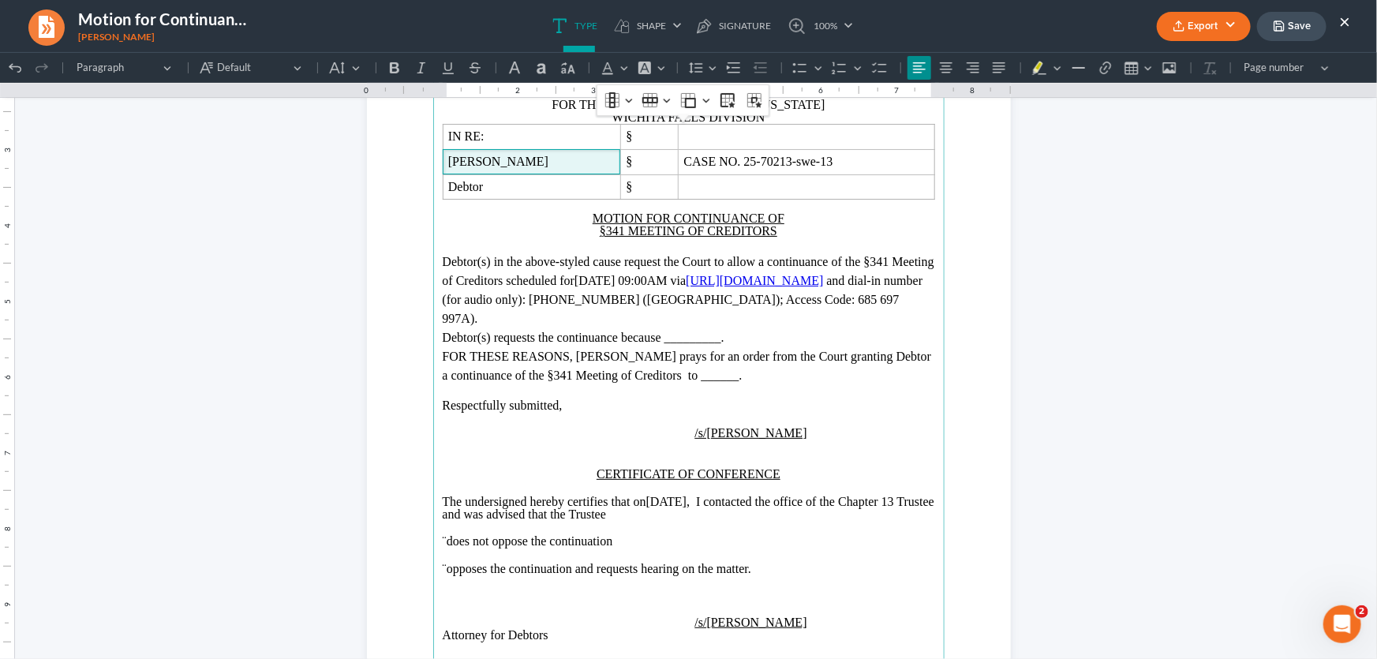
click at [511, 260] on span "Debtor(s) in the above-styled cause request the Court to allow a continuance of…" at bounding box center [689, 270] width 492 height 32
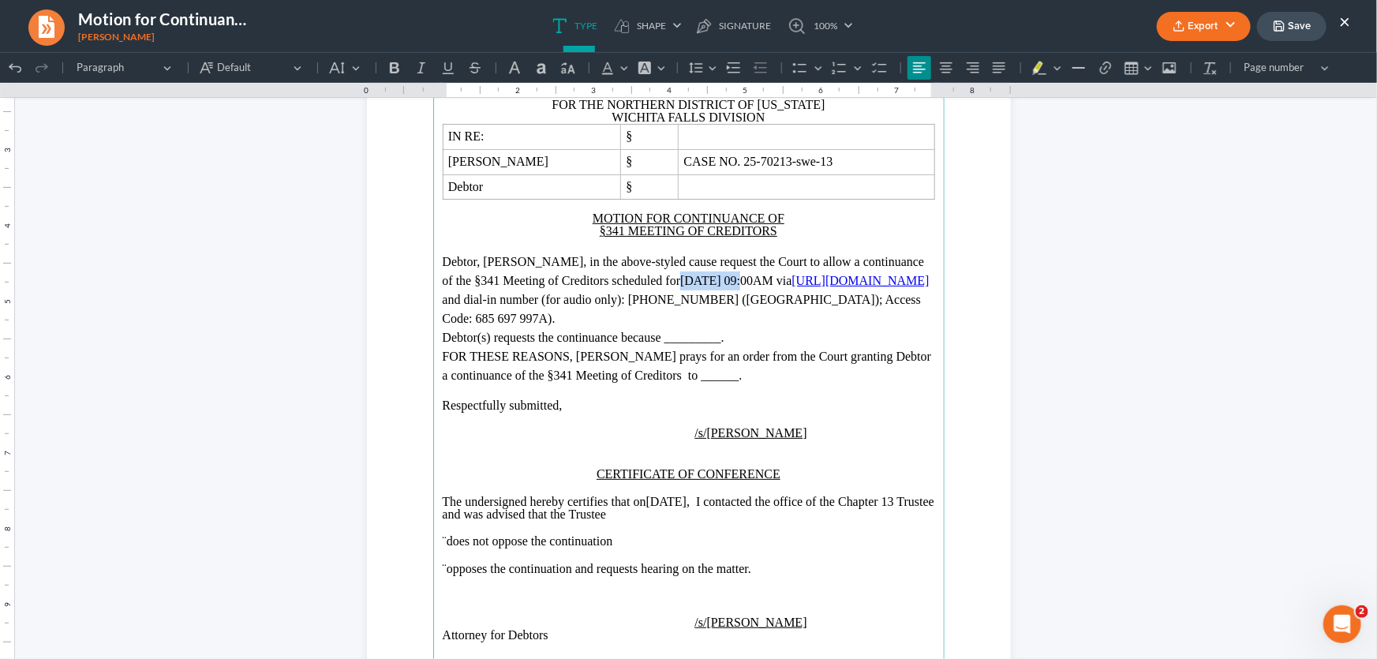
drag, startPoint x: 798, startPoint y: 279, endPoint x: 744, endPoint y: 284, distance: 53.9
click at [744, 284] on p "Debtor, [PERSON_NAME], in the above-styled cause request the Court to allow a c…" at bounding box center [689, 290] width 492 height 76
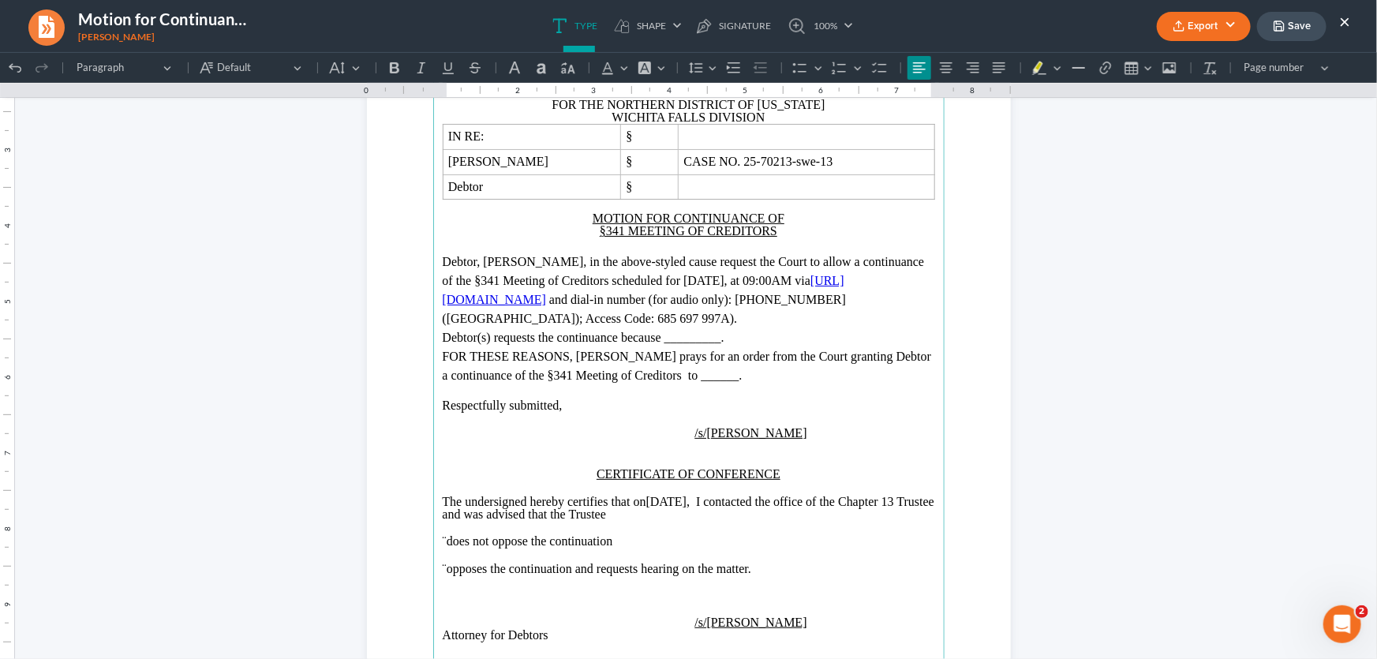
click at [680, 302] on span "and dial-in number (for audio only): [PHONE_NUMBER] ([GEOGRAPHIC_DATA]); Access…" at bounding box center [644, 308] width 403 height 32
drag, startPoint x: 680, startPoint y: 301, endPoint x: 509, endPoint y: 309, distance: 171.4
click at [509, 309] on p "Debtor, [PERSON_NAME], in the above-styled cause request the Court to allow a c…" at bounding box center [689, 290] width 492 height 76
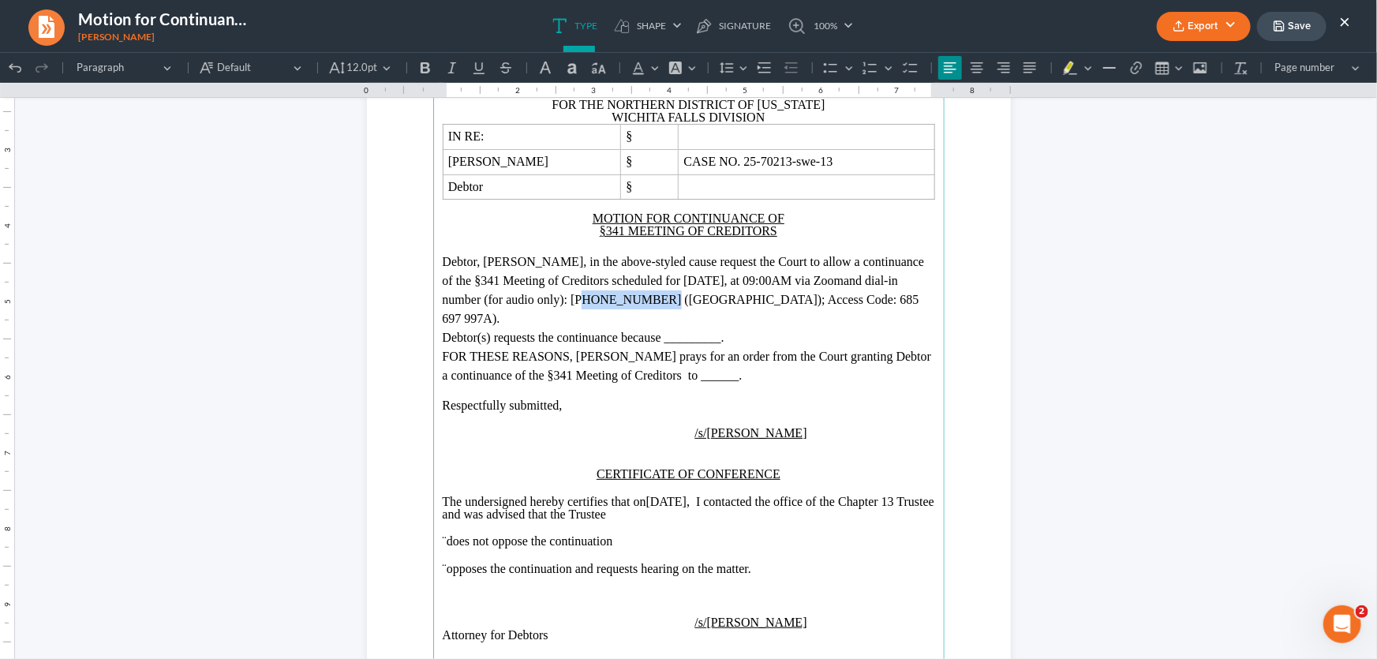
drag, startPoint x: 807, startPoint y: 299, endPoint x: 738, endPoint y: 299, distance: 69.4
click at [738, 299] on span "and dial-in number (for audio only): [PHONE_NUMBER] ([GEOGRAPHIC_DATA]); Access…" at bounding box center [681, 298] width 477 height 51
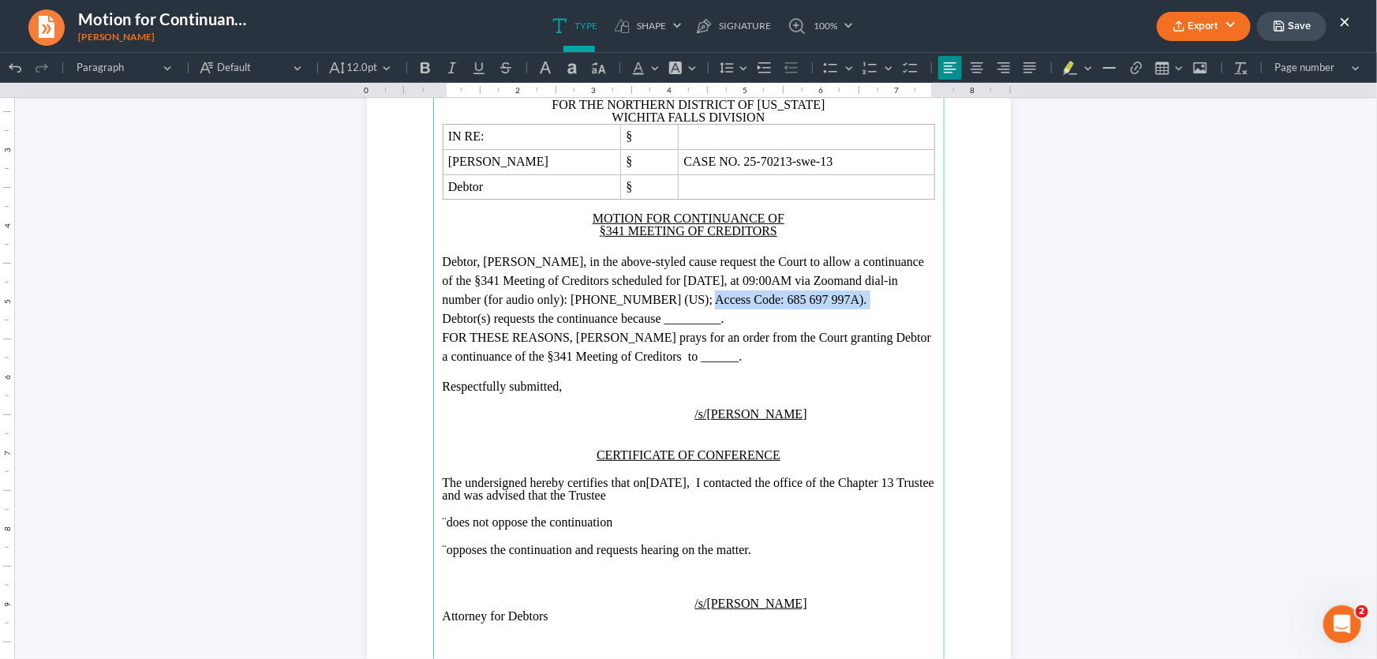
drag, startPoint x: 843, startPoint y: 301, endPoint x: 896, endPoint y: 315, distance: 54.6
click at [896, 309] on p "Debtor, [PERSON_NAME], in the above-styled cause request the Court to allow a c…" at bounding box center [689, 280] width 492 height 57
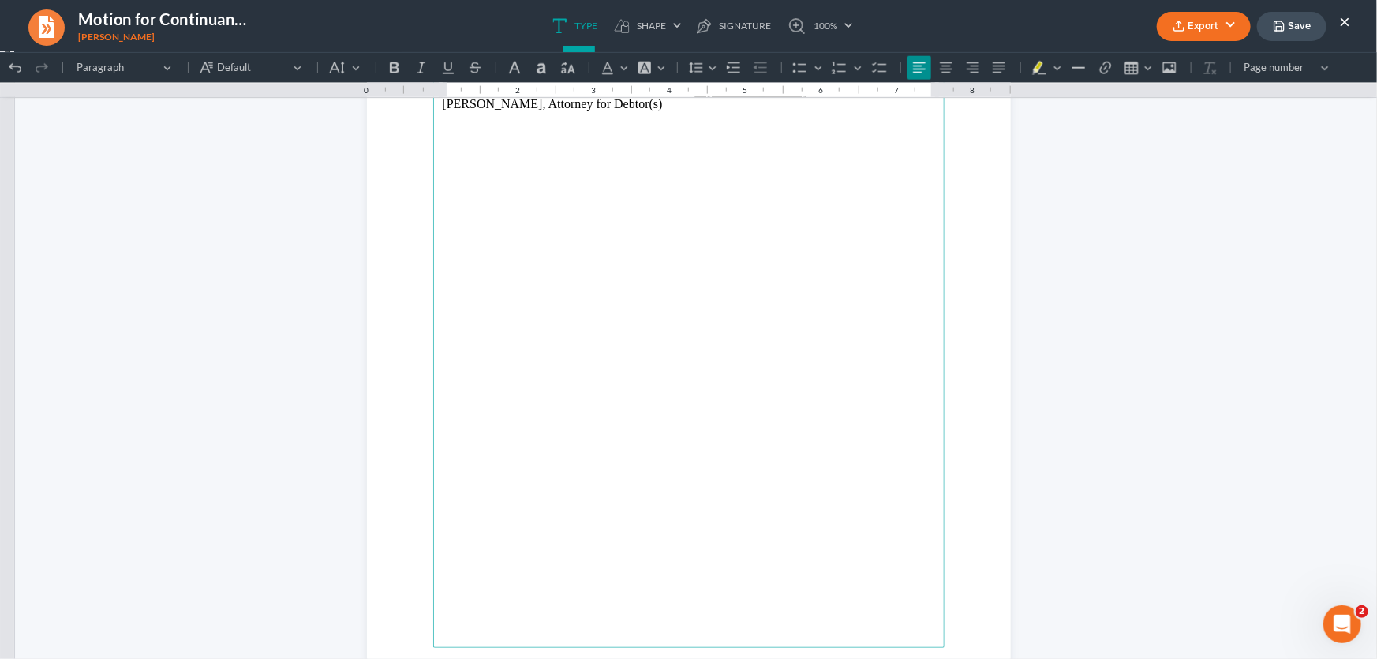
scroll to position [1219, 0]
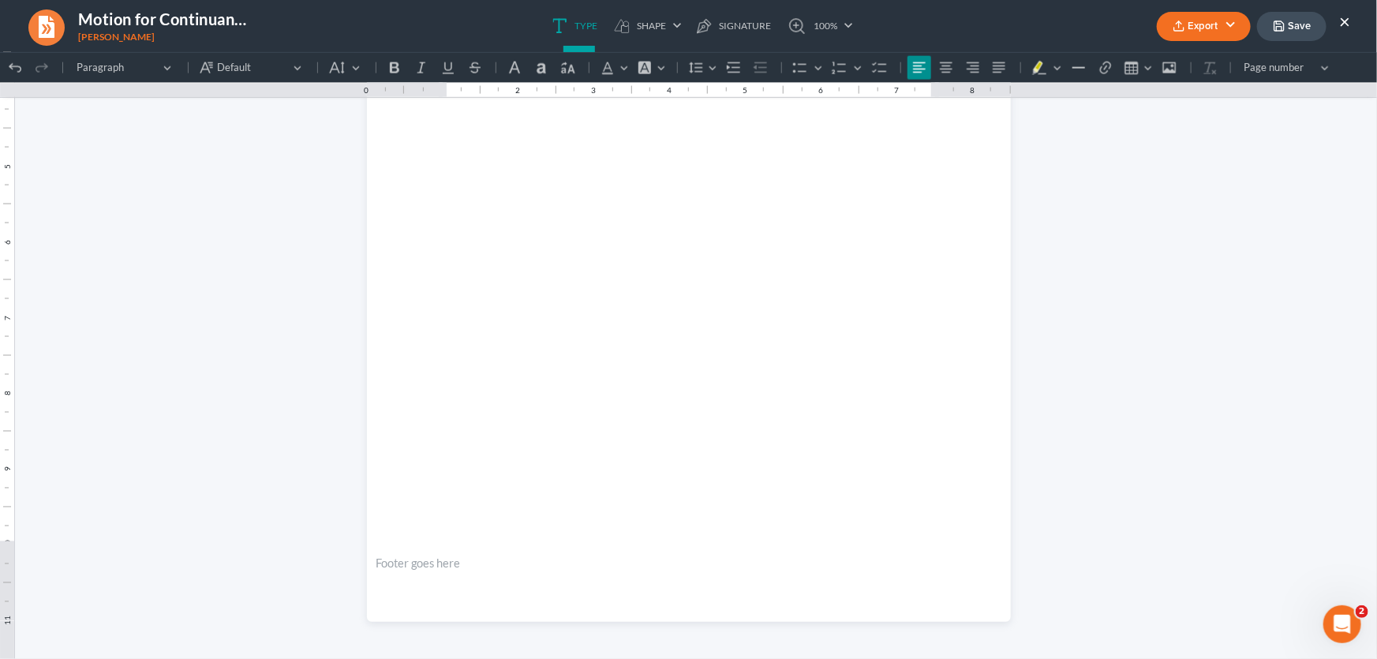
click at [1301, 24] on button "Save" at bounding box center [1291, 26] width 69 height 29
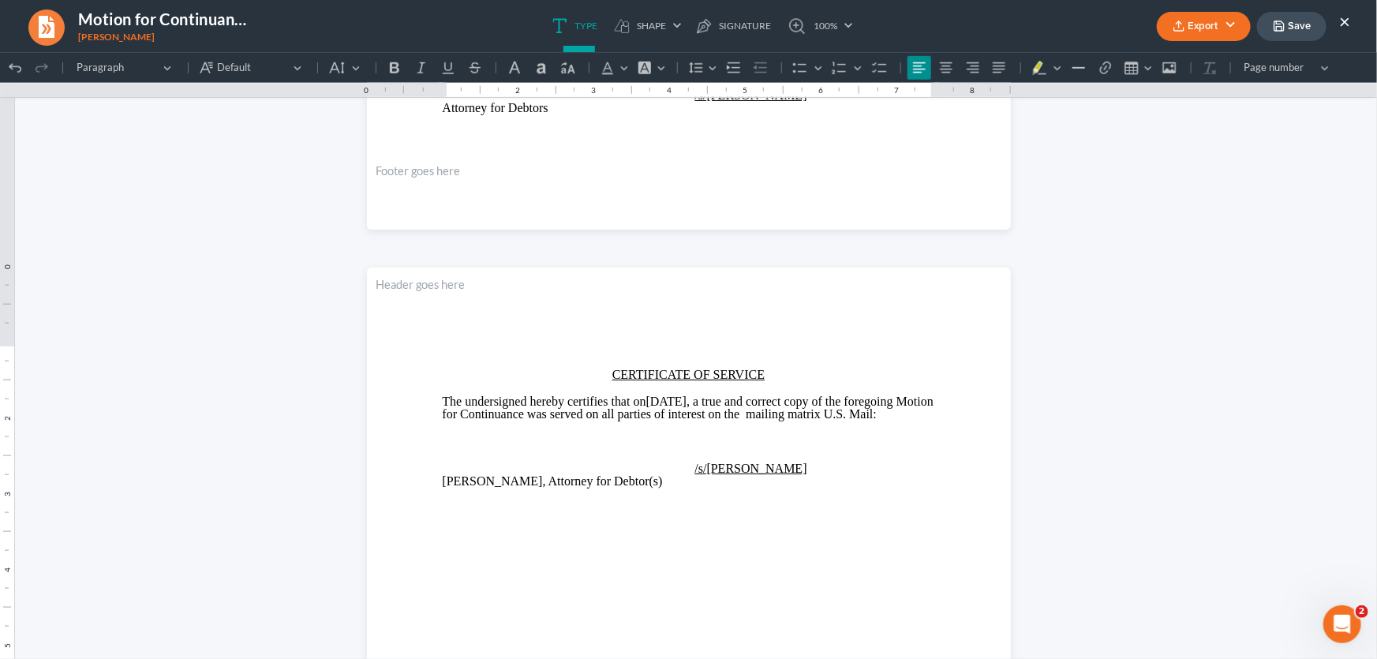
scroll to position [501, 0]
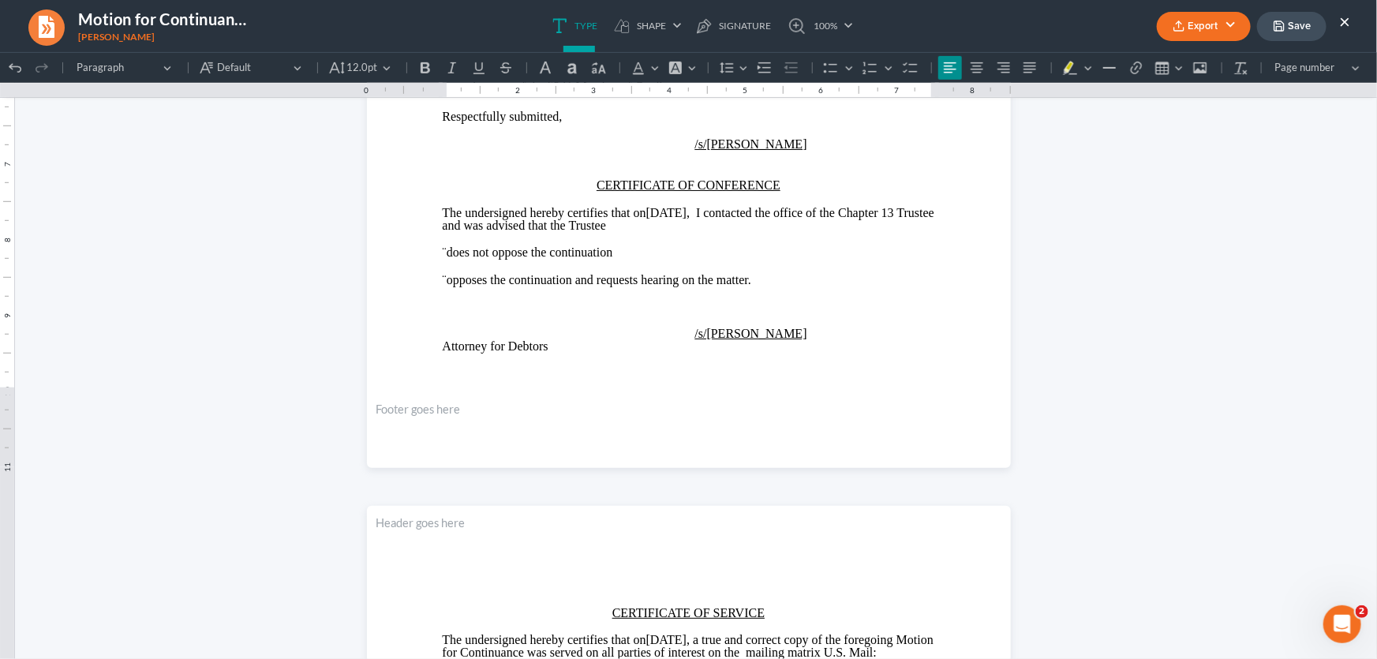
click at [1277, 27] on polyline "button" at bounding box center [1279, 29] width 6 height 4
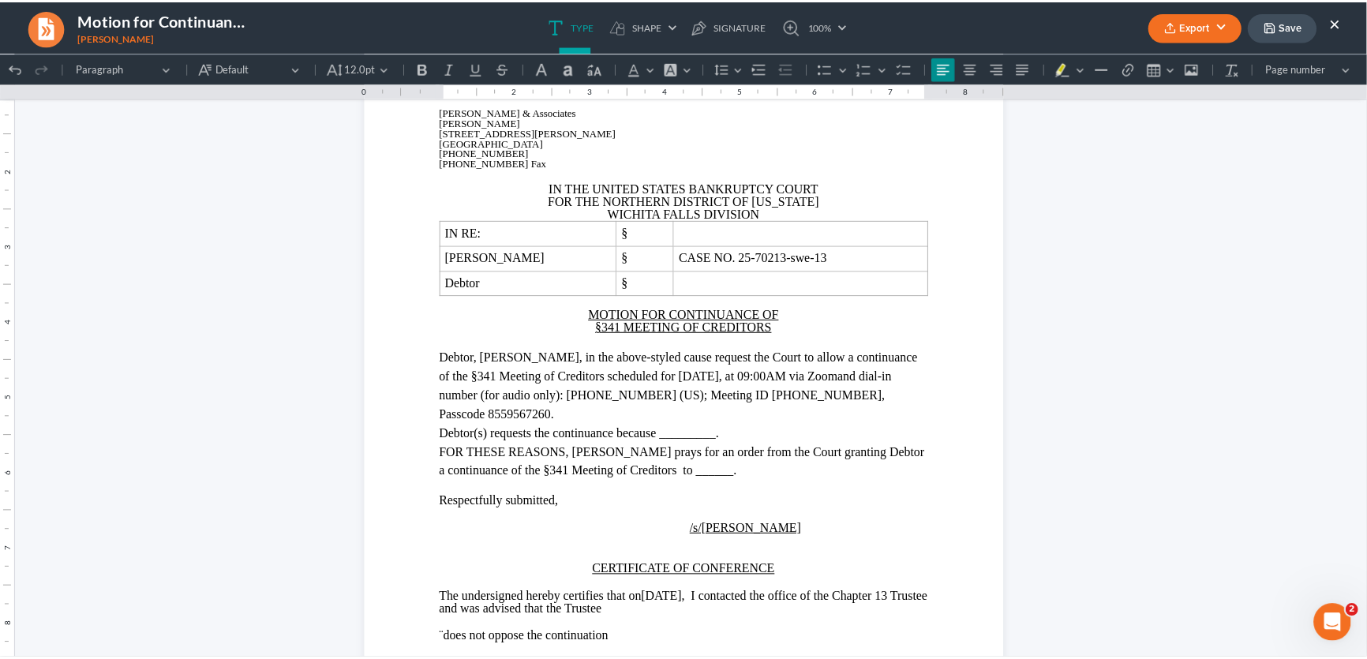
scroll to position [430, 0]
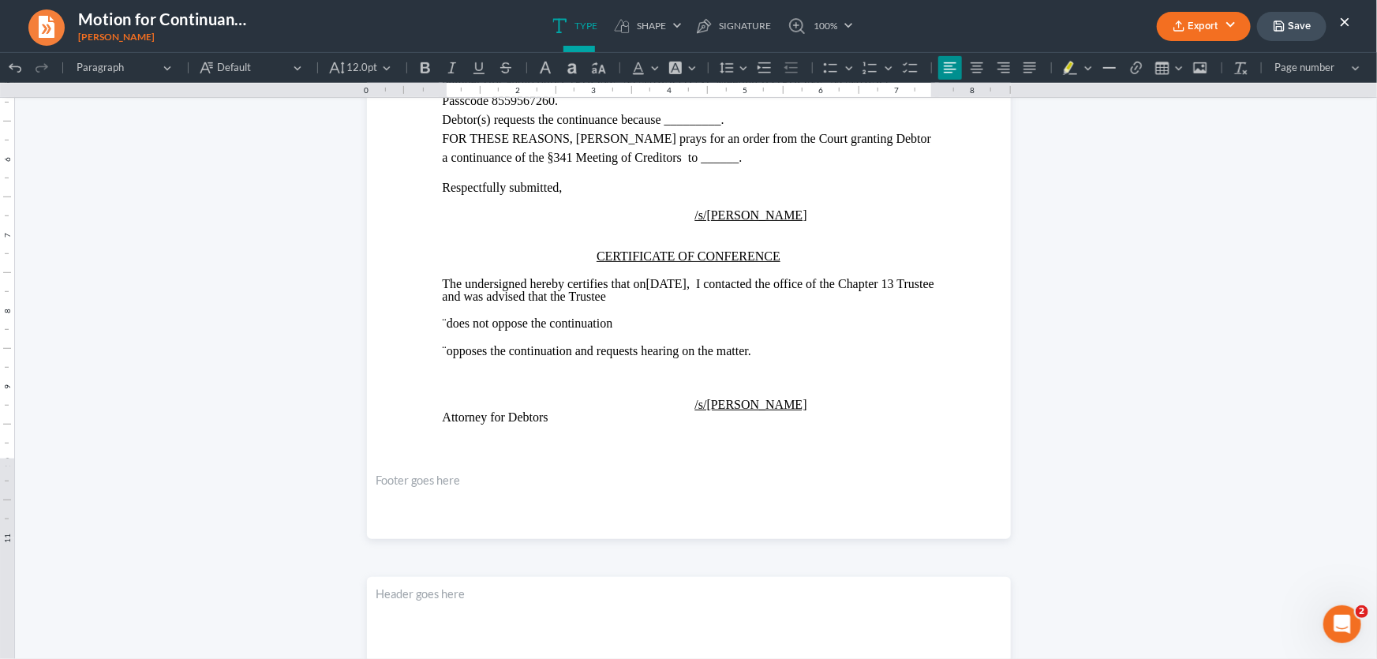
click at [1302, 29] on button "Save" at bounding box center [1291, 26] width 69 height 29
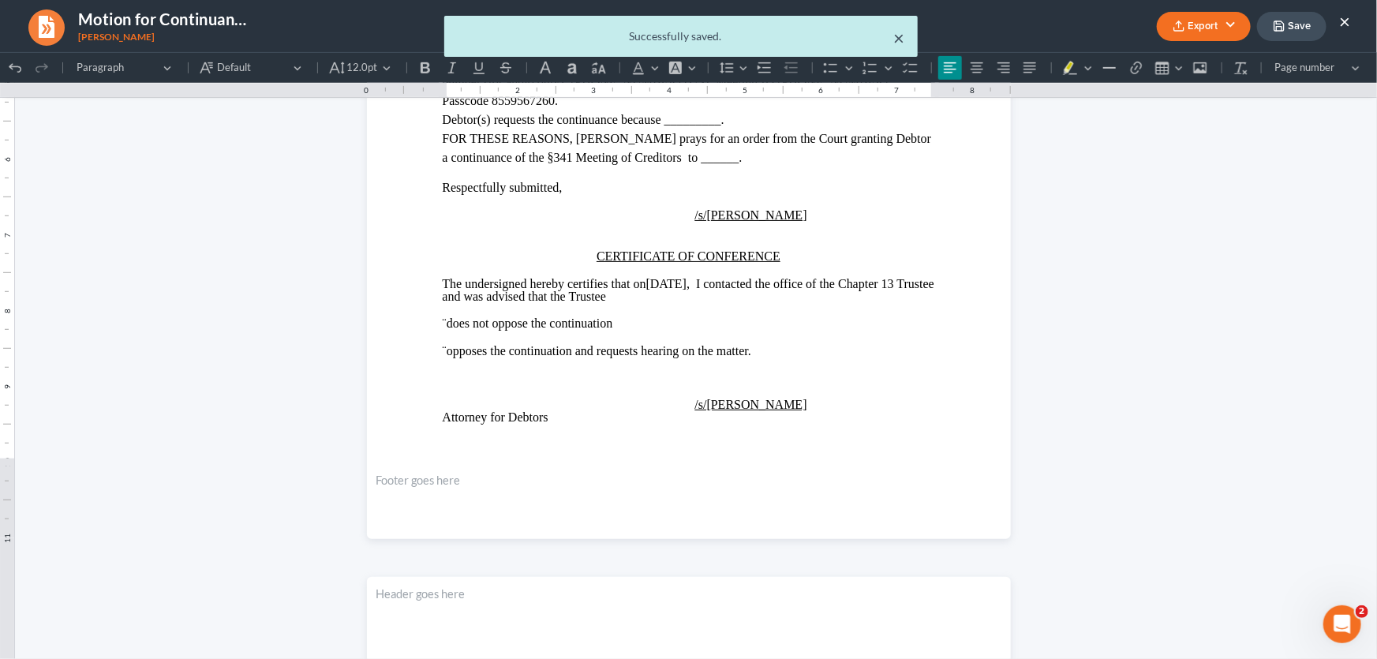
click at [900, 36] on button "×" at bounding box center [899, 37] width 11 height 19
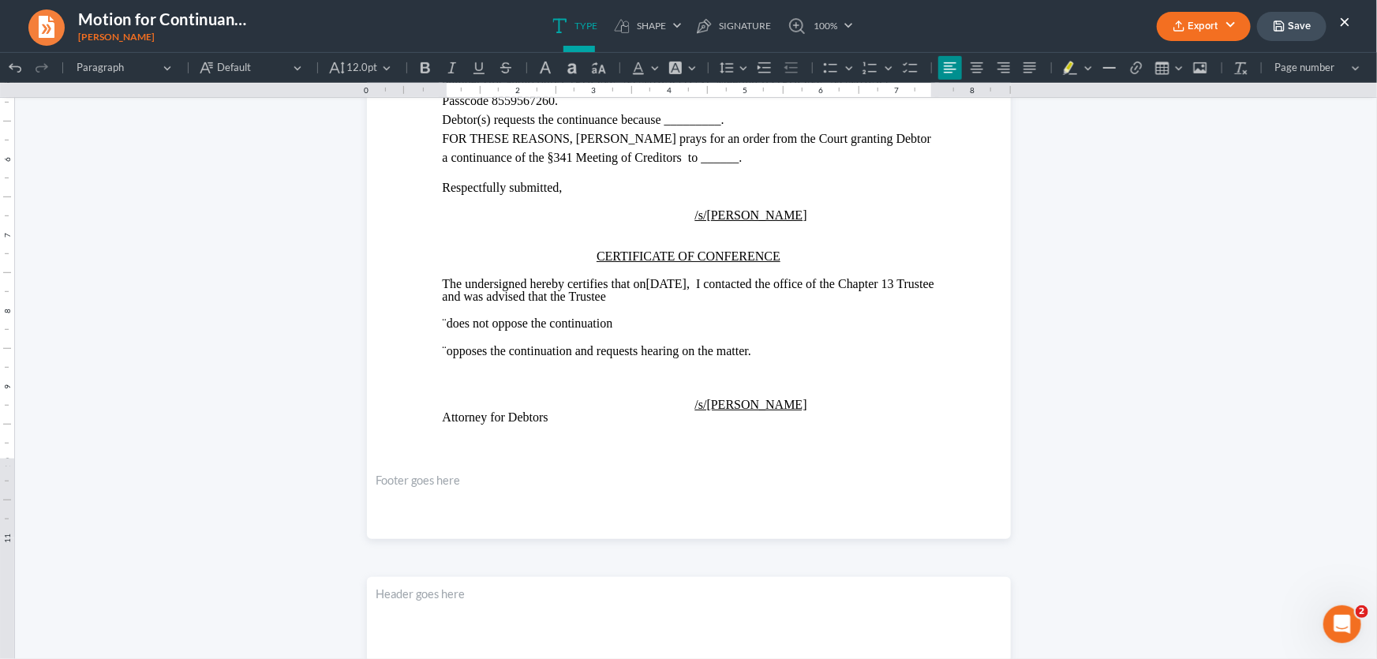
click at [1345, 19] on button "×" at bounding box center [1344, 21] width 11 height 19
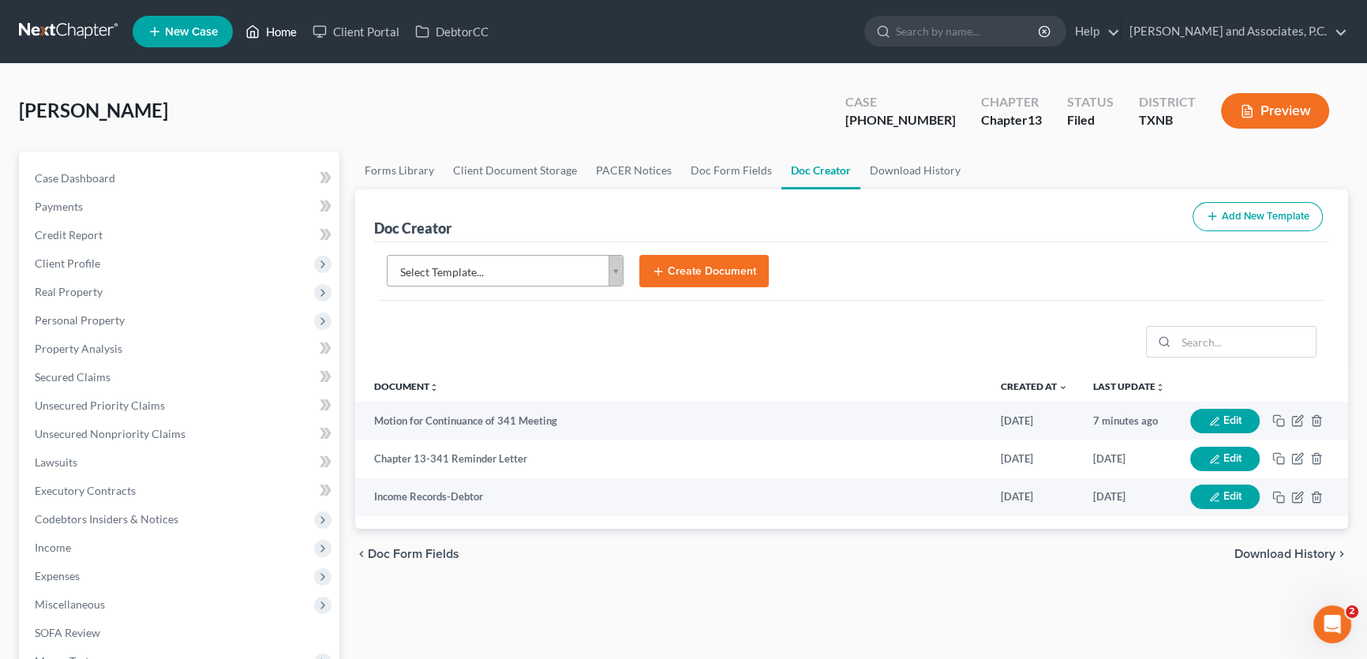
click at [293, 32] on link "Home" at bounding box center [271, 31] width 67 height 28
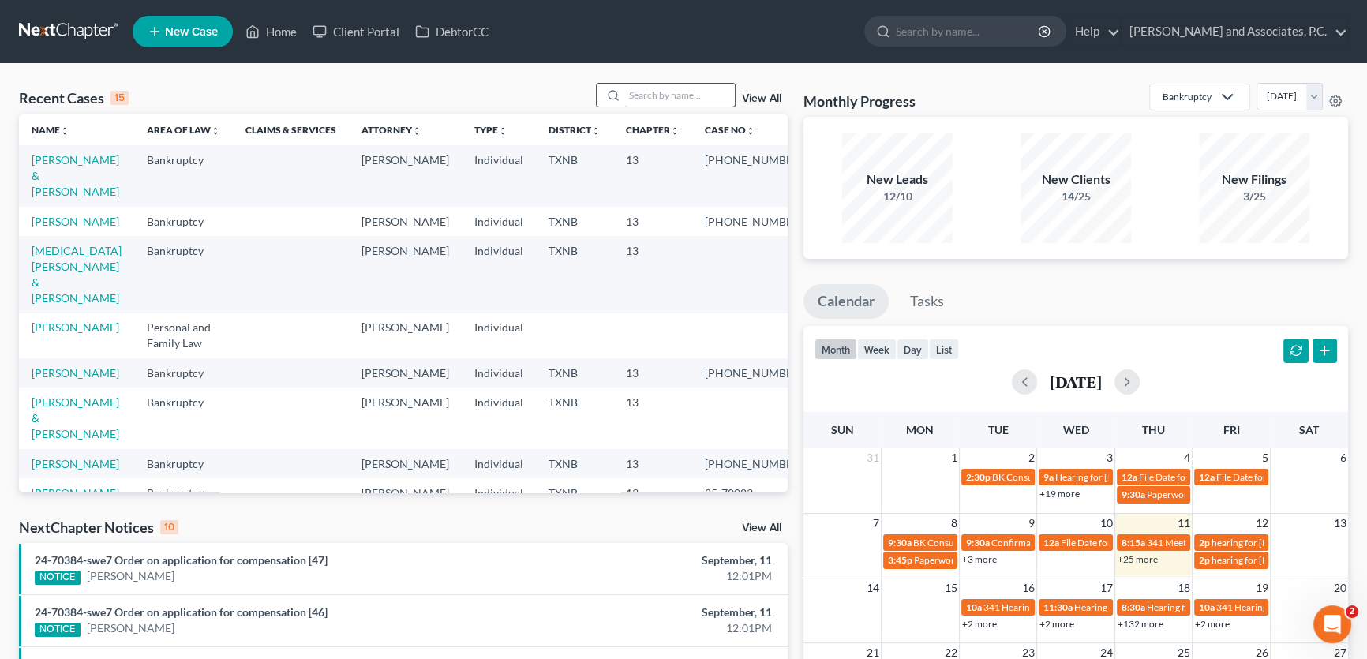
click at [646, 93] on input "search" at bounding box center [679, 95] width 110 height 23
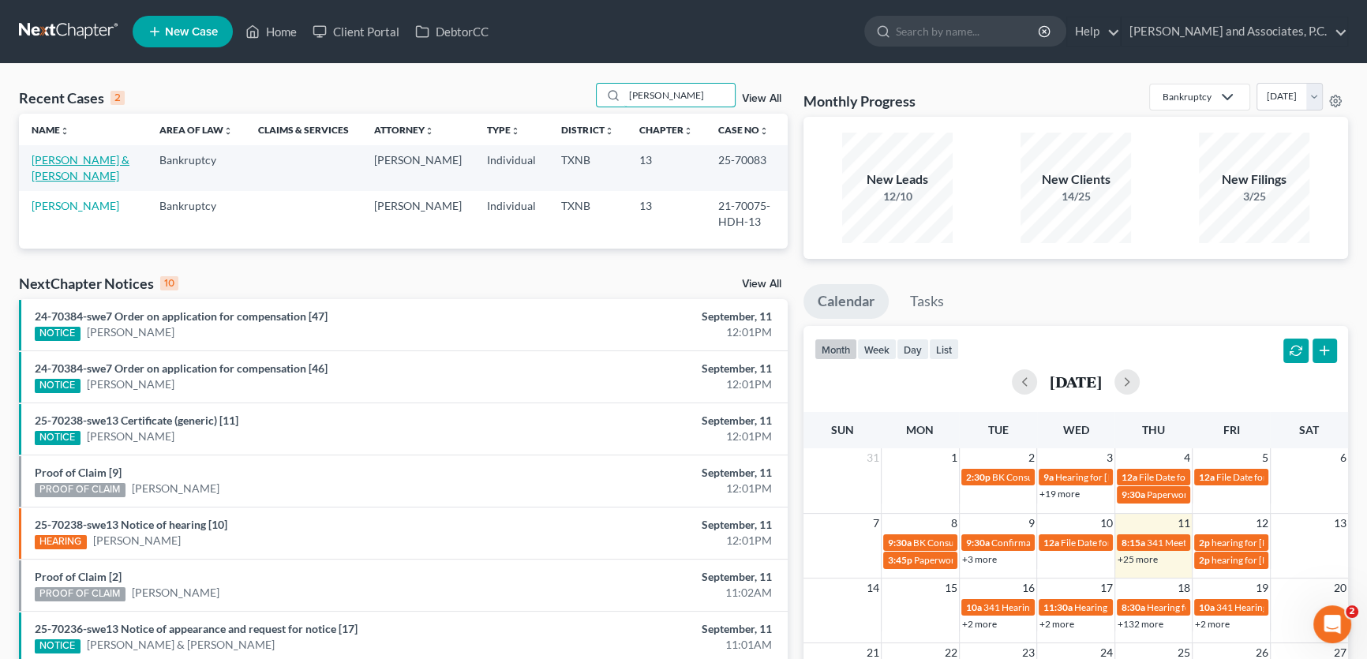
type input "[PERSON_NAME]"
click at [82, 164] on link "[PERSON_NAME] & [PERSON_NAME]" at bounding box center [81, 167] width 98 height 29
select select "5"
select select "1"
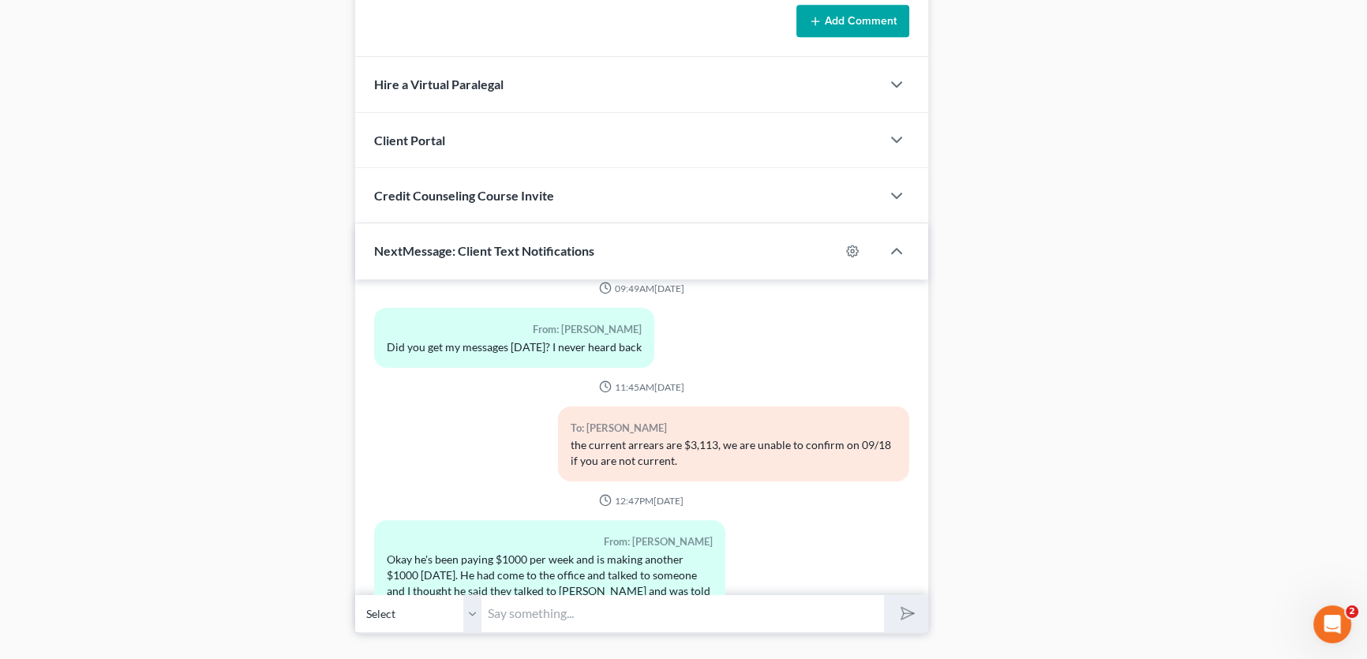
scroll to position [1395, 0]
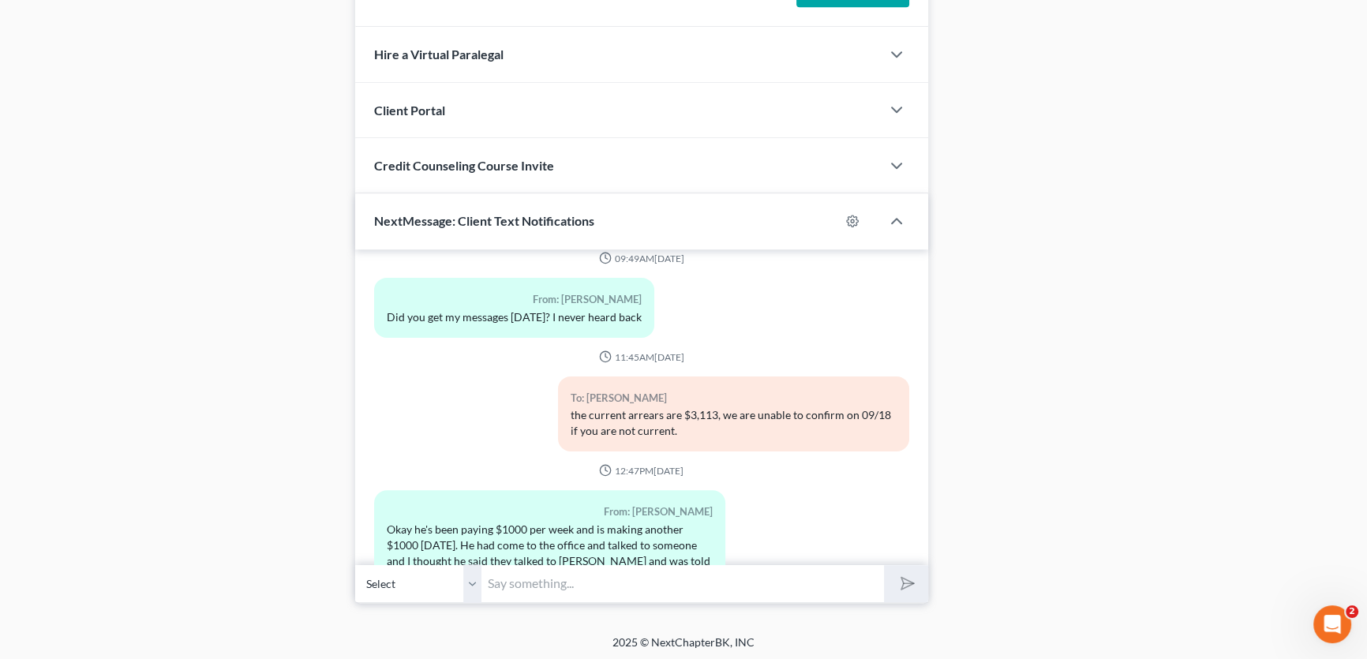
drag, startPoint x: 474, startPoint y: 581, endPoint x: 474, endPoint y: 656, distance: 75.0
click at [474, 581] on select "Select [PHONE_NUMBER] - [PERSON_NAME] [PHONE_NUMBER] - [PERSON_NAME]" at bounding box center [418, 583] width 126 height 39
select select "1"
click at [355, 564] on select "Select [PHONE_NUMBER] - [PERSON_NAME] [PHONE_NUMBER] - [PERSON_NAME]" at bounding box center [418, 583] width 126 height 39
click at [509, 583] on input "text" at bounding box center [682, 583] width 402 height 39
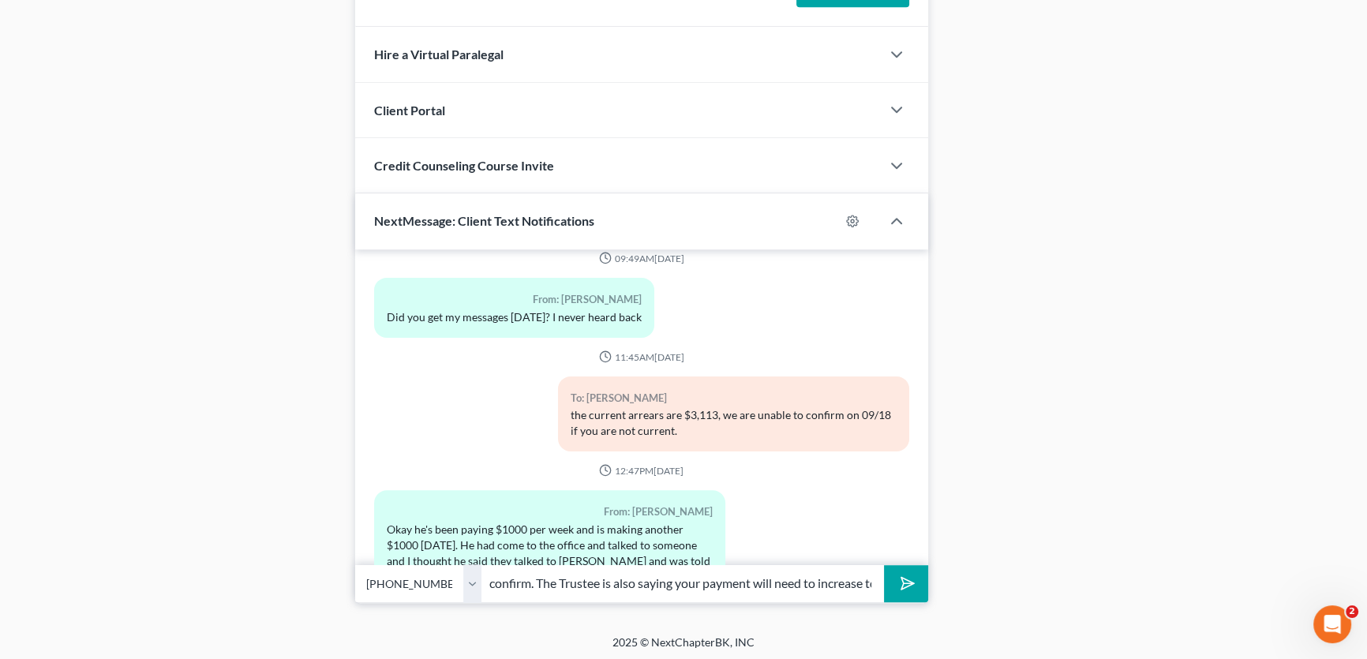
scroll to position [0, 0]
drag, startPoint x: 529, startPoint y: 575, endPoint x: 362, endPoint y: 575, distance: 166.5
click at [362, 575] on div "Select [PHONE_NUMBER] - [PERSON_NAME] [PHONE_NUMBER] - [PERSON_NAME] they will …" at bounding box center [641, 583] width 573 height 37
click at [608, 577] on input "they will not. you must be current to confirm. The Trustee is also saying your …" at bounding box center [682, 583] width 402 height 39
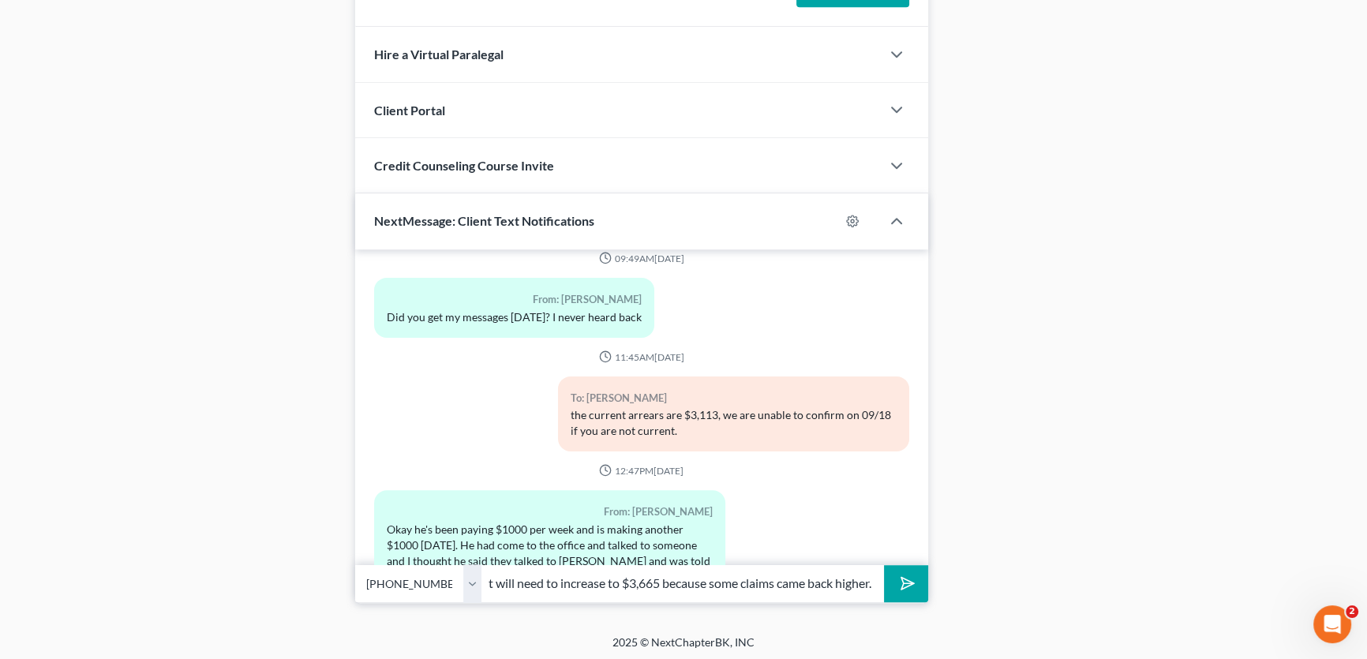
drag, startPoint x: 747, startPoint y: 580, endPoint x: 979, endPoint y: 570, distance: 233.0
click at [810, 582] on input "they will not. you must be current to confirm. The Trustee is also saying your …" at bounding box center [682, 583] width 402 height 39
drag, startPoint x: 487, startPoint y: 580, endPoint x: 1043, endPoint y: 584, distance: 555.6
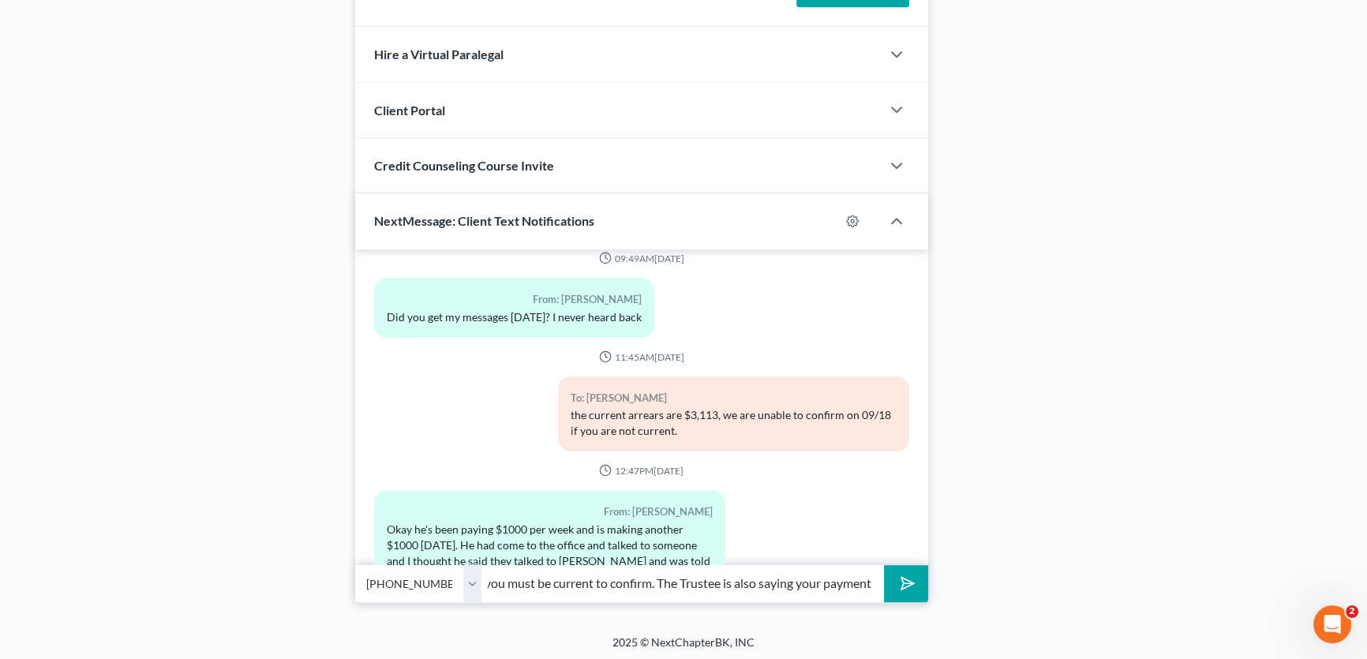
scroll to position [0, 80]
drag, startPoint x: 873, startPoint y: 578, endPoint x: 704, endPoint y: 618, distance: 173.6
click at [650, 586] on input "they will not. you must be current to confirm. The Trustee is also saying your …" at bounding box center [682, 583] width 402 height 39
type input "they will not. you must be current to confirm. I will double check with [PERSON…"
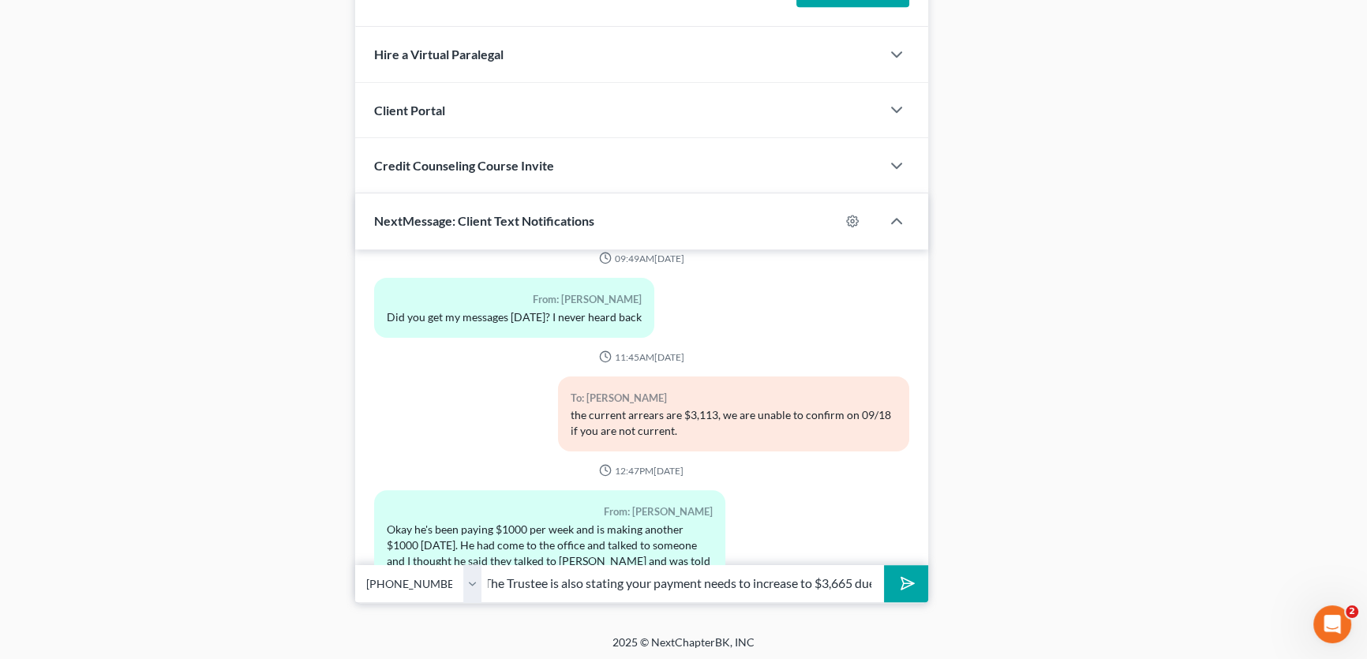
scroll to position [0, 0]
drag, startPoint x: 473, startPoint y: 583, endPoint x: 475, endPoint y: 597, distance: 14.4
click at [473, 583] on select "Select [PHONE_NUMBER] - [PERSON_NAME] [PHONE_NUMBER] - [PERSON_NAME]" at bounding box center [418, 583] width 126 height 39
click at [355, 564] on select "Select [PHONE_NUMBER] - [PERSON_NAME] [PHONE_NUMBER] - [PERSON_NAME]" at bounding box center [418, 583] width 126 height 39
click at [901, 579] on icon "submit" at bounding box center [904, 583] width 22 height 22
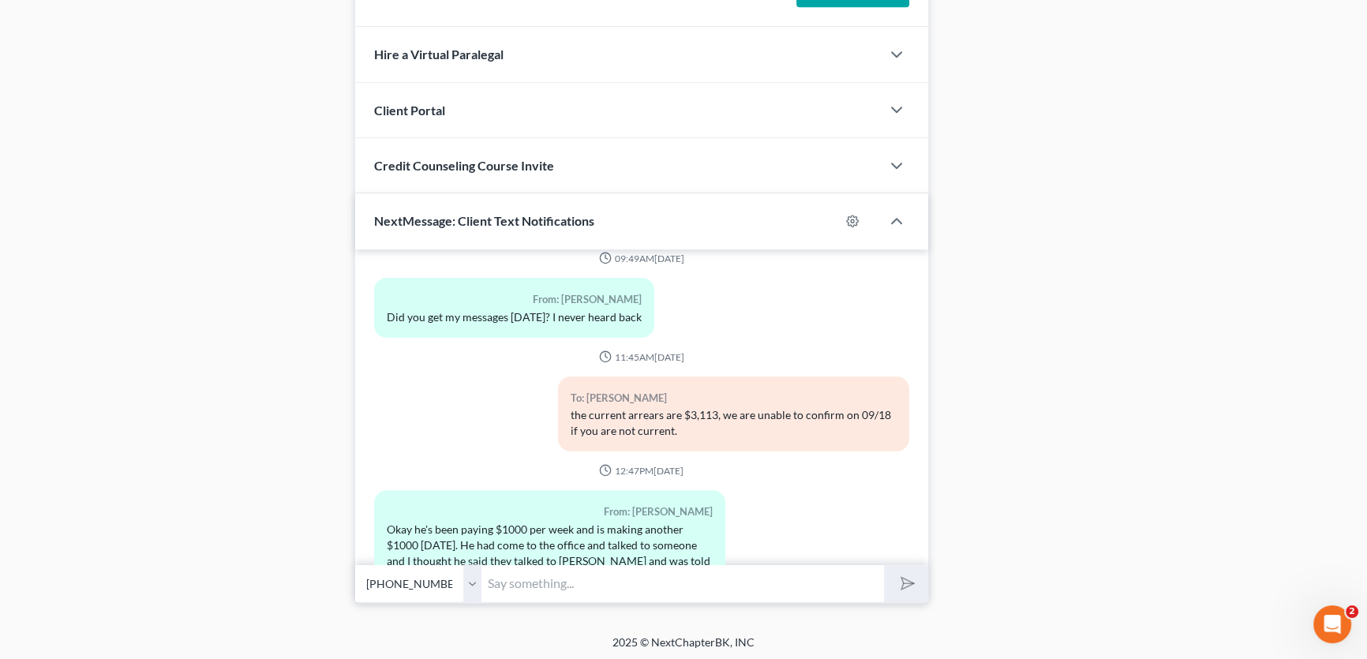
scroll to position [6802, 0]
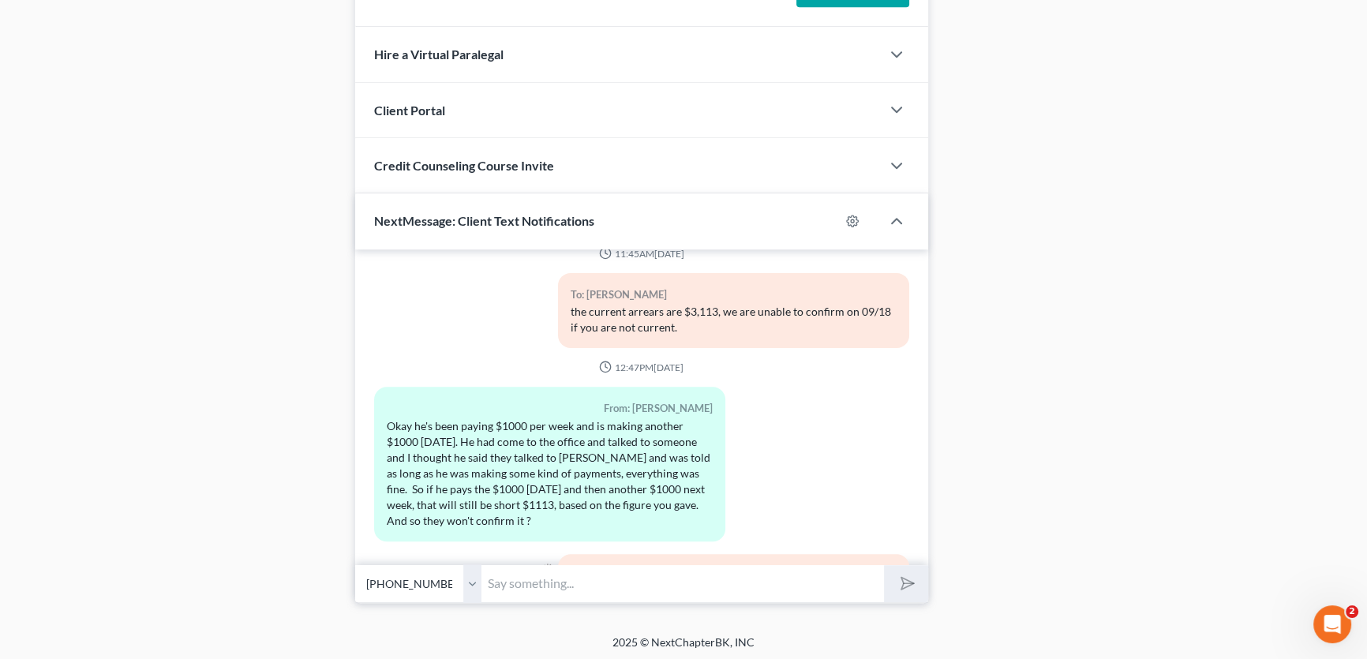
click at [677, 576] on input "text" at bounding box center [682, 583] width 402 height 39
click at [678, 576] on input "text" at bounding box center [682, 583] width 402 height 39
click at [765, 554] on div "To: [PERSON_NAME] they will not. you must be current to confirm. I will double …" at bounding box center [733, 599] width 351 height 91
click at [671, 574] on input "text" at bounding box center [682, 583] width 402 height 39
type input "claims coming back higher."
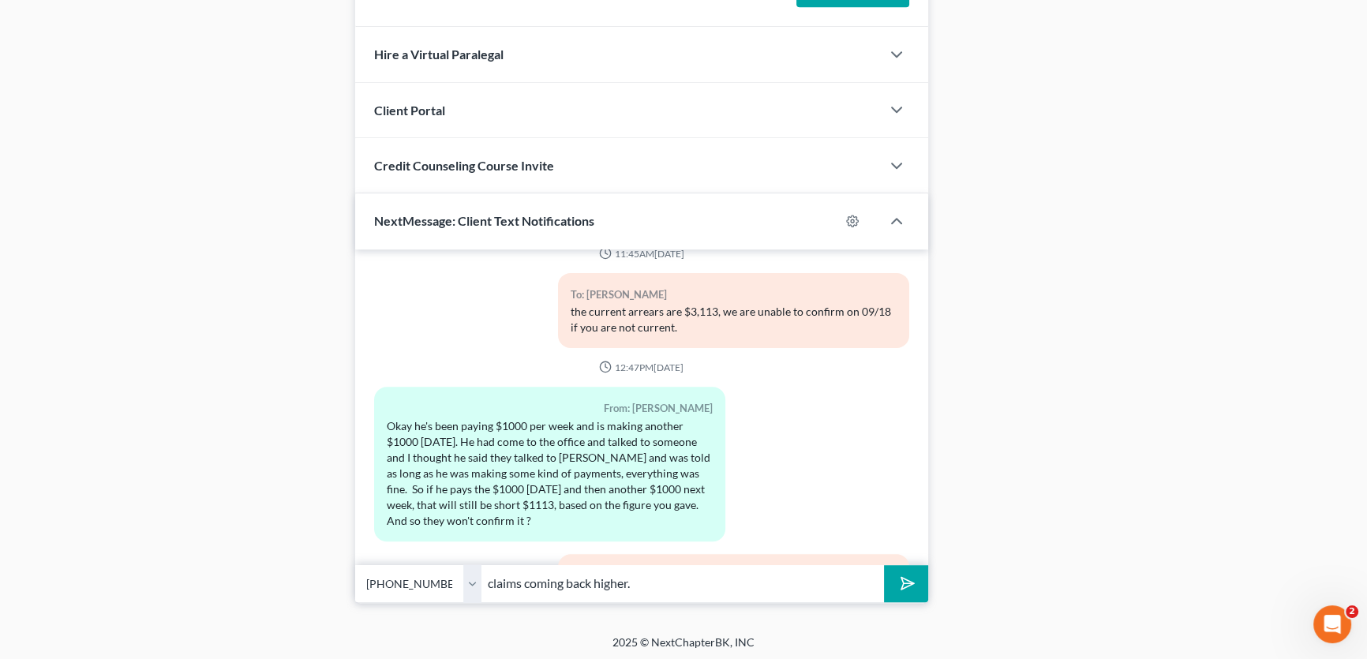
click at [467, 582] on select "Select [PHONE_NUMBER] - [PERSON_NAME] [PHONE_NUMBER] - [PERSON_NAME]" at bounding box center [418, 583] width 126 height 39
click at [355, 564] on select "Select [PHONE_NUMBER] - [PERSON_NAME] [PHONE_NUMBER] - [PERSON_NAME]" at bounding box center [418, 583] width 126 height 39
click at [908, 572] on icon "submit" at bounding box center [904, 583] width 22 height 22
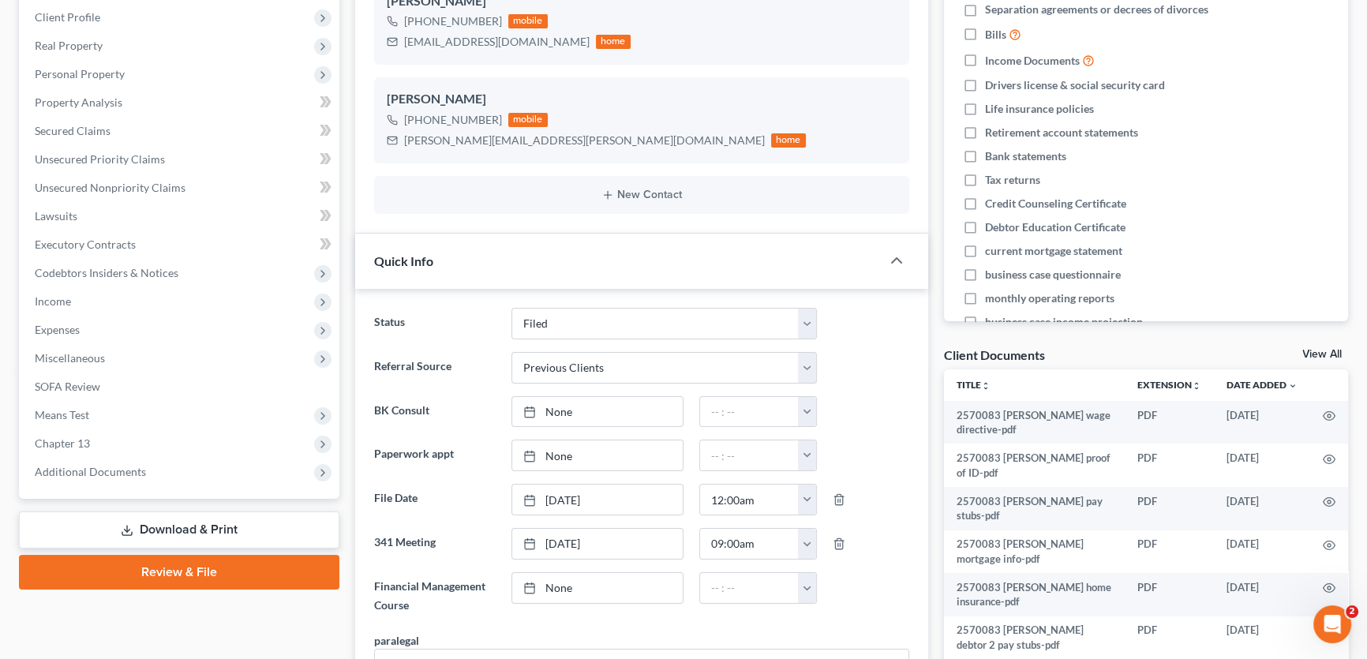
scroll to position [0, 0]
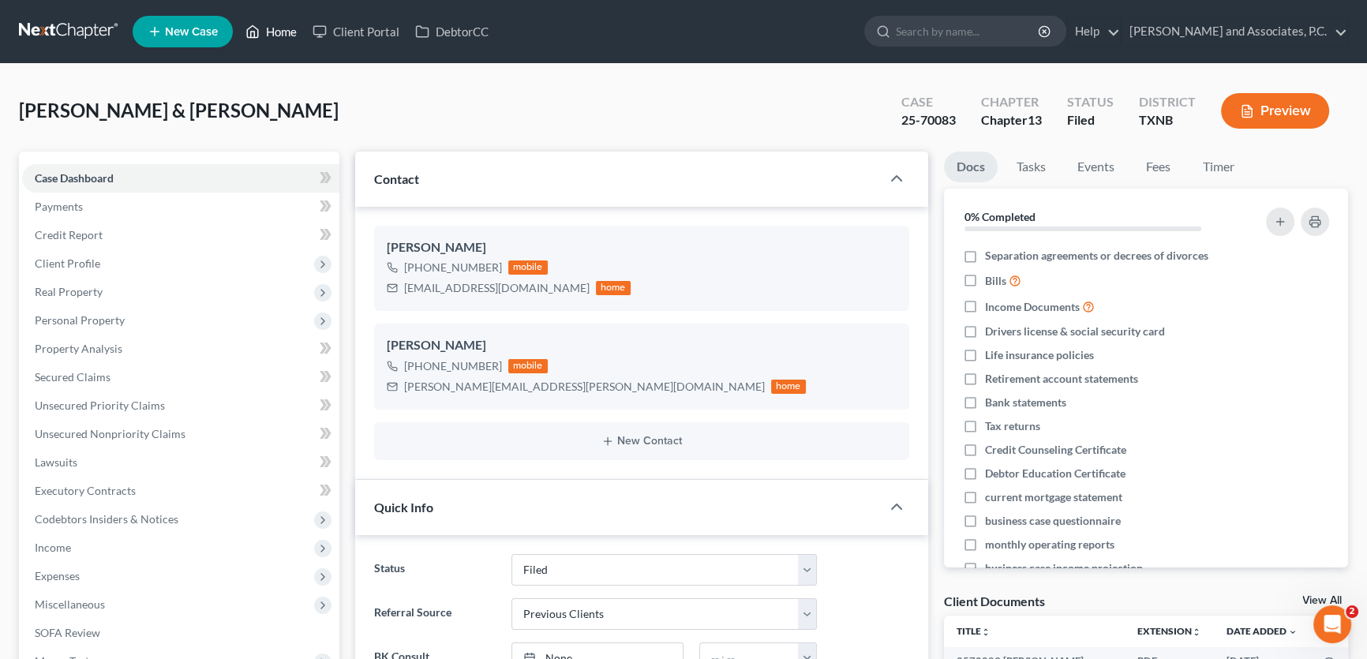
click at [271, 23] on link "Home" at bounding box center [271, 31] width 67 height 28
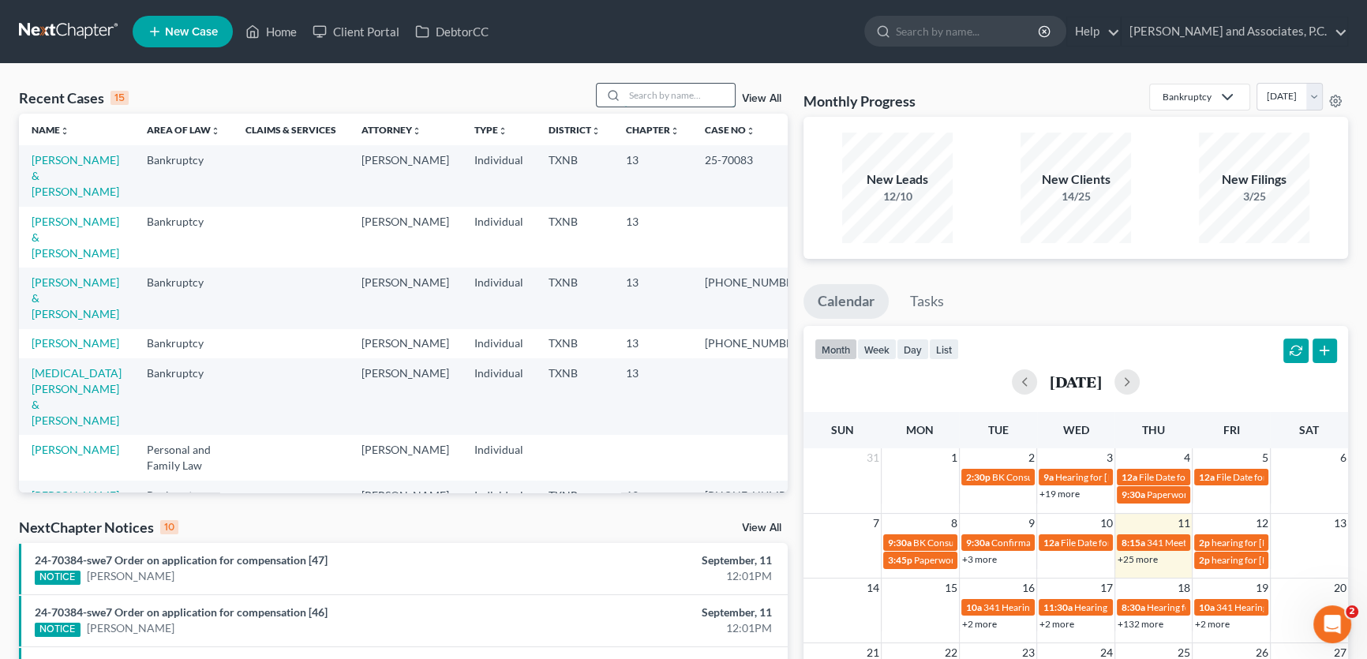
click at [690, 95] on input "search" at bounding box center [679, 95] width 110 height 23
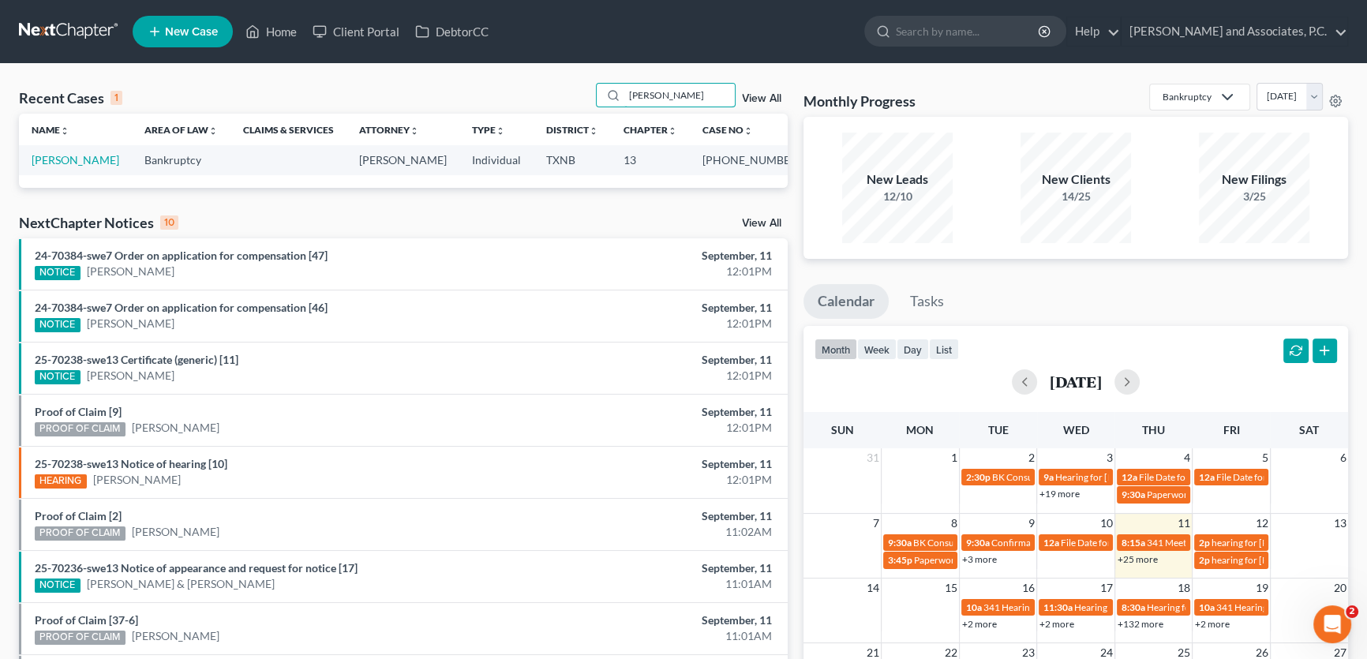
drag, startPoint x: 686, startPoint y: 94, endPoint x: 541, endPoint y: 95, distance: 145.2
click at [541, 95] on div "Recent Cases 1 [PERSON_NAME] View All" at bounding box center [403, 98] width 769 height 31
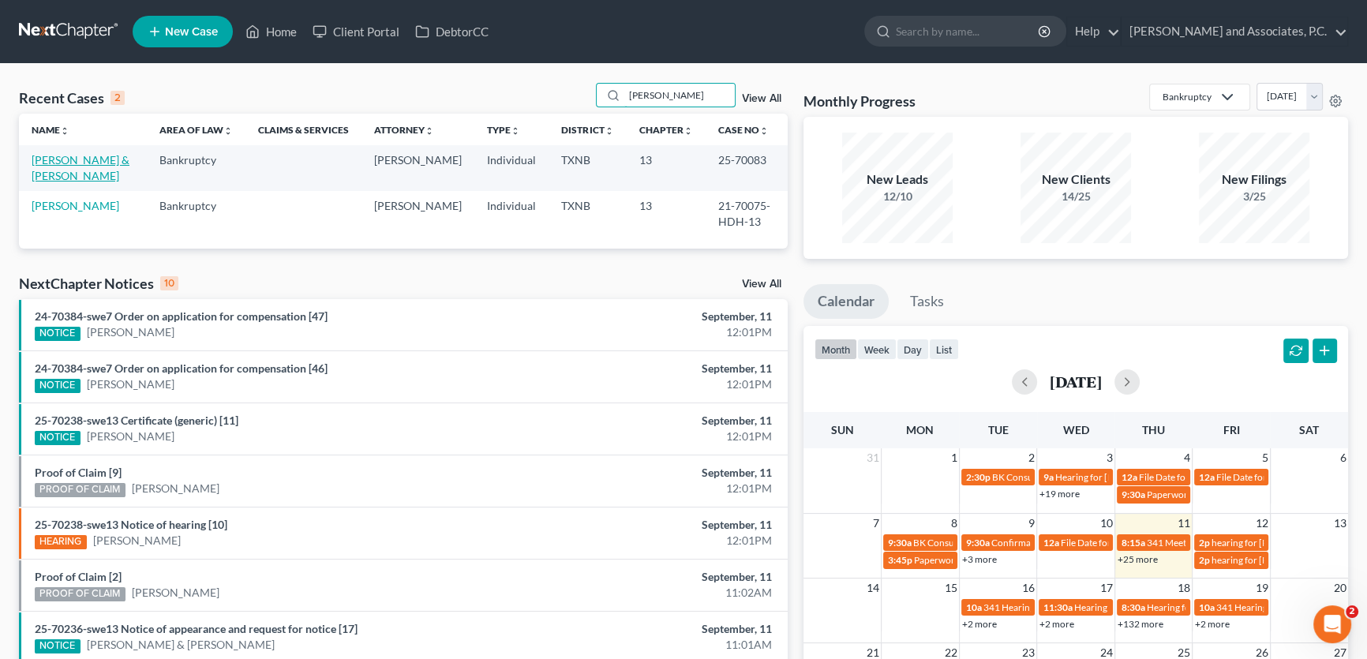
type input "[PERSON_NAME]"
click at [81, 163] on link "[PERSON_NAME] & [PERSON_NAME]" at bounding box center [81, 167] width 98 height 29
select select "5"
select select "1"
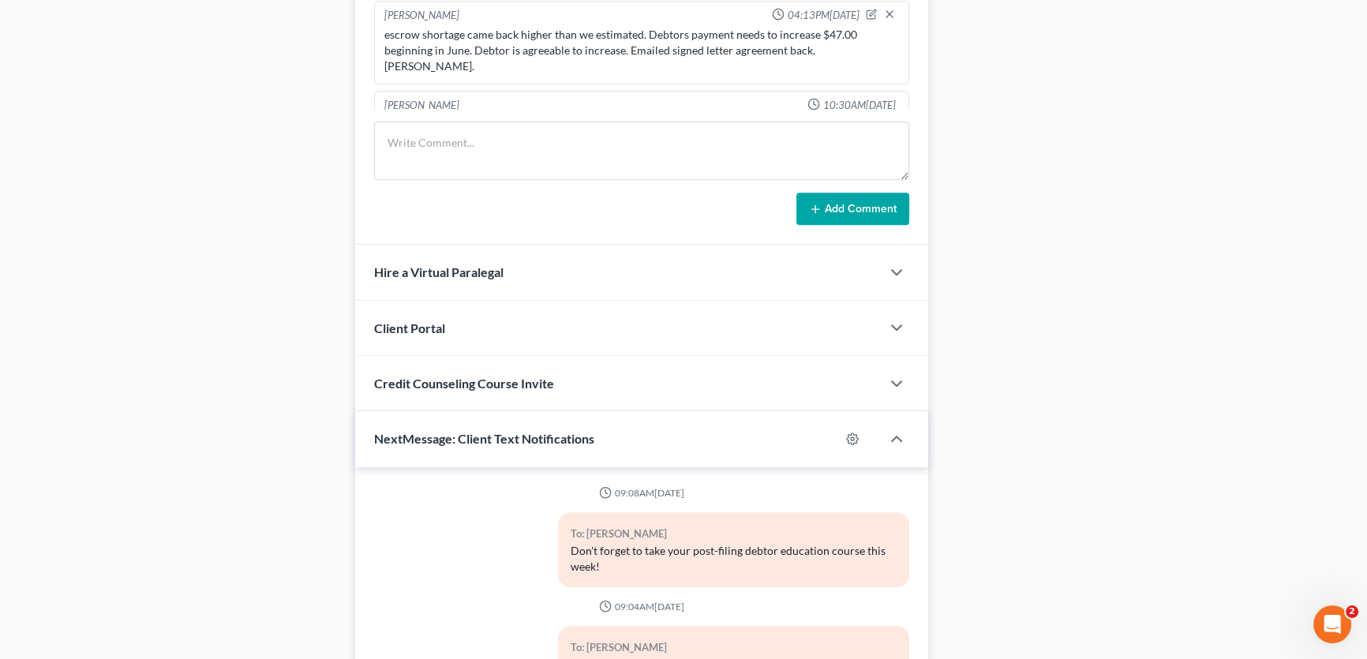
scroll to position [1395, 0]
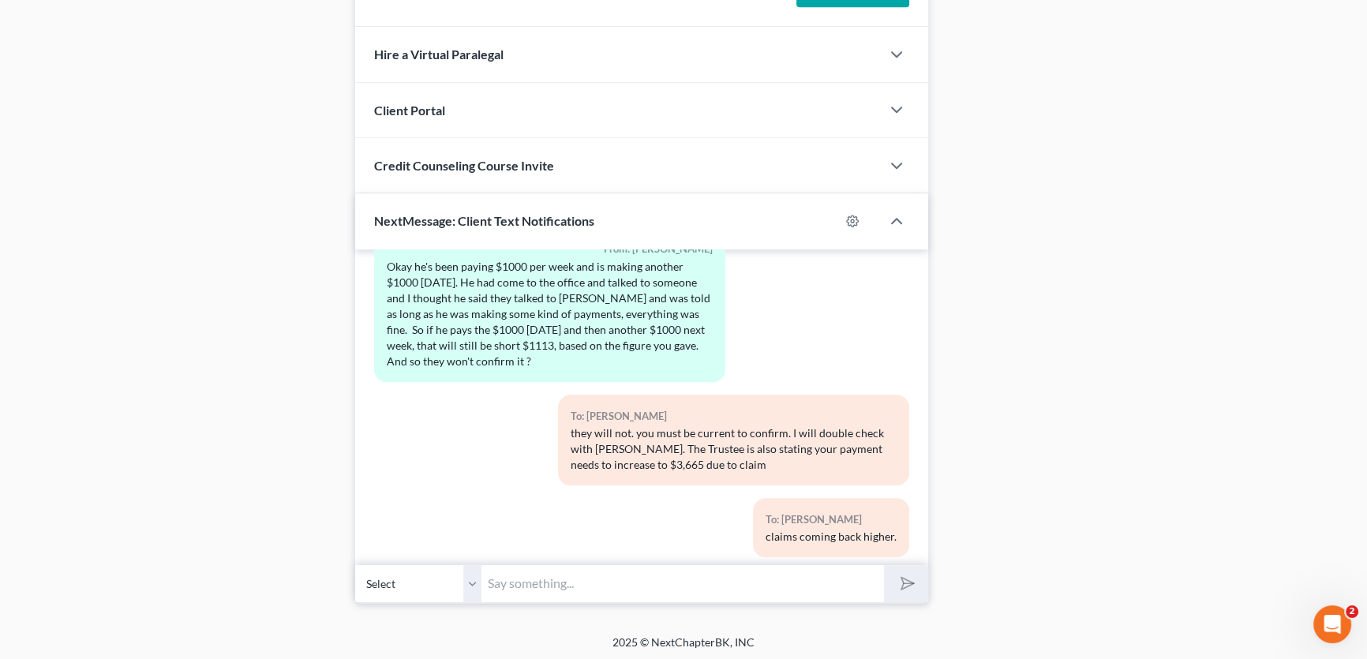
drag, startPoint x: 474, startPoint y: 578, endPoint x: 473, endPoint y: 598, distance: 19.7
click at [474, 578] on select "Select [PHONE_NUMBER] - [PERSON_NAME] [PHONE_NUMBER] - [PERSON_NAME]" at bounding box center [418, 583] width 126 height 39
select select "1"
click at [355, 564] on select "Select [PHONE_NUMBER] - [PERSON_NAME] [PHONE_NUMBER] - [PERSON_NAME]" at bounding box center [418, 583] width 126 height 39
click at [509, 580] on input "text" at bounding box center [682, 583] width 402 height 39
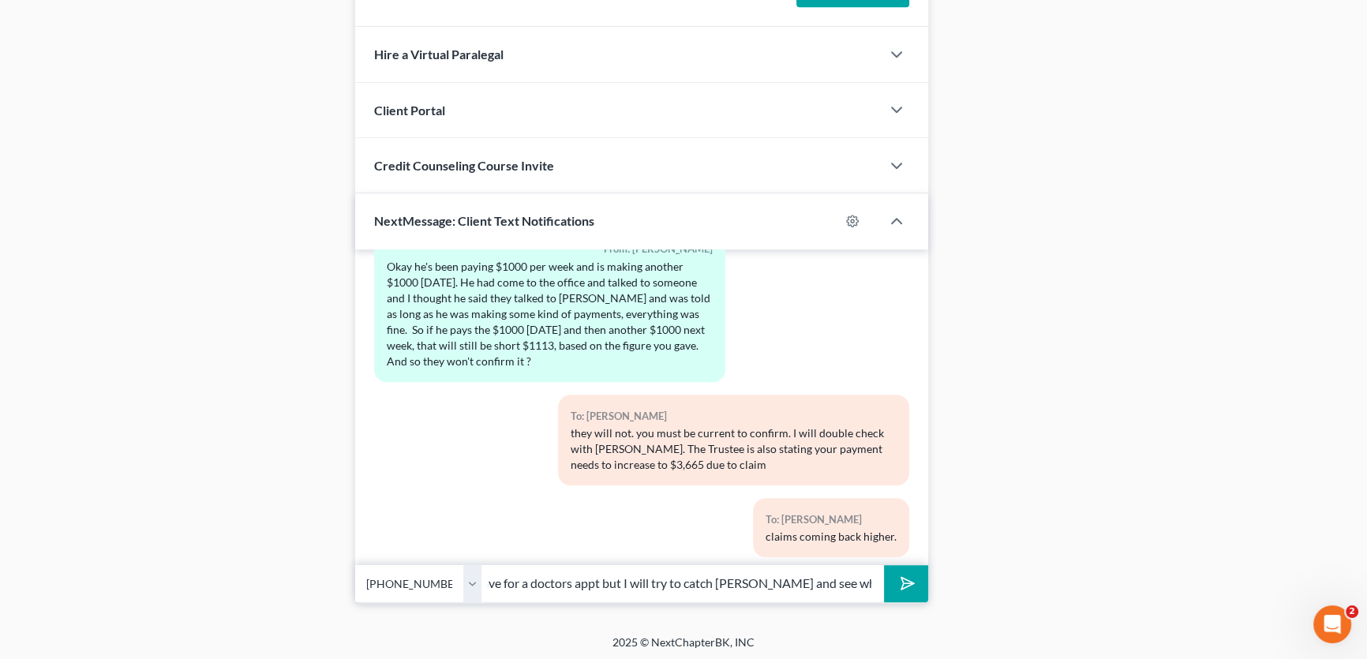
scroll to position [0, 133]
type input "I know. I am about to leave for a doctors appt but I will try to catch [PERSON_…"
click at [468, 578] on select "Select [PHONE_NUMBER] - [PERSON_NAME] [PHONE_NUMBER] - [PERSON_NAME]" at bounding box center [418, 583] width 126 height 39
click at [355, 564] on select "Select [PHONE_NUMBER] - [PERSON_NAME] [PHONE_NUMBER] - [PERSON_NAME]" at bounding box center [418, 583] width 126 height 39
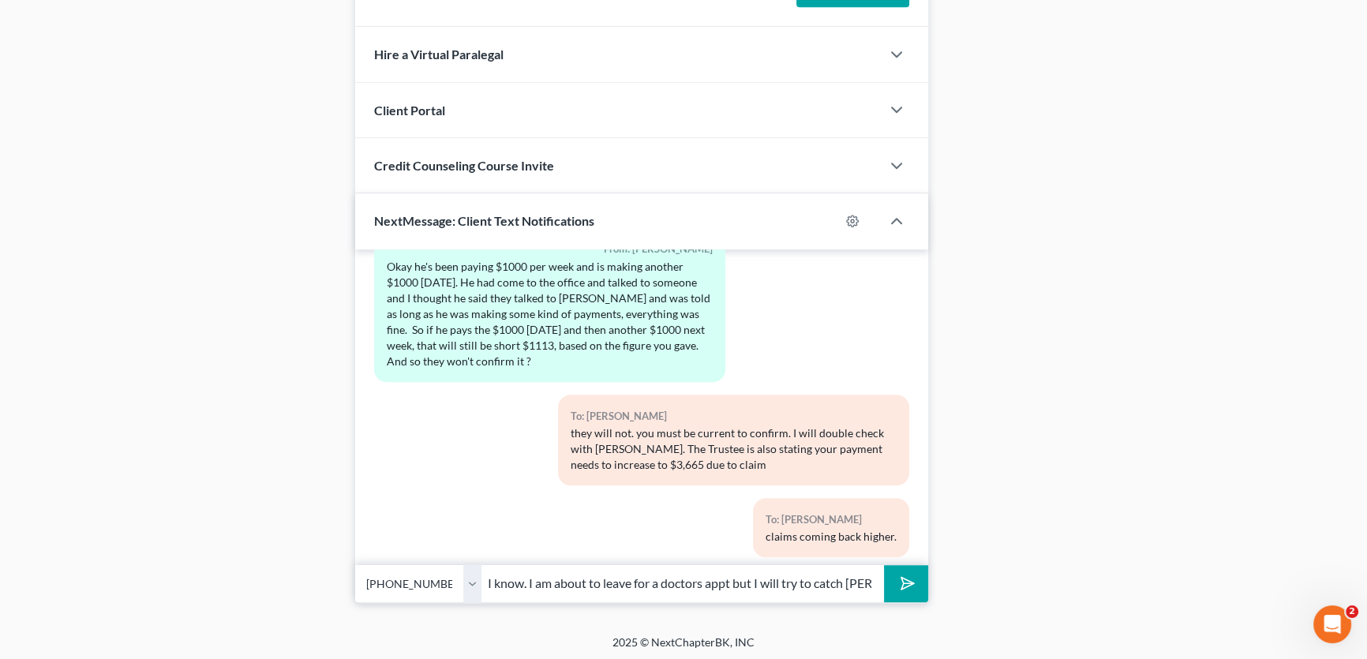
click at [893, 580] on icon "submit" at bounding box center [904, 583] width 22 height 22
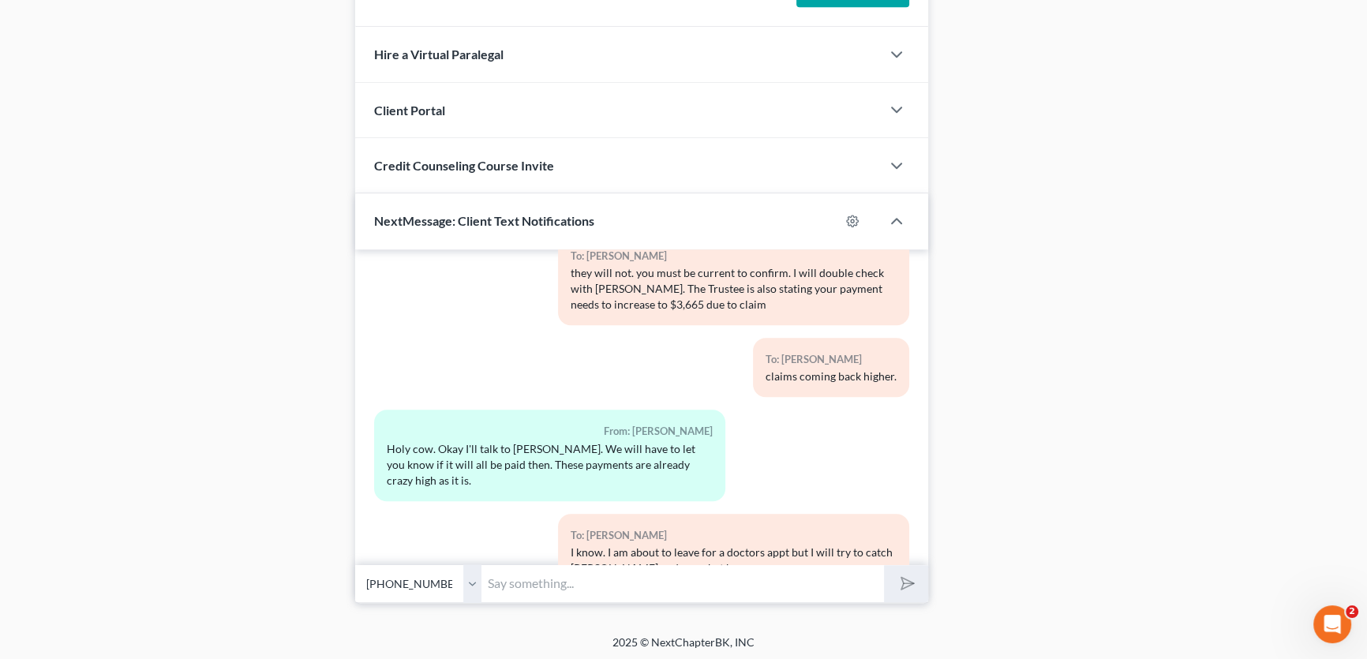
scroll to position [7194, 0]
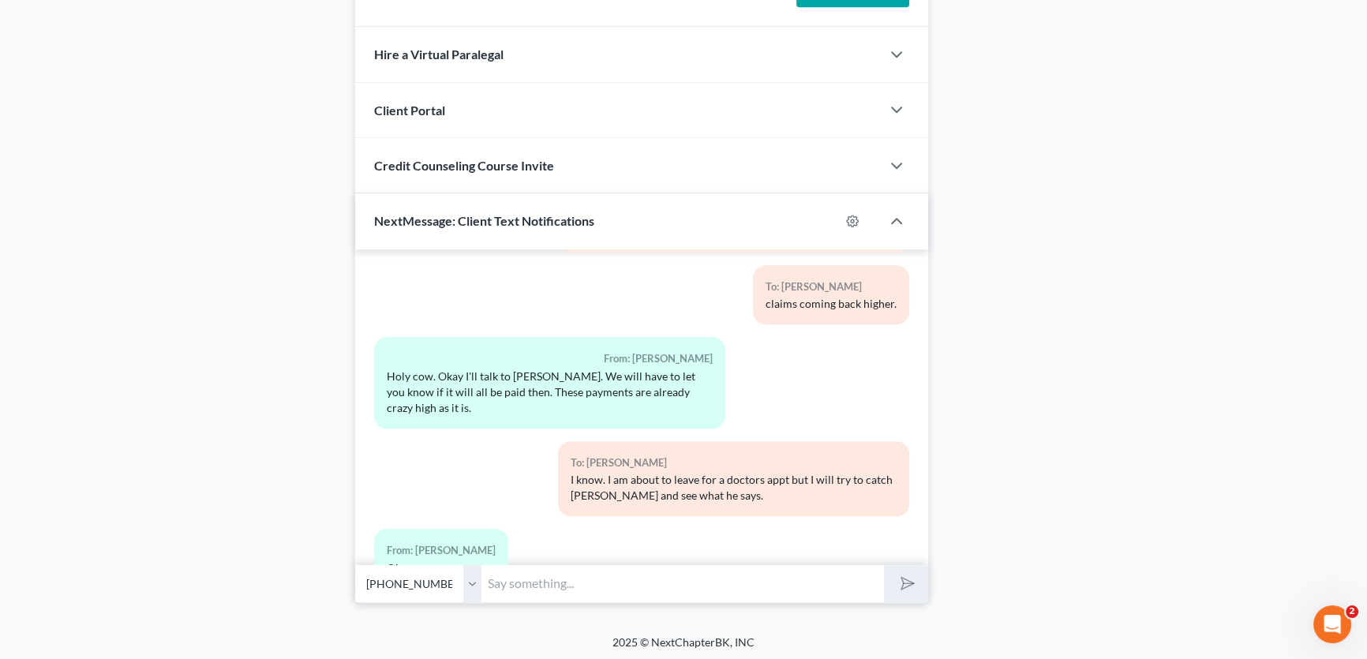
click at [475, 584] on select "Select [PHONE_NUMBER] - [PERSON_NAME] [PHONE_NUMBER] - [PERSON_NAME]" at bounding box center [418, 583] width 126 height 39
click at [474, 587] on select "Select [PHONE_NUMBER] - [PERSON_NAME] [PHONE_NUMBER] - [PERSON_NAME]" at bounding box center [418, 583] width 126 height 39
click at [472, 583] on select "Select [PHONE_NUMBER] - [PERSON_NAME] [PHONE_NUMBER] - [PERSON_NAME]" at bounding box center [418, 583] width 126 height 39
click at [355, 564] on select "Select [PHONE_NUMBER] - [PERSON_NAME] [PHONE_NUMBER] - [PERSON_NAME]" at bounding box center [418, 583] width 126 height 39
click at [517, 575] on input "text" at bounding box center [682, 583] width 402 height 39
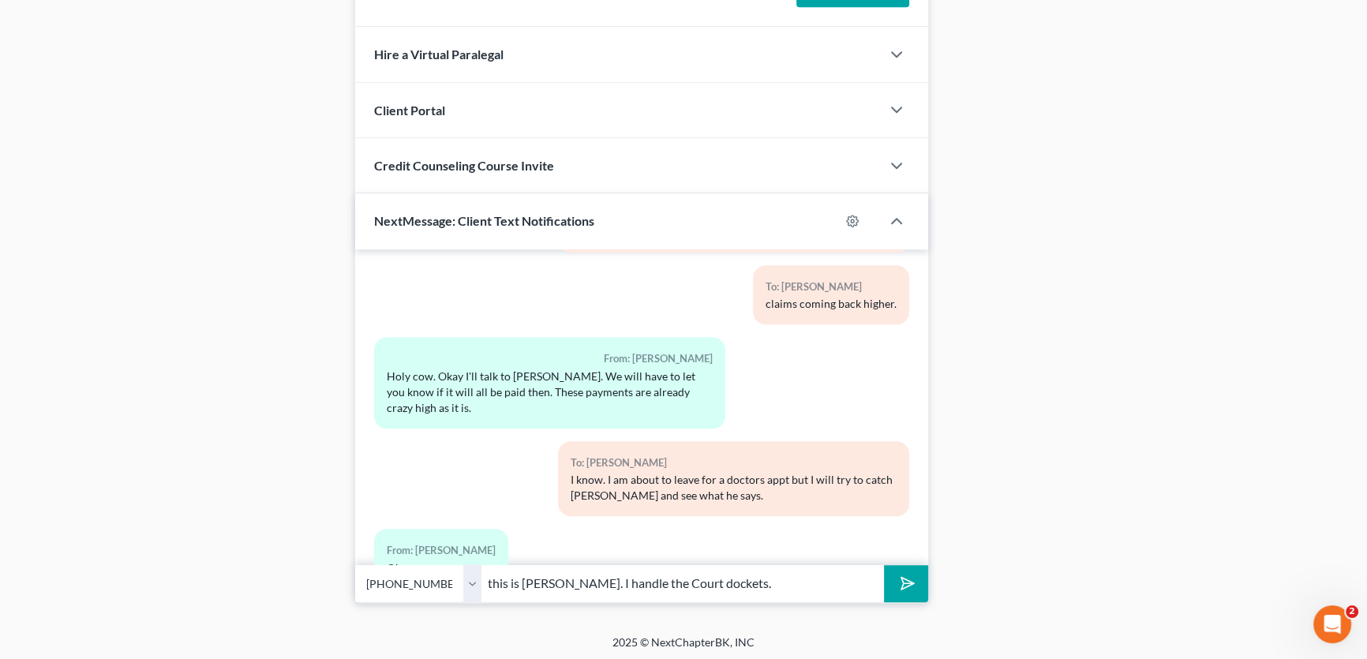
type input "this is [PERSON_NAME]. I handle the Court dockets."
drag, startPoint x: 477, startPoint y: 582, endPoint x: 475, endPoint y: 598, distance: 16.6
click at [477, 582] on select "Select [PHONE_NUMBER] - [PERSON_NAME] [PHONE_NUMBER] - [PERSON_NAME]" at bounding box center [418, 583] width 126 height 39
click at [355, 564] on select "Select [PHONE_NUMBER] - [PERSON_NAME] [PHONE_NUMBER] - [PERSON_NAME]" at bounding box center [418, 583] width 126 height 39
click at [893, 582] on button "submit" at bounding box center [905, 583] width 43 height 37
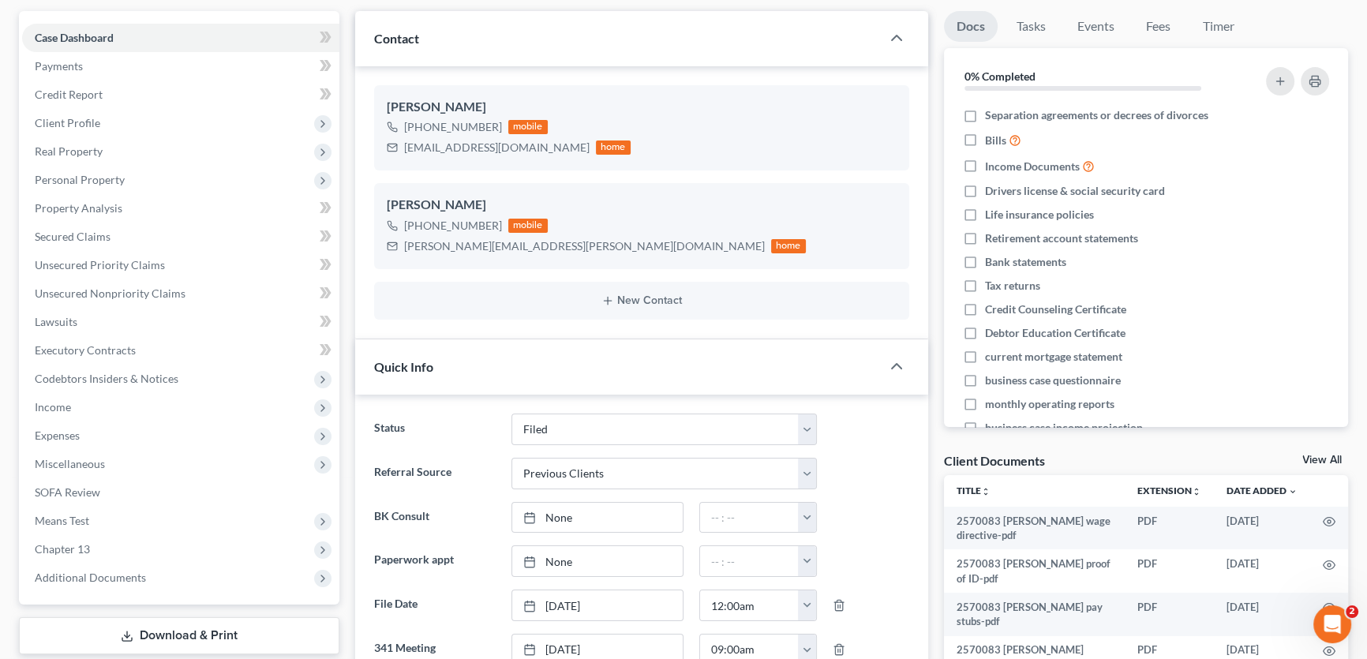
scroll to position [0, 0]
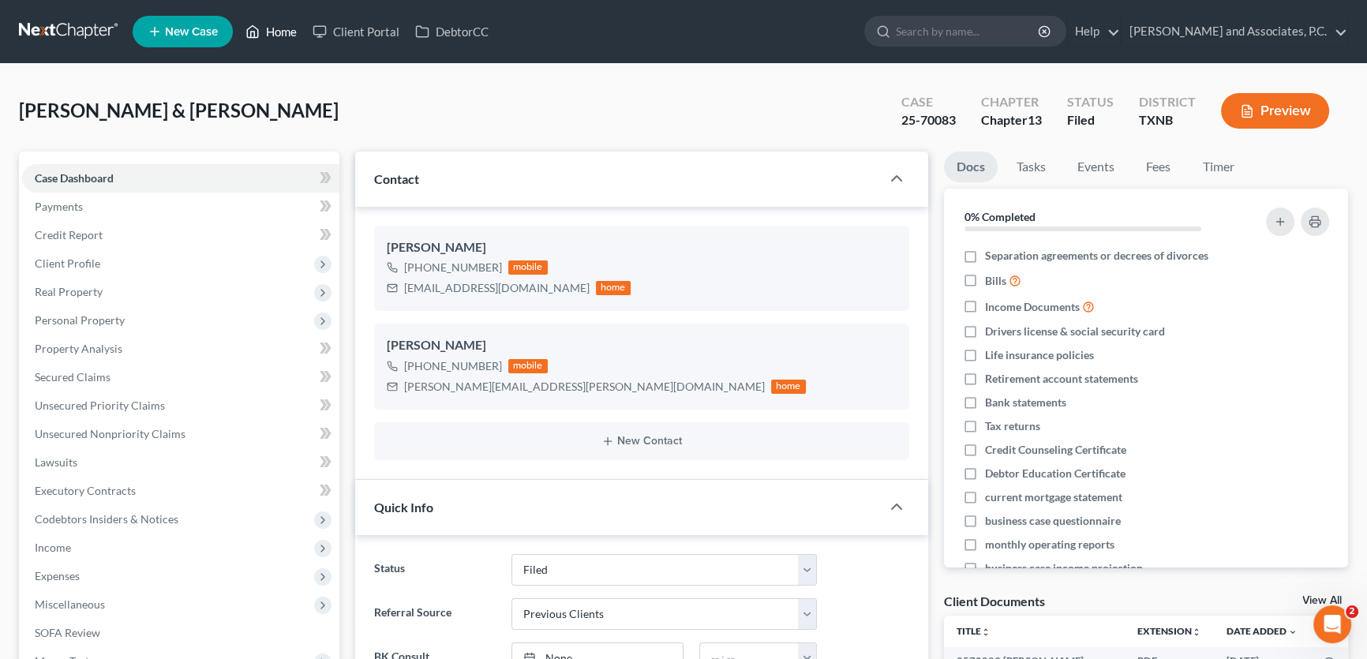
click at [277, 30] on link "Home" at bounding box center [271, 31] width 67 height 28
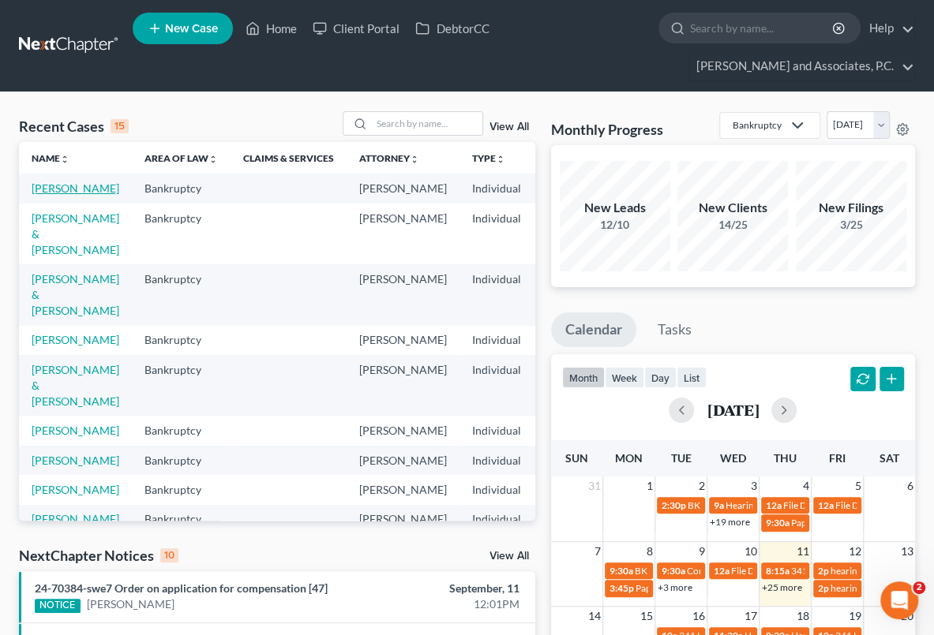
click at [50, 189] on link "[PERSON_NAME]" at bounding box center [76, 188] width 88 height 13
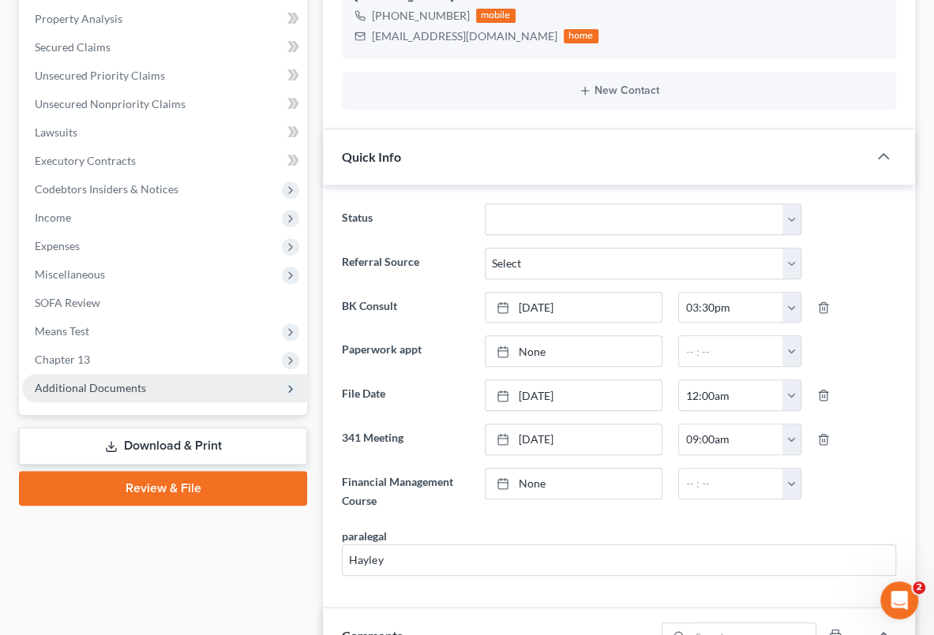
scroll to position [440, 0]
click at [102, 384] on span "Additional Documents" at bounding box center [90, 387] width 111 height 13
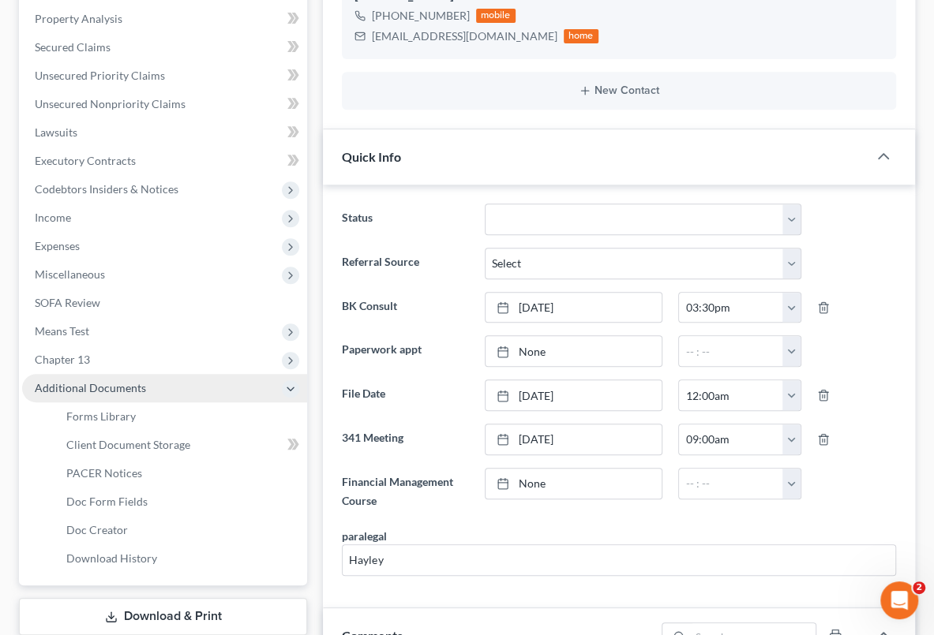
scroll to position [2361, 0]
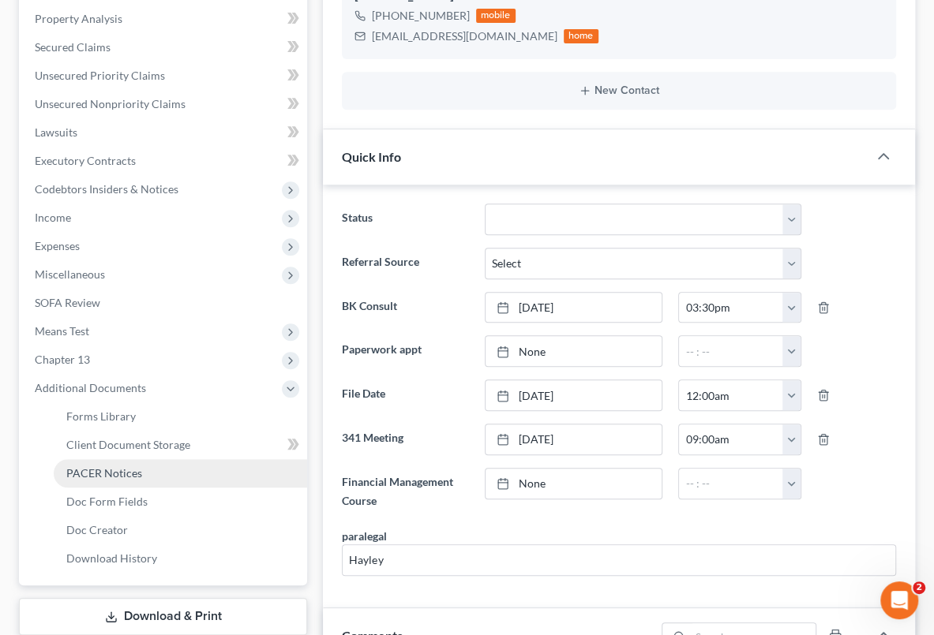
click at [112, 470] on span "PACER Notices" at bounding box center [104, 472] width 76 height 13
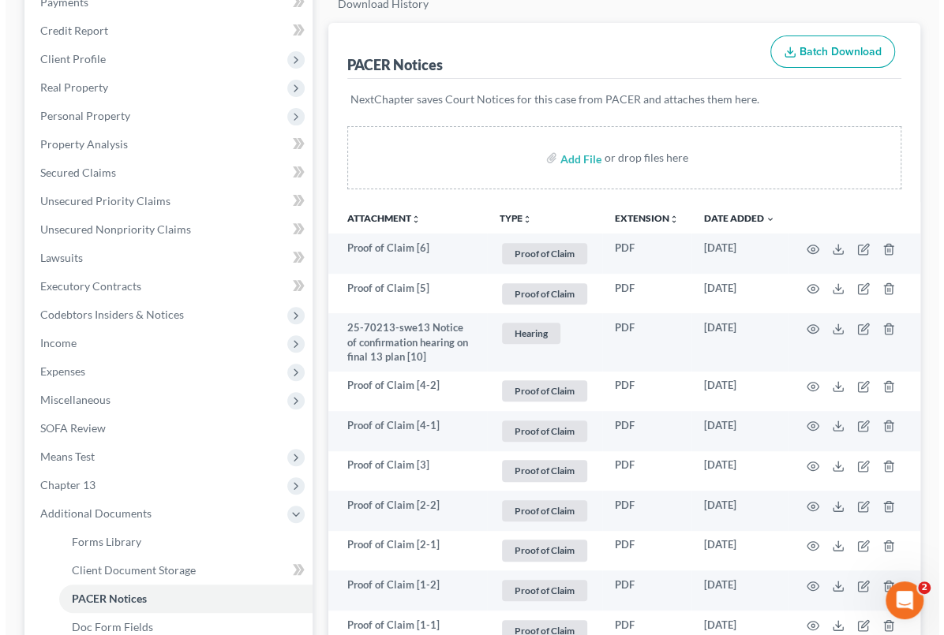
scroll to position [502, 0]
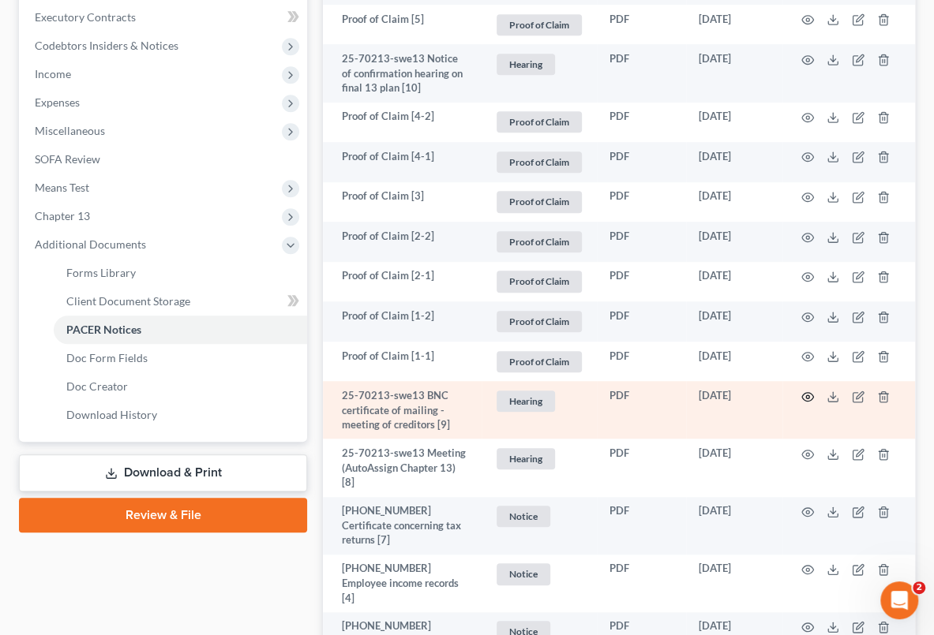
click at [807, 395] on circle "button" at bounding box center [807, 396] width 3 height 3
